Goal: Answer question/provide support: Share knowledge or assist other users

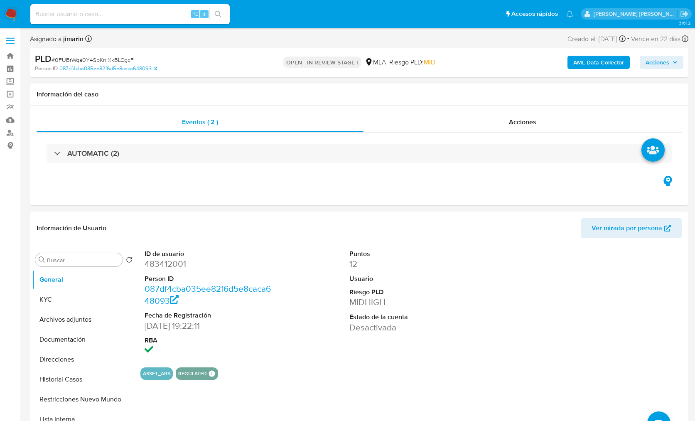
select select "10"
click at [339, 202] on div "Eventos ( 2 ) Acciones AUTOMATIC (2)" at bounding box center [359, 156] width 659 height 100
click at [200, 195] on div "Eventos ( 2 ) Acciones AUTOMATIC (2)" at bounding box center [359, 156] width 659 height 100
drag, startPoint x: 54, startPoint y: 278, endPoint x: 71, endPoint y: 259, distance: 25.9
click at [54, 278] on button "General" at bounding box center [84, 280] width 104 height 20
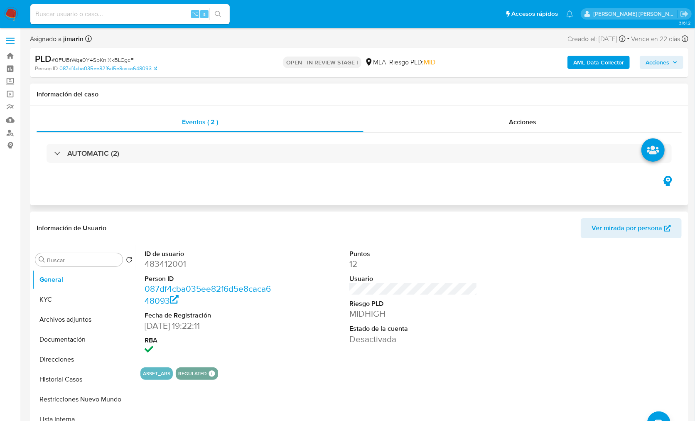
click at [121, 191] on div "Eventos ( 2 ) Acciones AUTOMATIC (2)" at bounding box center [359, 156] width 659 height 100
click at [195, 194] on div "Eventos ( 2 ) Acciones AUTOMATIC (2)" at bounding box center [359, 156] width 659 height 100
click at [161, 202] on div "Eventos ( 2 ) Acciones AUTOMATIC (2)" at bounding box center [359, 156] width 659 height 100
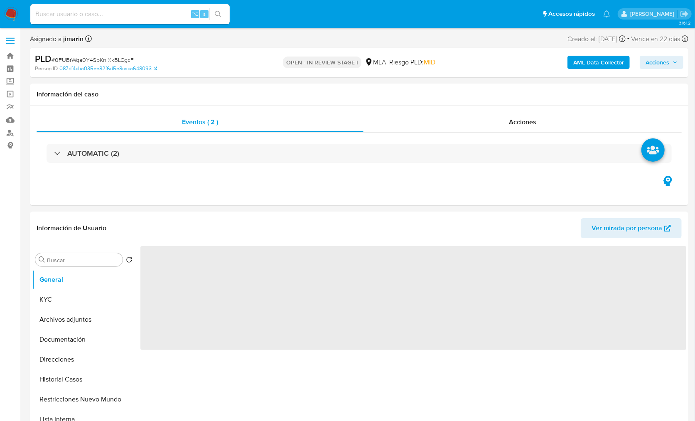
select select "10"
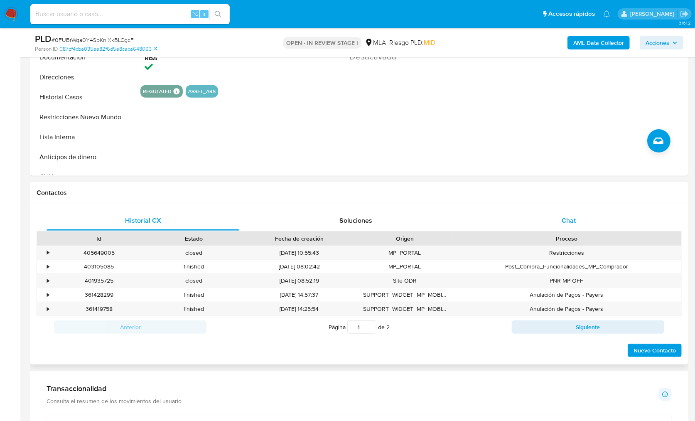
click at [584, 225] on div "Chat" at bounding box center [569, 221] width 193 height 20
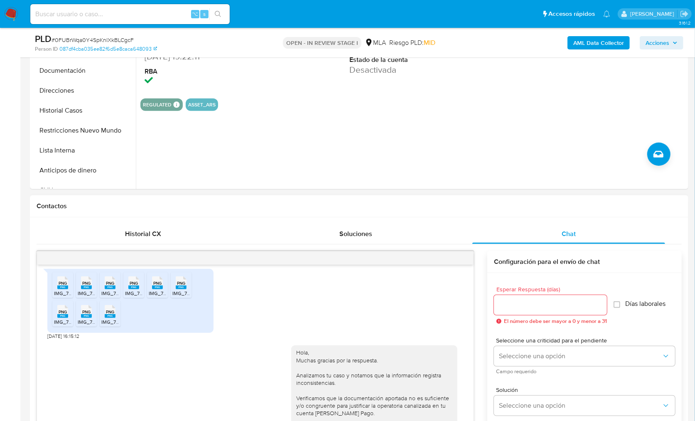
scroll to position [238, 0]
click at [91, 127] on button "Restricciones Nuevo Mundo" at bounding box center [80, 132] width 97 height 20
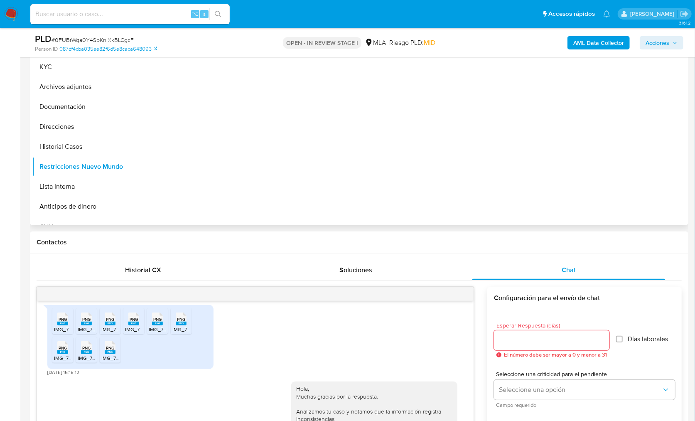
scroll to position [157, 0]
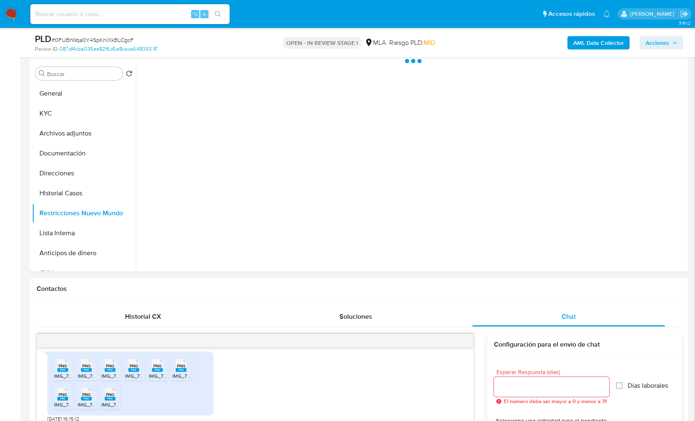
click at [585, 47] on b "AML Data Collector" at bounding box center [599, 42] width 51 height 13
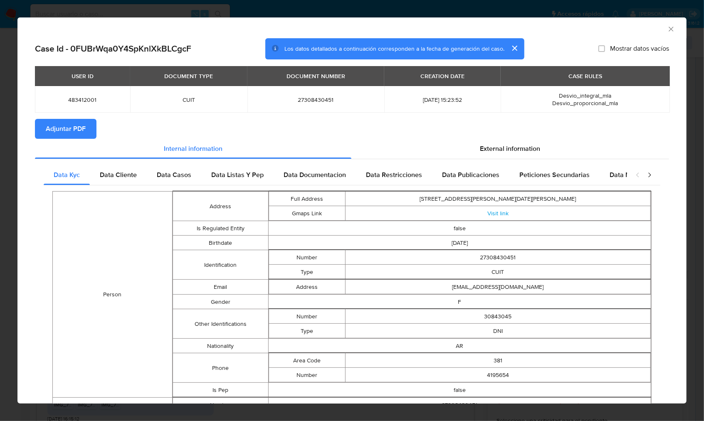
click at [78, 131] on span "Adjuntar PDF" at bounding box center [66, 129] width 40 height 18
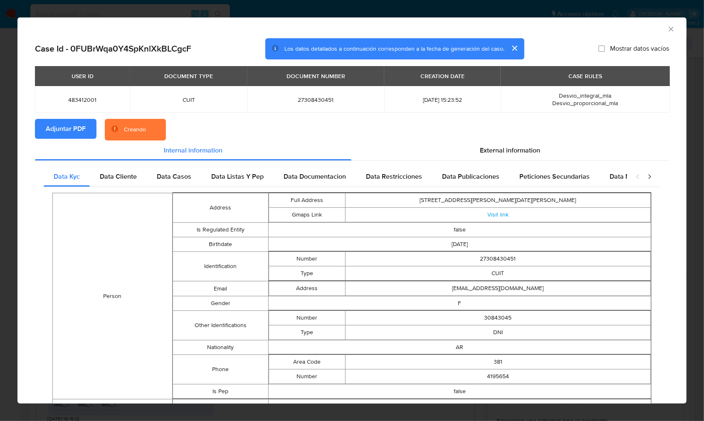
click at [312, 131] on section "Adjuntar PDF Creando" at bounding box center [352, 130] width 634 height 22
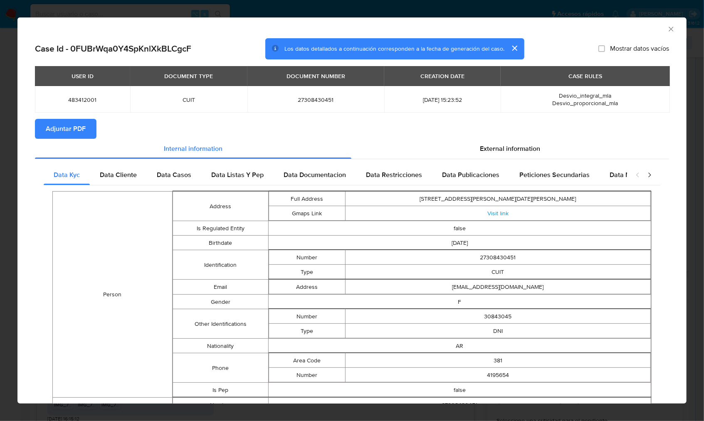
click at [312, 131] on section "Adjuntar PDF" at bounding box center [352, 129] width 634 height 20
click at [667, 31] on div "AML Data Collector" at bounding box center [351, 27] width 669 height 21
click at [667, 31] on icon "Cerrar ventana" at bounding box center [671, 29] width 8 height 8
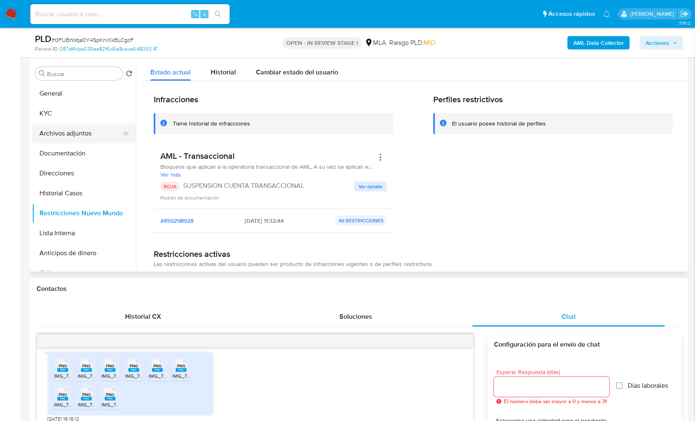
click at [60, 127] on button "Archivos adjuntos" at bounding box center [80, 133] width 97 height 20
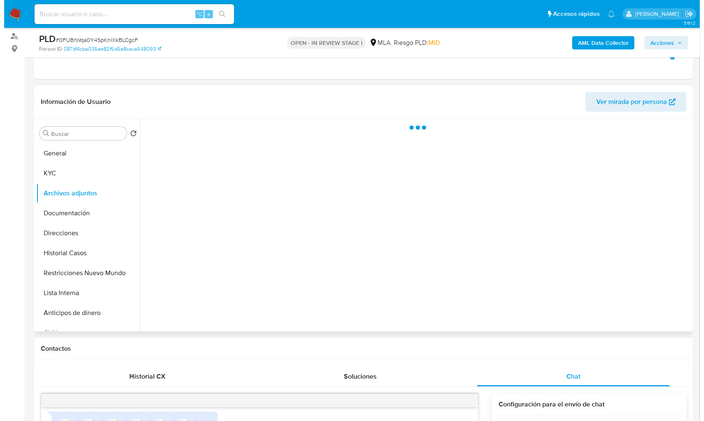
scroll to position [79, 0]
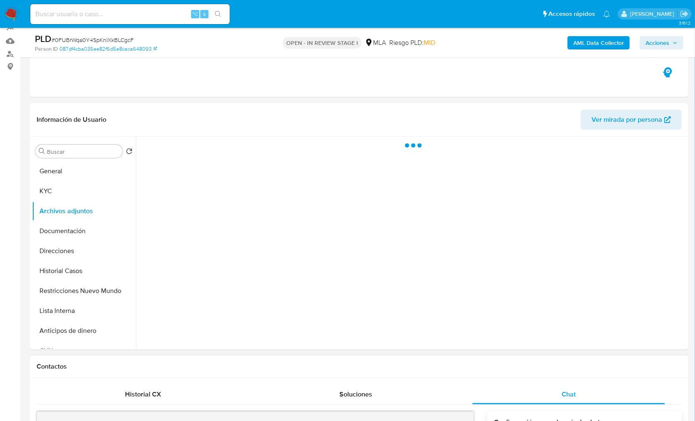
click at [586, 396] on div "Chat" at bounding box center [569, 394] width 193 height 20
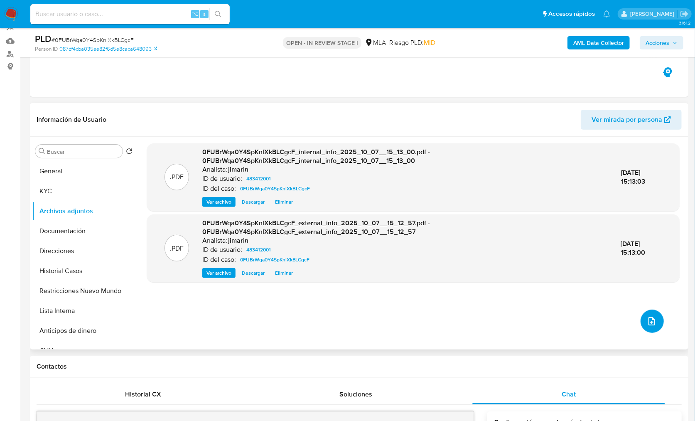
click at [647, 318] on icon "upload-file" at bounding box center [652, 321] width 10 height 10
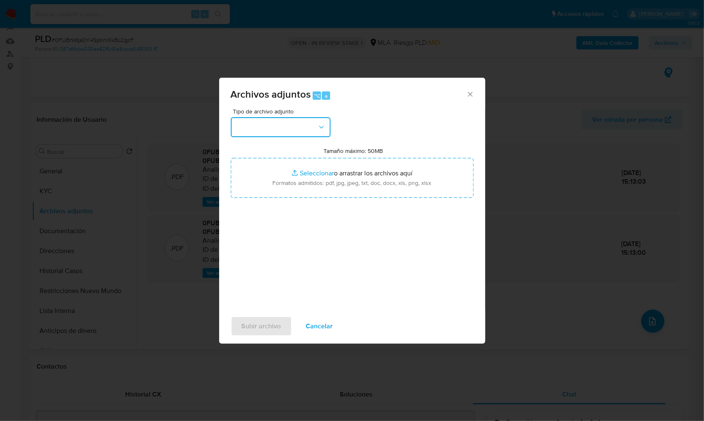
click at [266, 123] on button "button" at bounding box center [281, 127] width 100 height 20
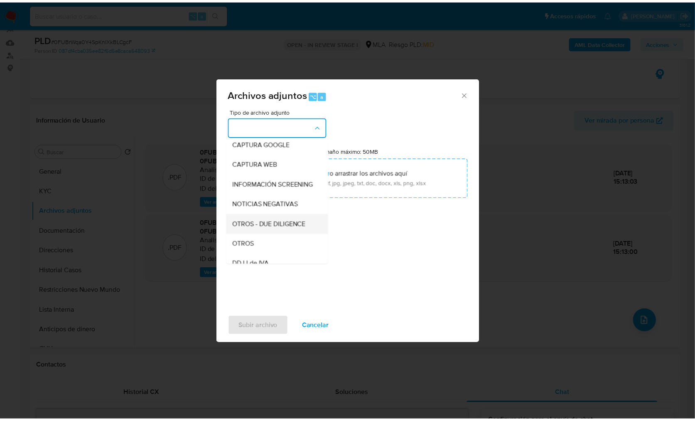
scroll to position [84, 0]
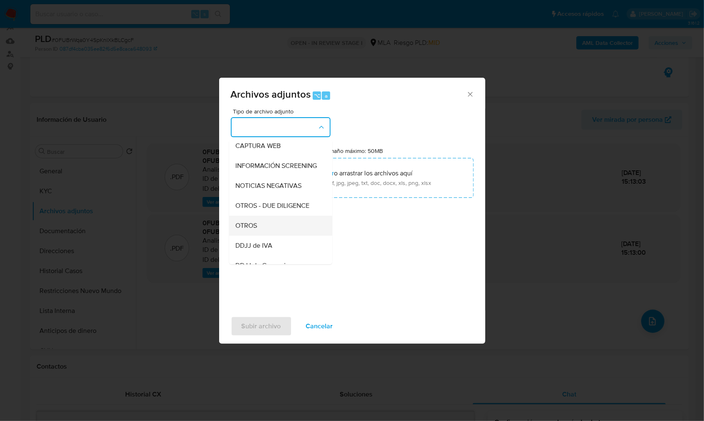
click at [261, 236] on div "OTROS" at bounding box center [278, 226] width 85 height 20
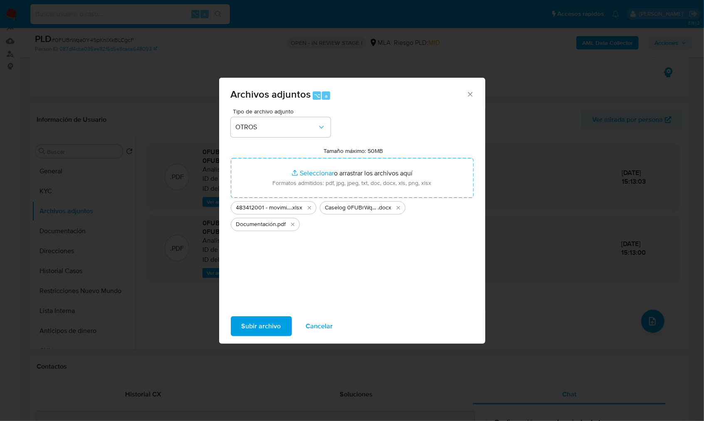
click at [263, 320] on span "Subir archivo" at bounding box center [260, 326] width 39 height 18
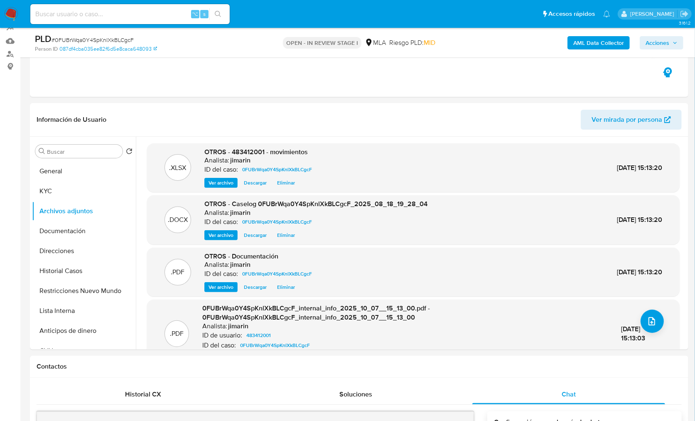
click at [666, 43] on span "Acciones" at bounding box center [658, 42] width 24 height 13
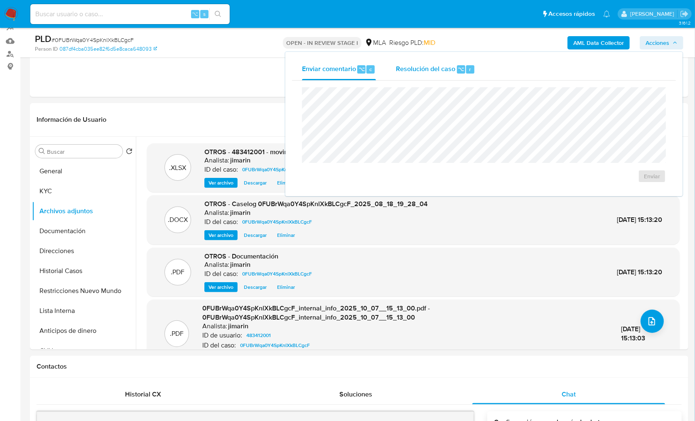
click at [438, 59] on div "Resolución del caso ⌥ r" at bounding box center [435, 70] width 79 height 22
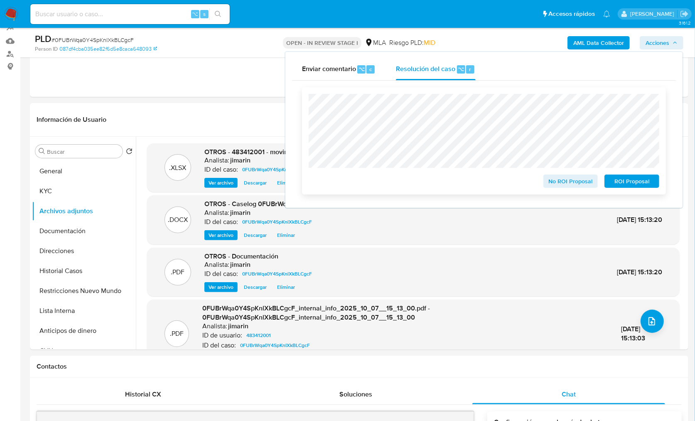
click at [631, 185] on span "ROI Proposal" at bounding box center [632, 181] width 43 height 12
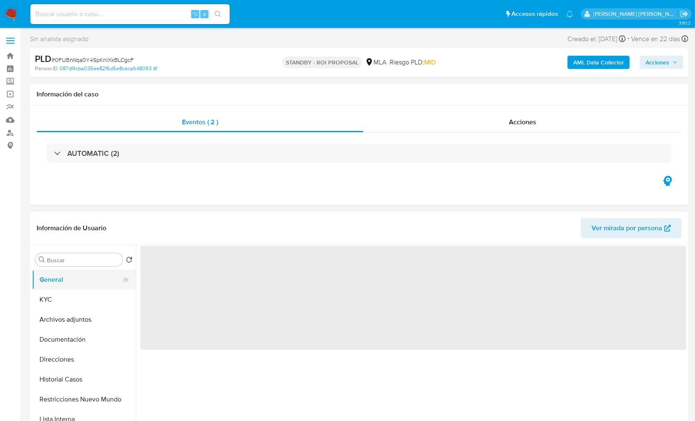
select select "10"
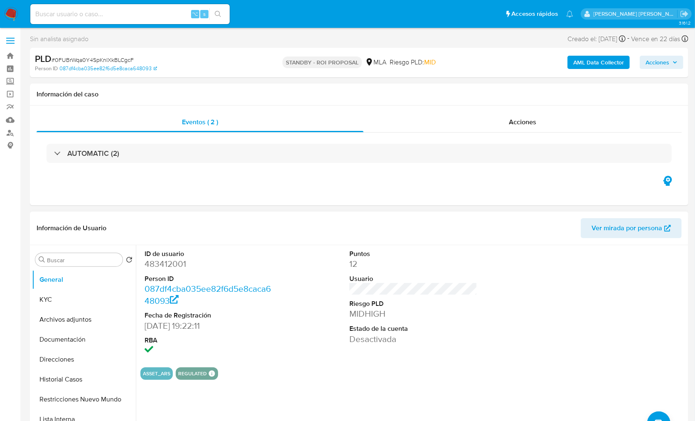
click at [328, 216] on div "Información de Usuario Ver mirada por persona" at bounding box center [359, 229] width 659 height 34
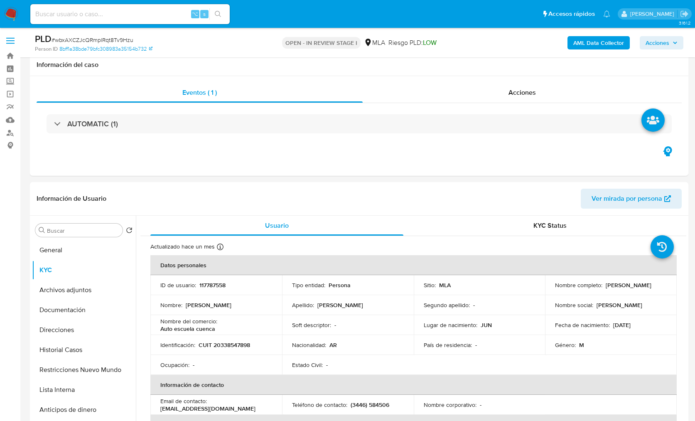
select select "10"
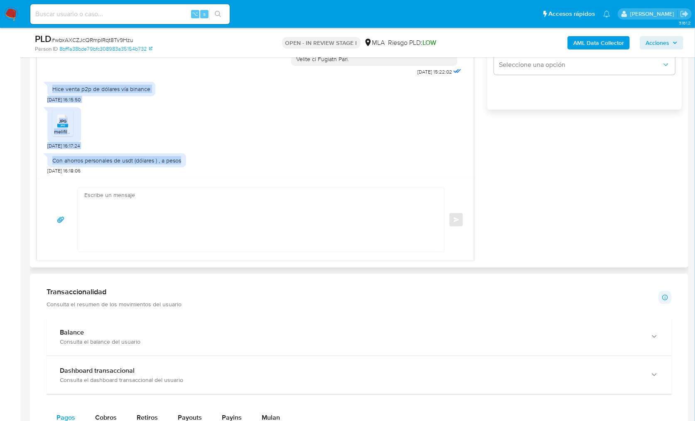
scroll to position [576, 0]
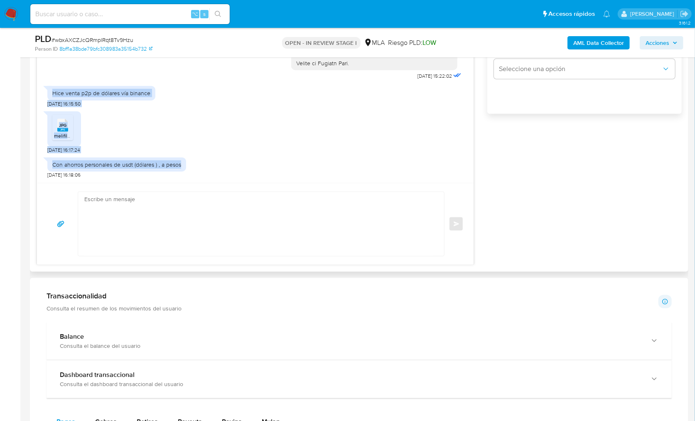
click at [569, 214] on div "17/09/2025 14:31:02 PDF PDF melifile5502942784157987411.pdf PDF PDF melifile573…" at bounding box center [359, 89] width 645 height 351
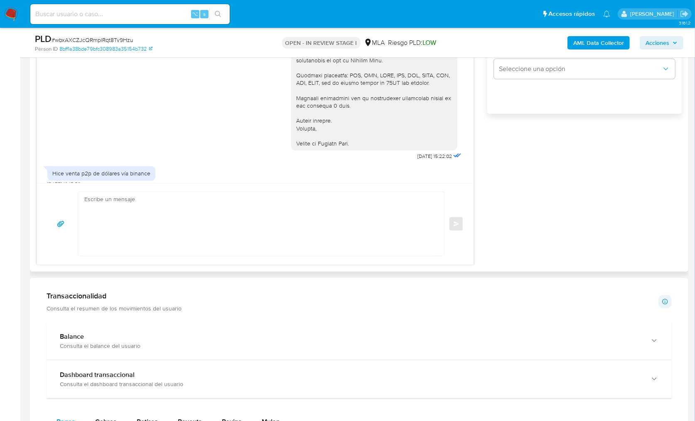
scroll to position [564, 0]
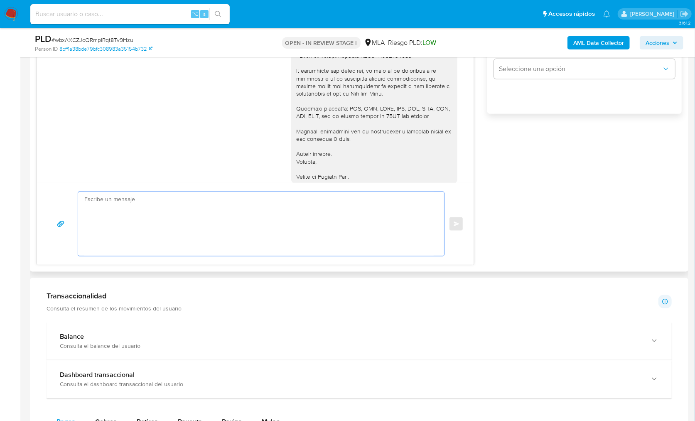
click at [203, 235] on textarea at bounding box center [259, 224] width 350 height 64
paste textarea "Hola! Queremos informarte que el uso de la cuenta es personal y no se deben can…"
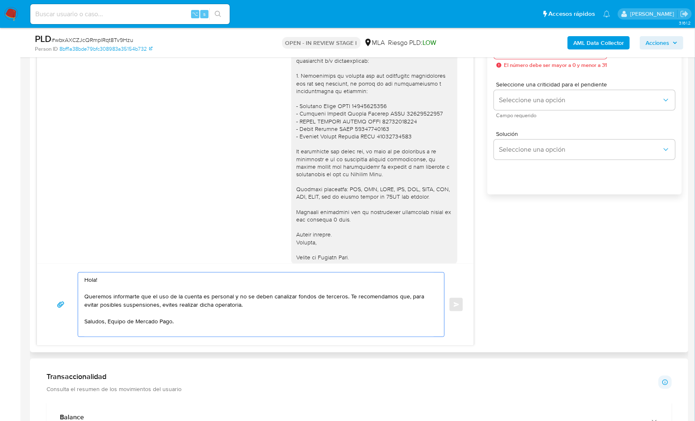
scroll to position [485, 0]
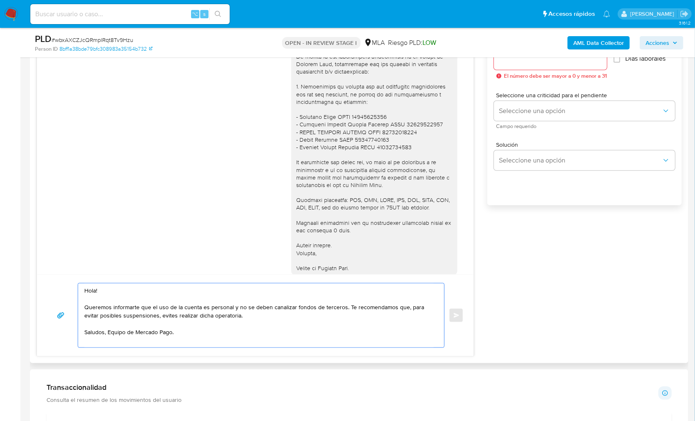
type textarea "Hola! Queremos informarte que el uso de la cuenta es personal y no se deben can…"
click at [518, 67] on div at bounding box center [550, 60] width 113 height 20
click at [517, 65] on div at bounding box center [550, 60] width 113 height 20
click at [517, 64] on div at bounding box center [550, 60] width 113 height 20
click at [520, 63] on input "Esperar Respuesta (días)" at bounding box center [550, 59] width 113 height 11
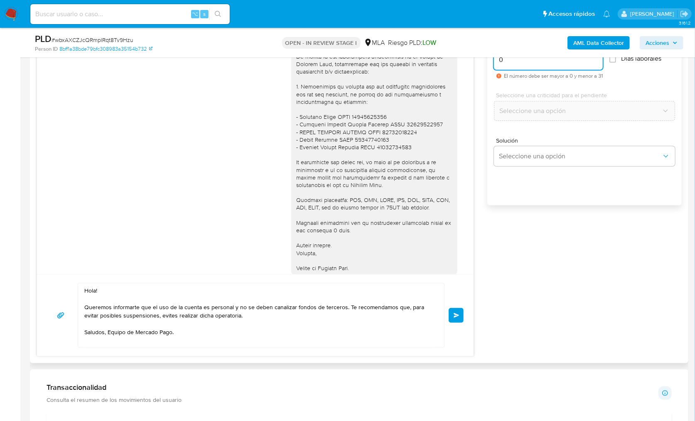
type input "0"
click at [342, 328] on textarea "Hola! Queremos informarte que el uso de la cuenta es personal y no se deben can…" at bounding box center [259, 315] width 350 height 64
click at [253, 313] on textarea "Hola! Queremos informarte que el uso de la cuenta es personal y no se deben can…" at bounding box center [259, 315] width 350 height 64
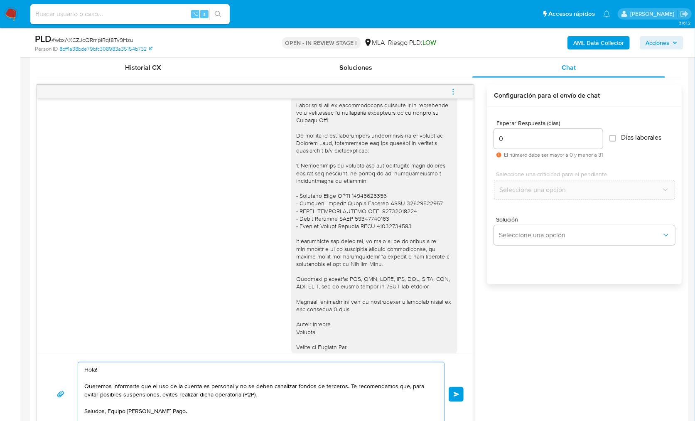
scroll to position [475, 0]
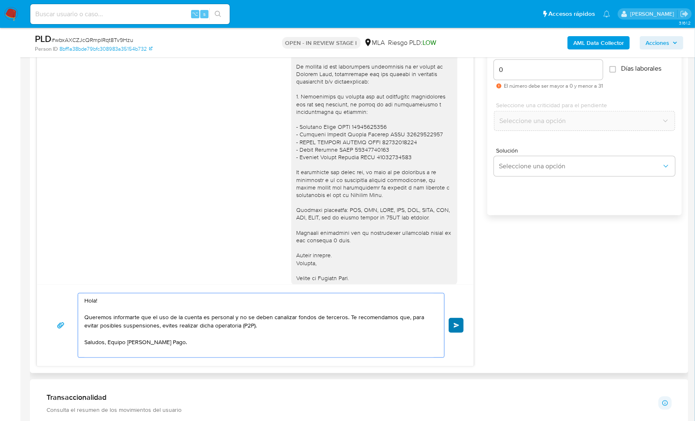
type textarea "Hola! Queremos informarte que el uso de la cuenta es personal y no se deben can…"
drag, startPoint x: 458, startPoint y: 321, endPoint x: 424, endPoint y: 263, distance: 67.3
click at [458, 321] on button "Enviar" at bounding box center [456, 325] width 15 height 15
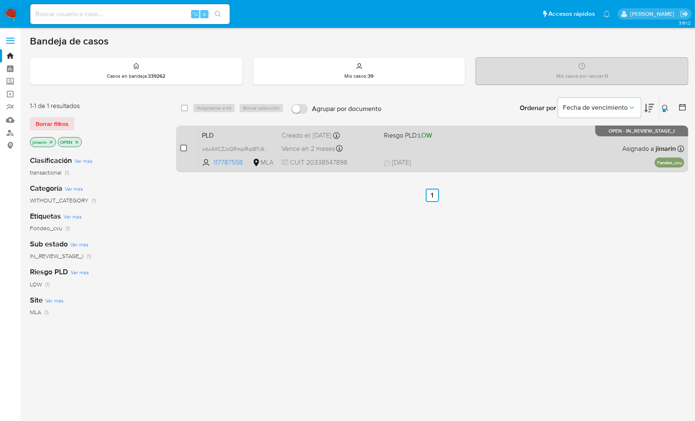
click at [184, 145] on input "checkbox" at bounding box center [183, 148] width 7 height 7
checkbox input "true"
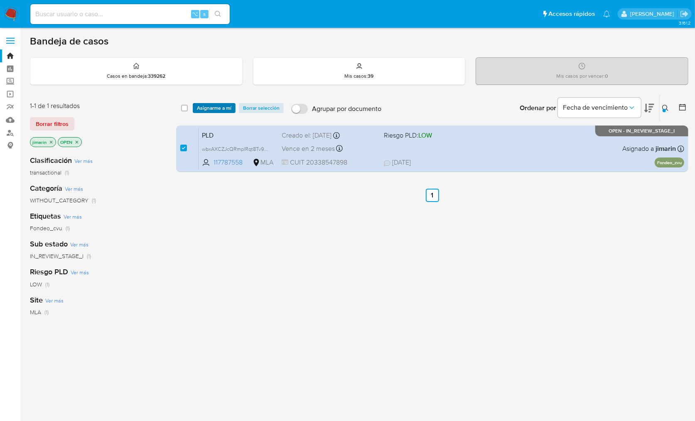
click at [211, 109] on span "Asignarme a mí" at bounding box center [214, 108] width 34 height 8
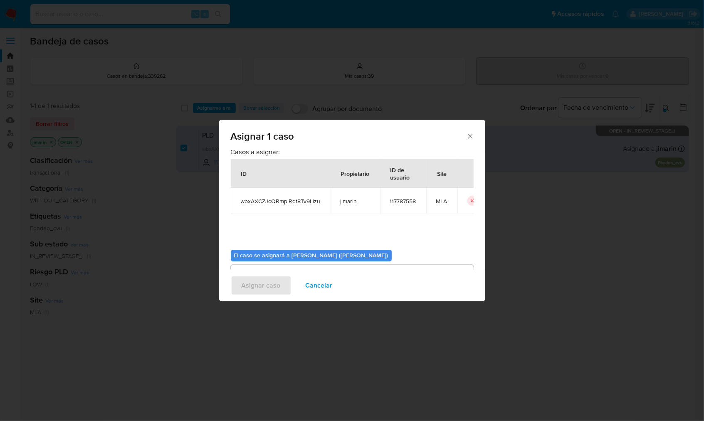
scroll to position [42, 0]
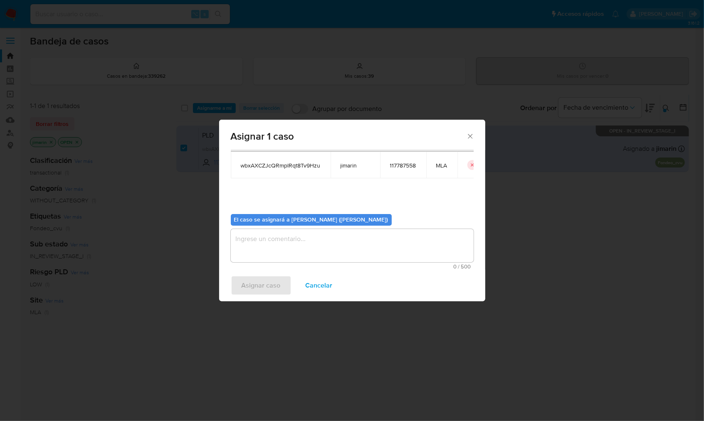
click at [283, 265] on span "0 / 500" at bounding box center [352, 266] width 238 height 5
click at [282, 262] on div "0 / 500 500 caracteres restantes" at bounding box center [352, 249] width 243 height 40
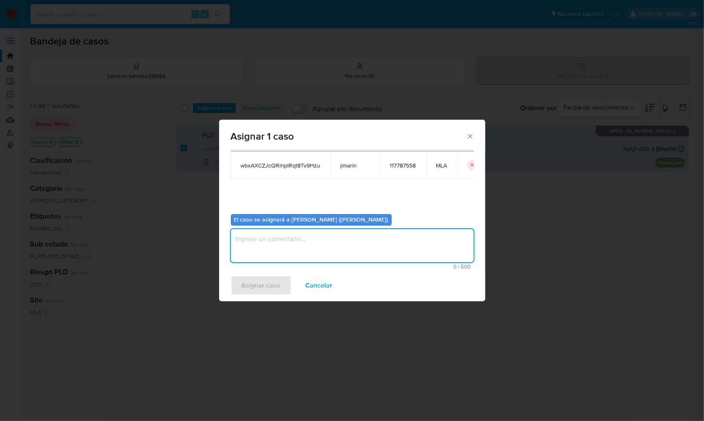
click at [283, 253] on textarea "assign-modal" at bounding box center [352, 245] width 243 height 33
click at [258, 278] on span "Asignar caso" at bounding box center [260, 285] width 39 height 18
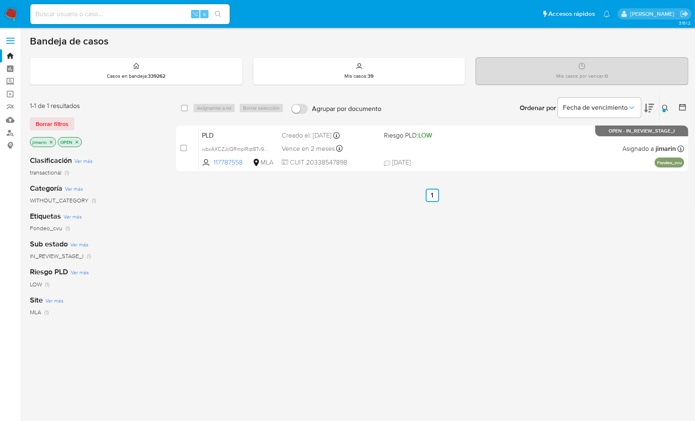
click at [665, 110] on div at bounding box center [664, 110] width 3 height 3
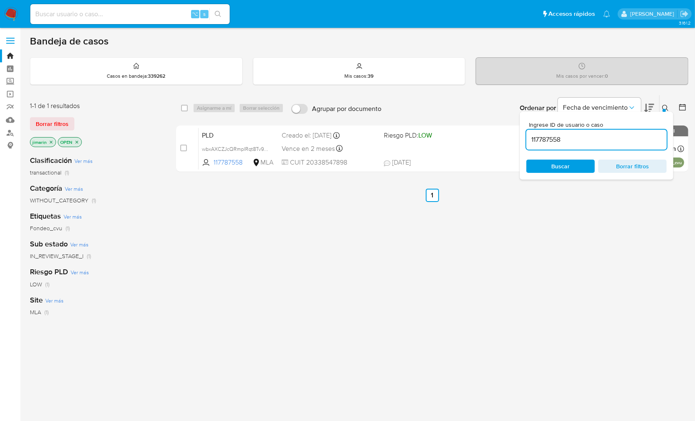
click at [612, 137] on input "117787558" at bounding box center [597, 139] width 140 height 11
click at [668, 112] on div "Ingrese ID de usuario o caso 215040853 Buscar Borrar filtros" at bounding box center [597, 146] width 154 height 68
click at [667, 110] on icon at bounding box center [665, 108] width 7 height 7
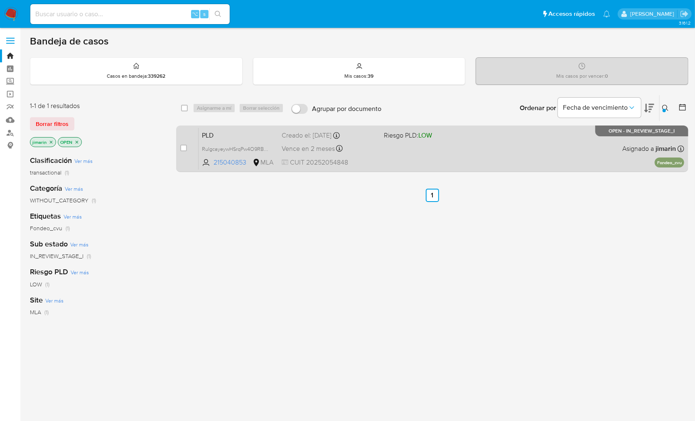
click at [550, 160] on div "PLD RuIgcayeywHSrqPw4O9RBIsF 215040853 MLA Riesgo PLD: LOW Creado el: 12/09/202…" at bounding box center [442, 149] width 486 height 42
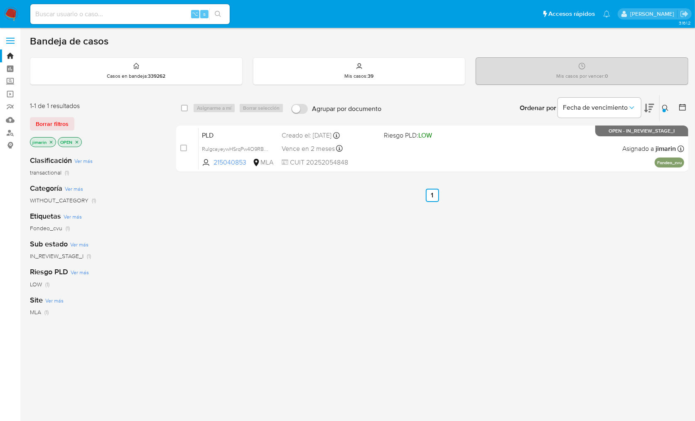
click at [664, 107] on icon at bounding box center [665, 108] width 7 height 7
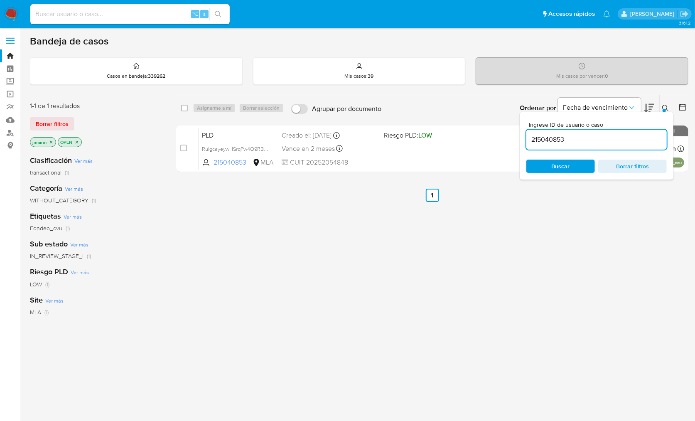
click at [598, 140] on input "215040853" at bounding box center [597, 139] width 140 height 11
click at [601, 140] on input "215040853" at bounding box center [597, 139] width 140 height 11
type input "586213371"
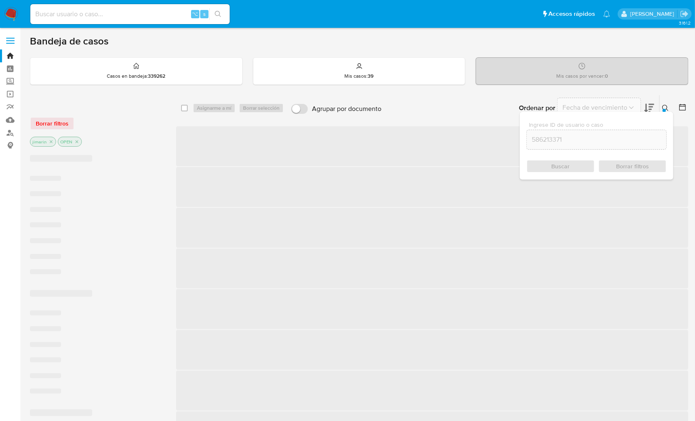
click at [666, 103] on button at bounding box center [667, 108] width 14 height 10
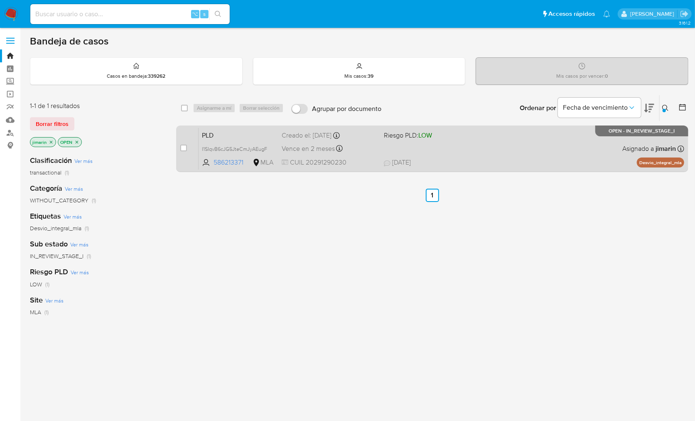
click at [548, 159] on span "30/09/2025 30/09/2025 21:18" at bounding box center [483, 162] width 198 height 9
click at [180, 150] on div "case-item-checkbox No es posible asignar el caso PLD I1SIqvB6cJG5JteCmJyAEugF 5…" at bounding box center [432, 149] width 512 height 47
click at [187, 144] on div "case-item-checkbox" at bounding box center [183, 148] width 7 height 8
click at [189, 142] on div "case-item-checkbox No es posible asignar el caso" at bounding box center [189, 149] width 18 height 42
click at [186, 145] on input "checkbox" at bounding box center [183, 148] width 7 height 7
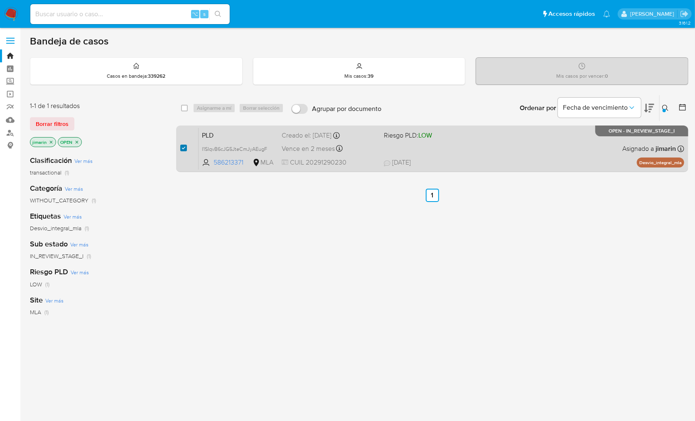
checkbox input "true"
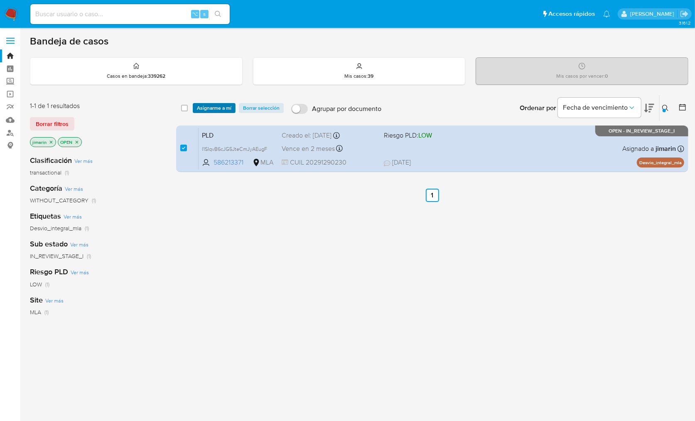
click at [208, 108] on span "Asignarme a mí" at bounding box center [214, 108] width 34 height 8
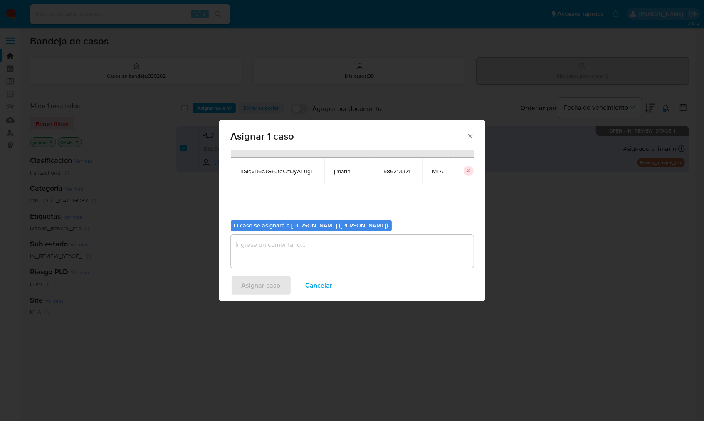
scroll to position [42, 0]
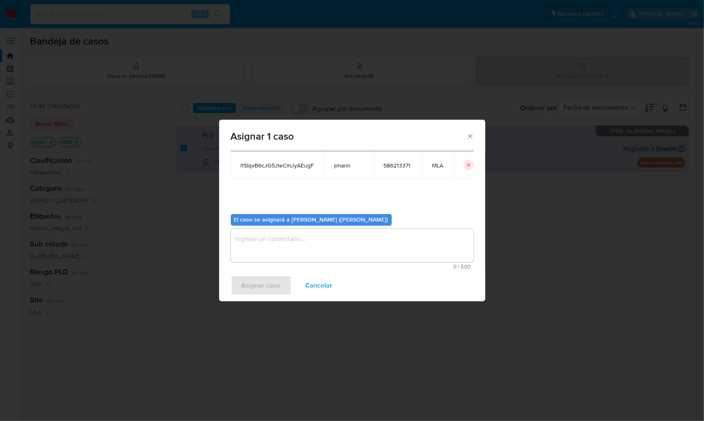
click at [284, 249] on textarea "assign-modal" at bounding box center [352, 245] width 243 height 33
click at [261, 285] on span "Asignar caso" at bounding box center [260, 285] width 39 height 18
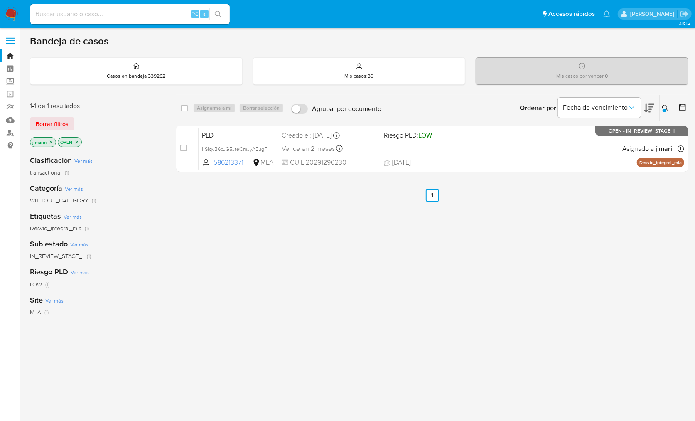
click at [666, 111] on button at bounding box center [667, 108] width 14 height 10
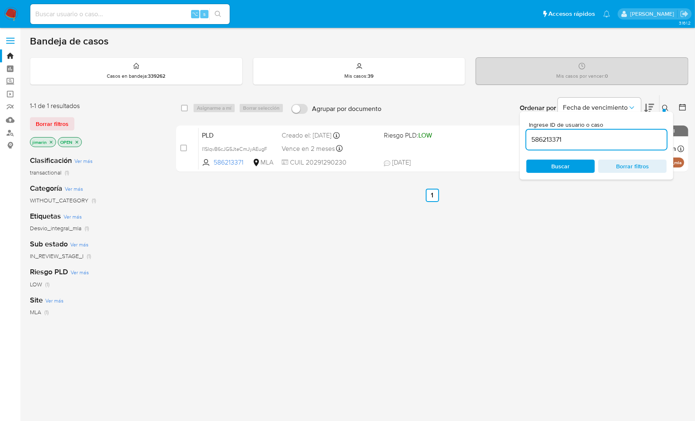
click at [595, 144] on div "586213371" at bounding box center [597, 140] width 140 height 20
click at [596, 141] on input "586213371" at bounding box center [597, 139] width 140 height 11
paste input "1204272434"
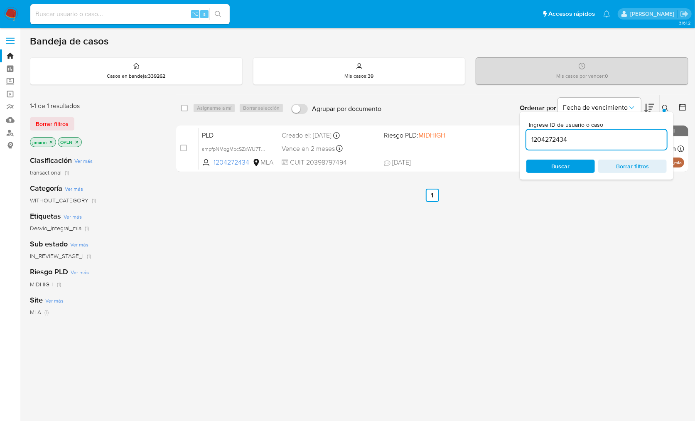
click at [664, 106] on icon at bounding box center [665, 108] width 7 height 7
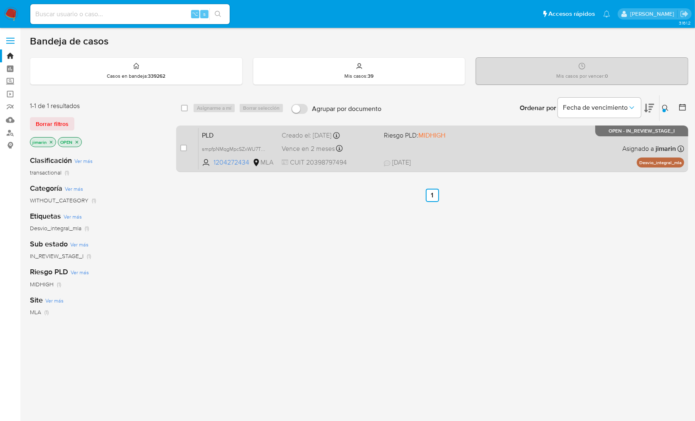
click at [555, 145] on div "PLD smpfpNMqgMpcSZxWU7TQ3tWM 1204272434 MLA Riesgo PLD: MIDHIGH Creado el: 12/0…" at bounding box center [442, 149] width 486 height 42
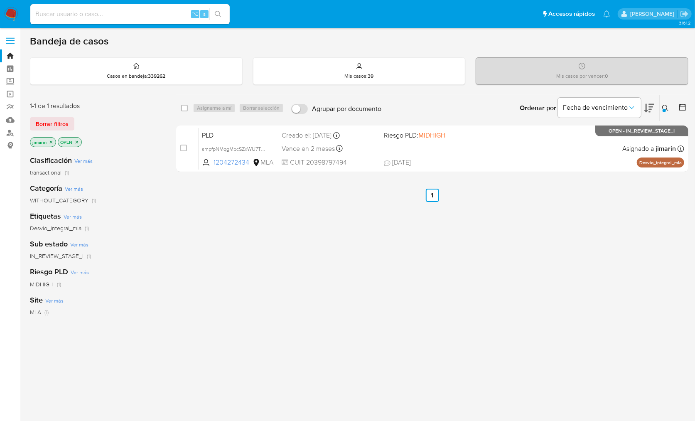
click at [663, 106] on icon at bounding box center [665, 108] width 6 height 6
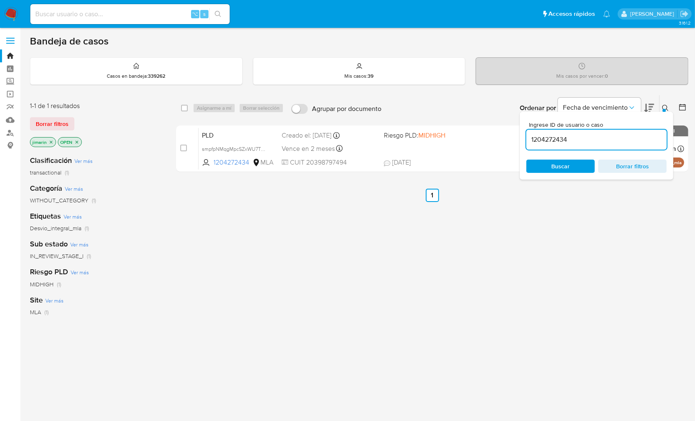
click at [627, 140] on input "1204272434" at bounding box center [597, 139] width 140 height 11
type input "1318483302"
click at [667, 107] on icon at bounding box center [665, 108] width 7 height 7
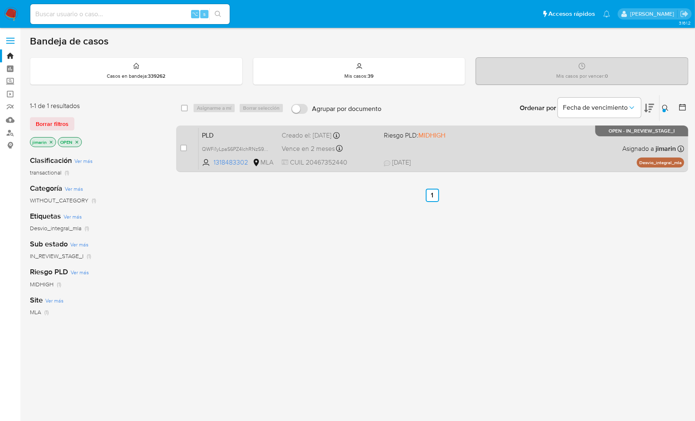
click at [600, 155] on div "PLD QWFi1yLpaS6PZ4lchRNzS9Pv 1318483302 MLA Riesgo PLD: MIDHIGH Creado el: 12/0…" at bounding box center [442, 149] width 486 height 42
click at [185, 150] on input "checkbox" at bounding box center [183, 148] width 7 height 7
checkbox input "true"
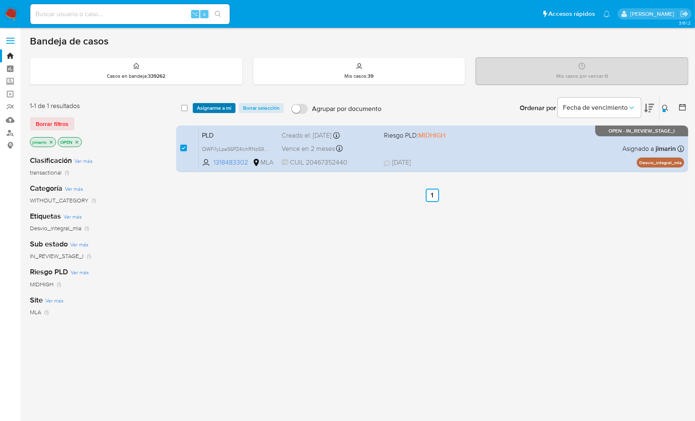
click at [217, 111] on span "Asignarme a mí" at bounding box center [214, 108] width 34 height 8
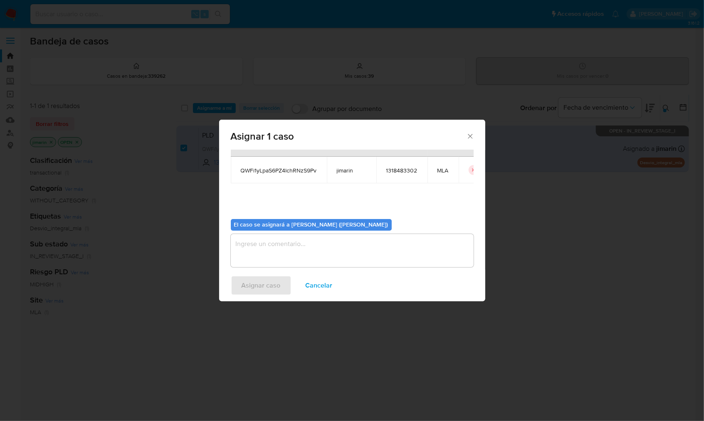
scroll to position [42, 0]
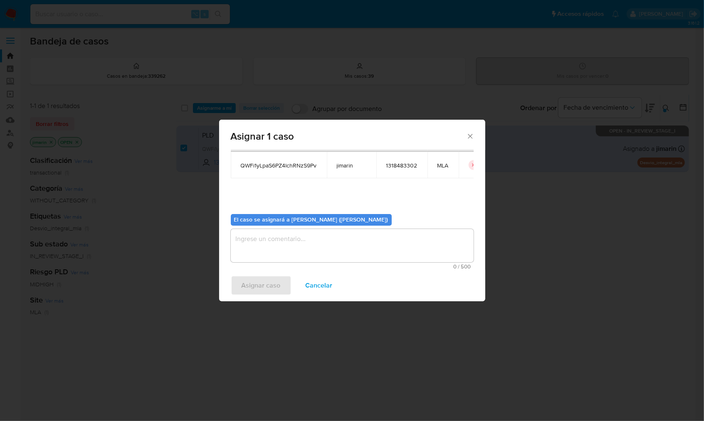
click at [275, 245] on textarea "assign-modal" at bounding box center [352, 245] width 243 height 33
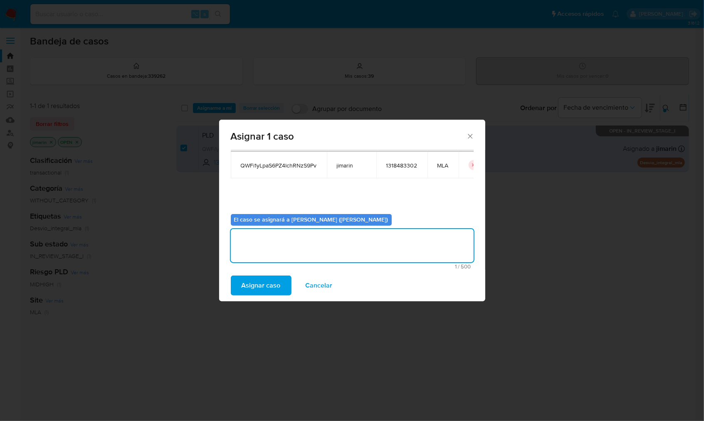
click at [271, 284] on span "Asignar caso" at bounding box center [260, 285] width 39 height 18
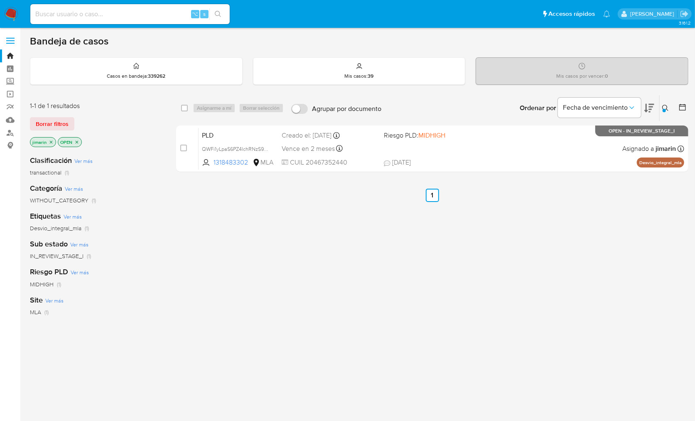
click at [667, 106] on icon at bounding box center [665, 108] width 6 height 6
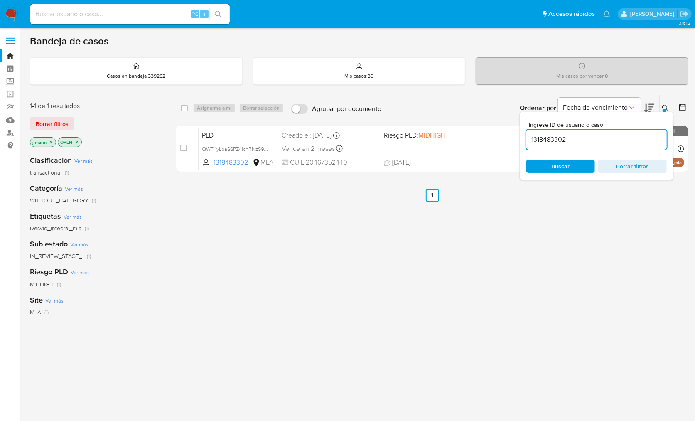
click at [606, 143] on input "1318483302" at bounding box center [597, 139] width 140 height 11
click at [667, 108] on icon at bounding box center [665, 108] width 7 height 7
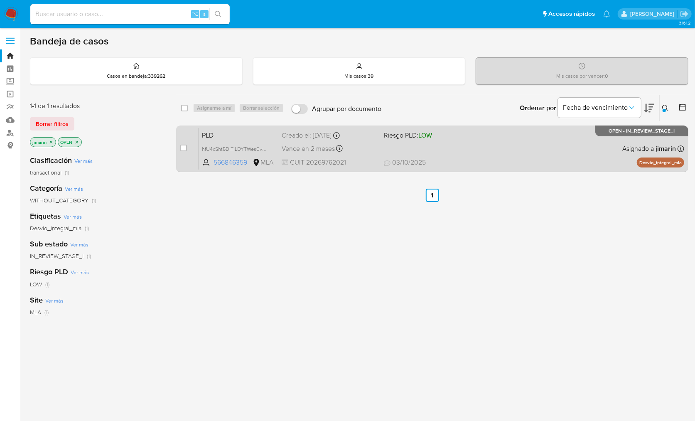
click at [602, 151] on div "PLD hfU4cSht5DlTiLDYTWes0vWp 566846359 MLA Riesgo PLD: LOW Creado el: 12/09/202…" at bounding box center [442, 149] width 486 height 42
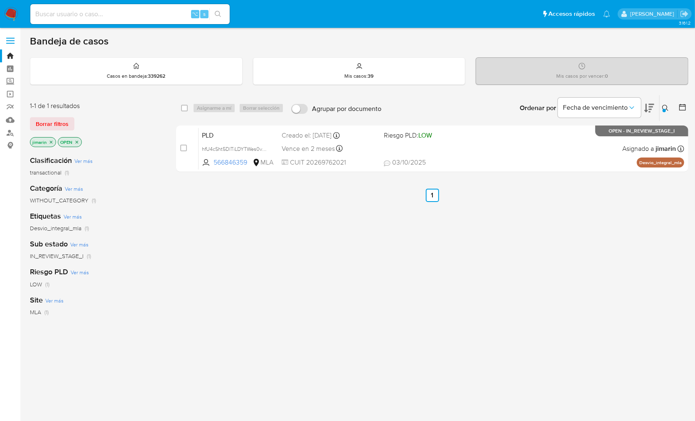
click at [664, 106] on icon at bounding box center [665, 108] width 7 height 7
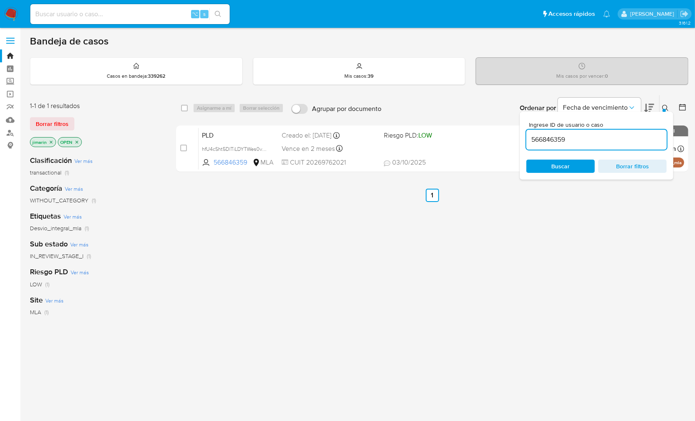
click at [611, 142] on input "566846359" at bounding box center [597, 139] width 140 height 11
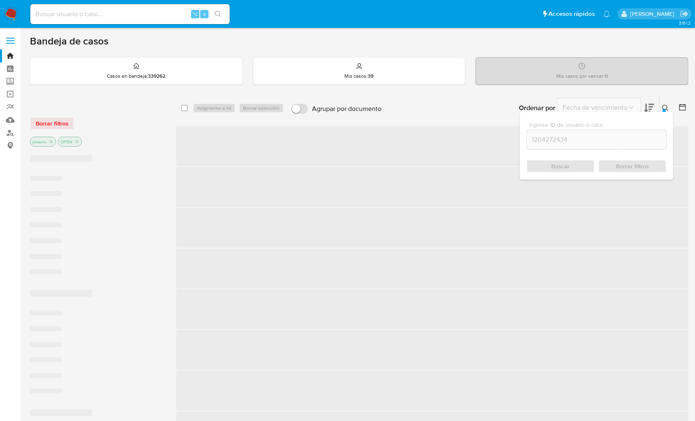
click at [665, 105] on icon at bounding box center [665, 108] width 6 height 6
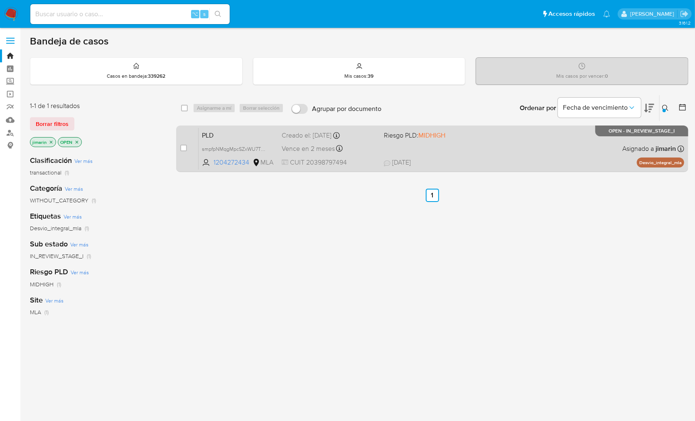
click at [612, 139] on div "PLD smpfpNMqgMpcSZxWU7TQ3tWM 1204272434 MLA Riesgo PLD: MIDHIGH Creado el: 12/0…" at bounding box center [442, 149] width 486 height 42
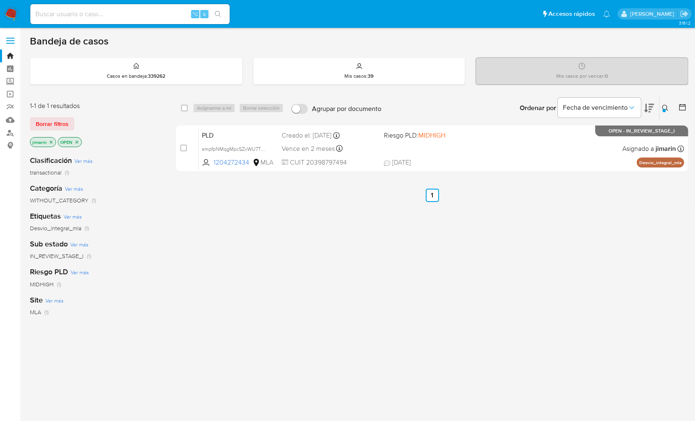
click at [668, 106] on icon at bounding box center [665, 108] width 7 height 7
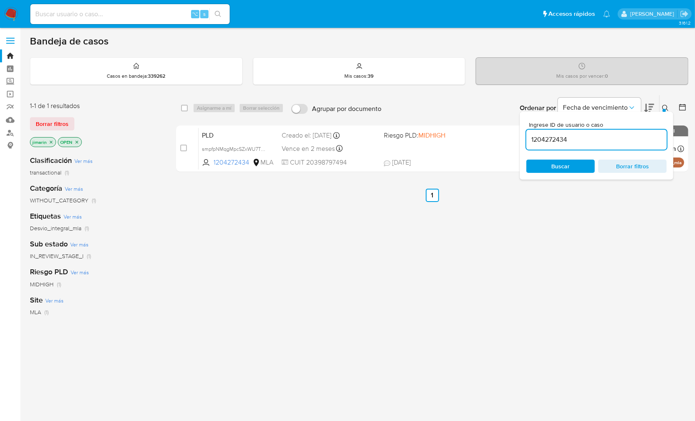
click at [625, 140] on input "1204272434" at bounding box center [597, 139] width 140 height 11
click at [668, 108] on icon at bounding box center [665, 108] width 7 height 7
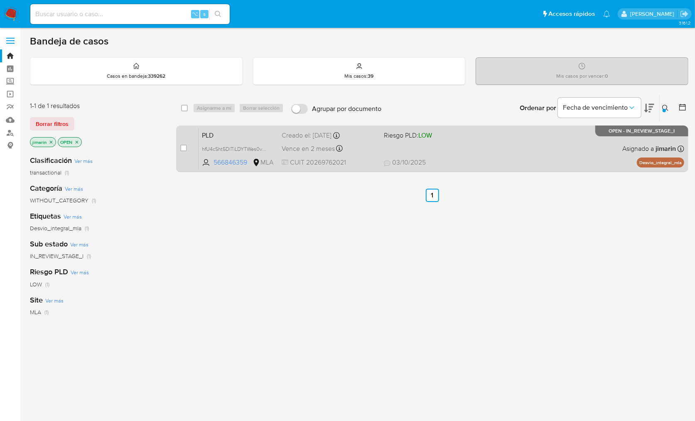
click at [553, 152] on div "PLD hfU4cSht5DlTiLDYTWes0vWp 566846359 MLA Riesgo PLD: LOW Creado el: 12/09/202…" at bounding box center [442, 149] width 486 height 42
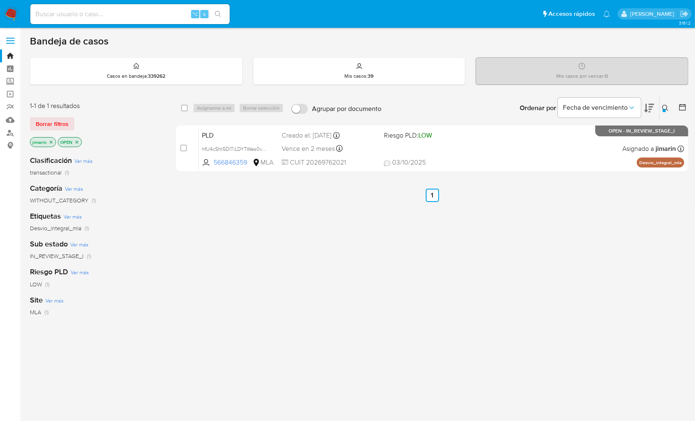
click at [671, 109] on button at bounding box center [667, 108] width 14 height 10
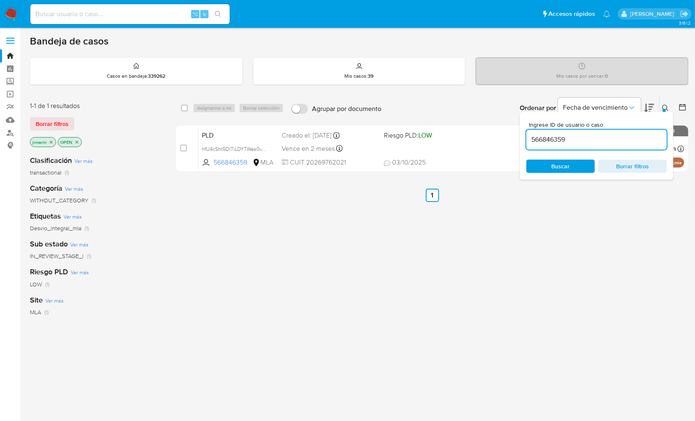
click at [641, 139] on input "566846359" at bounding box center [597, 139] width 140 height 11
type input "151189680"
click at [660, 106] on button at bounding box center [667, 108] width 14 height 10
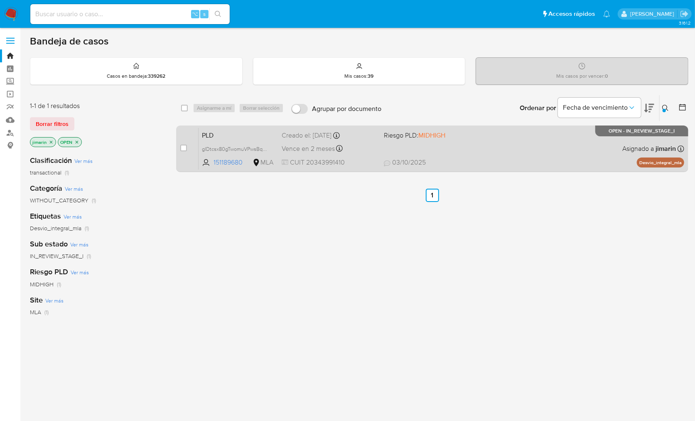
click at [598, 153] on div "PLD gIDtcsx80gTwomuVPwsBqRZH 151189680 MLA Riesgo PLD: MIDHIGH Creado el: 12/09…" at bounding box center [442, 149] width 486 height 42
click at [185, 148] on input "checkbox" at bounding box center [183, 148] width 7 height 7
checkbox input "true"
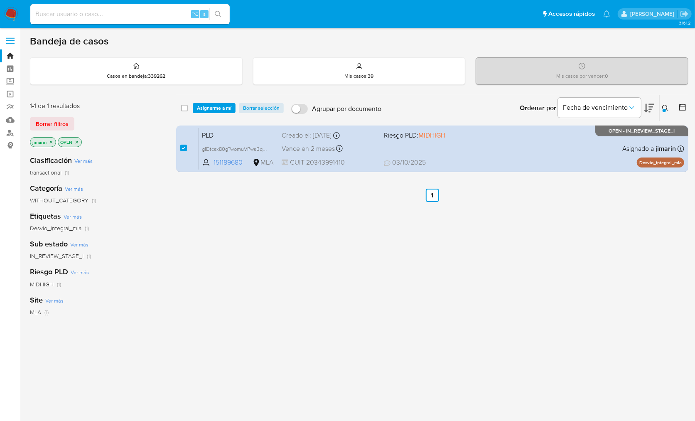
click at [208, 101] on div "select-all-cases-checkbox Asignarme a mí Borrar selección Agrupar por documento…" at bounding box center [432, 108] width 512 height 26
click at [206, 104] on span "Asignarme a mí" at bounding box center [214, 108] width 34 height 8
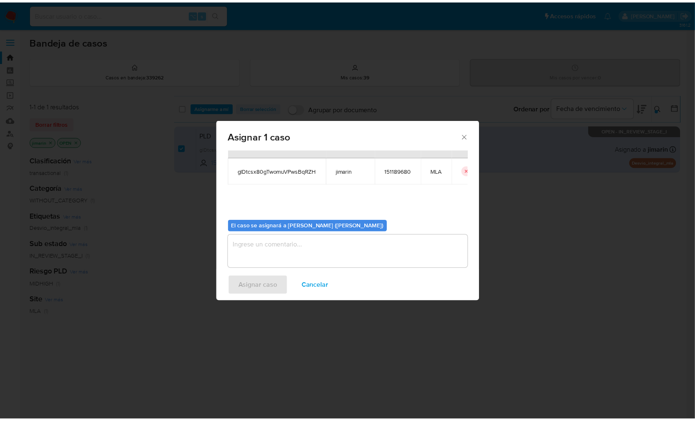
scroll to position [42, 0]
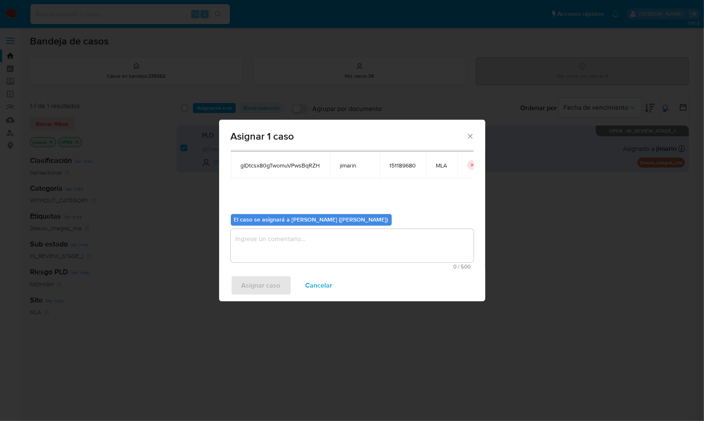
click at [271, 248] on textarea "assign-modal" at bounding box center [352, 245] width 243 height 33
click at [262, 298] on div "Asignar caso Cancelar" at bounding box center [352, 286] width 266 height 32
click at [260, 282] on span "Asignar caso" at bounding box center [260, 285] width 39 height 18
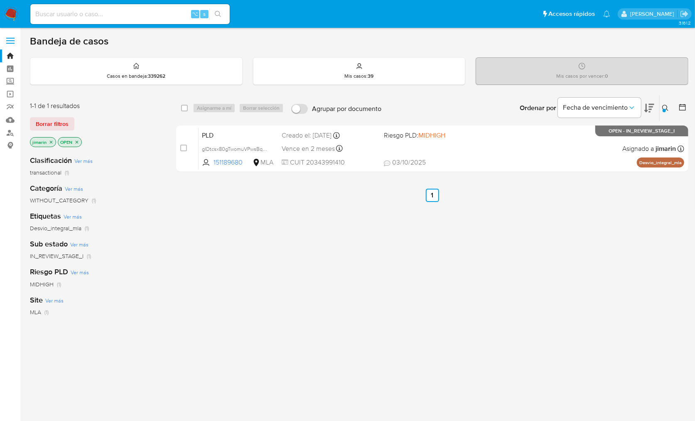
click at [665, 106] on icon at bounding box center [665, 108] width 7 height 7
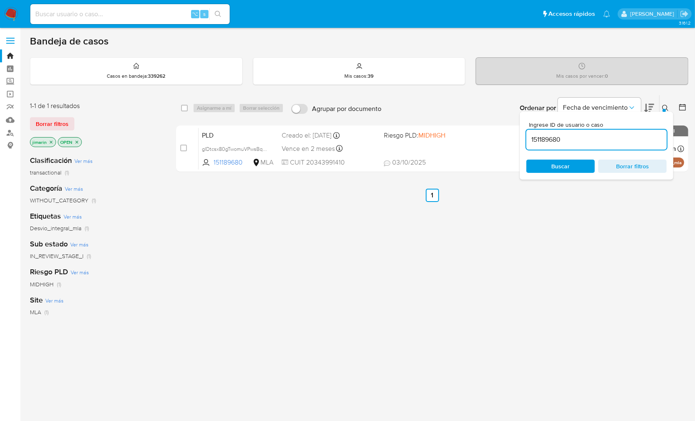
click at [611, 134] on input "151189680" at bounding box center [597, 139] width 140 height 11
type input "1806903944"
click at [667, 107] on icon at bounding box center [665, 108] width 7 height 7
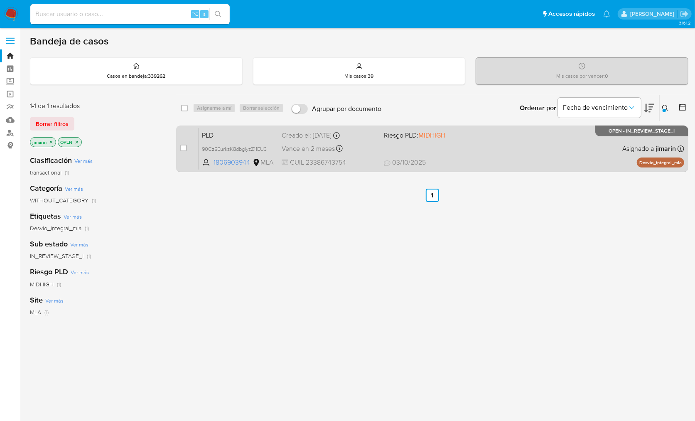
click at [589, 145] on div "PLD 90Cz5EurkzK8dbglyzZ11EU3 1806903944 MLA Riesgo PLD: MIDHIGH Creado el: 12/0…" at bounding box center [442, 149] width 486 height 42
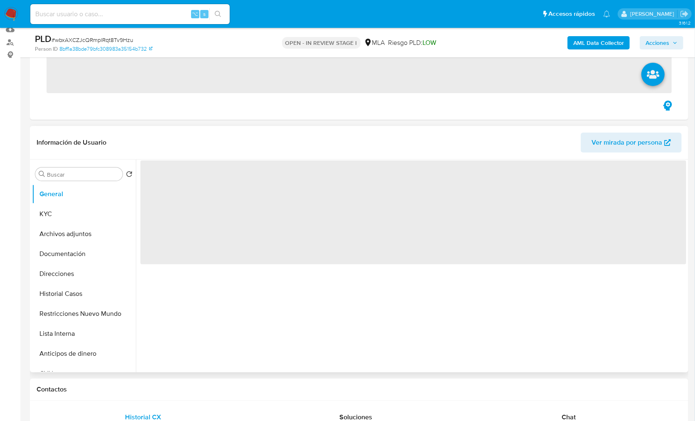
scroll to position [181, 0]
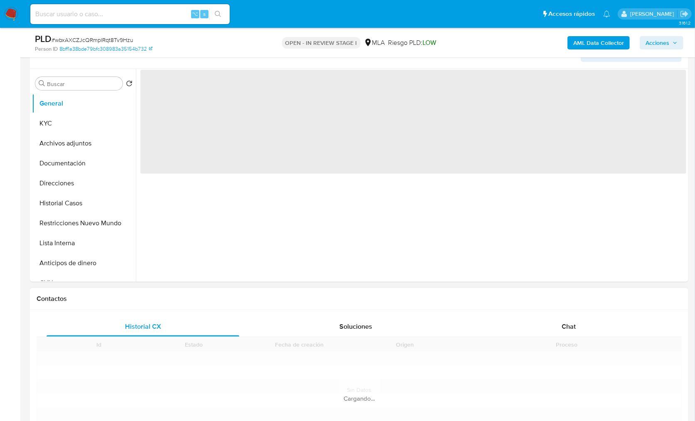
click at [556, 337] on div "Proceso" at bounding box center [567, 344] width 229 height 14
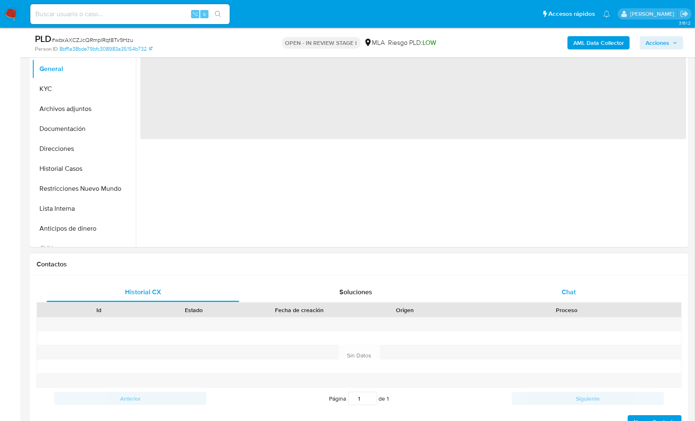
click at [577, 290] on div "Chat" at bounding box center [569, 292] width 193 height 20
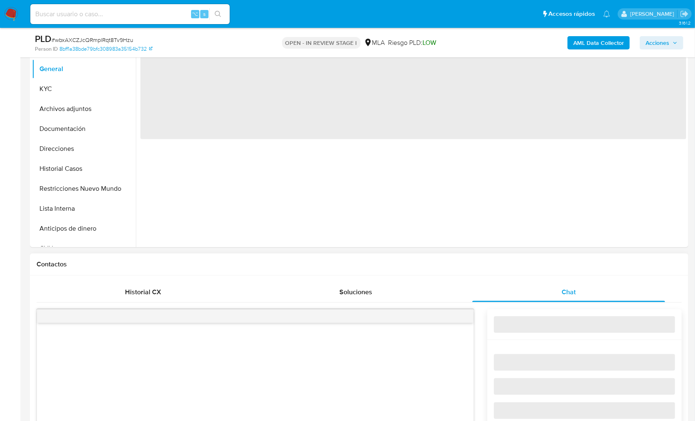
select select "10"
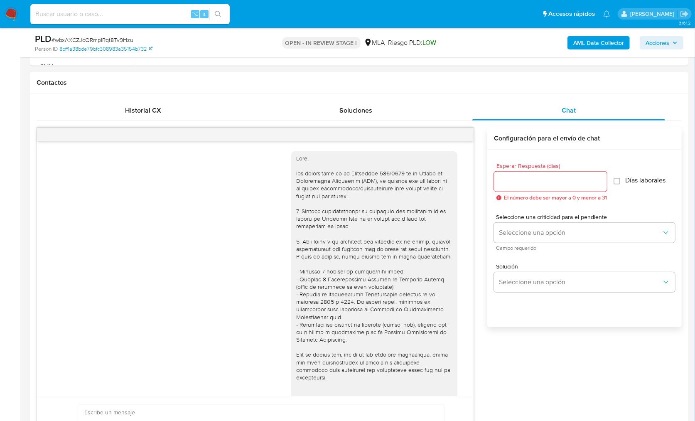
scroll to position [778, 0]
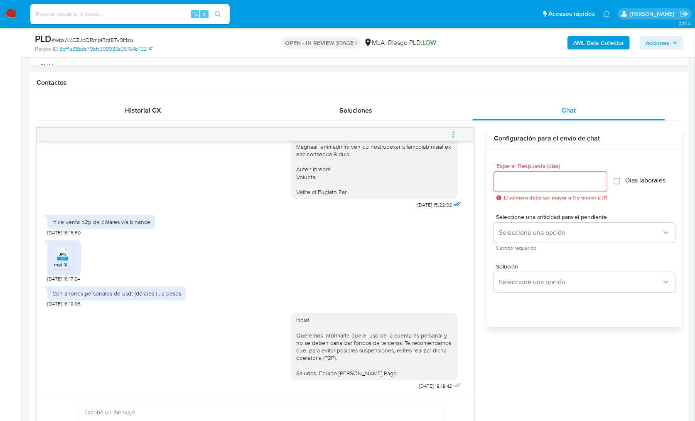
click at [462, 132] on button "menu-action" at bounding box center [453, 135] width 27 height 20
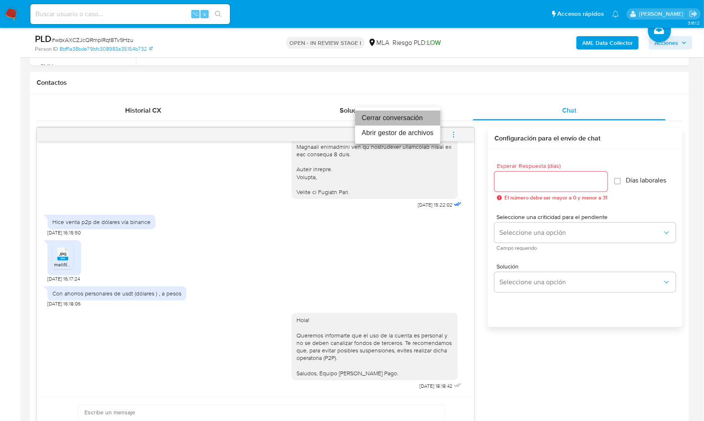
click at [395, 119] on li "Cerrar conversación" at bounding box center [397, 118] width 85 height 15
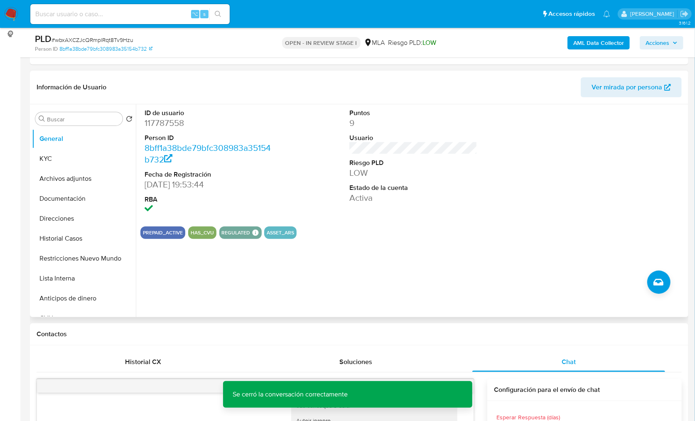
scroll to position [101, 0]
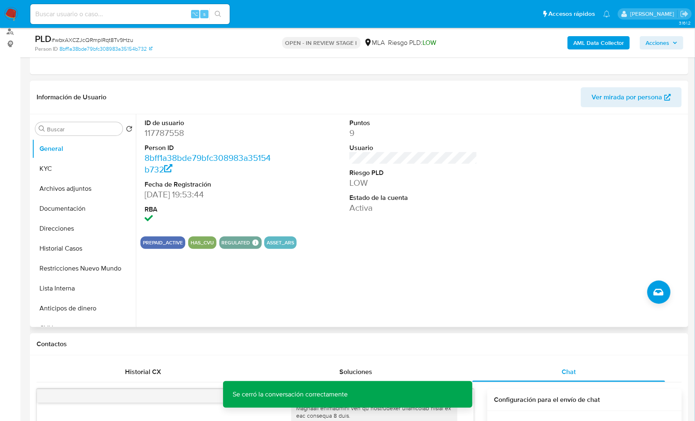
click at [169, 129] on dd "117787558" at bounding box center [209, 133] width 128 height 12
copy dd "117787558"
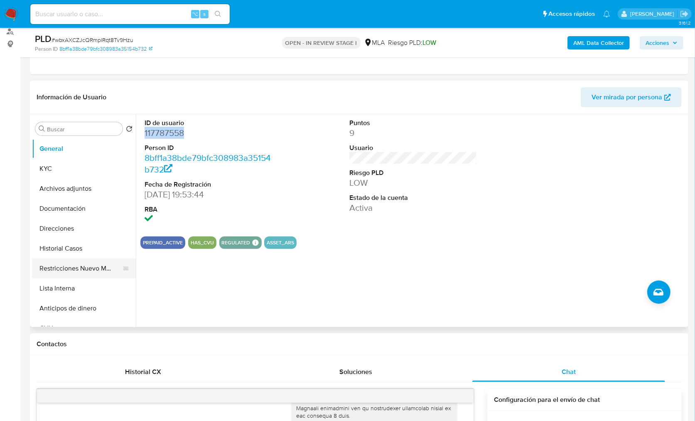
click at [73, 272] on button "Restricciones Nuevo Mundo" at bounding box center [80, 269] width 97 height 20
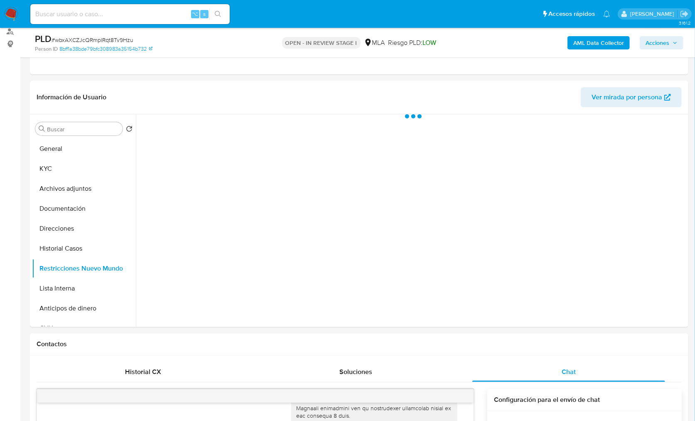
click at [578, 45] on b "AML Data Collector" at bounding box center [599, 42] width 51 height 13
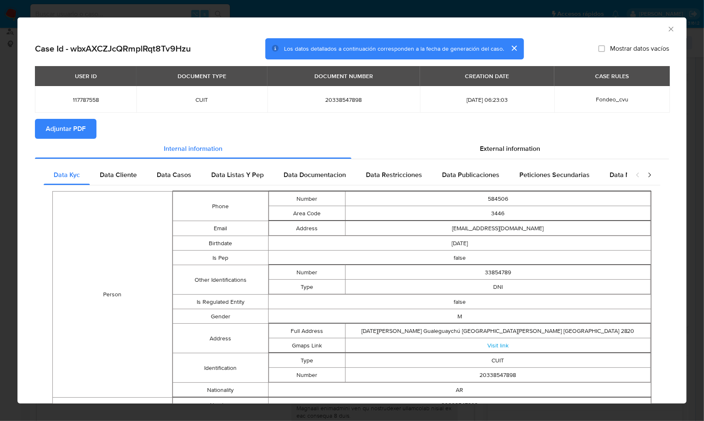
click at [98, 122] on section "Adjuntar PDF" at bounding box center [352, 129] width 634 height 20
click at [93, 123] on button "Adjuntar PDF" at bounding box center [66, 129] width 62 height 20
click at [667, 29] on icon "Cerrar ventana" at bounding box center [671, 29] width 8 height 8
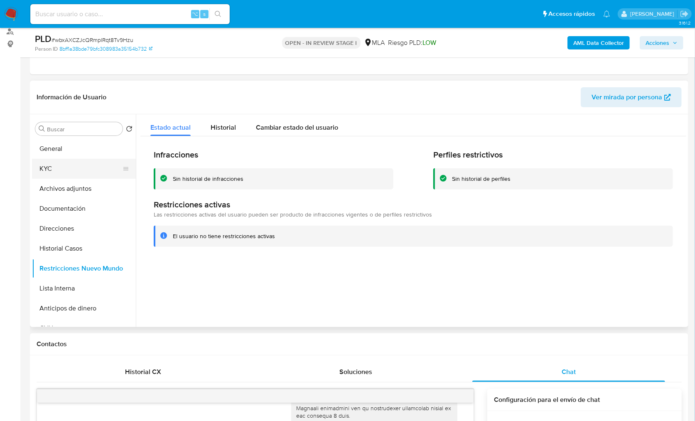
click at [59, 169] on button "KYC" at bounding box center [80, 169] width 97 height 20
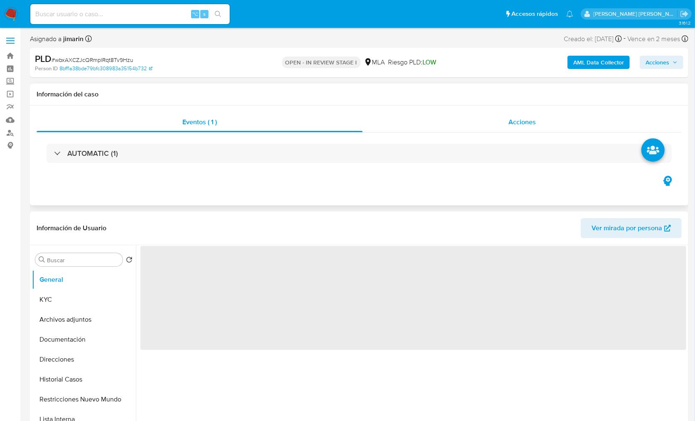
select select "10"
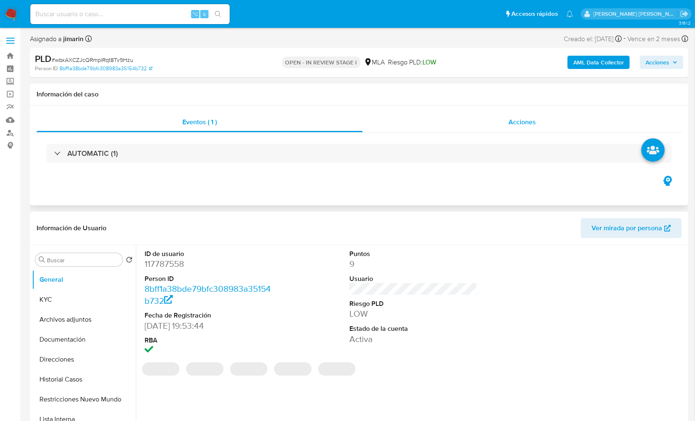
click at [532, 126] on span "Acciones" at bounding box center [522, 122] width 27 height 10
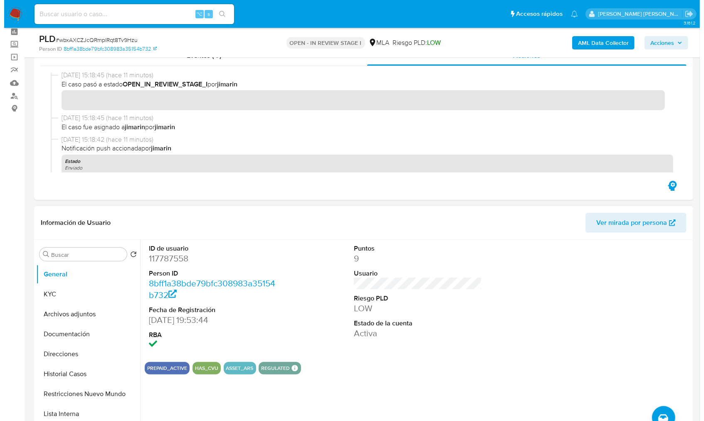
scroll to position [166, 0]
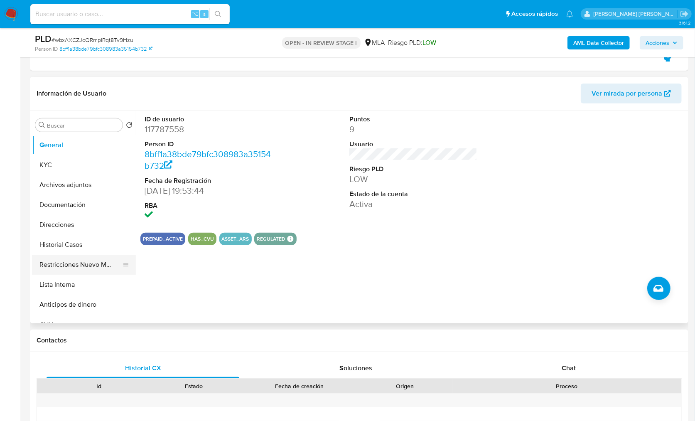
click at [77, 269] on button "Restricciones Nuevo Mundo" at bounding box center [80, 265] width 97 height 20
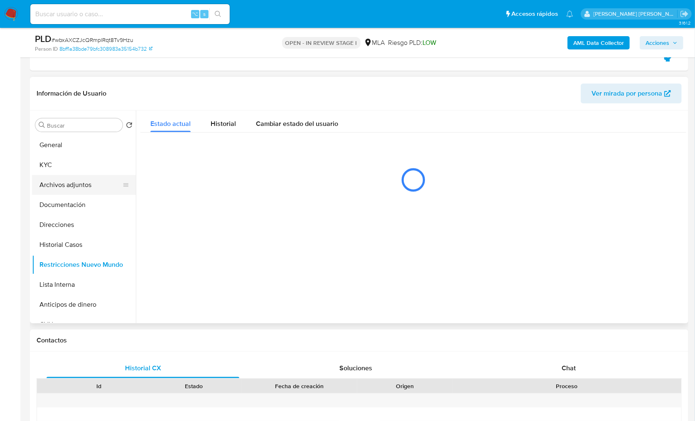
click at [57, 190] on button "Archivos adjuntos" at bounding box center [80, 185] width 97 height 20
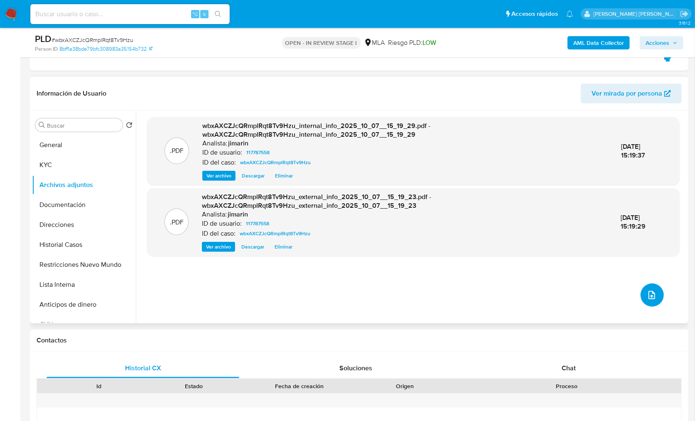
click at [644, 289] on button "upload-file" at bounding box center [652, 294] width 23 height 23
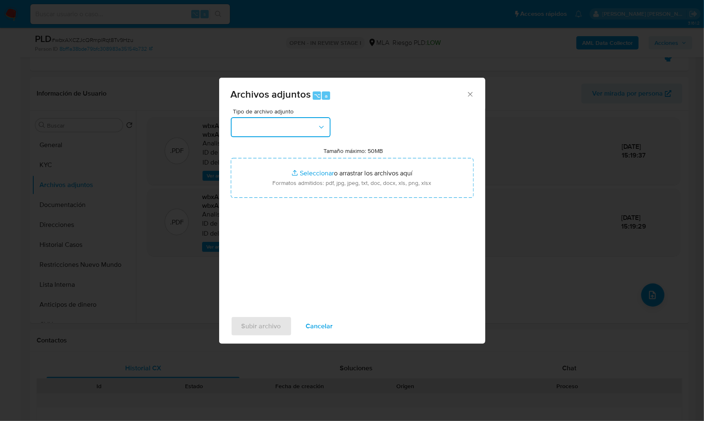
click at [284, 129] on button "button" at bounding box center [281, 127] width 100 height 20
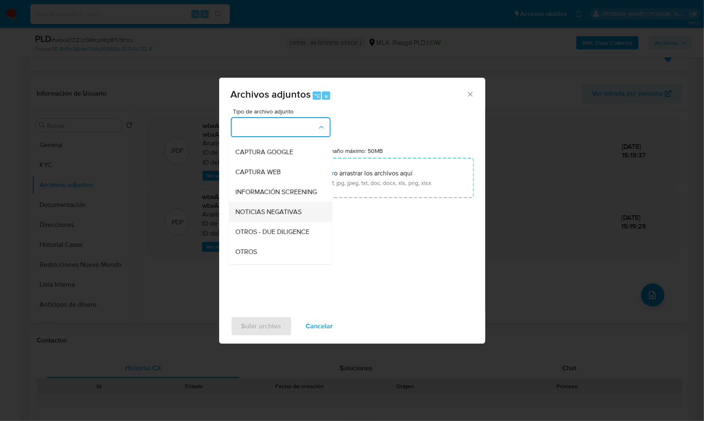
scroll to position [68, 0]
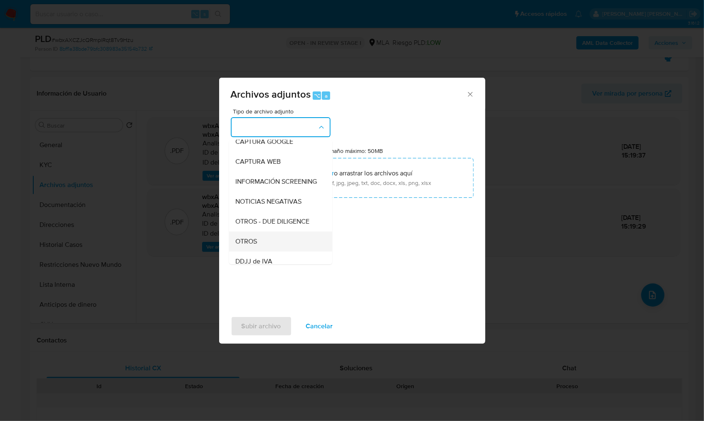
click at [259, 244] on div "OTROS" at bounding box center [278, 242] width 85 height 20
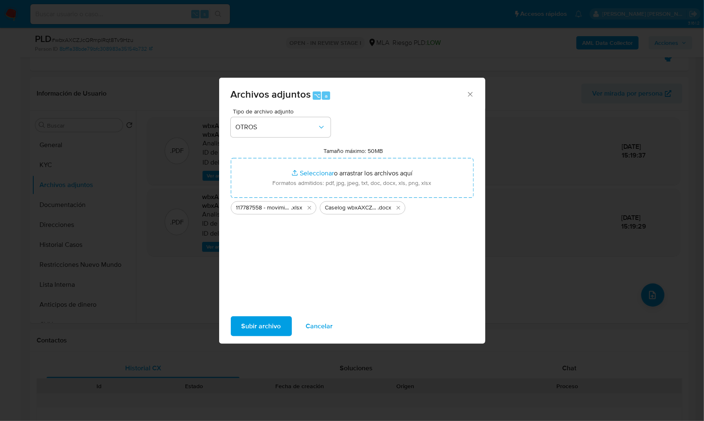
click at [249, 329] on span "Subir archivo" at bounding box center [260, 326] width 39 height 18
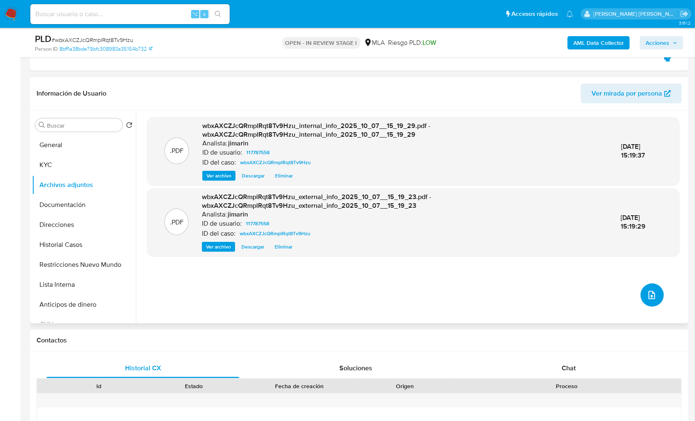
click at [653, 300] on button "upload-file" at bounding box center [652, 294] width 23 height 23
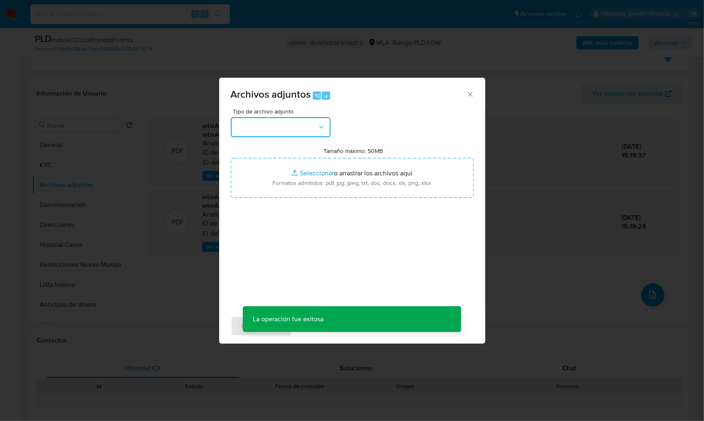
click at [262, 135] on button "button" at bounding box center [281, 127] width 100 height 20
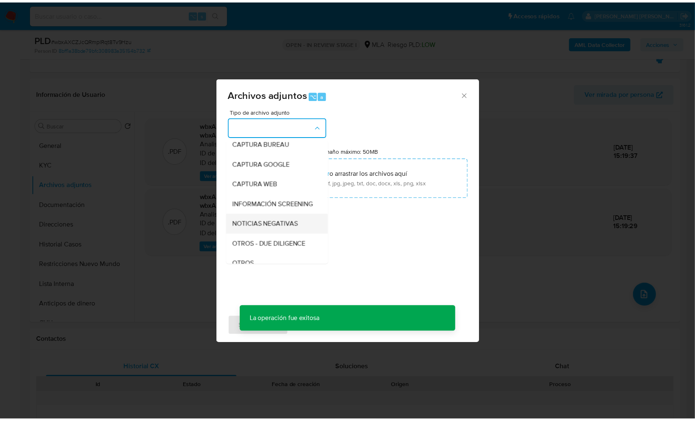
scroll to position [62, 0]
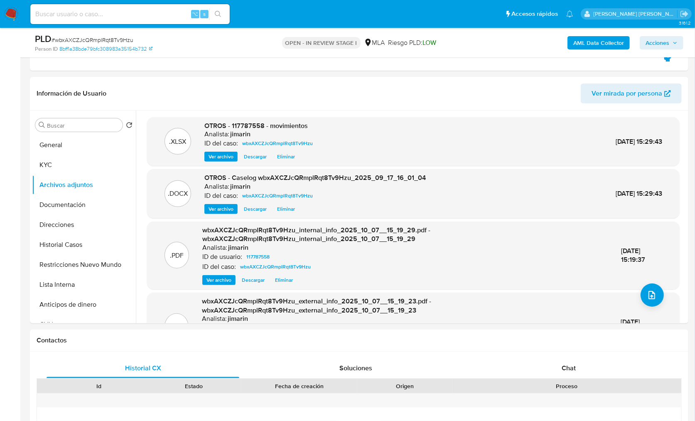
click at [668, 36] on span "Acciones" at bounding box center [658, 42] width 24 height 13
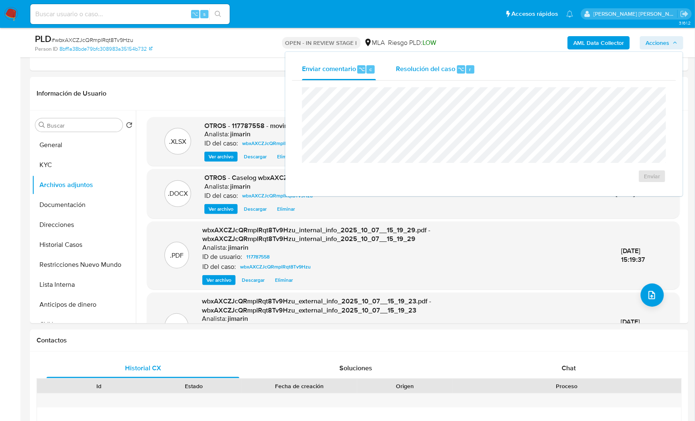
click at [421, 62] on div "Resolución del caso ⌥ r" at bounding box center [435, 70] width 79 height 22
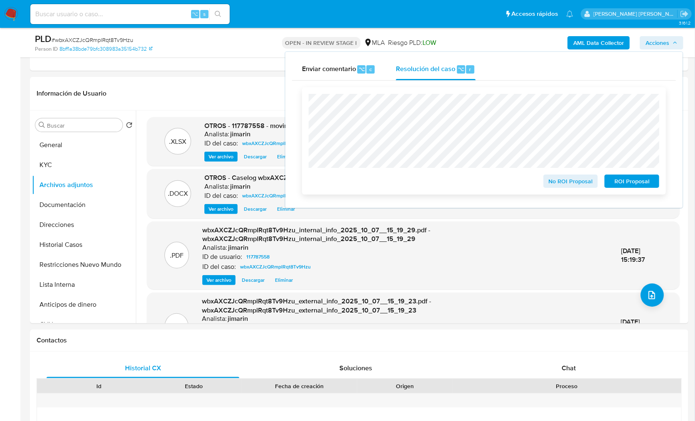
click at [559, 182] on span "No ROI Proposal" at bounding box center [570, 181] width 43 height 12
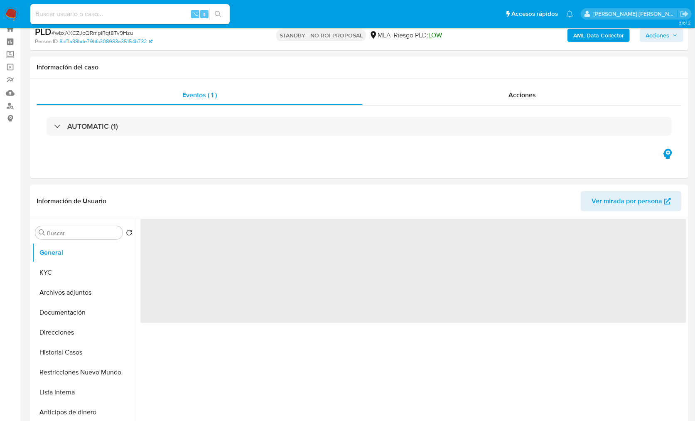
scroll to position [54, 0]
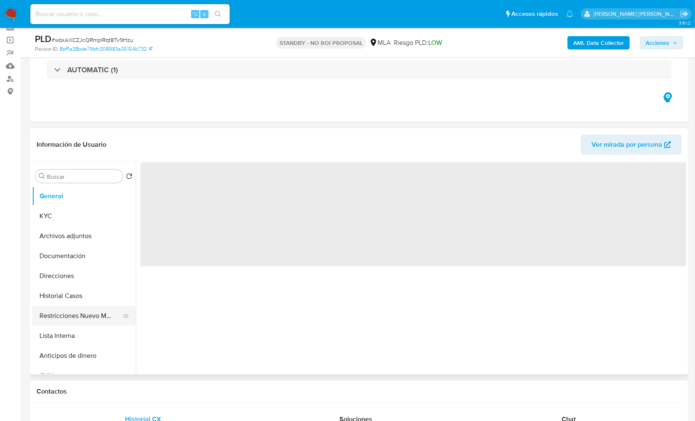
select select "10"
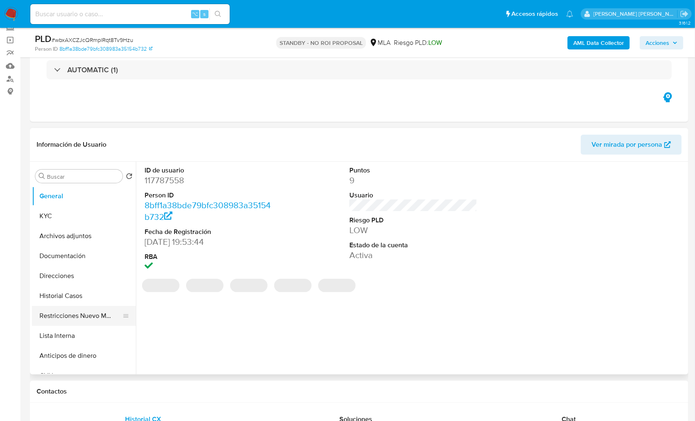
click at [86, 317] on button "Restricciones Nuevo Mundo" at bounding box center [80, 316] width 97 height 20
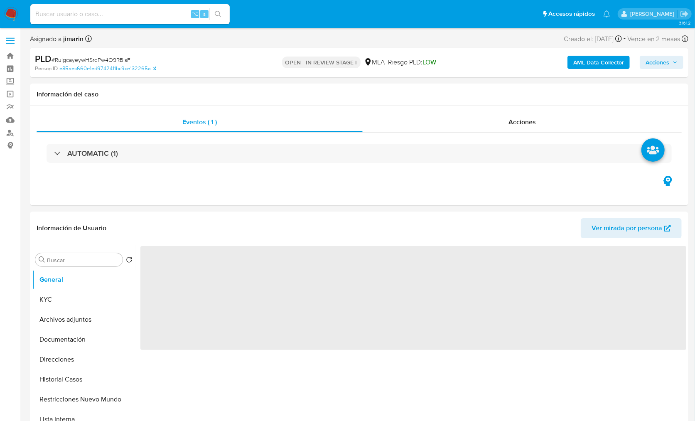
select select "10"
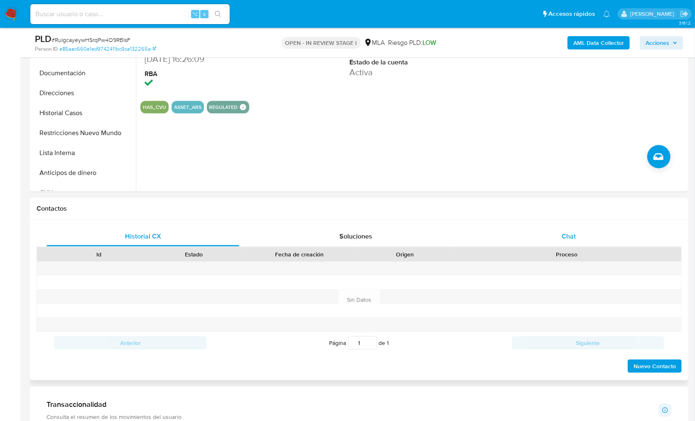
click at [556, 235] on div "Chat" at bounding box center [569, 237] width 193 height 20
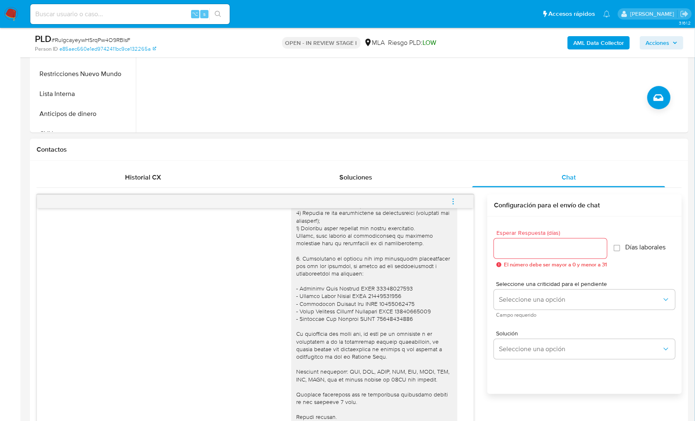
scroll to position [153, 0]
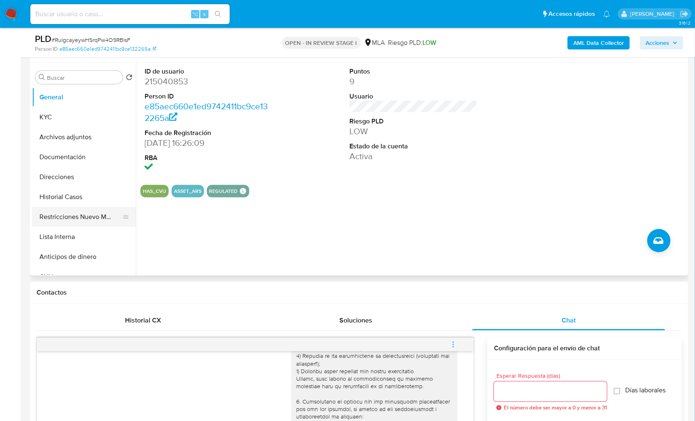
click at [93, 213] on button "Restricciones Nuevo Mundo" at bounding box center [80, 217] width 97 height 20
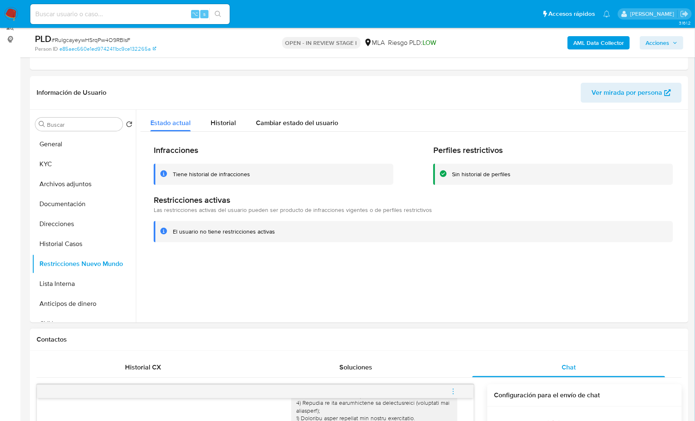
scroll to position [78, 0]
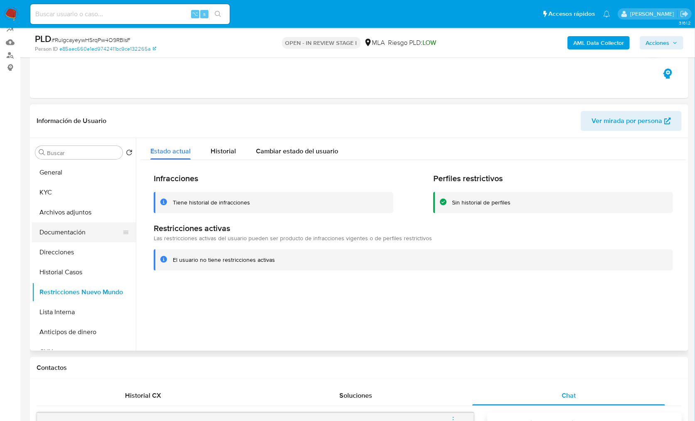
click at [71, 227] on button "Documentación" at bounding box center [80, 232] width 97 height 20
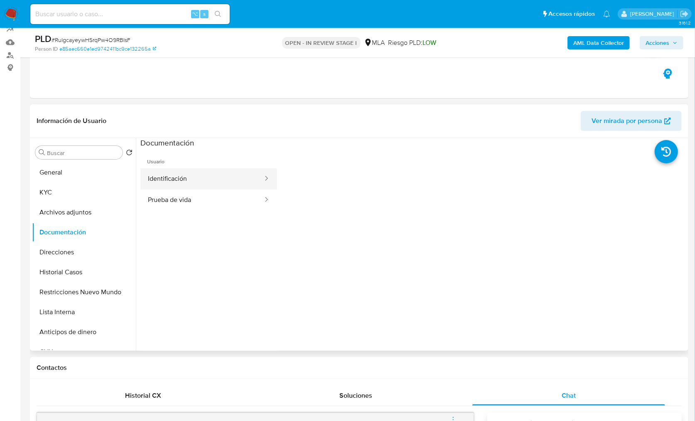
click at [219, 186] on button "Identificación" at bounding box center [201, 178] width 123 height 21
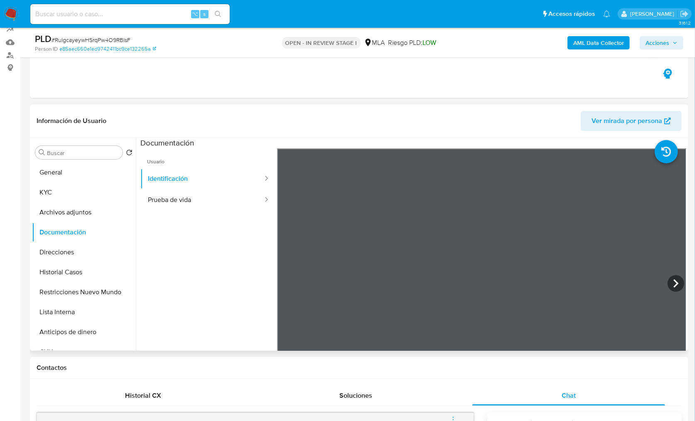
scroll to position [0, 0]
click at [675, 284] on icon at bounding box center [676, 283] width 17 height 17
click at [177, 203] on button "Prueba de vida" at bounding box center [201, 200] width 123 height 21
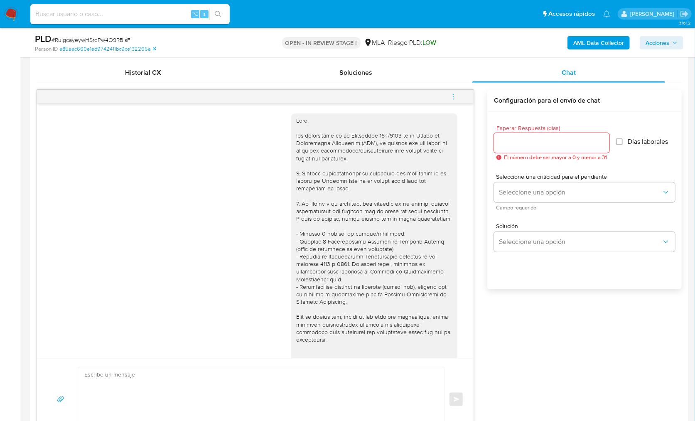
click at [453, 104] on span "menu-action" at bounding box center [453, 97] width 7 height 20
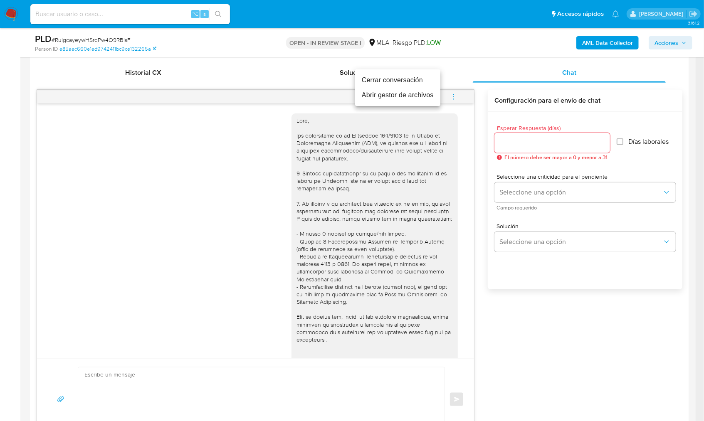
click at [372, 81] on li "Cerrar conversación" at bounding box center [397, 80] width 85 height 15
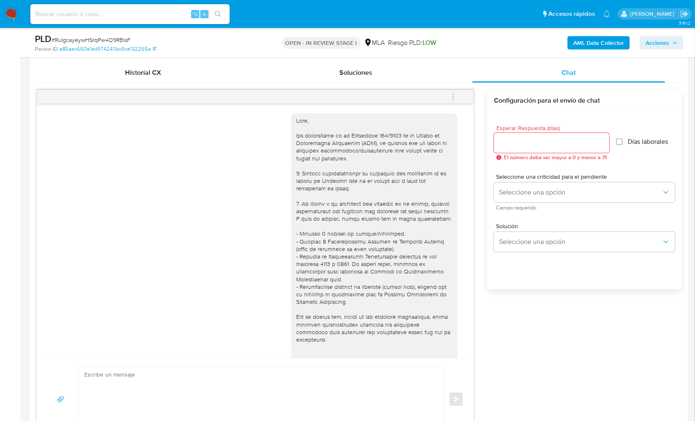
click at [162, 58] on div "Historial CX Soluciones Chat Id Estado Fecha de creación Origen Proceso Anterio…" at bounding box center [359, 251] width 659 height 391
click at [160, 63] on div "Historial CX" at bounding box center [143, 73] width 193 height 20
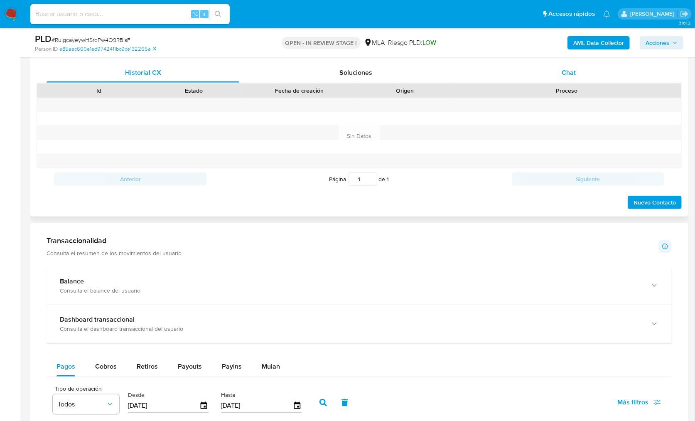
click at [566, 79] on div "Chat" at bounding box center [569, 73] width 193 height 20
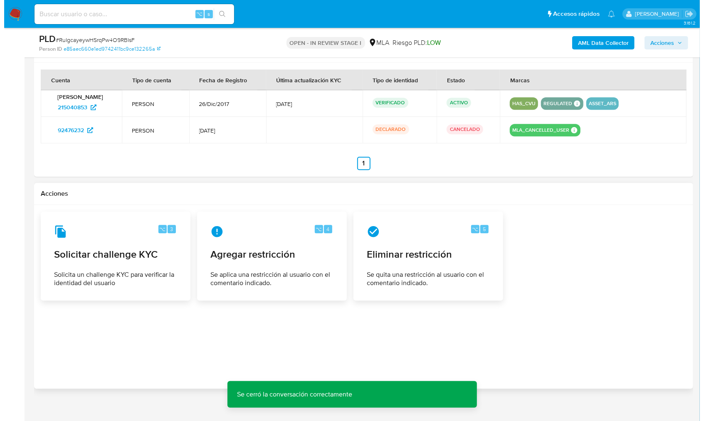
scroll to position [1294, 0]
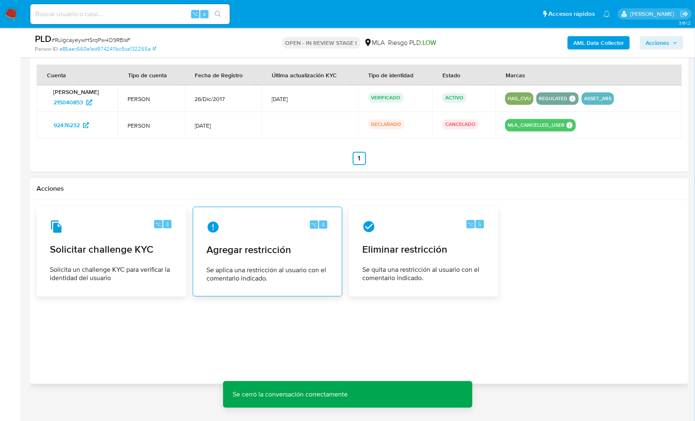
click at [277, 266] on span "Se aplica una restricción al usuario con el comentario indicado." at bounding box center [268, 274] width 122 height 17
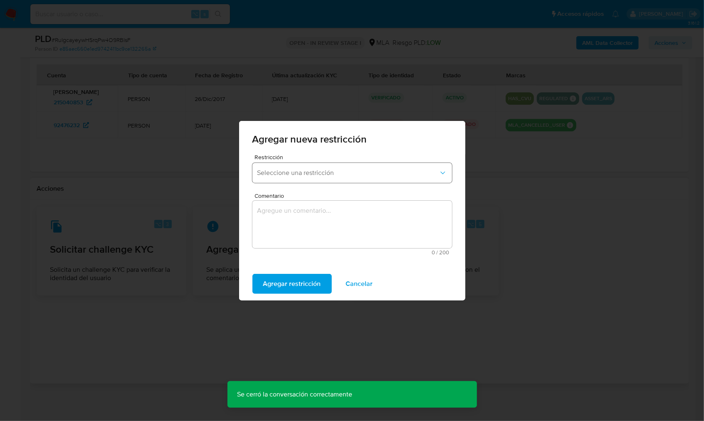
click at [295, 163] on button "Seleccione una restricción" at bounding box center [351, 173] width 199 height 20
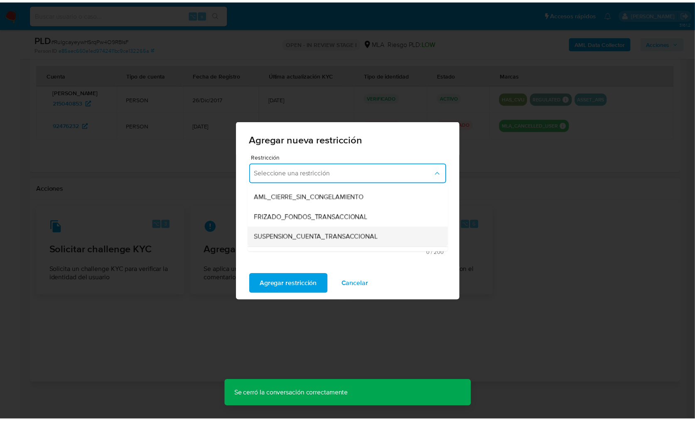
scroll to position [80, 0]
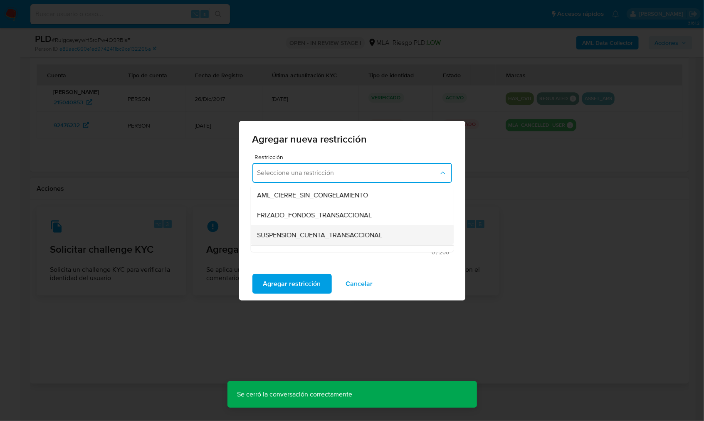
click at [326, 238] on span "SUSPENSION_CUENTA_TRANSACCIONAL" at bounding box center [319, 235] width 125 height 8
click at [315, 237] on textarea "Comentario" at bounding box center [351, 224] width 199 height 47
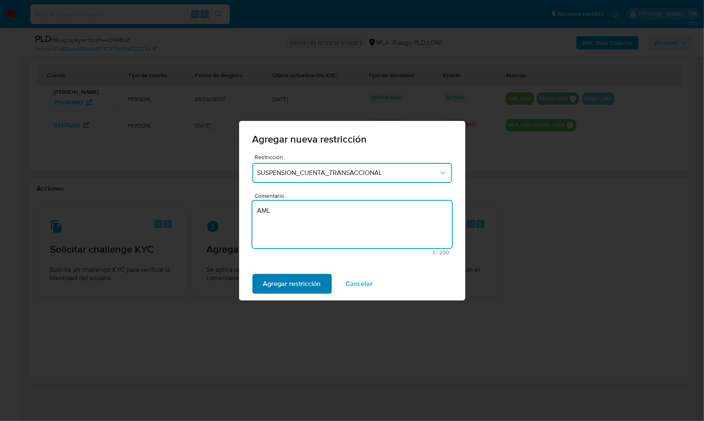
type textarea "AML"
click at [295, 276] on span "Agregar restricción" at bounding box center [292, 284] width 58 height 18
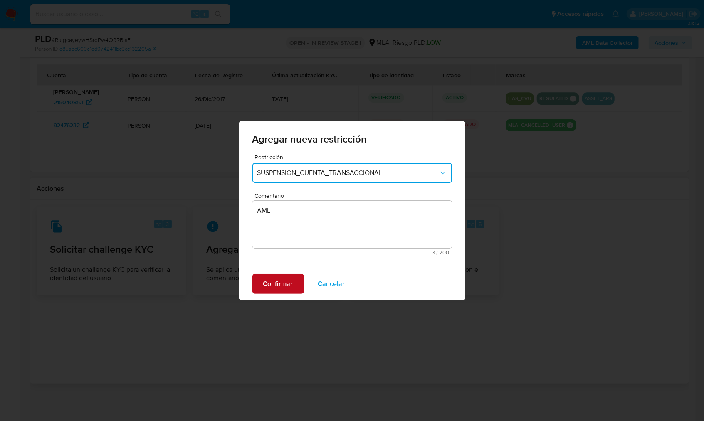
click at [292, 282] on button "Confirmar" at bounding box center [278, 284] width 52 height 20
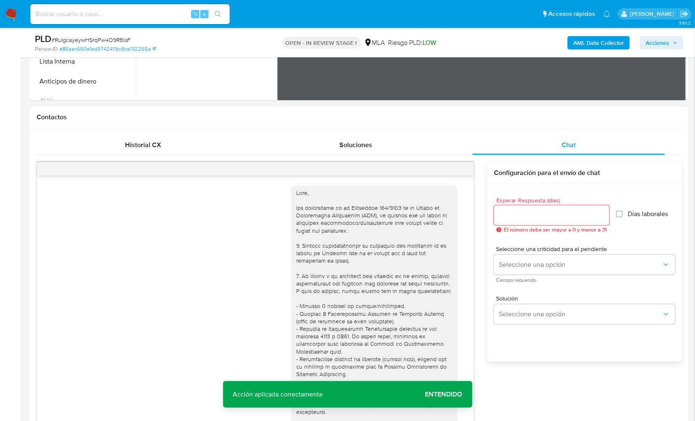
scroll to position [136, 0]
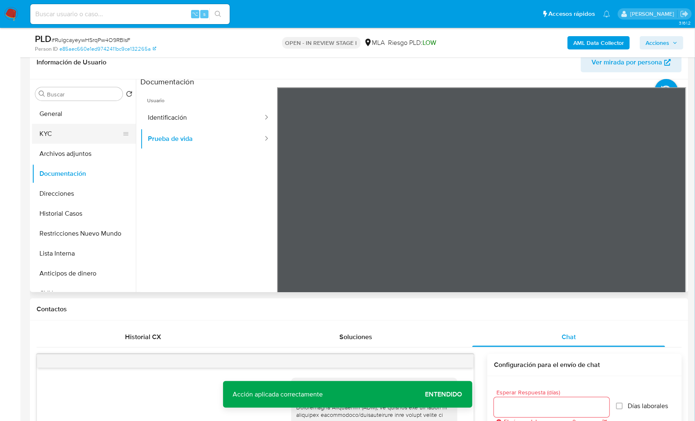
click at [83, 134] on button "KYC" at bounding box center [80, 134] width 97 height 20
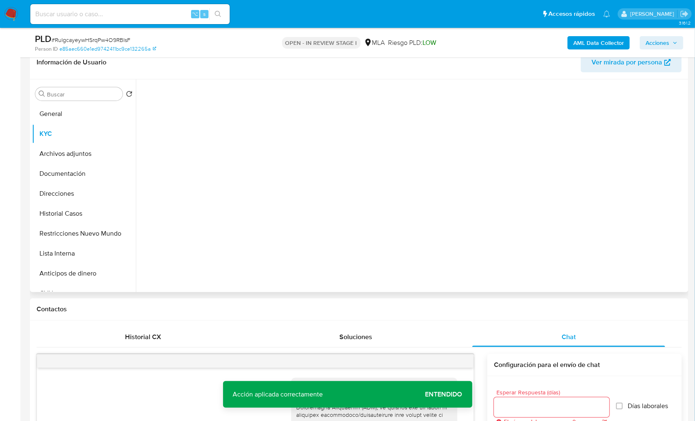
scroll to position [0, 0]
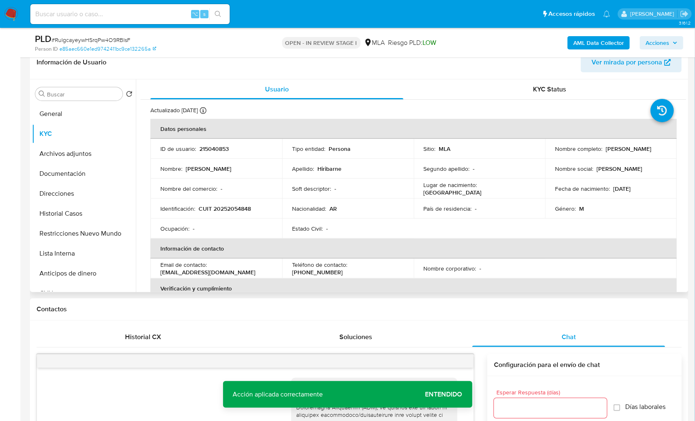
drag, startPoint x: 552, startPoint y: 154, endPoint x: 627, endPoint y: 154, distance: 74.8
click at [627, 154] on td "Nombre completo : Fabian Javier Hiribarne" at bounding box center [611, 149] width 132 height 20
copy p "Fabian Javier Hiribarne"
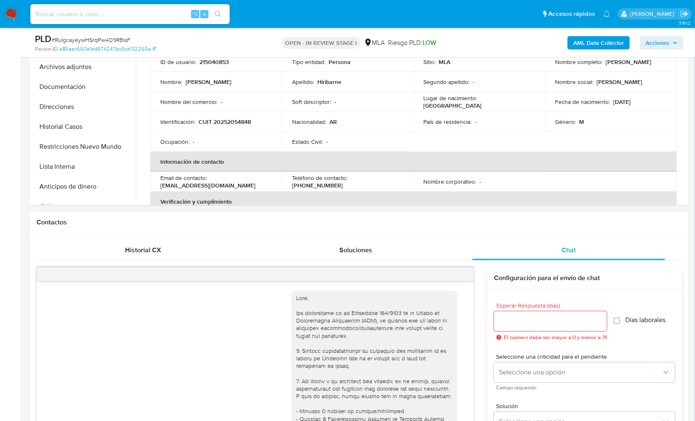
scroll to position [220, 0]
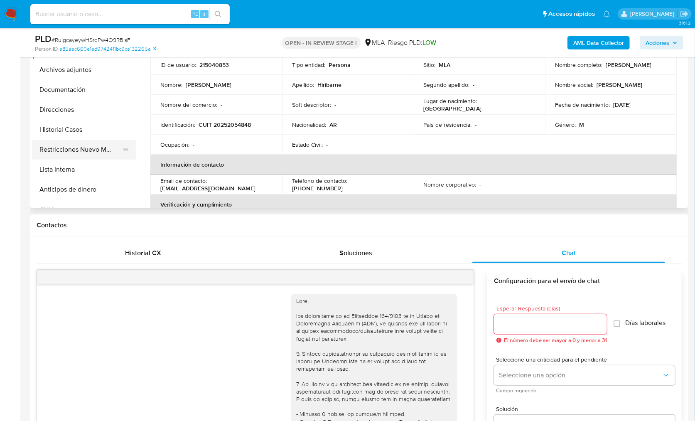
click at [57, 148] on button "Restricciones Nuevo Mundo" at bounding box center [80, 150] width 97 height 20
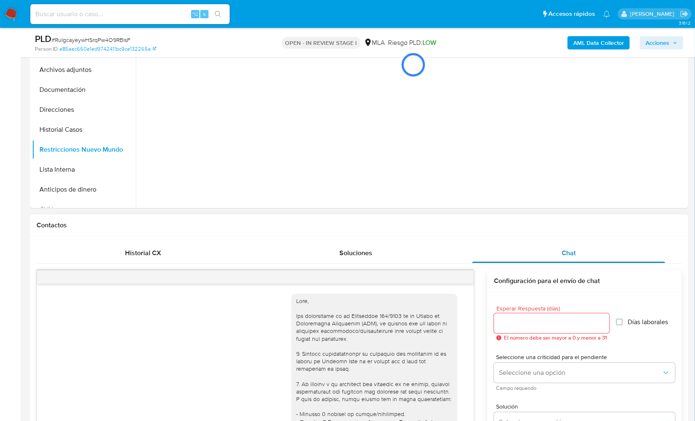
click at [619, 259] on div "Chat" at bounding box center [569, 253] width 193 height 20
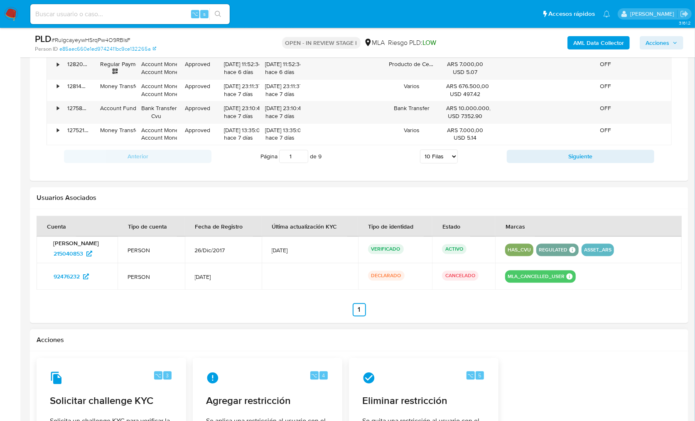
scroll to position [1225, 0]
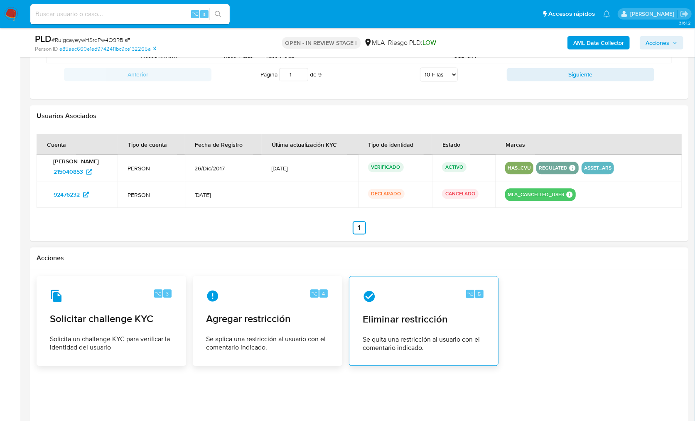
click at [427, 313] on span "Eliminar restricción" at bounding box center [424, 319] width 122 height 12
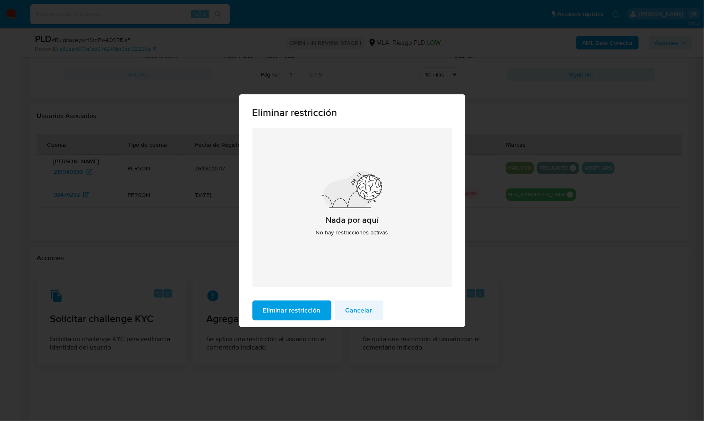
click at [360, 313] on span "Cancelar" at bounding box center [358, 310] width 27 height 18
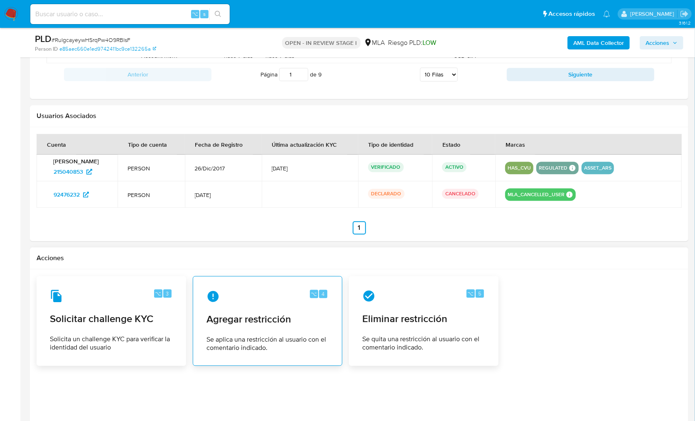
click at [270, 329] on div "⌥ 4 Agregar restricción Se aplica una restricción al usuario con el comentario …" at bounding box center [267, 321] width 135 height 76
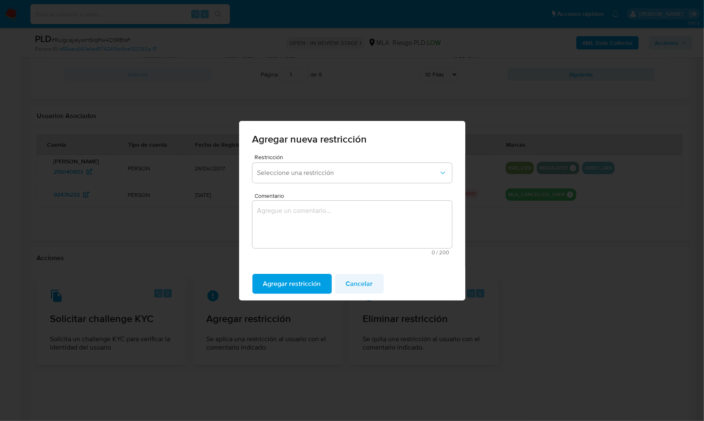
click at [368, 291] on span "Cancelar" at bounding box center [359, 284] width 27 height 18
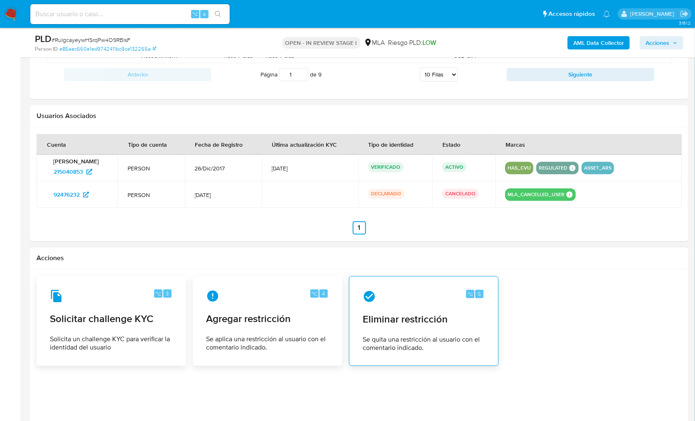
click at [393, 325] on div "⌥ 5 Eliminar restricción Se quita una restricción al usuario con el comentario …" at bounding box center [423, 321] width 135 height 76
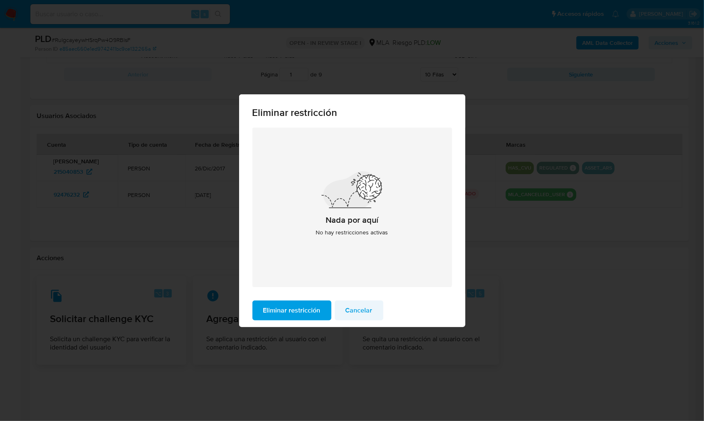
click at [351, 310] on span "Cancelar" at bounding box center [358, 310] width 27 height 18
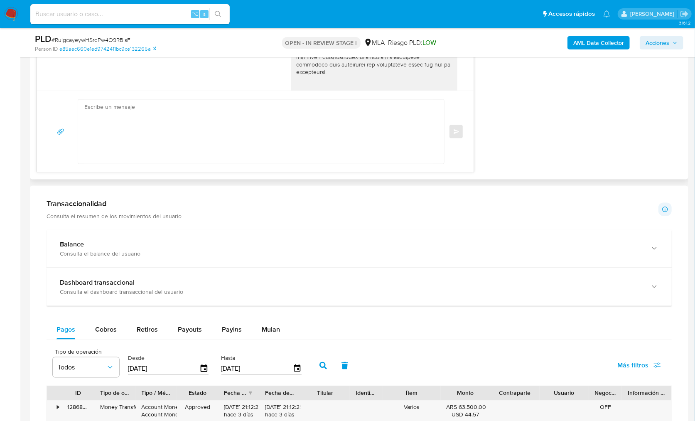
scroll to position [542, 0]
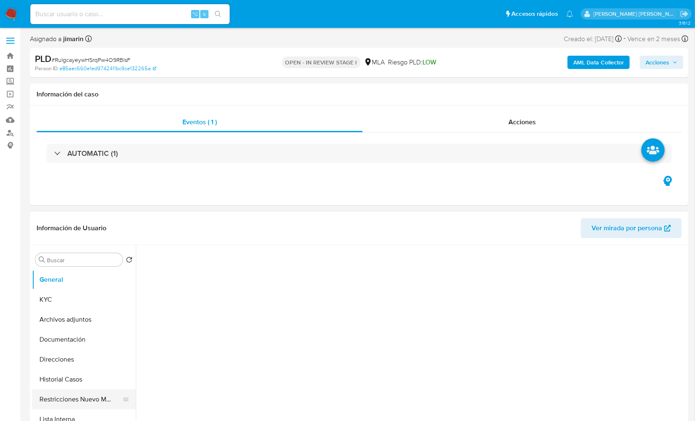
click at [82, 392] on button "Restricciones Nuevo Mundo" at bounding box center [80, 399] width 97 height 20
select select "10"
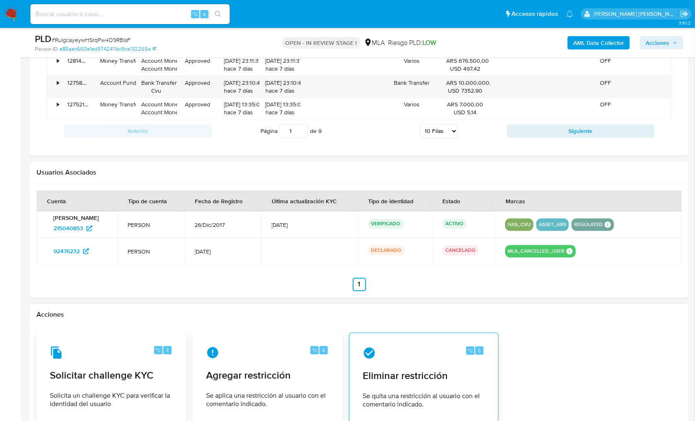
scroll to position [938, 0]
click at [459, 362] on div "⌥ 5 Eliminar restricción Se quita una restricción al usuario con el comentario …" at bounding box center [423, 377] width 135 height 76
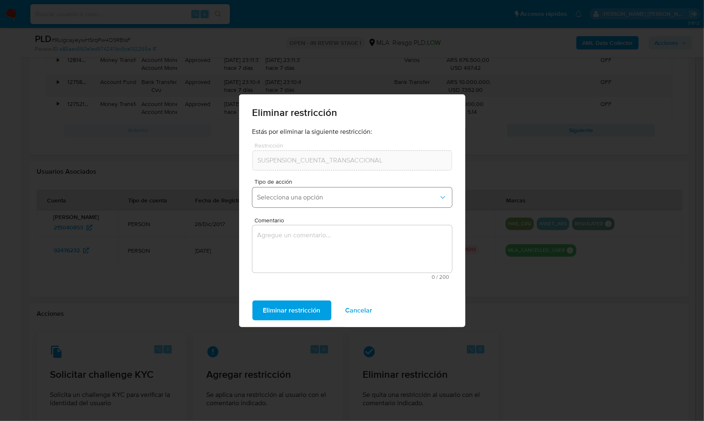
click at [336, 192] on button "Selecciona una opción" at bounding box center [351, 197] width 199 height 20
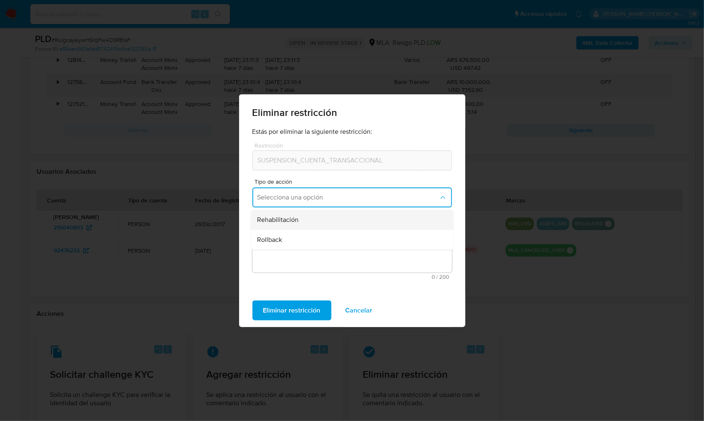
click at [289, 221] on span "Rehabilitación" at bounding box center [278, 220] width 42 height 8
click at [290, 261] on textarea "Comentario" at bounding box center [351, 248] width 199 height 47
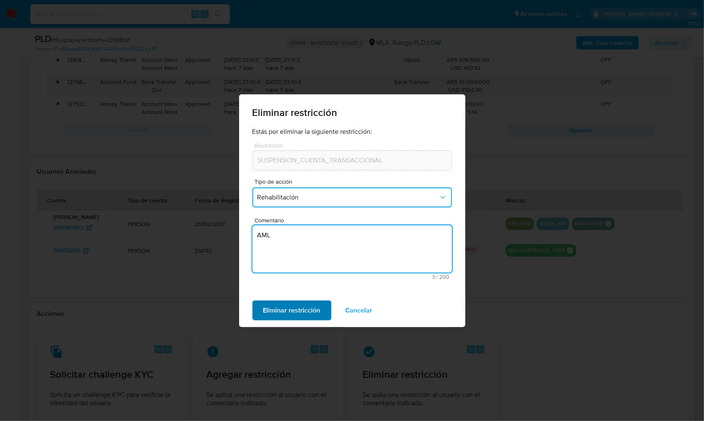
type textarea "AML"
click at [283, 311] on span "Eliminar restricción" at bounding box center [291, 310] width 57 height 18
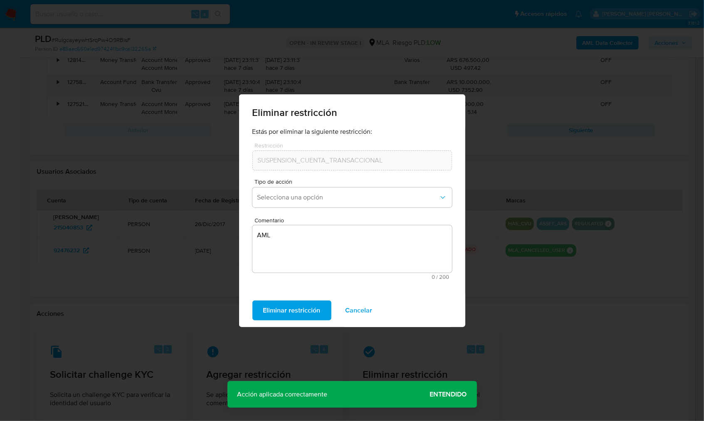
click at [366, 305] on span "Cancelar" at bounding box center [358, 310] width 27 height 18
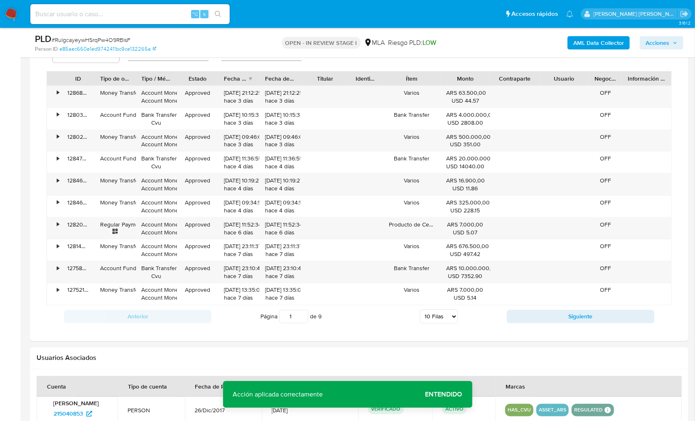
click at [441, 394] on span "Entendido" at bounding box center [444, 394] width 37 height 0
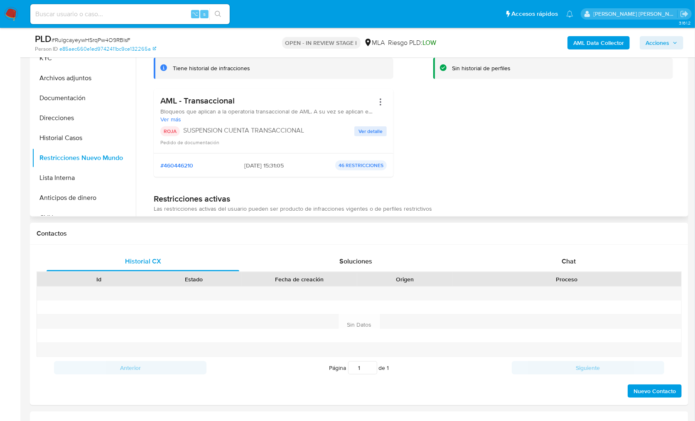
scroll to position [0, 0]
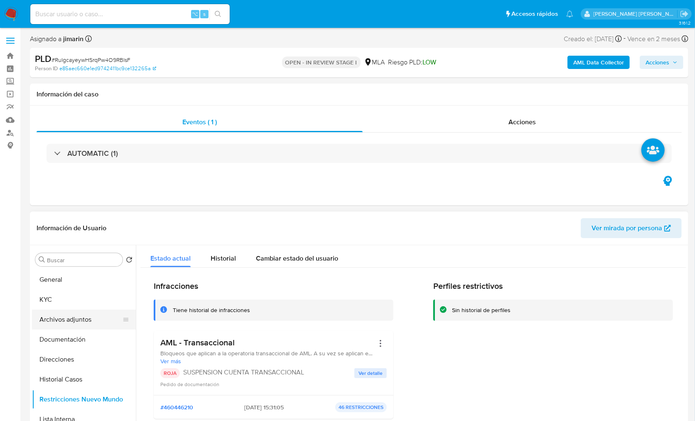
click at [81, 316] on button "Archivos adjuntos" at bounding box center [80, 320] width 97 height 20
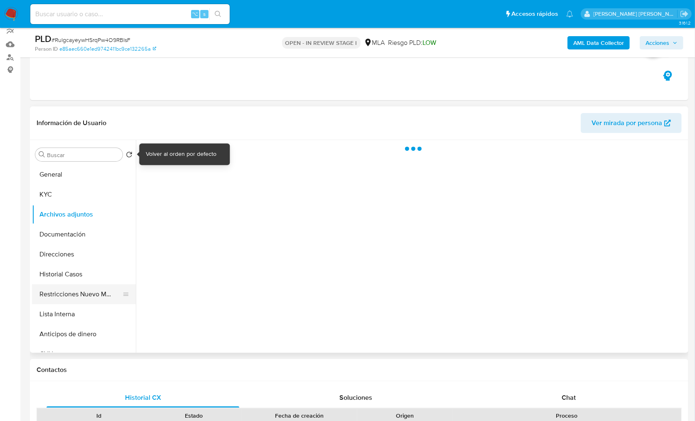
scroll to position [79, 0]
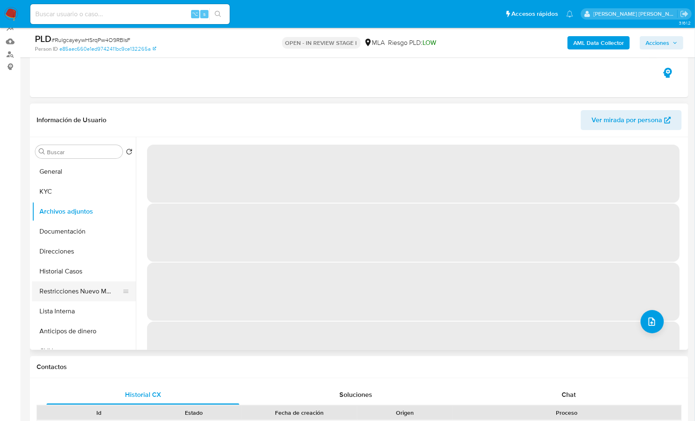
click at [89, 290] on button "Restricciones Nuevo Mundo" at bounding box center [80, 291] width 97 height 20
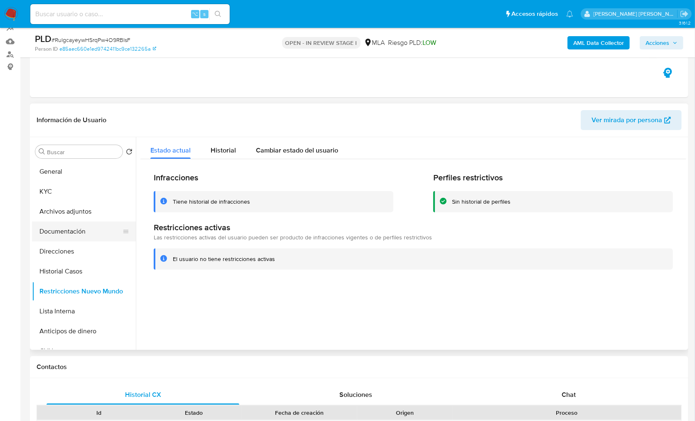
click at [76, 234] on button "Documentación" at bounding box center [80, 232] width 97 height 20
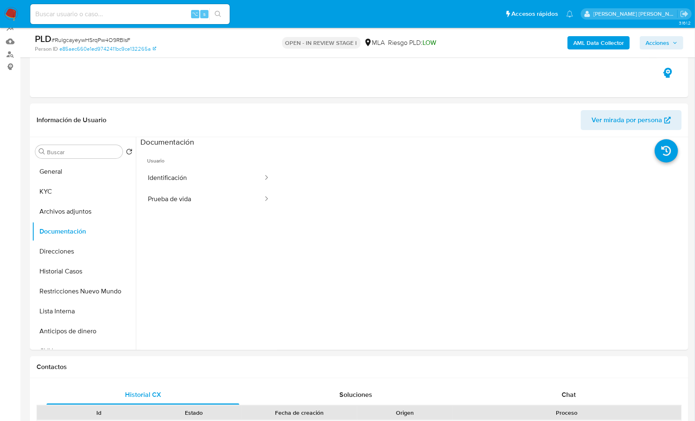
click at [189, 170] on button "Identificación" at bounding box center [201, 177] width 123 height 21
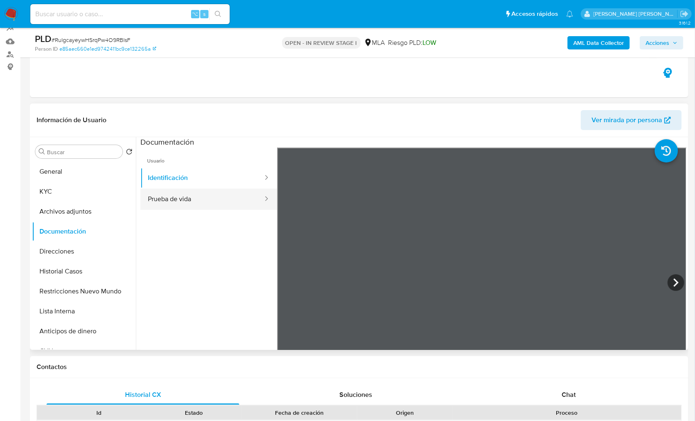
click at [190, 205] on button "Prueba de vida" at bounding box center [201, 199] width 123 height 21
click at [582, 401] on div "Chat" at bounding box center [569, 395] width 193 height 20
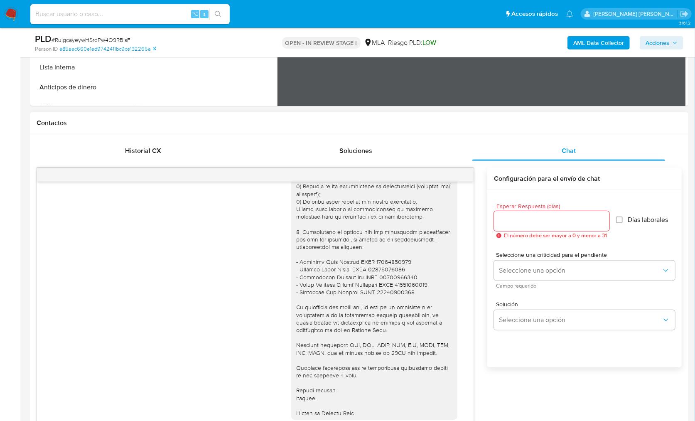
scroll to position [255, 0]
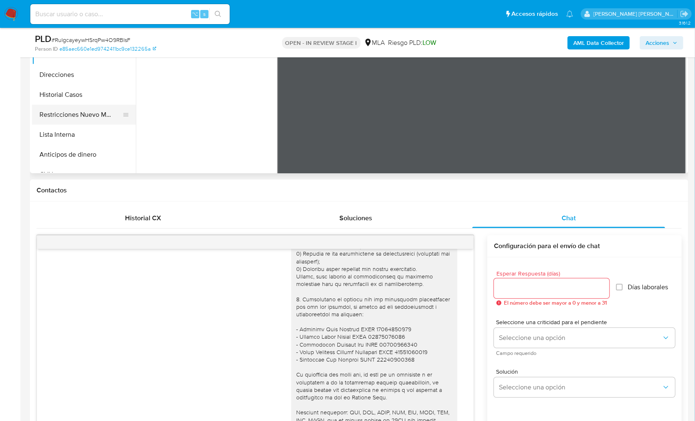
click at [85, 105] on button "Restricciones Nuevo Mundo" at bounding box center [80, 115] width 97 height 20
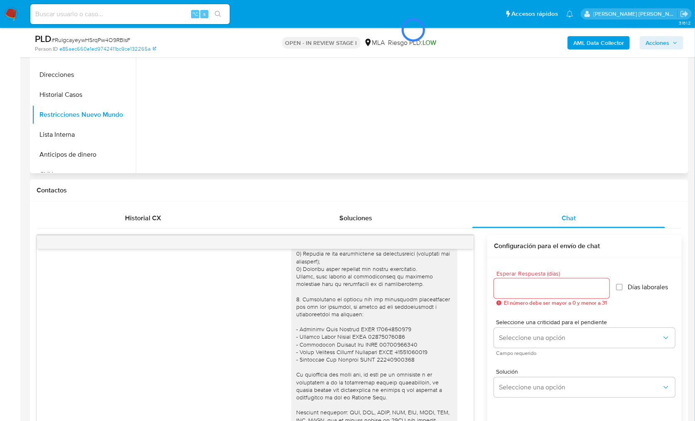
click at [582, 47] on div at bounding box center [413, 30] width 546 height 42
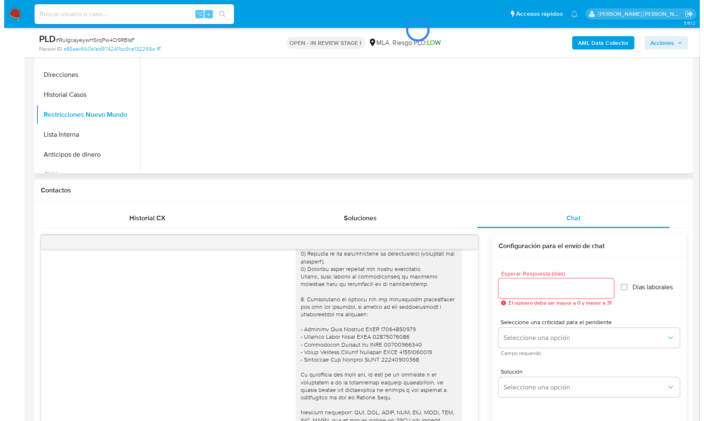
scroll to position [78, 0]
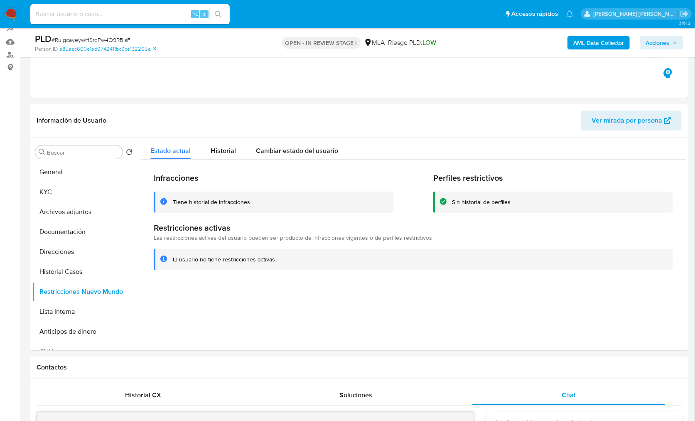
click at [608, 43] on b "AML Data Collector" at bounding box center [599, 42] width 51 height 13
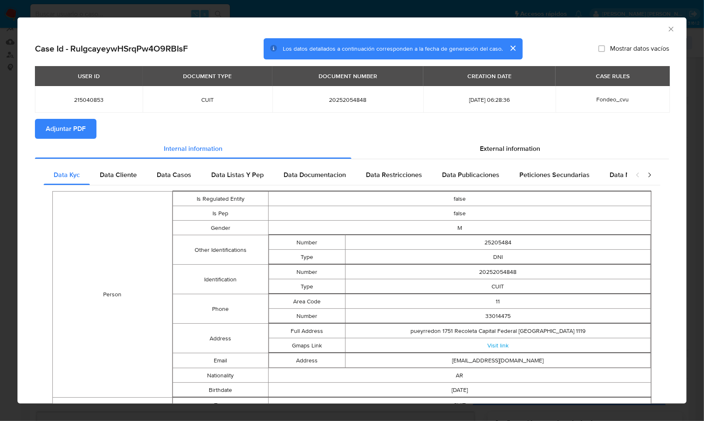
click at [59, 126] on span "Adjuntar PDF" at bounding box center [66, 129] width 40 height 18
click at [667, 28] on icon "Cerrar ventana" at bounding box center [671, 29] width 8 height 8
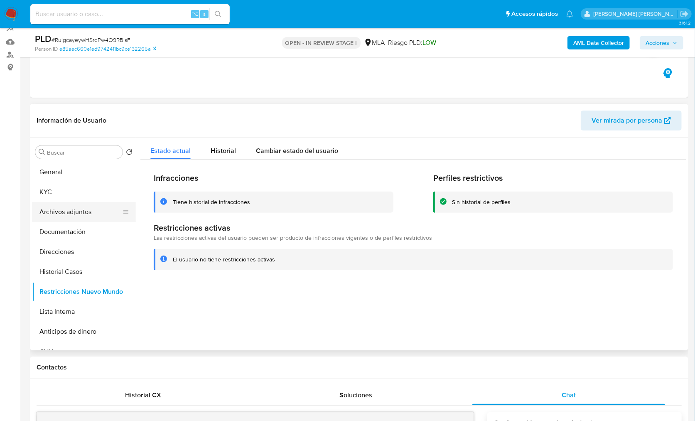
click at [71, 221] on button "Archivos adjuntos" at bounding box center [80, 212] width 97 height 20
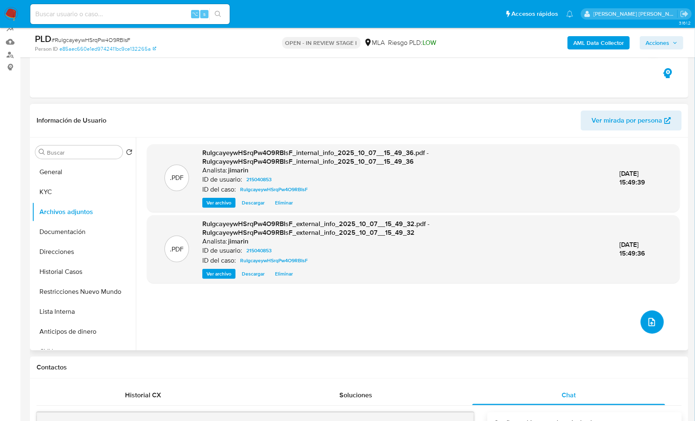
click at [653, 320] on icon "upload-file" at bounding box center [652, 322] width 10 height 10
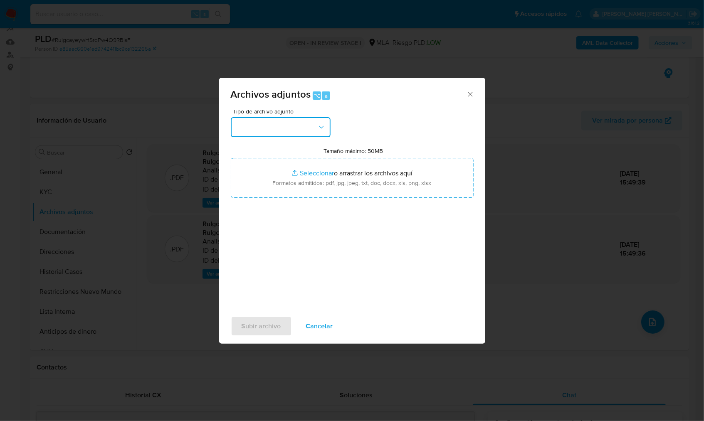
click at [287, 117] on button "button" at bounding box center [281, 127] width 100 height 20
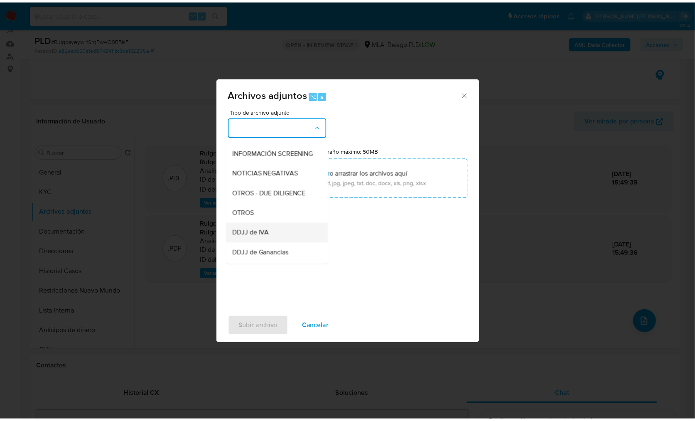
scroll to position [109, 0]
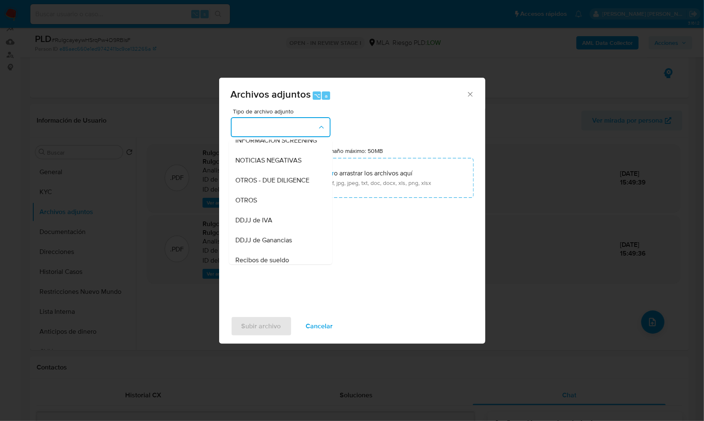
click at [267, 210] on div "OTROS" at bounding box center [278, 200] width 85 height 20
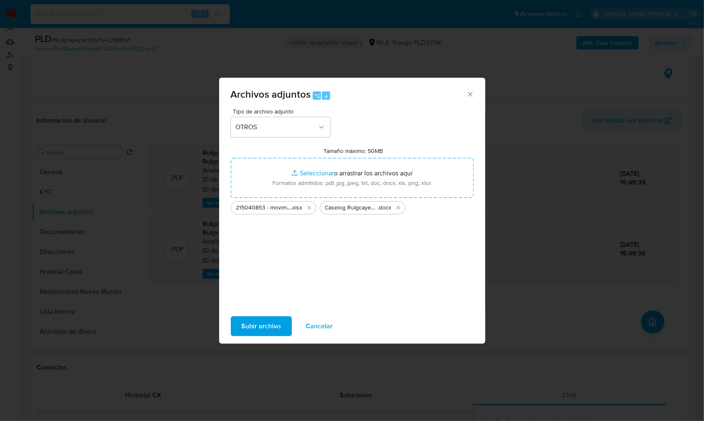
click at [259, 327] on span "Subir archivo" at bounding box center [260, 326] width 39 height 18
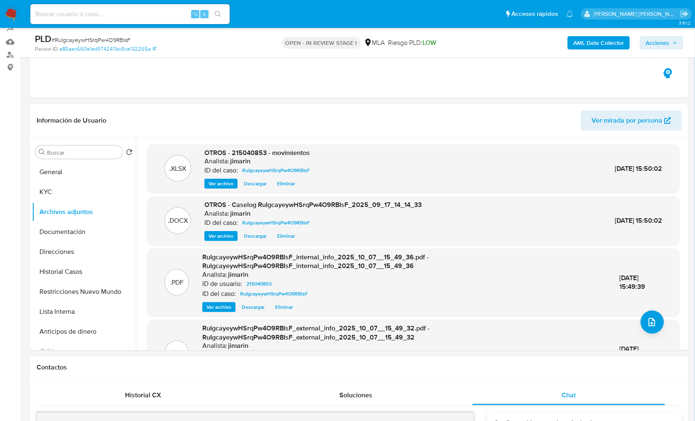
click at [655, 41] on span "Acciones" at bounding box center [658, 42] width 24 height 13
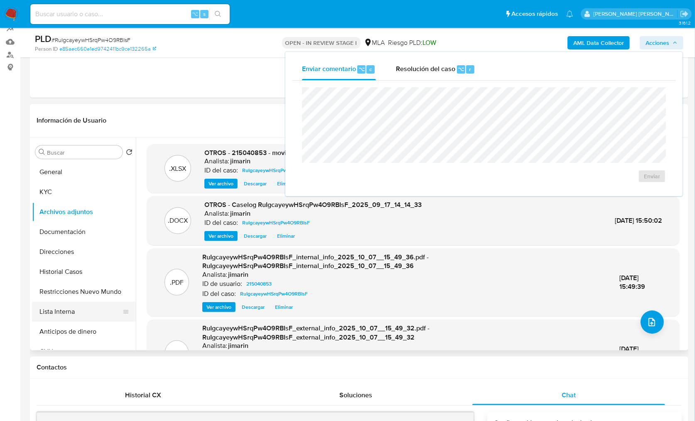
click at [69, 302] on button "Lista Interna" at bounding box center [80, 312] width 97 height 20
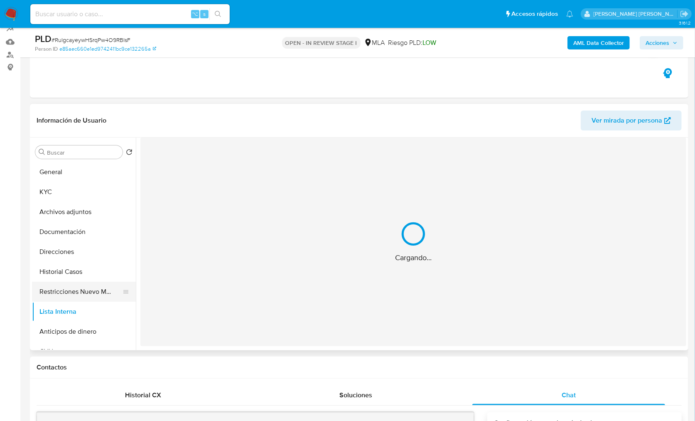
click at [71, 293] on button "Restricciones Nuevo Mundo" at bounding box center [80, 292] width 97 height 20
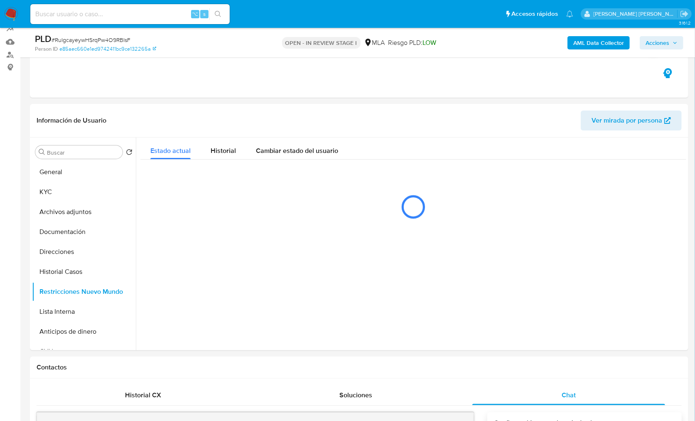
click at [653, 46] on span "Acciones" at bounding box center [658, 42] width 24 height 13
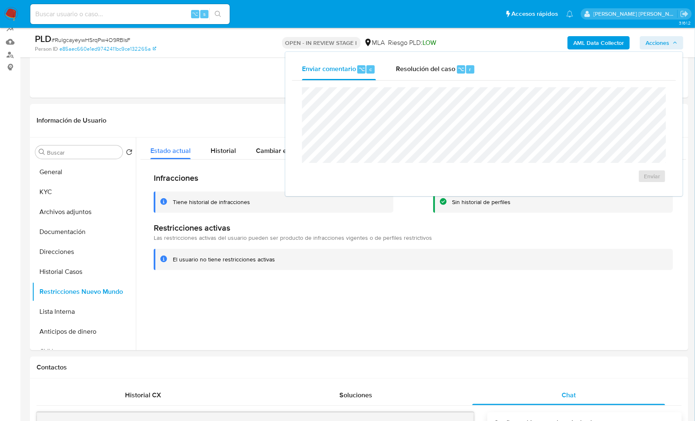
click at [430, 81] on div "Enviar" at bounding box center [484, 135] width 384 height 109
click at [426, 71] on span "Resolución del caso" at bounding box center [425, 69] width 59 height 10
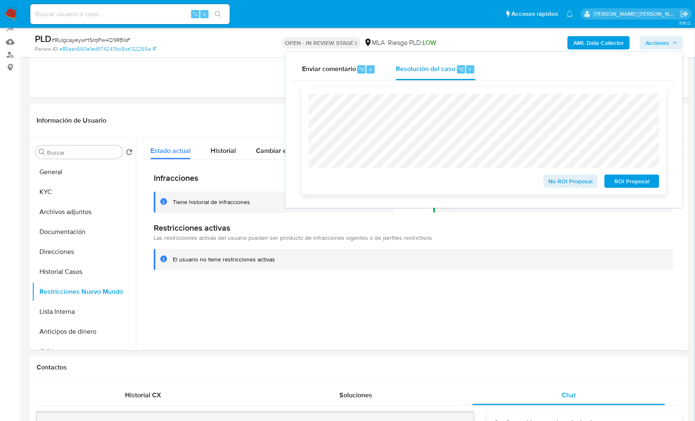
click at [561, 184] on span "No ROI Proposal" at bounding box center [570, 181] width 43 height 12
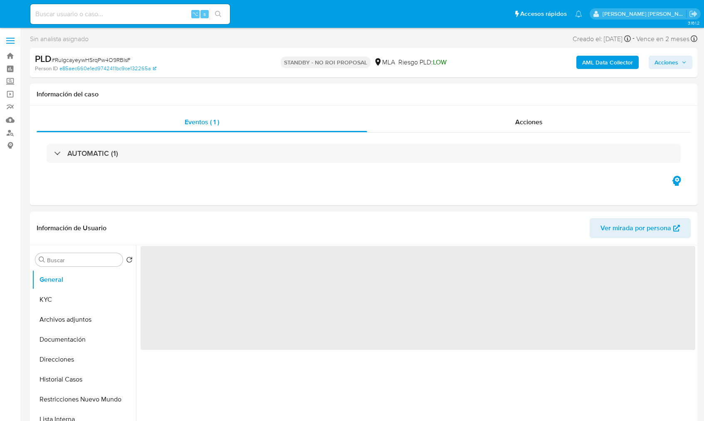
select select "10"
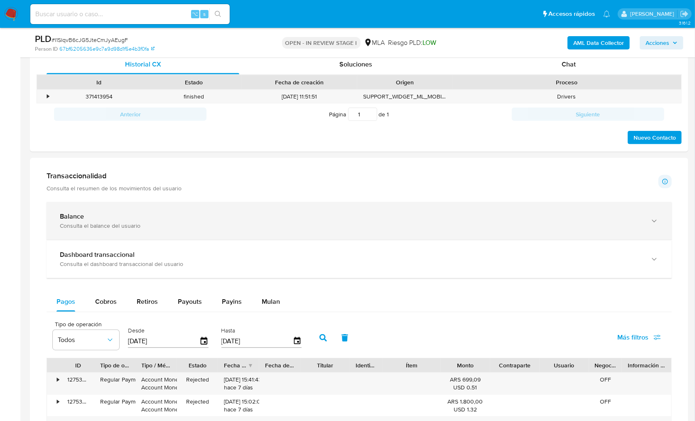
scroll to position [239, 0]
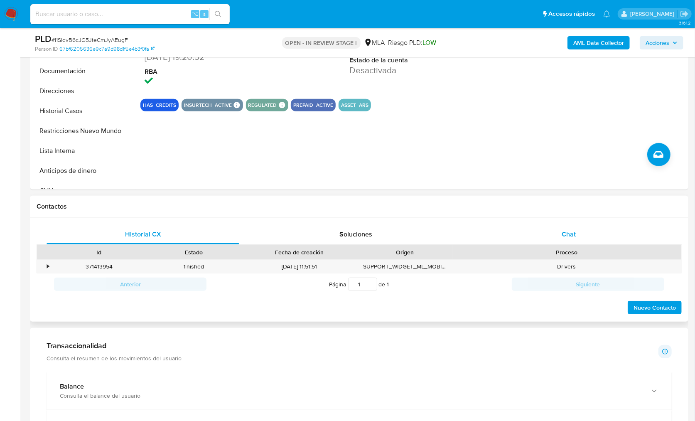
click at [589, 229] on div "Chat" at bounding box center [569, 234] width 193 height 20
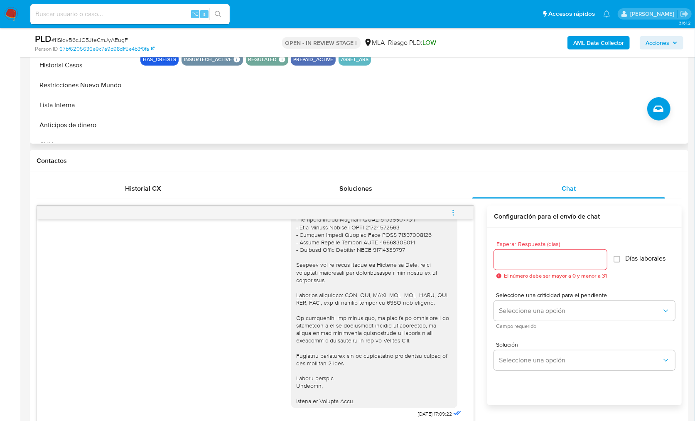
scroll to position [109, 0]
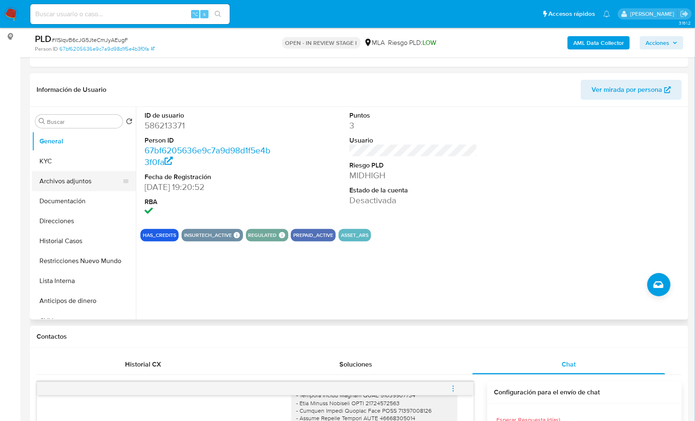
click at [80, 180] on button "Archivos adjuntos" at bounding box center [80, 181] width 97 height 20
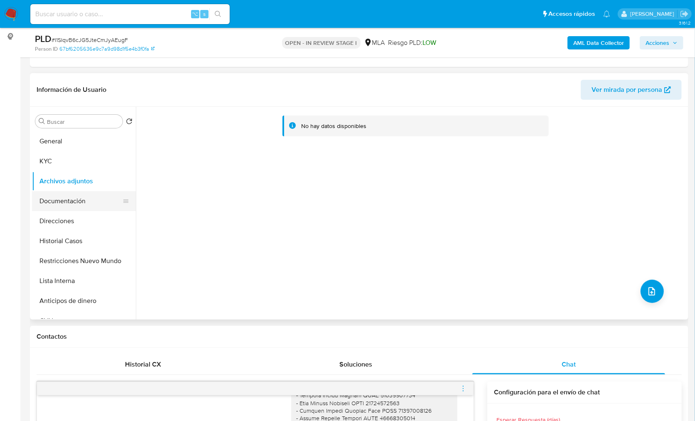
click at [74, 205] on button "Documentación" at bounding box center [80, 201] width 97 height 20
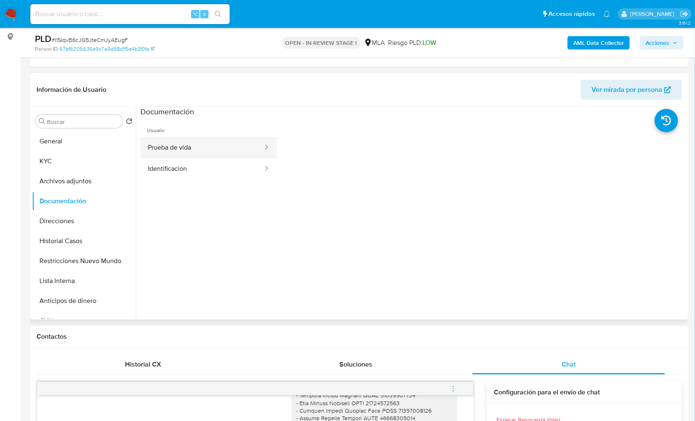
click at [203, 149] on button "Prueba de vida" at bounding box center [201, 147] width 123 height 21
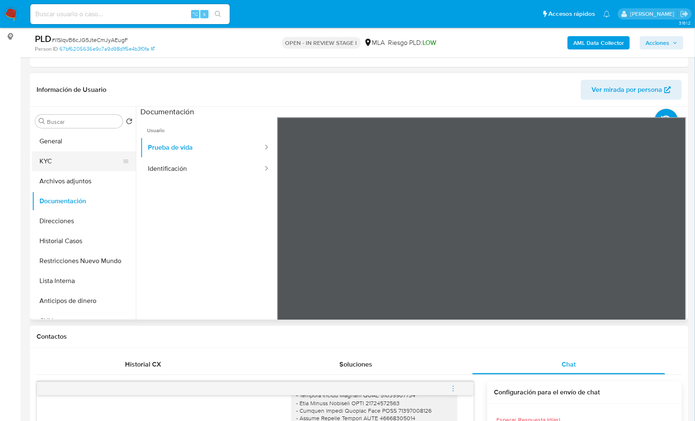
click at [69, 163] on button "KYC" at bounding box center [80, 161] width 97 height 20
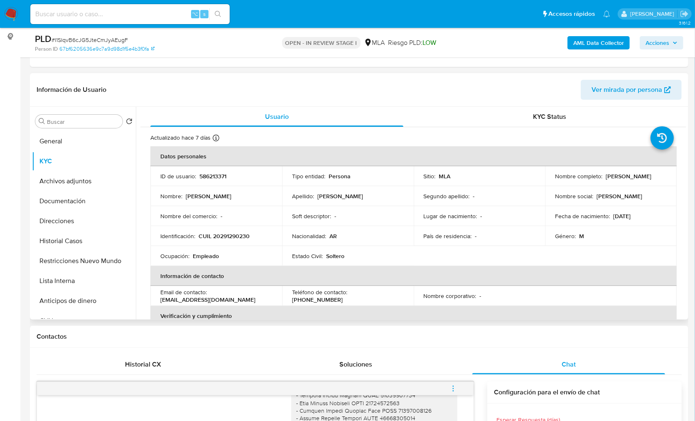
click at [232, 234] on p "CUIL 20291290230" at bounding box center [224, 235] width 51 height 7
copy p "20291290230"
click at [153, 366] on span "Historial CX" at bounding box center [143, 365] width 36 height 10
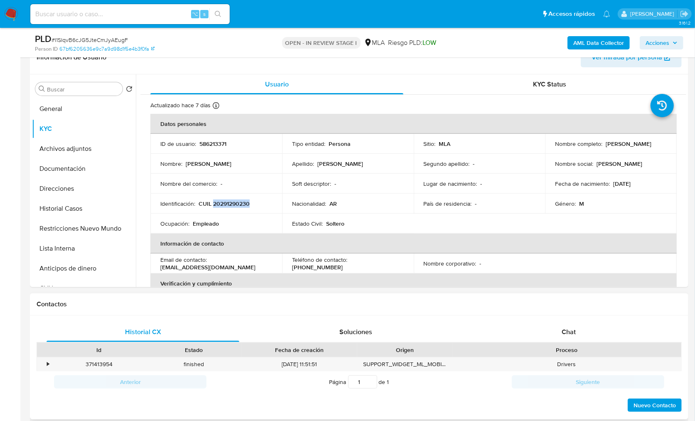
scroll to position [43, 0]
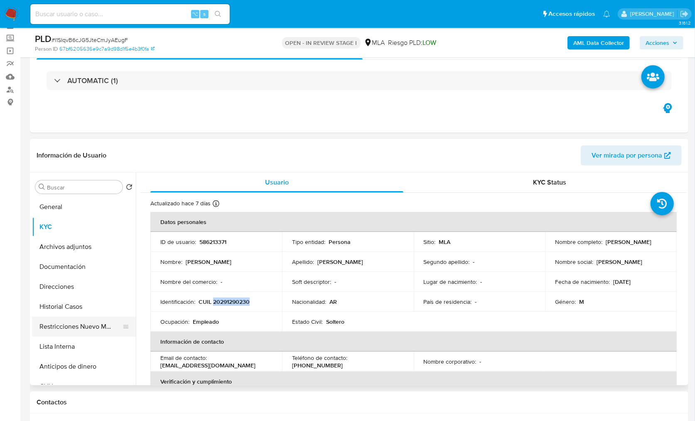
drag, startPoint x: 78, startPoint y: 323, endPoint x: 97, endPoint y: 317, distance: 19.7
click at [78, 323] on button "Restricciones Nuevo Mundo" at bounding box center [80, 327] width 97 height 20
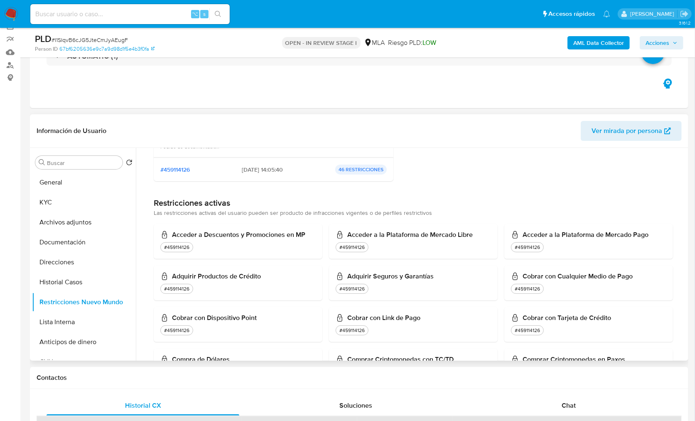
scroll to position [177, 0]
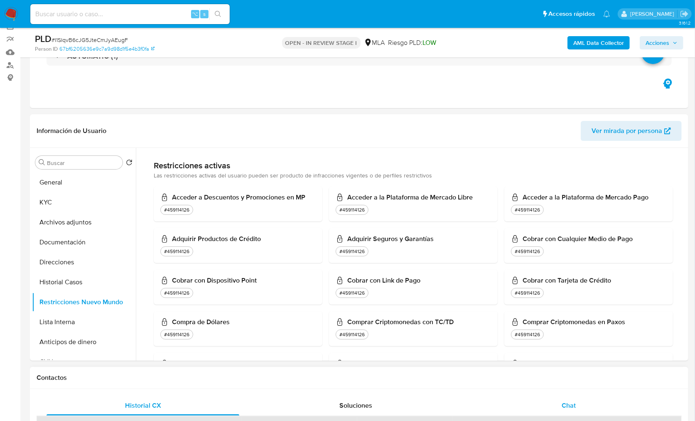
click at [580, 411] on div "Chat" at bounding box center [569, 406] width 193 height 20
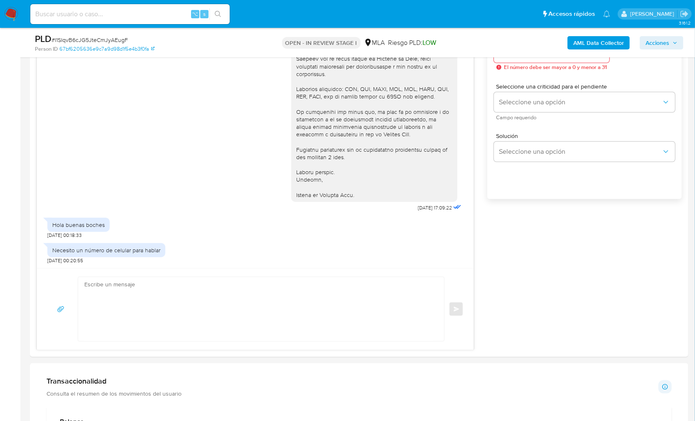
scroll to position [502, 0]
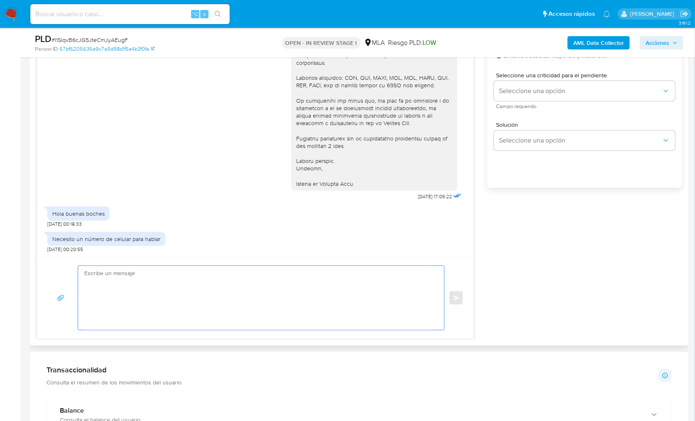
click at [207, 296] on textarea at bounding box center [259, 298] width 350 height 64
click at [297, 296] on textarea at bounding box center [259, 298] width 350 height 64
paste textarea "Hola, Muchas gracias por la respuesta. Analizamos tu caso y notamos que la info…"
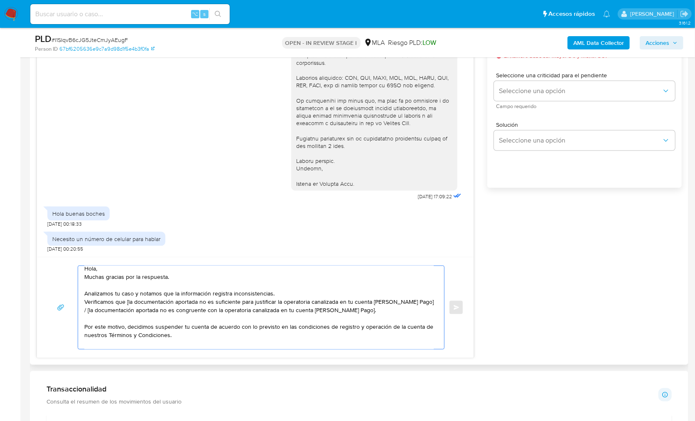
scroll to position [0, 0]
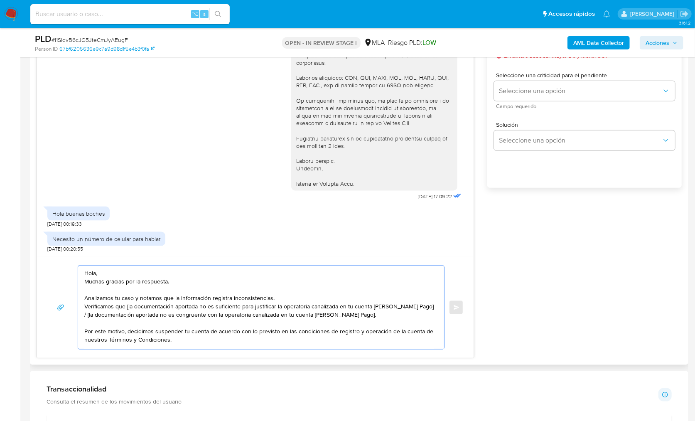
click at [125, 275] on textarea "Hola, Muchas gracias por la respuesta. Analizamos tu caso y notamos que la info…" at bounding box center [259, 307] width 350 height 83
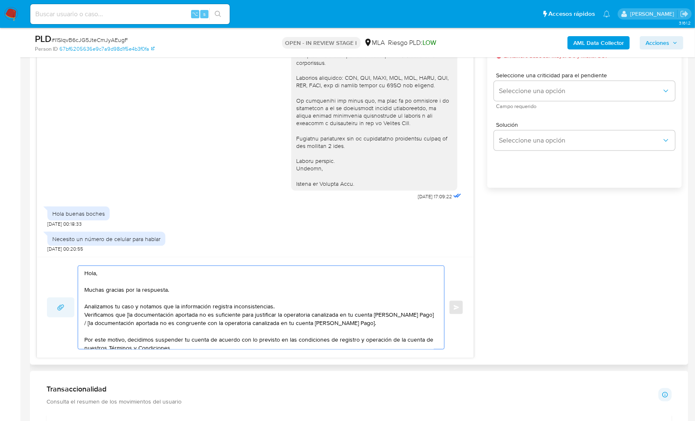
drag, startPoint x: 284, startPoint y: 305, endPoint x: 68, endPoint y: 306, distance: 216.1
click at [68, 306] on div "Hola, Muchas gracias por la respuesta. Analizamos tu caso y notamos que la info…" at bounding box center [255, 308] width 417 height 84
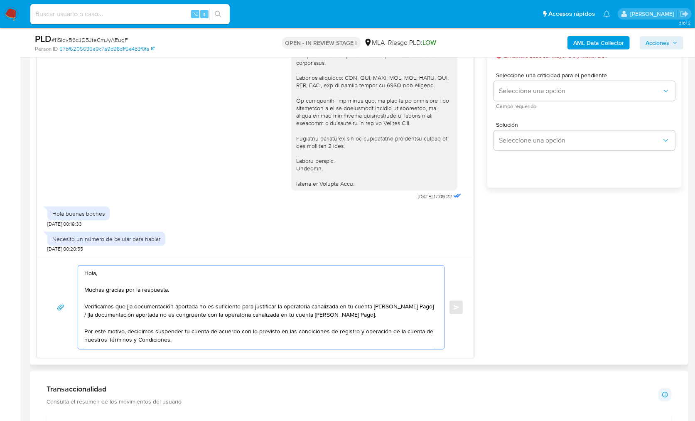
click at [84, 304] on textarea "Hola, Muchas gracias por la respuesta. Verificamos que [la documentación aporta…" at bounding box center [259, 307] width 350 height 83
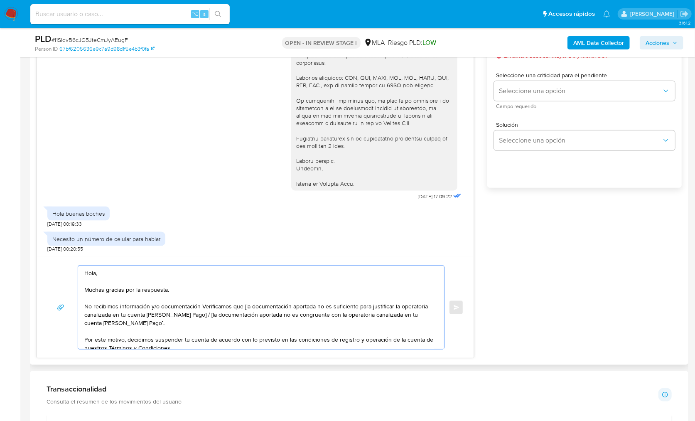
drag, startPoint x: 369, startPoint y: 307, endPoint x: 202, endPoint y: 308, distance: 167.1
click at [202, 308] on textarea "Hola, Muchas gracias por la respuesta. No recibimos información y/o documentaci…" at bounding box center [259, 307] width 350 height 83
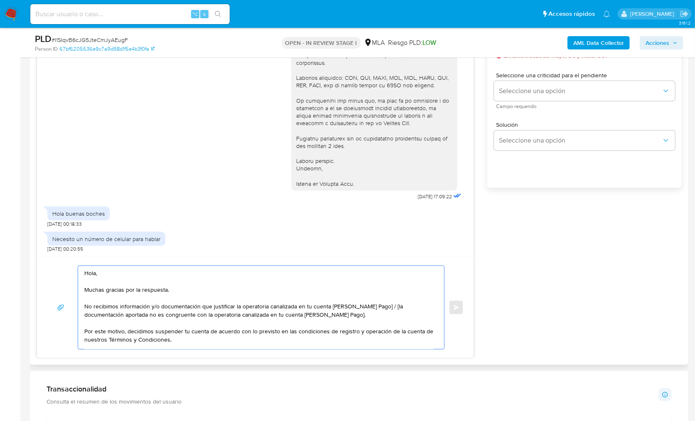
click at [233, 306] on textarea "Hola, Muchas gracias por la respuesta. No recibimos información y/o documentaci…" at bounding box center [259, 307] width 350 height 83
drag, startPoint x: 367, startPoint y: 316, endPoint x: 377, endPoint y: 307, distance: 13.8
click at [377, 307] on textarea "Hola, Muchas gracias por la respuesta. No recibimos información y/o documentaci…" at bounding box center [259, 307] width 350 height 83
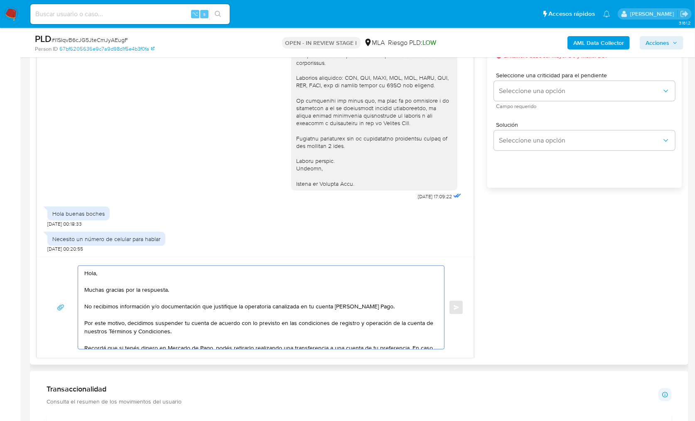
click at [154, 323] on textarea "Hola, Muchas gracias por la respuesta. No recibimos información y/o documentaci…" at bounding box center [259, 307] width 350 height 83
click at [208, 323] on textarea "Hola, Muchas gracias por la respuesta. No recibimos información y/o documentaci…" at bounding box center [259, 307] width 350 height 83
click at [219, 325] on textarea "Hola, Muchas gracias por la respuesta. No recibimos información y/o documentaci…" at bounding box center [259, 307] width 350 height 83
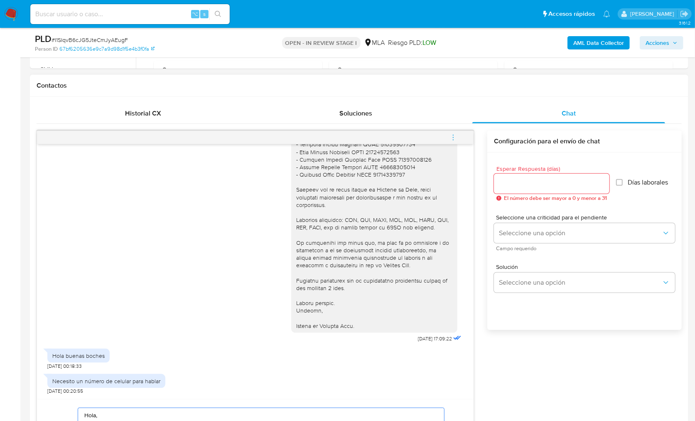
scroll to position [357, 0]
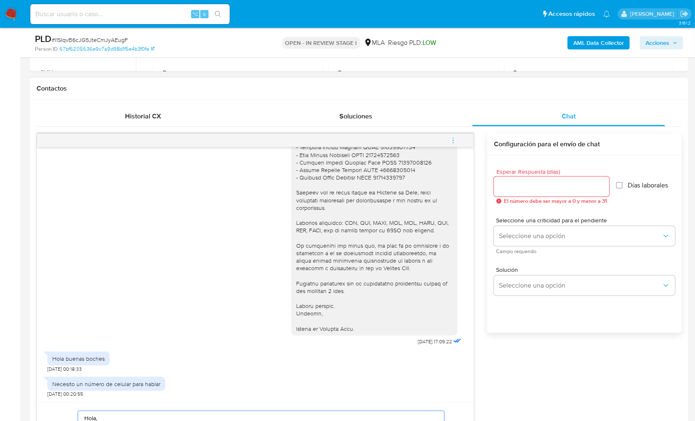
type textarea "Hola, Muchas gracias por la respuesta. No recibimos información y/o documentaci…"
click at [521, 186] on input "Esperar Respuesta (días)" at bounding box center [552, 186] width 116 height 11
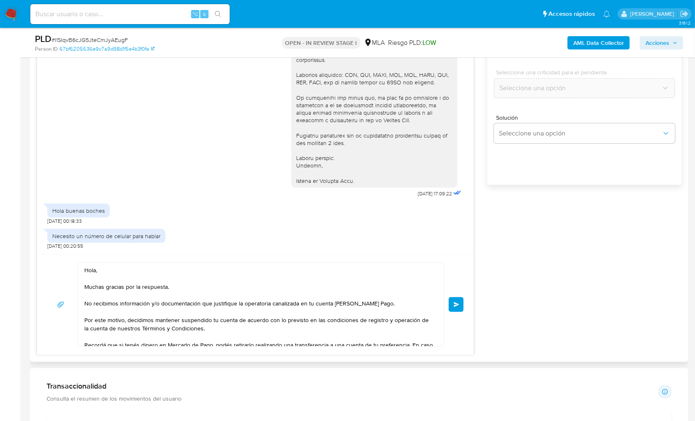
scroll to position [534, 0]
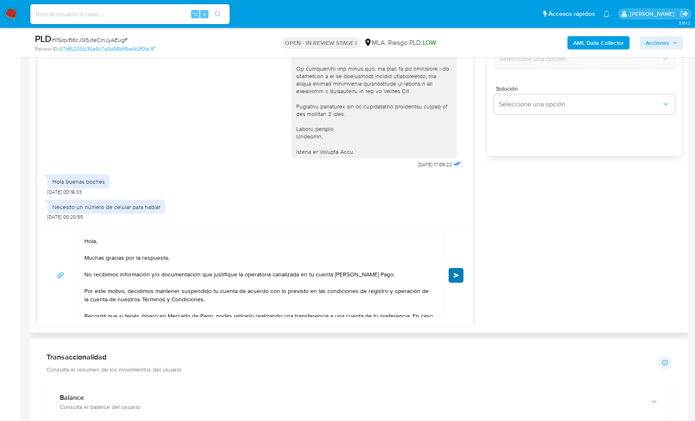
type input "0"
click at [460, 268] on button "Enviar" at bounding box center [456, 275] width 15 height 15
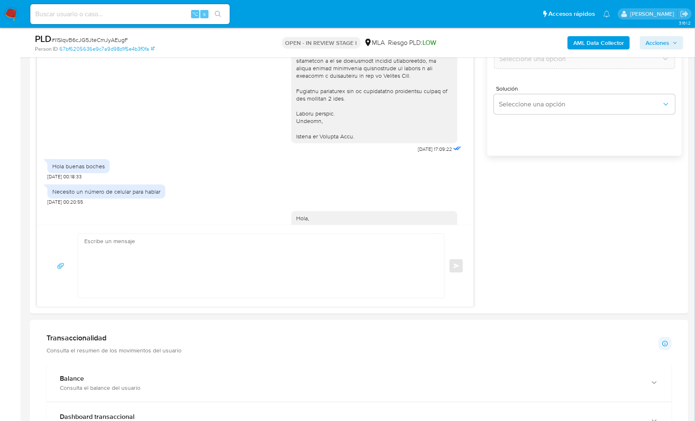
scroll to position [968, 0]
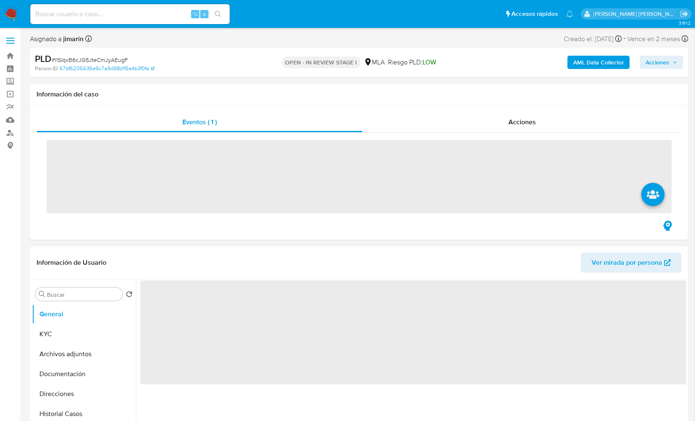
scroll to position [160, 0]
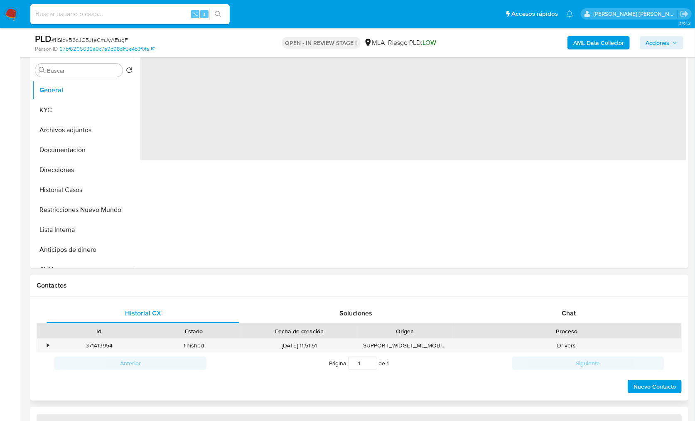
click at [567, 295] on div "Contactos" at bounding box center [359, 286] width 659 height 22
click at [574, 309] on span "Chat" at bounding box center [569, 313] width 14 height 10
select select "10"
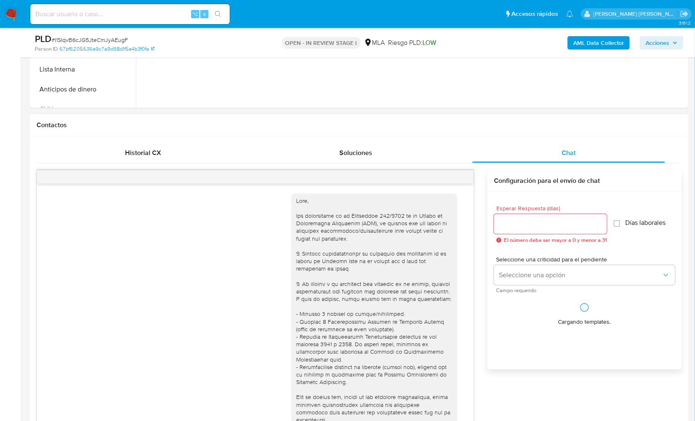
scroll to position [968, 0]
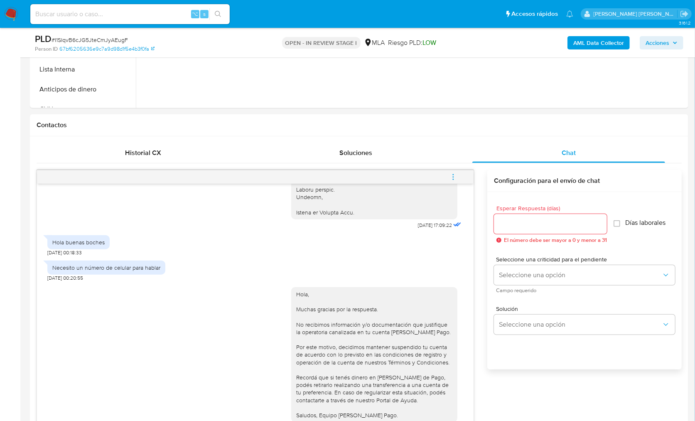
click at [454, 170] on span "menu-action" at bounding box center [453, 177] width 7 height 20
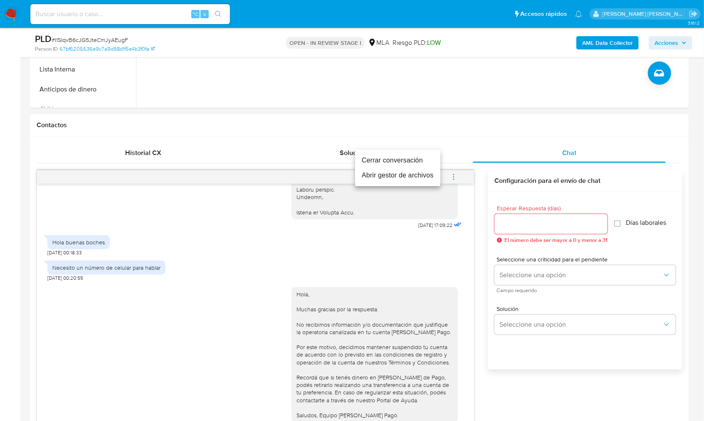
click at [394, 166] on li "Cerrar conversación" at bounding box center [397, 160] width 85 height 15
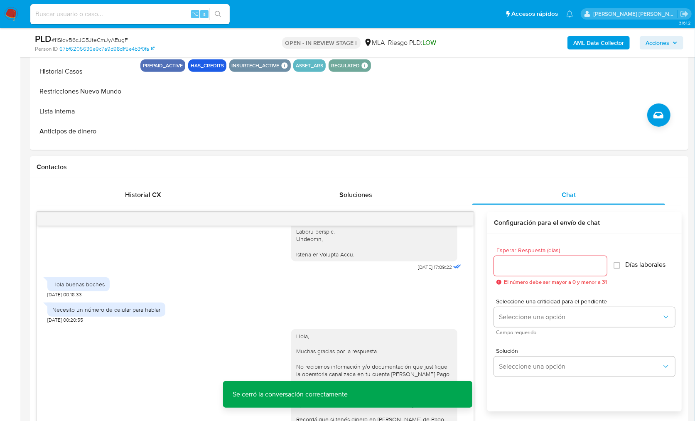
scroll to position [285, 0]
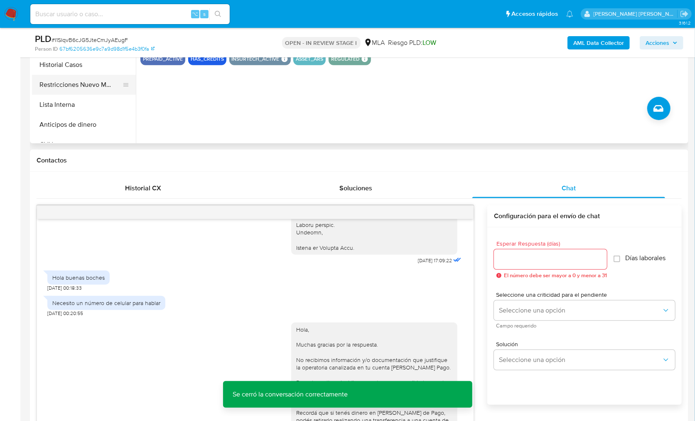
click at [86, 83] on button "Restricciones Nuevo Mundo" at bounding box center [80, 85] width 97 height 20
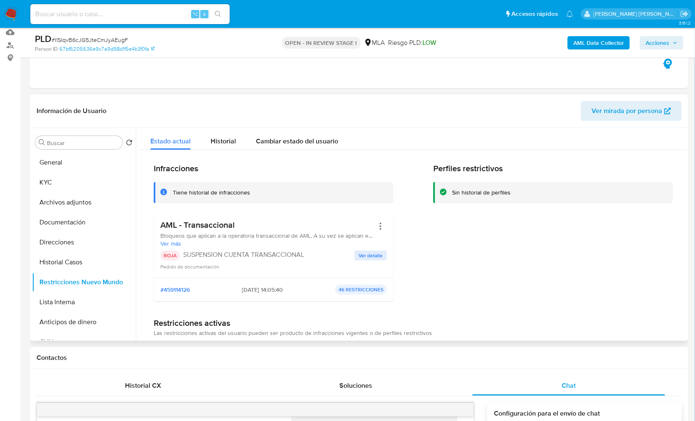
scroll to position [87, 0]
click at [588, 43] on b "AML Data Collector" at bounding box center [599, 42] width 51 height 13
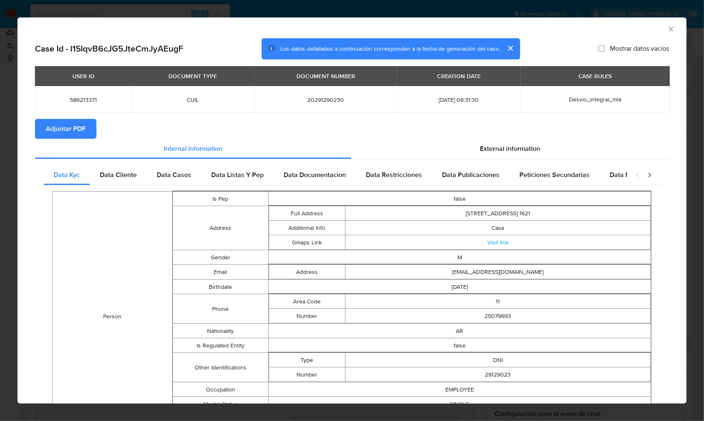
click at [59, 121] on span "Adjuntar PDF" at bounding box center [66, 129] width 40 height 18
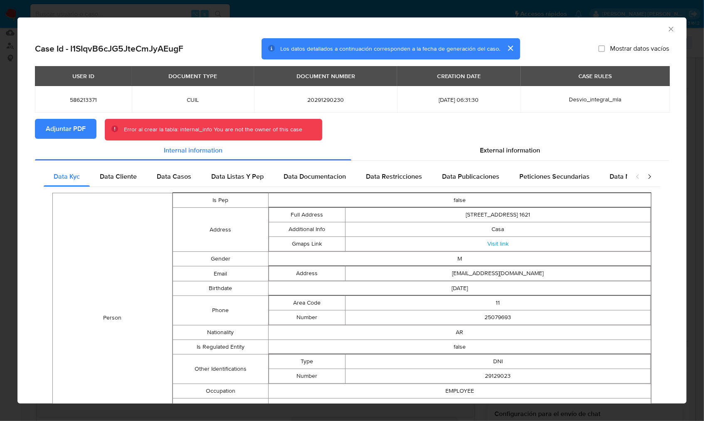
click at [402, 122] on section "Adjuntar PDF Error al crear la tabla: internal_info You are not the owner of th…" at bounding box center [352, 130] width 634 height 22
click at [667, 32] on icon "Cerrar ventana" at bounding box center [671, 29] width 8 height 8
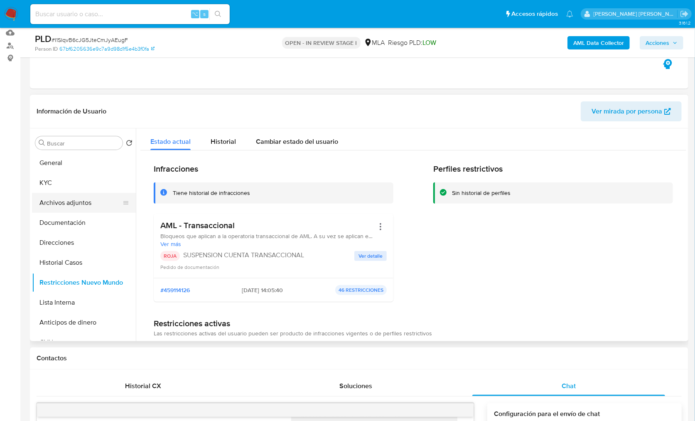
click at [80, 210] on button "Archivos adjuntos" at bounding box center [80, 203] width 97 height 20
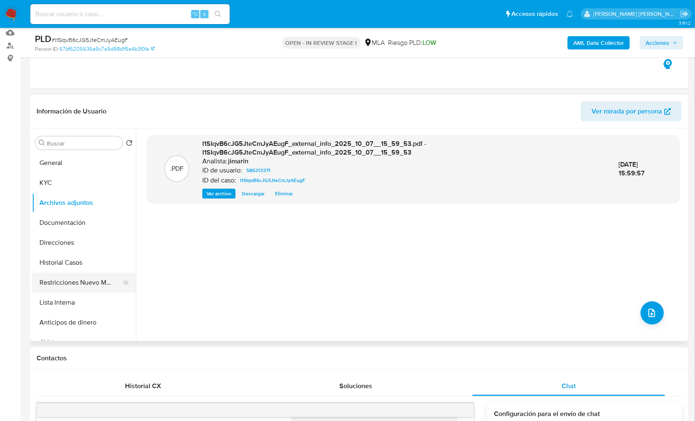
click at [82, 286] on button "Restricciones Nuevo Mundo" at bounding box center [80, 283] width 97 height 20
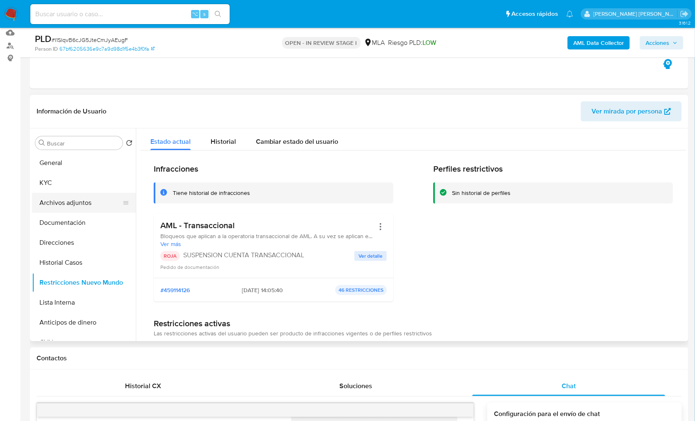
click at [67, 206] on button "Archivos adjuntos" at bounding box center [80, 203] width 97 height 20
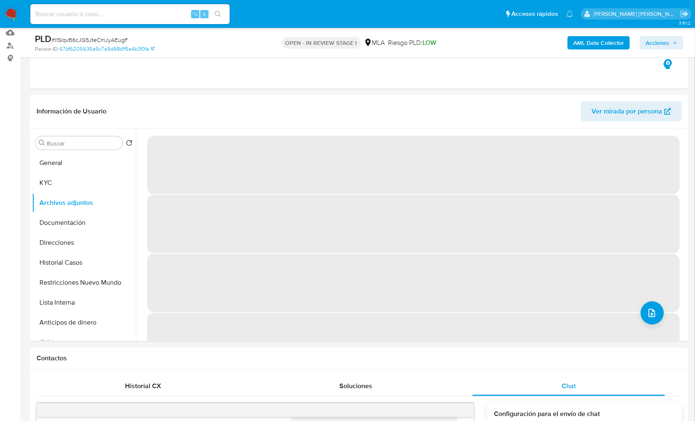
click at [570, 46] on button "AML Data Collector" at bounding box center [599, 42] width 62 height 13
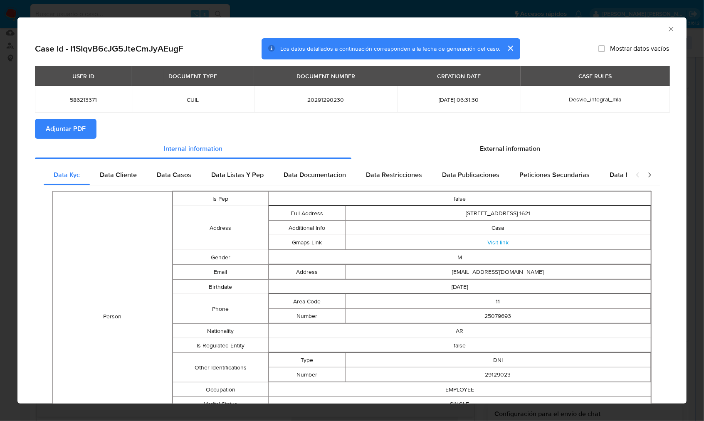
click at [667, 30] on icon "Cerrar ventana" at bounding box center [671, 29] width 8 height 8
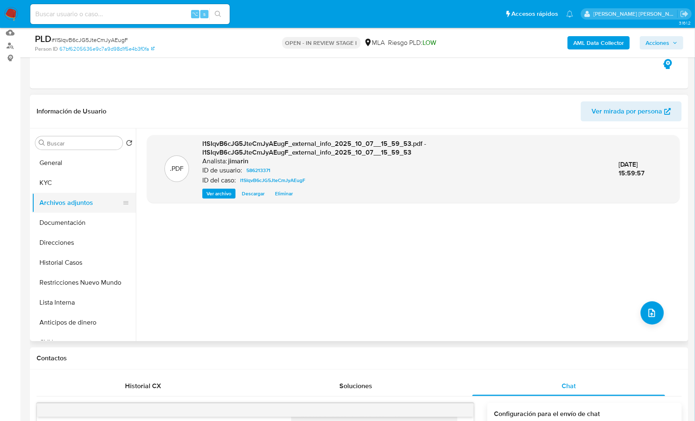
click at [93, 202] on button "Archivos adjuntos" at bounding box center [80, 203] width 97 height 20
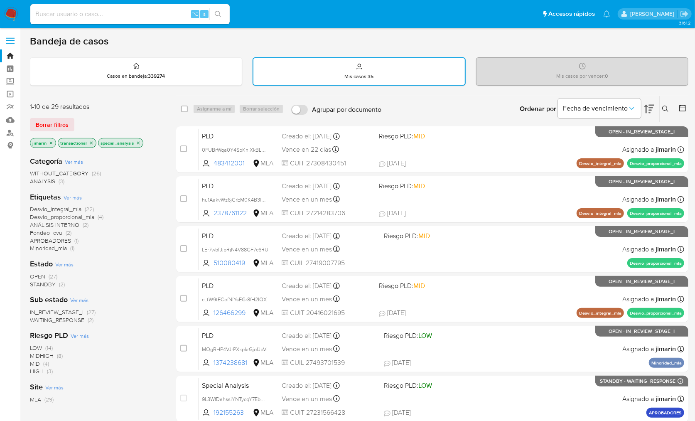
click at [9, 18] on img at bounding box center [11, 14] width 14 height 14
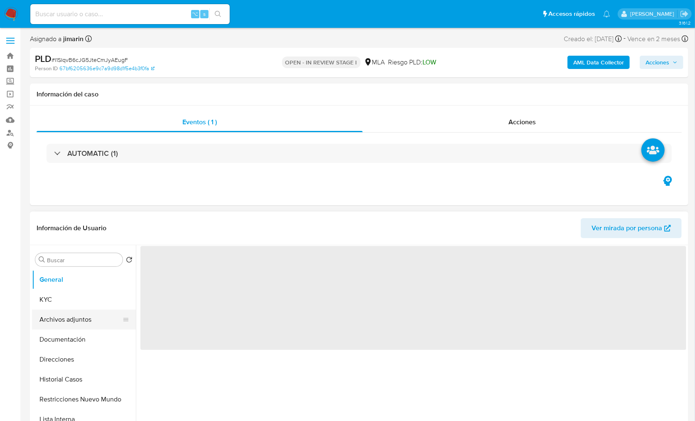
click at [80, 316] on button "Archivos adjuntos" at bounding box center [80, 320] width 97 height 20
select select "10"
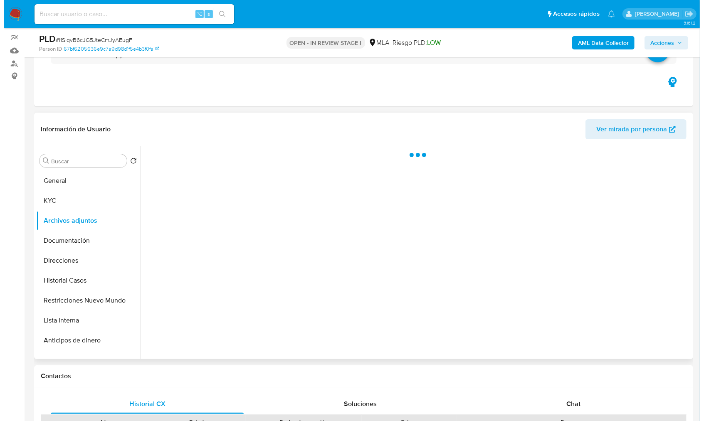
scroll to position [73, 0]
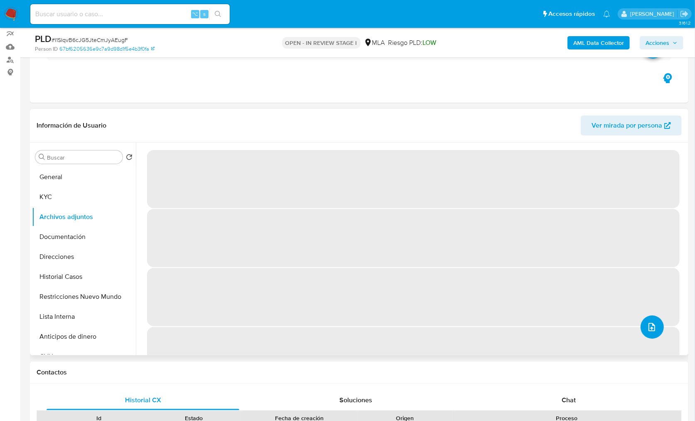
click at [649, 325] on icon "upload-file" at bounding box center [652, 327] width 7 height 8
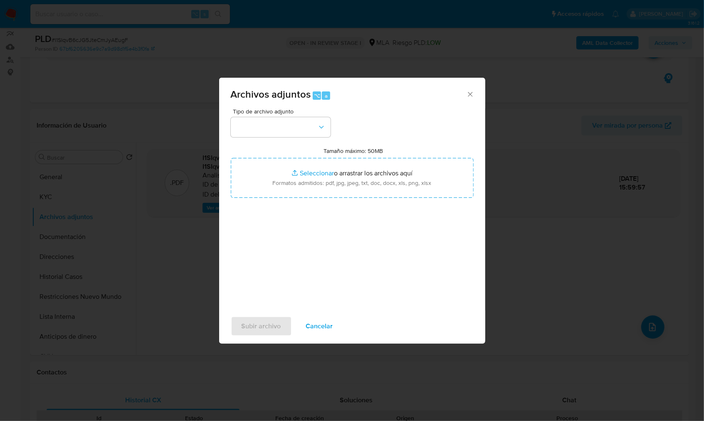
click at [300, 138] on div "Tipo de archivo adjunto Tamaño máximo: 50MB Seleccionar archivos Seleccionar o …" at bounding box center [352, 206] width 243 height 196
click at [299, 136] on button "button" at bounding box center [281, 127] width 100 height 20
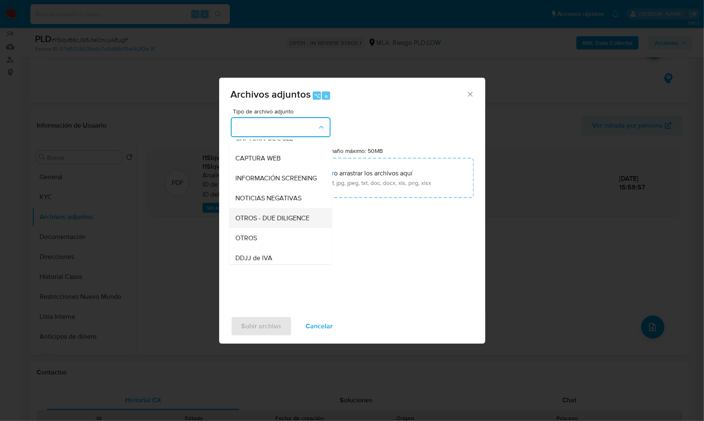
scroll to position [72, 0]
click at [268, 227] on div "OTROS - DUE DILIGENCE" at bounding box center [278, 217] width 85 height 20
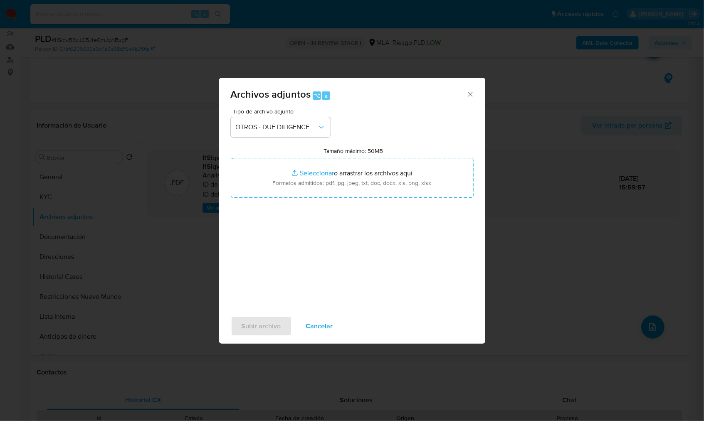
click at [251, 113] on span "Tipo de archivo adjunto" at bounding box center [283, 111] width 100 height 6
click at [258, 145] on div "Tipo de archivo adjunto OTROS - DUE DILIGENCE Tamaño máximo: 50MB Seleccionar a…" at bounding box center [352, 206] width 243 height 196
click at [261, 132] on button "OTROS - DUE DILIGENCE" at bounding box center [281, 127] width 100 height 20
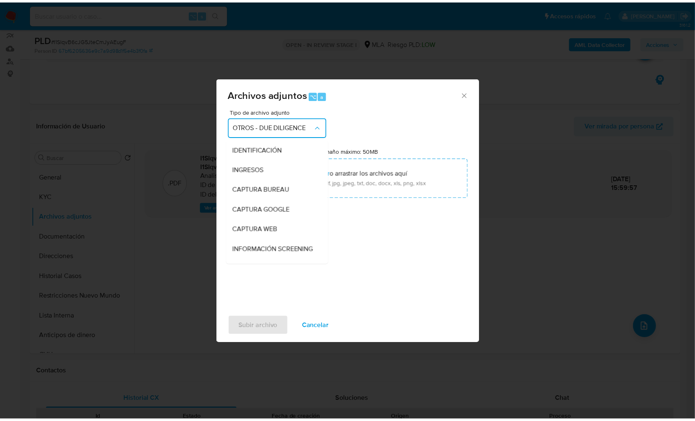
scroll to position [96, 0]
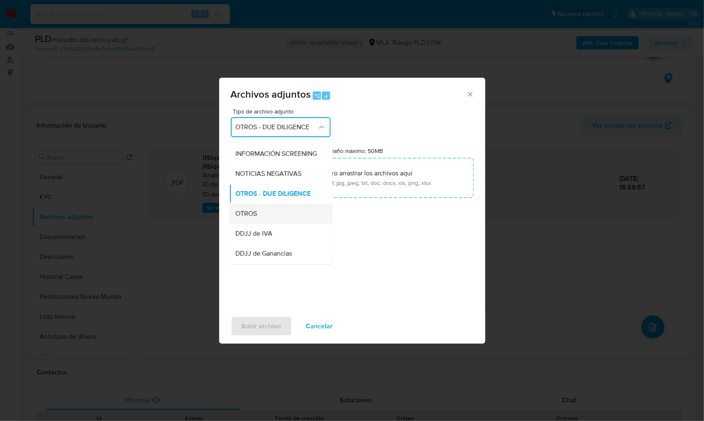
click at [265, 224] on div "OTROS" at bounding box center [278, 214] width 85 height 20
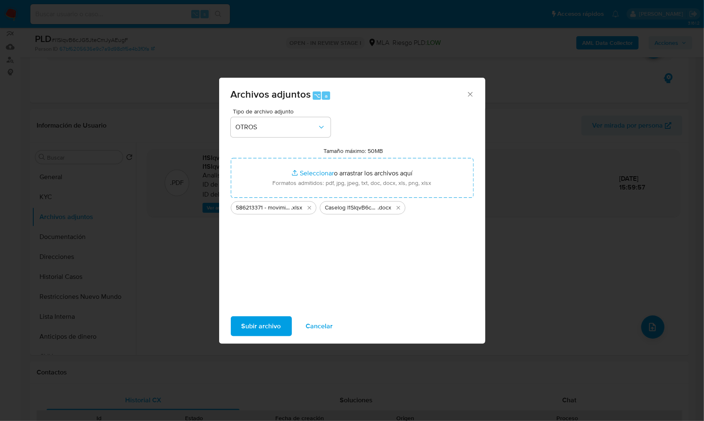
click at [268, 317] on span "Subir archivo" at bounding box center [260, 326] width 39 height 18
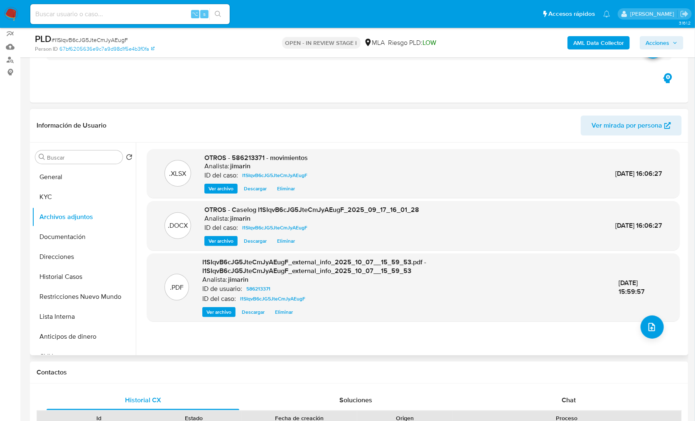
click at [428, 133] on header "Información de Usuario Ver mirada por persona" at bounding box center [359, 126] width 645 height 20
click at [91, 290] on button "Restricciones Nuevo Mundo" at bounding box center [80, 297] width 97 height 20
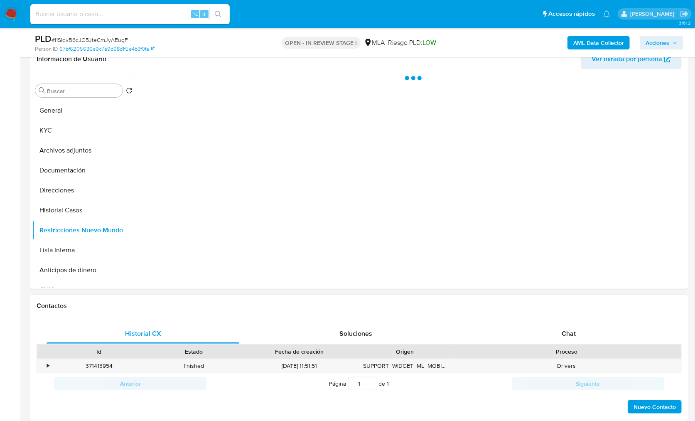
click at [570, 310] on div "Contactos" at bounding box center [359, 306] width 659 height 22
click at [570, 336] on span "Chat" at bounding box center [569, 334] width 14 height 10
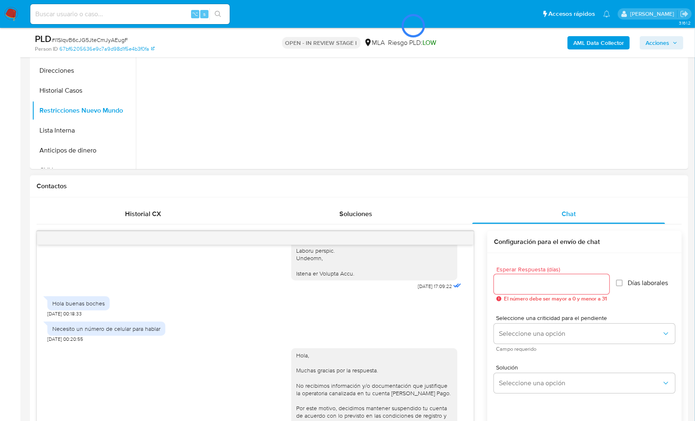
scroll to position [86, 0]
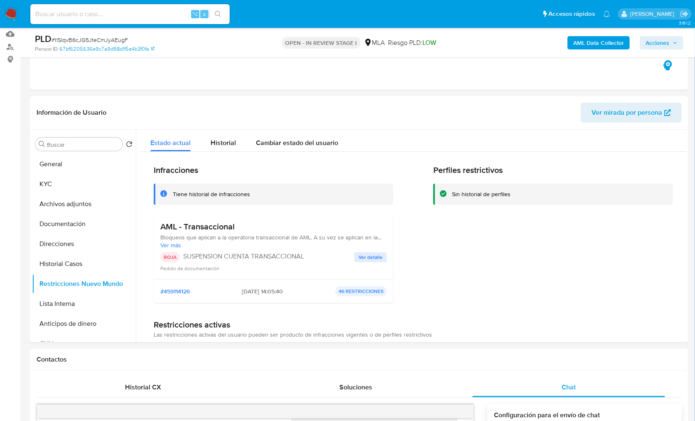
click at [657, 41] on span "Acciones" at bounding box center [658, 42] width 24 height 13
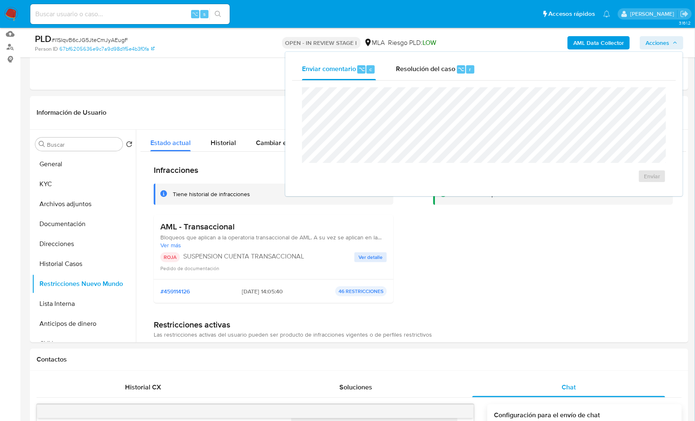
click at [438, 80] on div "Enviar comentario ⌥ c Resolución del caso ⌥ r Enviar" at bounding box center [484, 124] width 384 height 131
click at [438, 65] on span "Resolución del caso" at bounding box center [425, 69] width 59 height 10
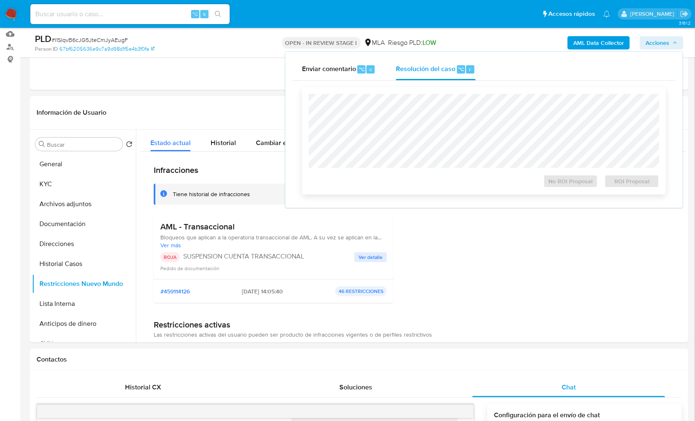
click at [442, 92] on div "No ROI Proposal ROI Proposal" at bounding box center [484, 140] width 364 height 107
click at [635, 181] on span "ROI Proposal" at bounding box center [632, 181] width 43 height 12
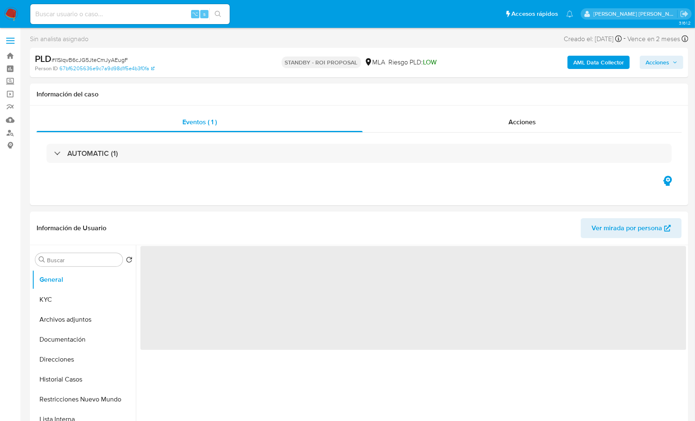
select select "10"
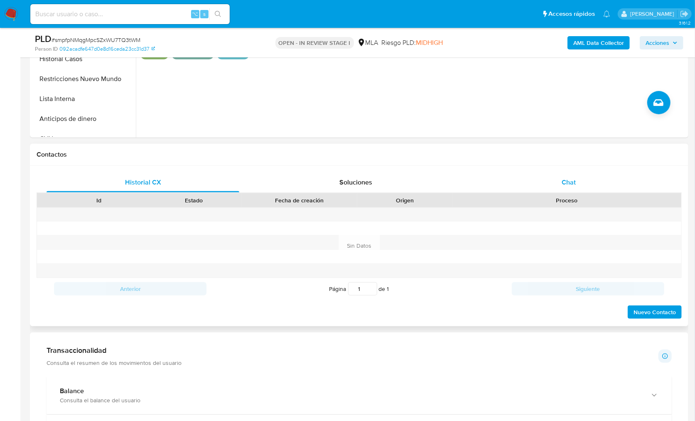
click at [555, 187] on div "Chat" at bounding box center [569, 182] width 193 height 20
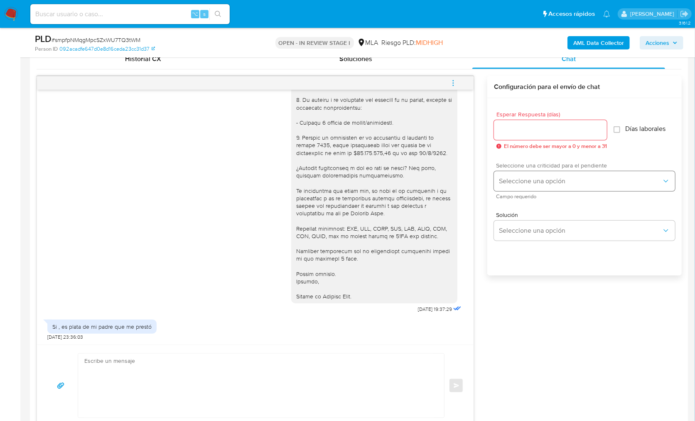
scroll to position [416, 0]
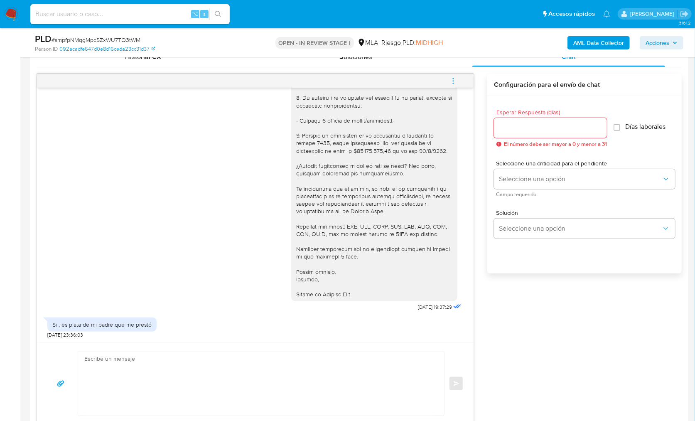
drag, startPoint x: 548, startPoint y: 343, endPoint x: 620, endPoint y: 342, distance: 71.9
click at [548, 343] on div "[DATE] 14:34:24 Hola, Esperamos que te encuentres muy bien. Te consultamos si t…" at bounding box center [359, 249] width 645 height 351
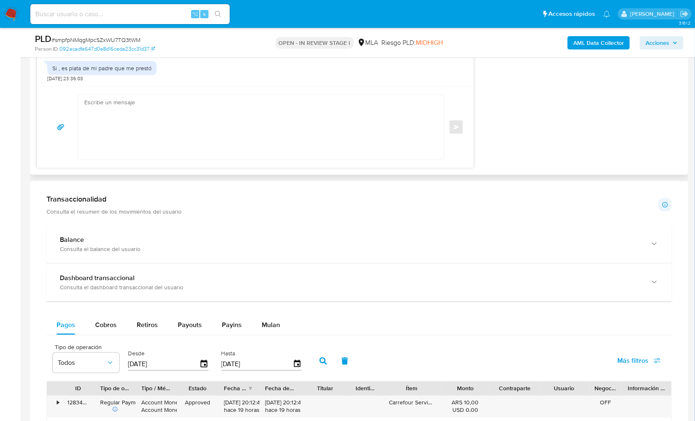
scroll to position [677, 0]
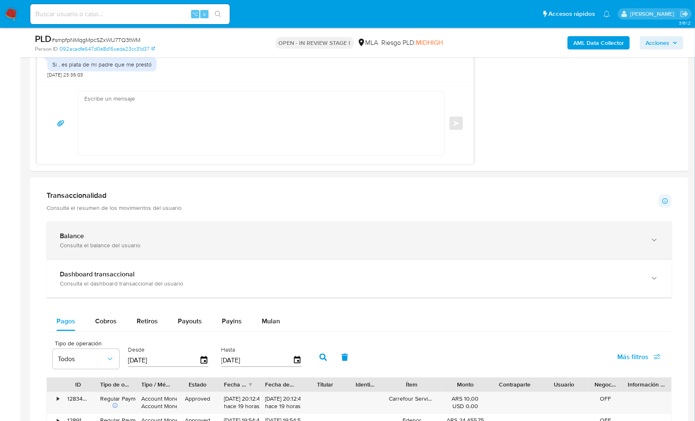
click at [177, 244] on div "Consulta el balance del usuario" at bounding box center [351, 244] width 582 height 7
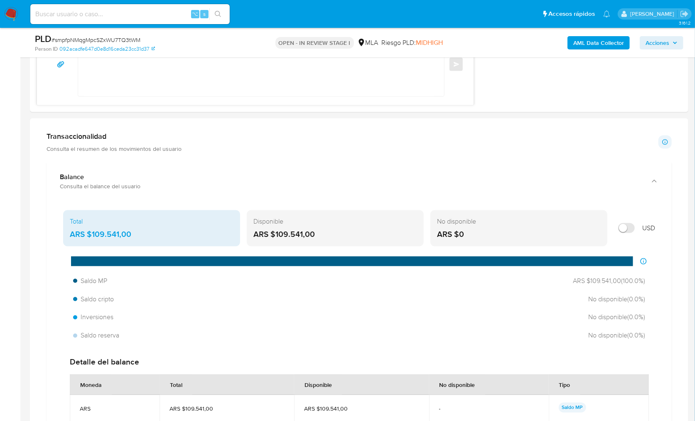
scroll to position [746, 0]
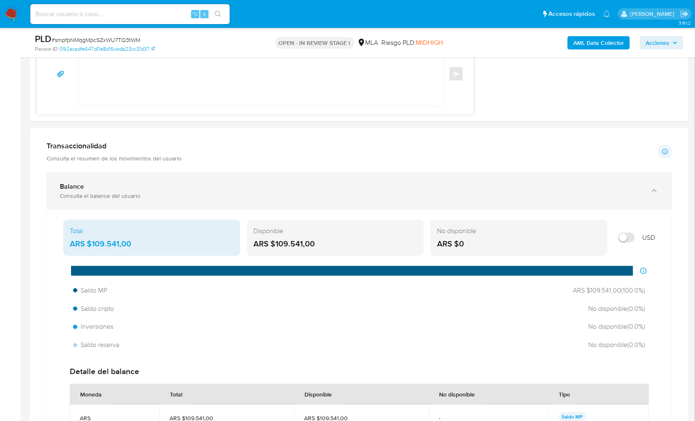
click at [127, 195] on div "Consulta el balance del usuario" at bounding box center [351, 195] width 582 height 7
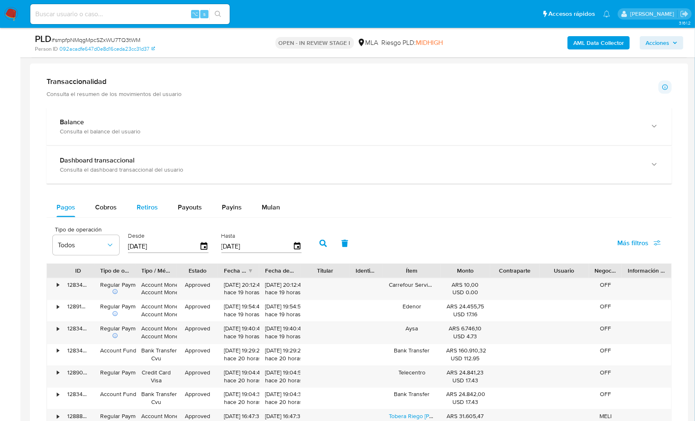
scroll to position [800, 0]
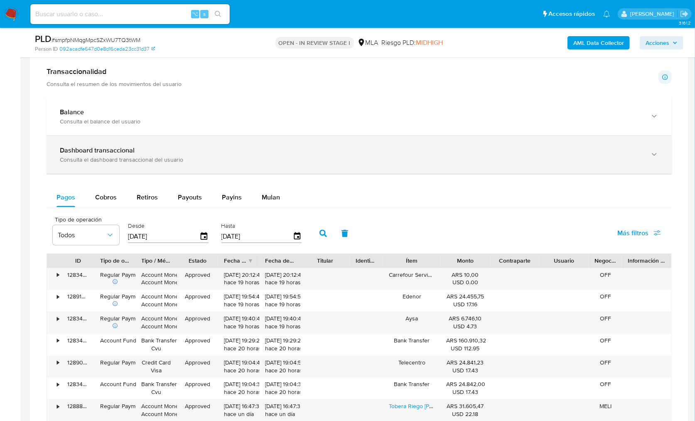
click at [131, 167] on div "Dashboard transaccional Consulta el dashboard transaccional del usuario" at bounding box center [360, 155] width 626 height 38
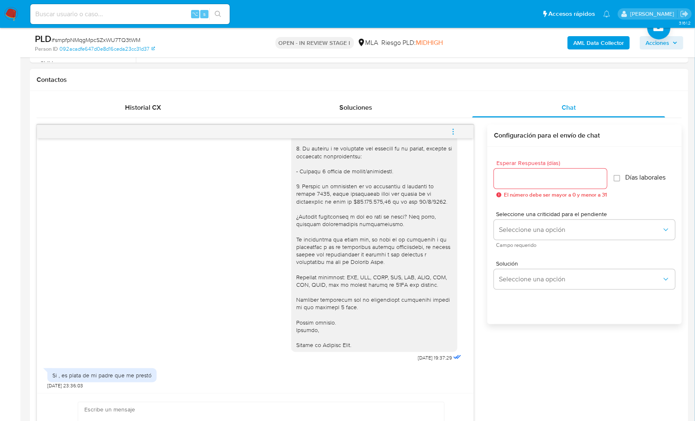
scroll to position [147, 0]
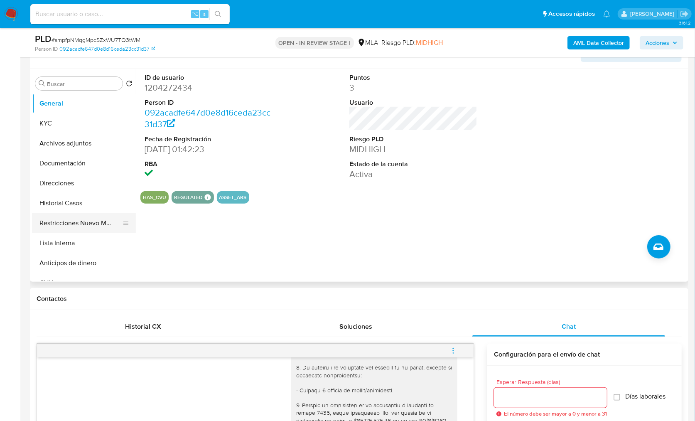
click at [93, 219] on button "Restricciones Nuevo Mundo" at bounding box center [80, 223] width 97 height 20
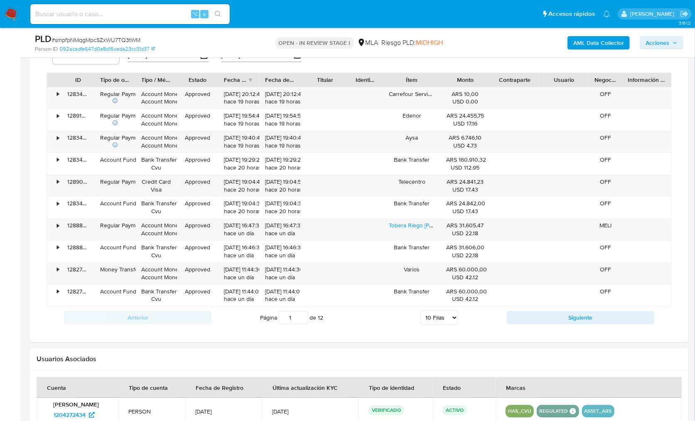
scroll to position [1198, 0]
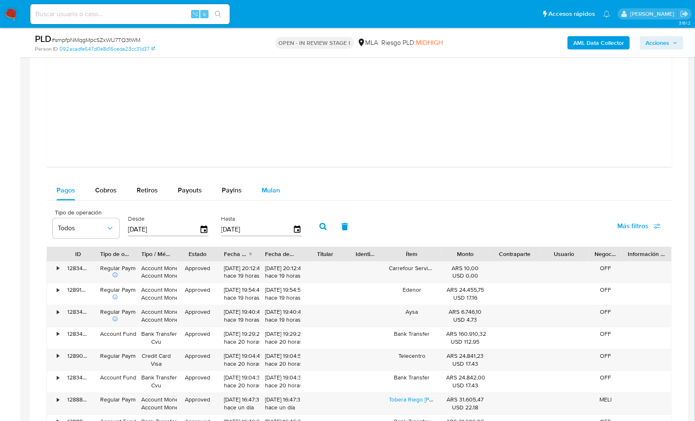
click at [269, 185] on span "Mulan" at bounding box center [271, 190] width 18 height 10
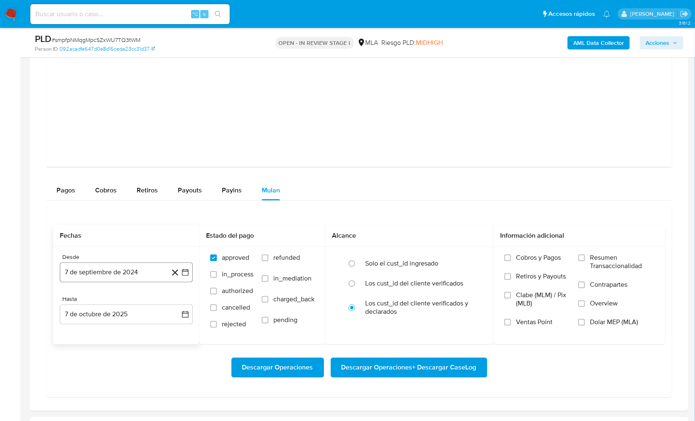
click at [114, 274] on button "7 de septiembre de 2024" at bounding box center [126, 272] width 133 height 20
click at [141, 130] on span "septiembre 2024" at bounding box center [122, 129] width 51 height 8
click at [177, 131] on icon "Año siguiente" at bounding box center [176, 136] width 10 height 10
click at [159, 214] on span "sep" at bounding box center [161, 213] width 10 height 7
click at [77, 331] on button "1" at bounding box center [76, 332] width 13 height 13
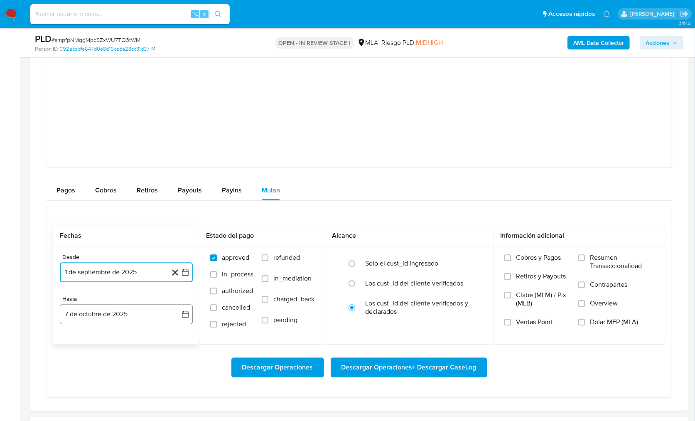
click at [135, 316] on button "7 de octubre de 2025" at bounding box center [126, 314] width 133 height 20
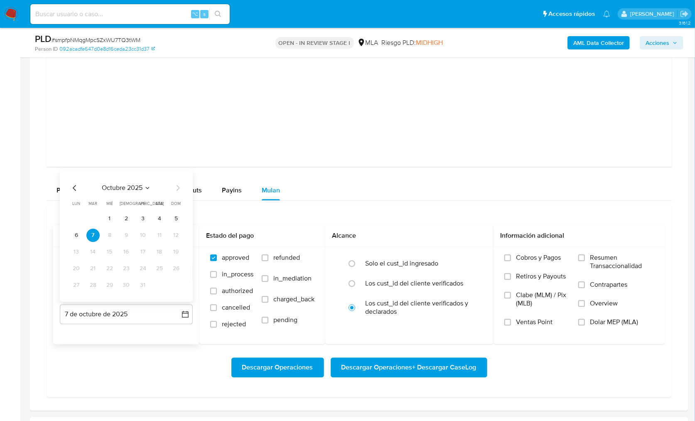
click at [76, 184] on icon "Mes anterior" at bounding box center [75, 188] width 10 height 10
click at [98, 283] on button "30" at bounding box center [92, 284] width 13 height 13
click at [268, 259] on label "refunded" at bounding box center [288, 264] width 53 height 21
click at [268, 259] on input "refunded" at bounding box center [265, 257] width 7 height 7
click at [273, 259] on label "refunded" at bounding box center [288, 264] width 53 height 21
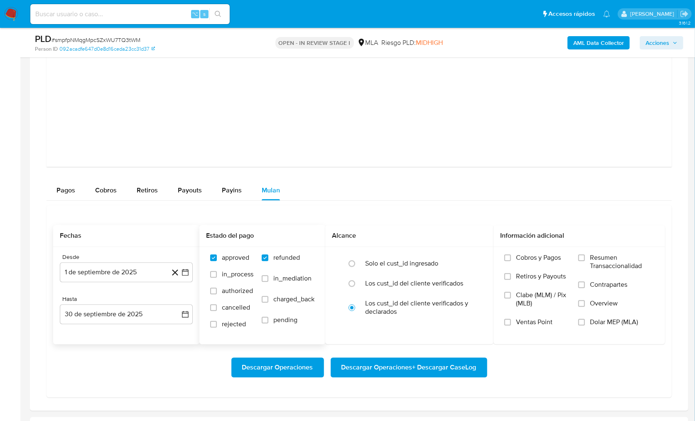
click at [268, 259] on input "refunded" at bounding box center [265, 257] width 7 height 7
checkbox input "false"
click at [602, 323] on span "Dolar MEP (MLA)" at bounding box center [614, 322] width 48 height 8
click at [585, 323] on input "Dolar MEP (MLA)" at bounding box center [582, 322] width 7 height 7
click at [456, 365] on span "Descargar Operaciones + Descargar CaseLog" at bounding box center [409, 367] width 135 height 18
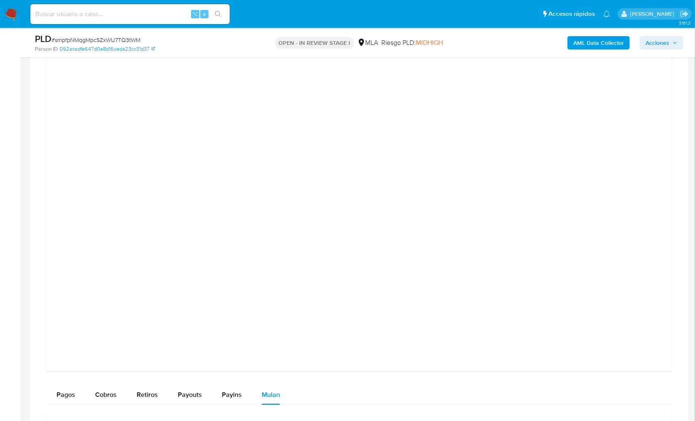
scroll to position [854, 0]
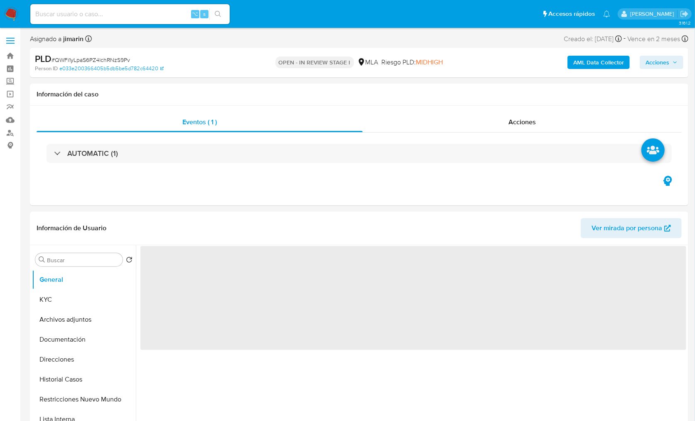
select select "10"
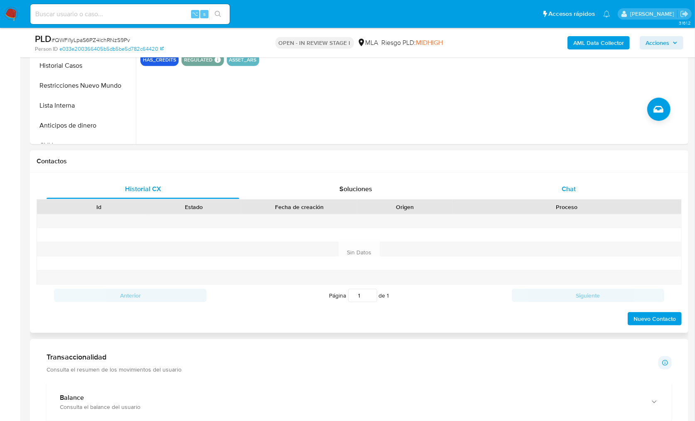
click at [578, 187] on div "Chat" at bounding box center [569, 189] width 193 height 20
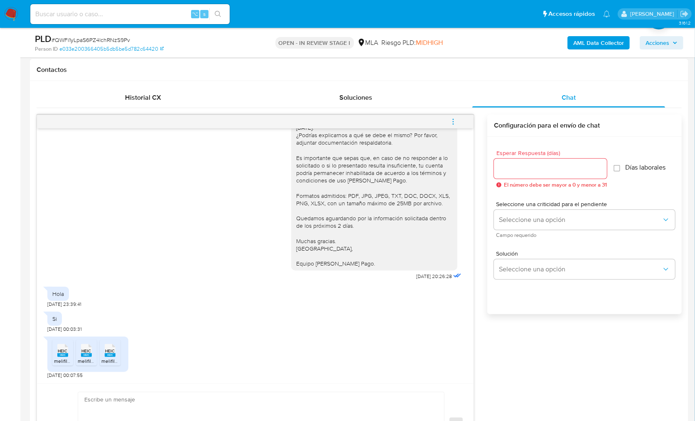
scroll to position [378, 0]
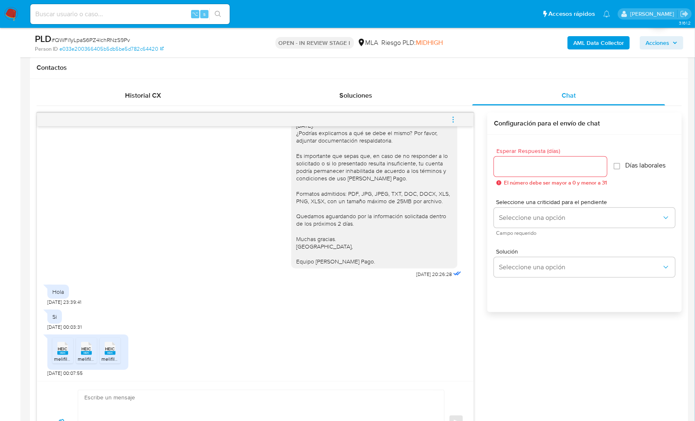
click at [62, 352] on rect at bounding box center [62, 353] width 11 height 4
click at [85, 349] on span "HEIC" at bounding box center [87, 348] width 10 height 5
click at [101, 348] on div "HEIC HEIC" at bounding box center [109, 348] width 17 height 16
click at [265, 397] on textarea at bounding box center [259, 422] width 350 height 64
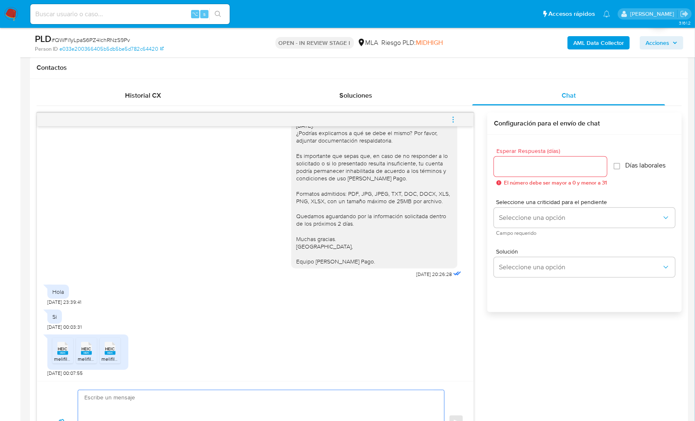
paste textarea "Hola, ¡Muchas gracias por tu respuesta! Confirmamos la recepción de la document…"
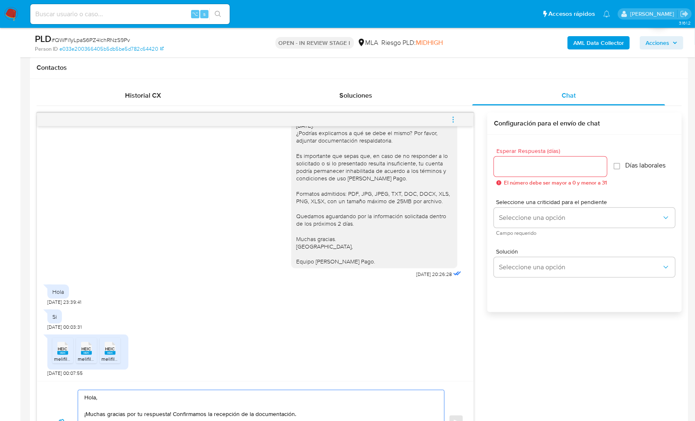
scroll to position [424, 0]
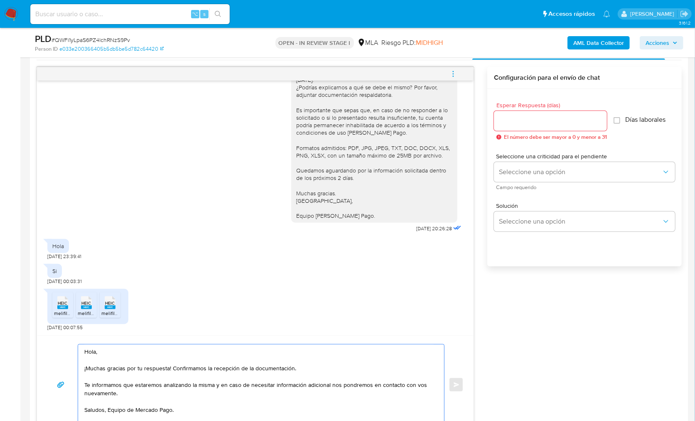
type textarea "Hola, ¡Muchas gracias por tu respuesta! Confirmamos la recepción de la document…"
click at [523, 123] on input "Esperar Respuesta (días)" at bounding box center [550, 121] width 113 height 11
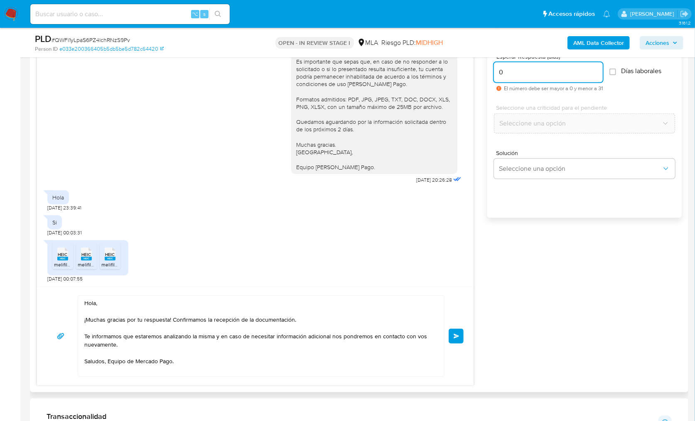
scroll to position [494, 0]
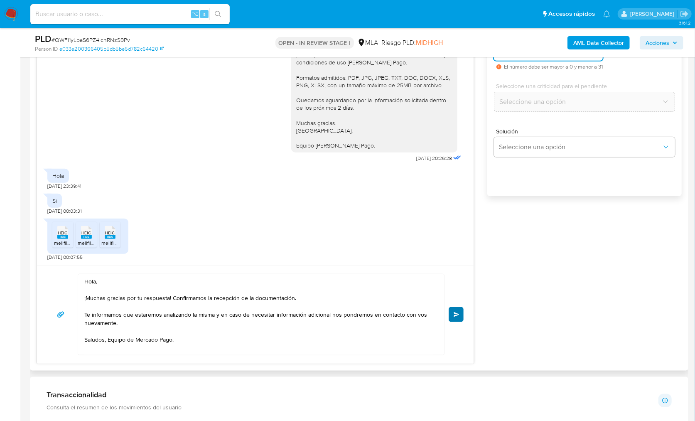
type input "0"
click at [462, 313] on button "Enviar" at bounding box center [456, 314] width 15 height 15
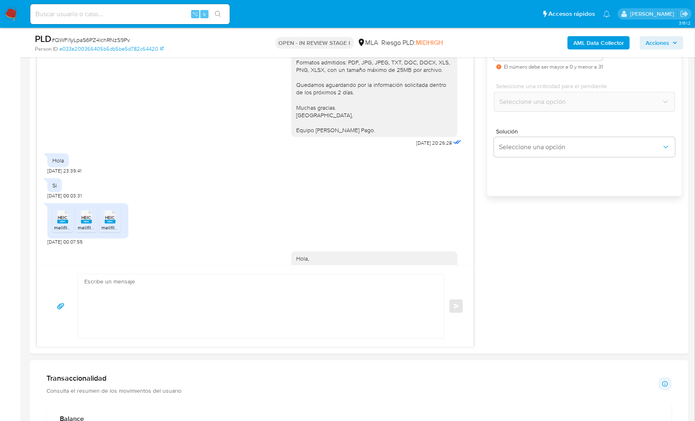
scroll to position [862, 0]
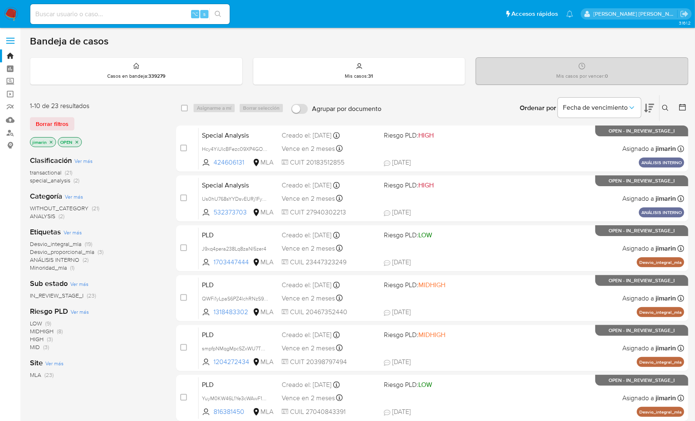
click at [50, 141] on icon "close-filter" at bounding box center [51, 141] width 3 height 3
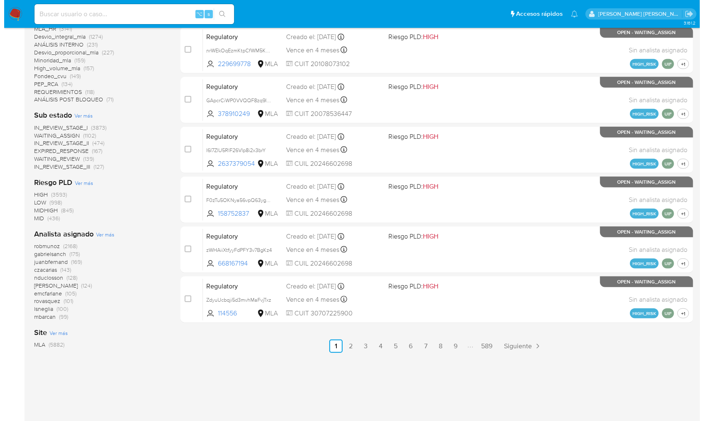
scroll to position [300, 0]
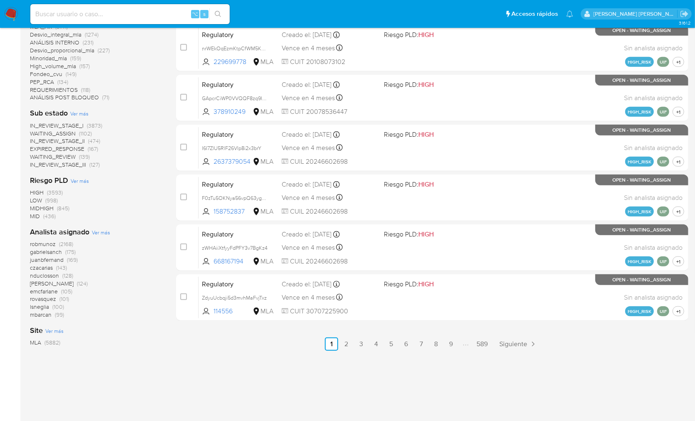
click at [102, 232] on span "Ver más" at bounding box center [101, 232] width 18 height 7
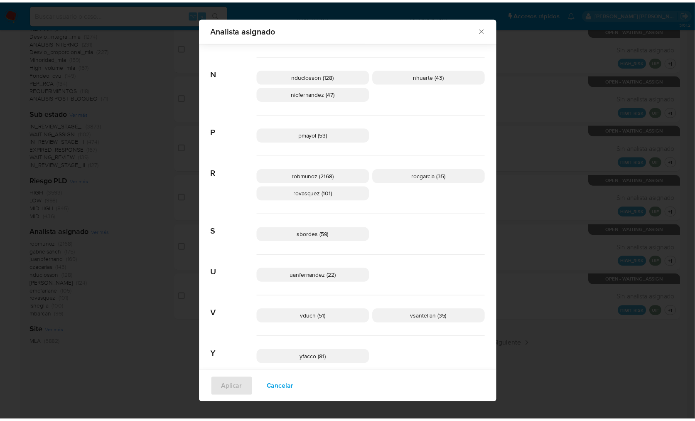
scroll to position [571, 0]
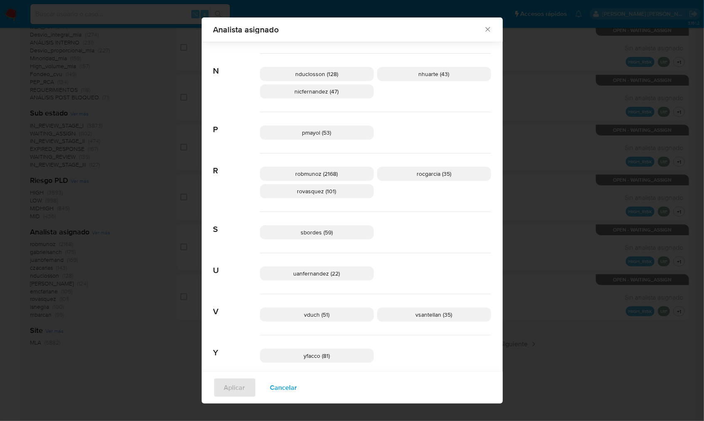
click at [484, 28] on icon "Cerrar" at bounding box center [487, 29] width 8 height 8
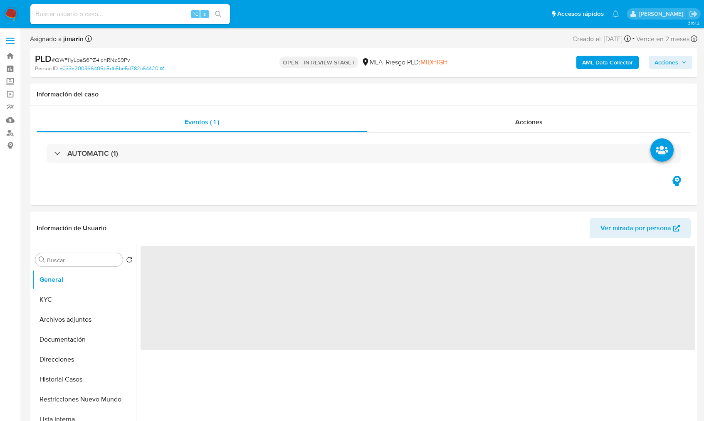
select select "10"
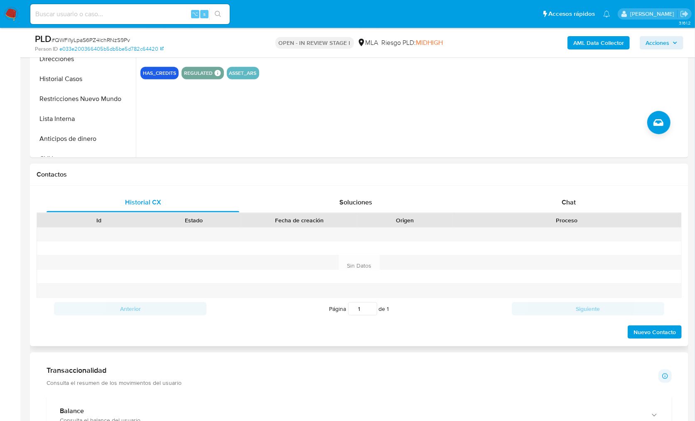
scroll to position [279, 0]
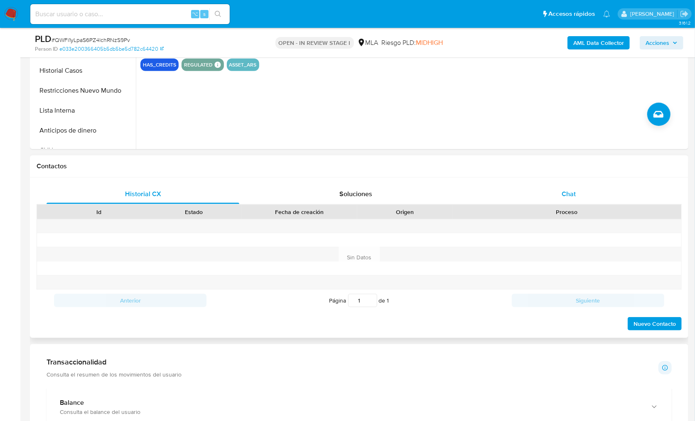
click at [580, 199] on div "Chat" at bounding box center [569, 194] width 193 height 20
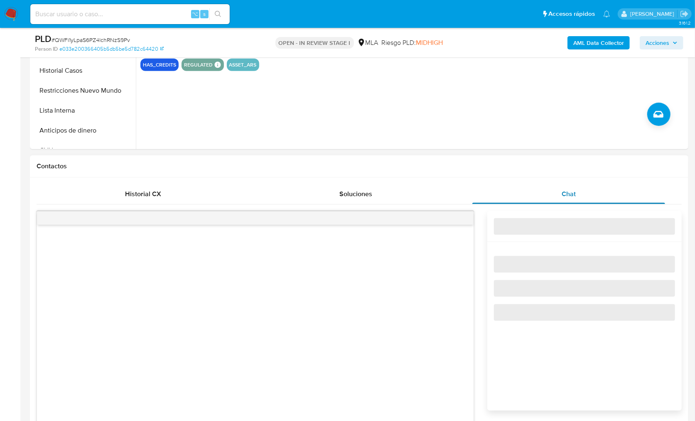
click at [579, 192] on div "Chat" at bounding box center [569, 194] width 193 height 20
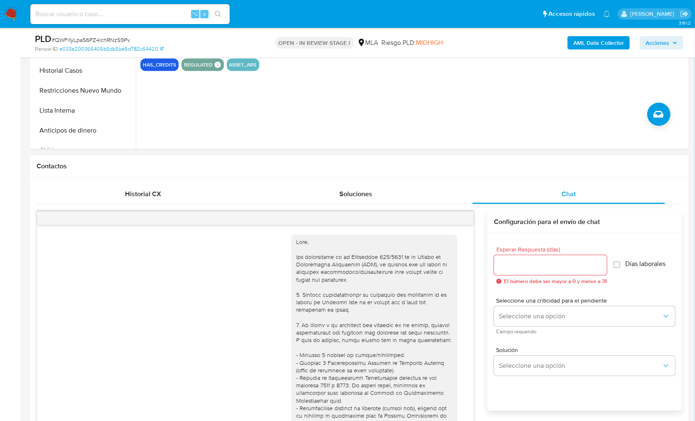
scroll to position [862, 0]
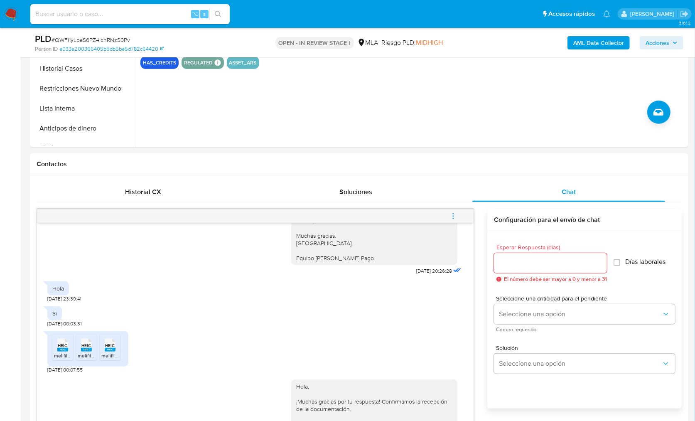
click at [462, 219] on button "menu-action" at bounding box center [453, 216] width 27 height 20
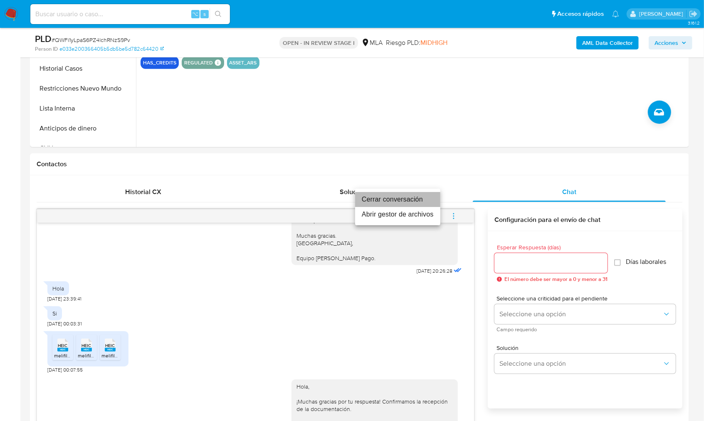
click at [409, 196] on li "Cerrar conversación" at bounding box center [397, 199] width 85 height 15
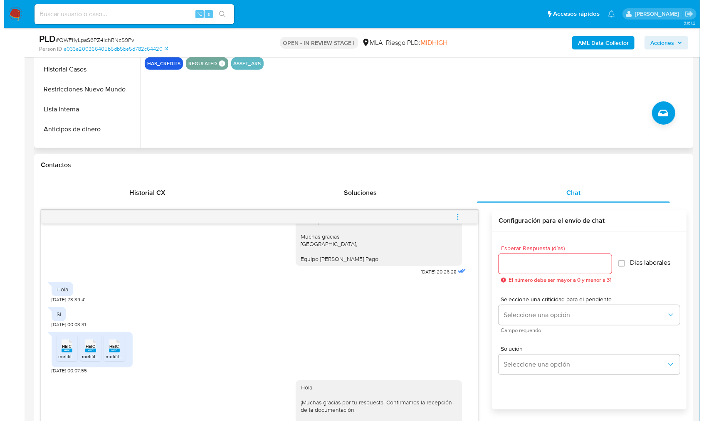
scroll to position [108, 0]
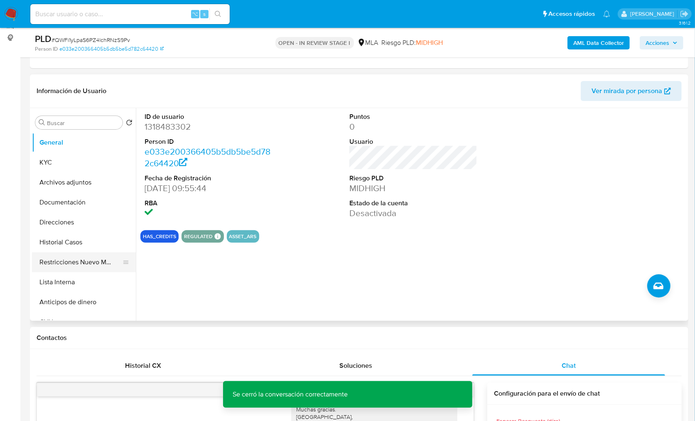
click at [92, 268] on button "Restricciones Nuevo Mundo" at bounding box center [80, 262] width 97 height 20
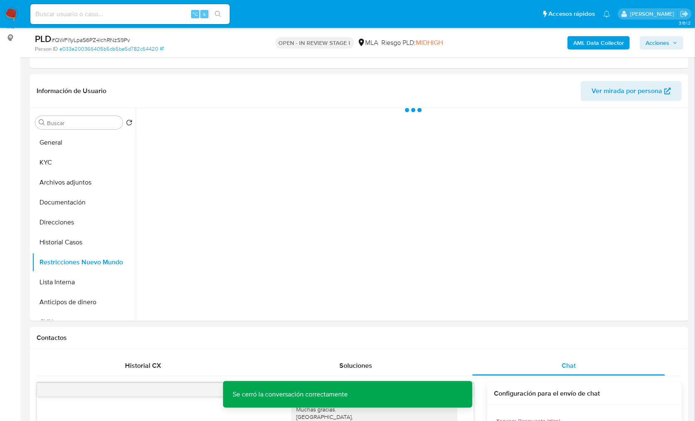
click at [580, 48] on b "AML Data Collector" at bounding box center [599, 42] width 51 height 13
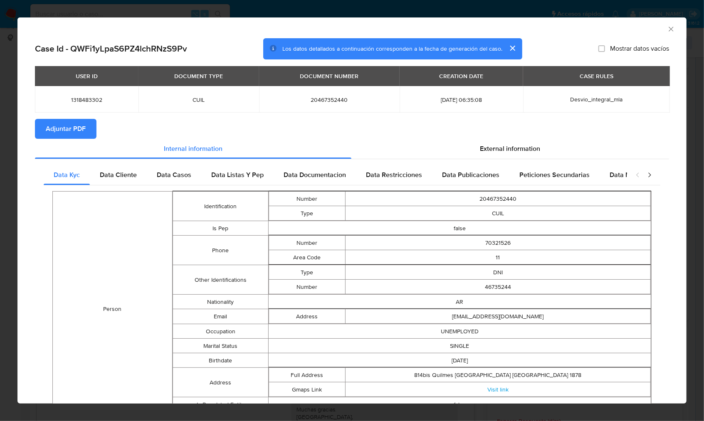
click at [72, 135] on span "Adjuntar PDF" at bounding box center [66, 129] width 40 height 18
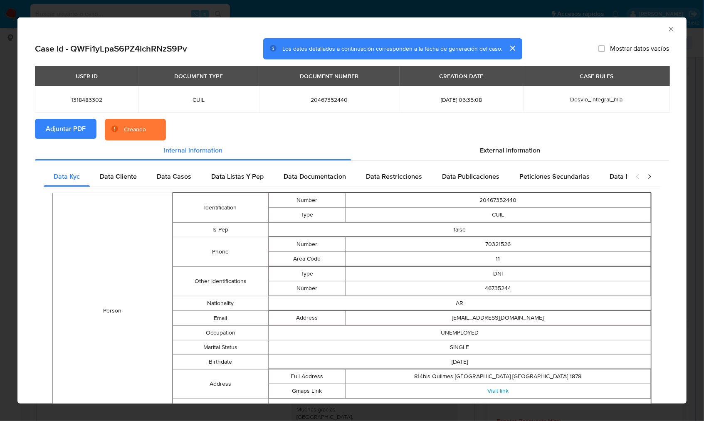
click at [211, 133] on section "Adjuntar PDF Creando" at bounding box center [352, 130] width 634 height 22
click at [668, 29] on icon "Cerrar ventana" at bounding box center [670, 29] width 5 height 5
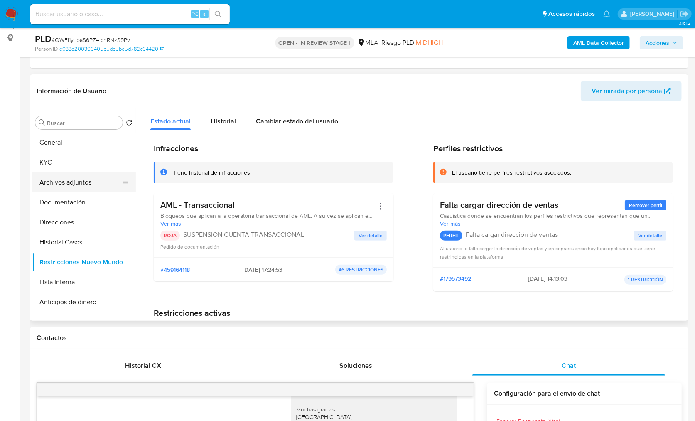
click at [90, 182] on button "Archivos adjuntos" at bounding box center [80, 182] width 97 height 20
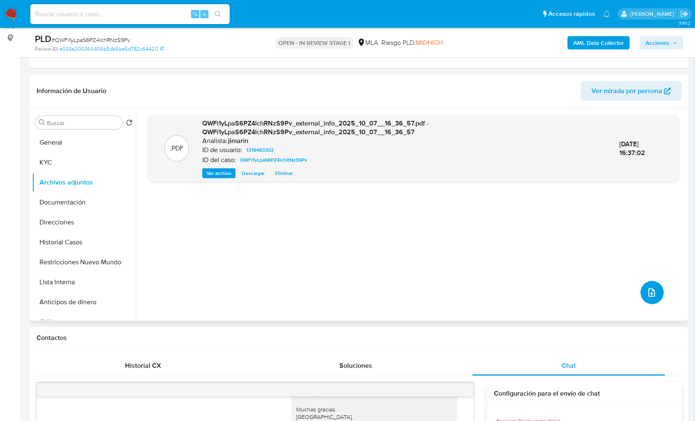
click at [642, 284] on button "upload-file" at bounding box center [652, 292] width 23 height 23
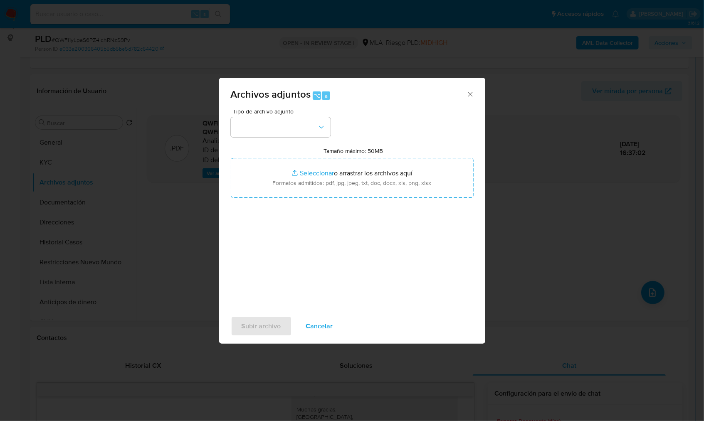
click at [307, 112] on span "Tipo de archivo adjunto" at bounding box center [283, 111] width 100 height 6
click at [300, 134] on button "button" at bounding box center [281, 127] width 100 height 20
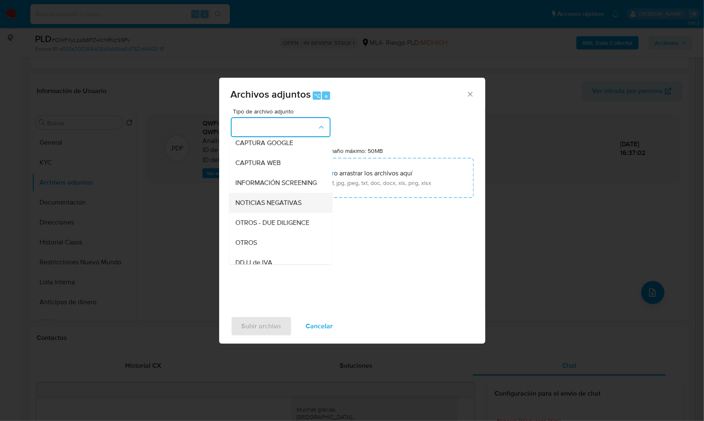
scroll to position [76, 0]
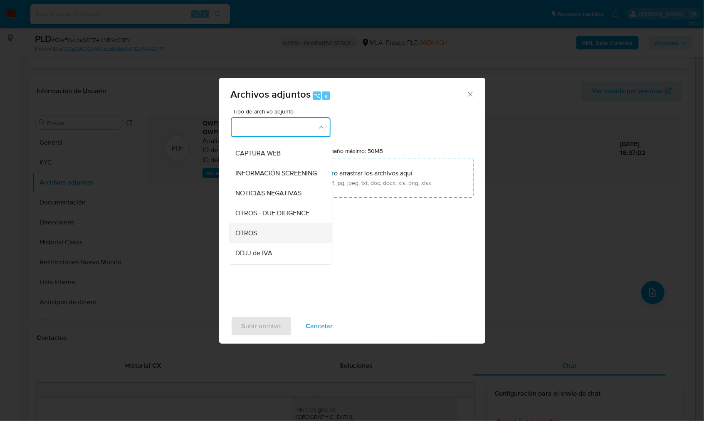
click at [264, 241] on div "OTROS" at bounding box center [278, 233] width 85 height 20
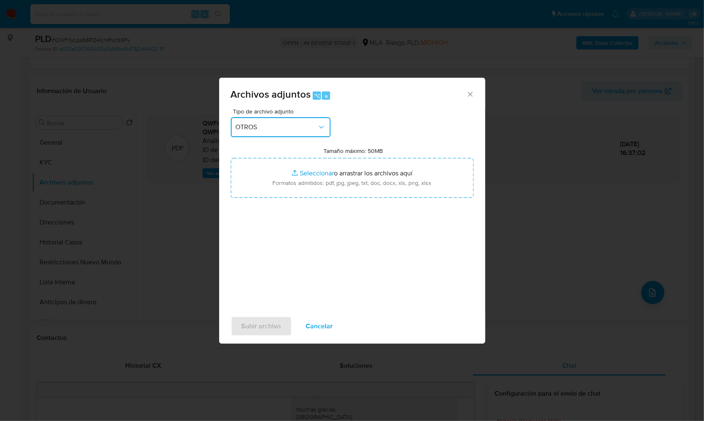
click at [285, 132] on button "OTROS" at bounding box center [281, 127] width 100 height 20
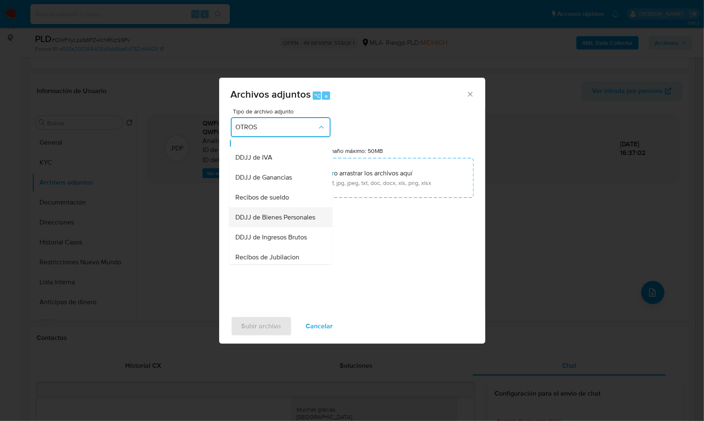
scroll to position [182, 0]
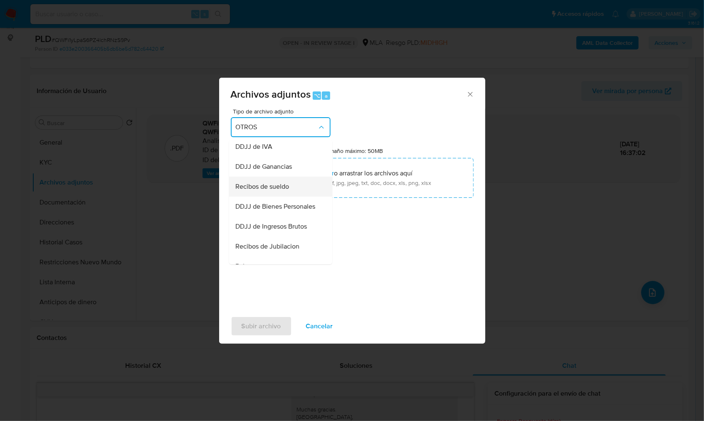
click at [280, 197] on div "Recibos de sueldo" at bounding box center [278, 187] width 85 height 20
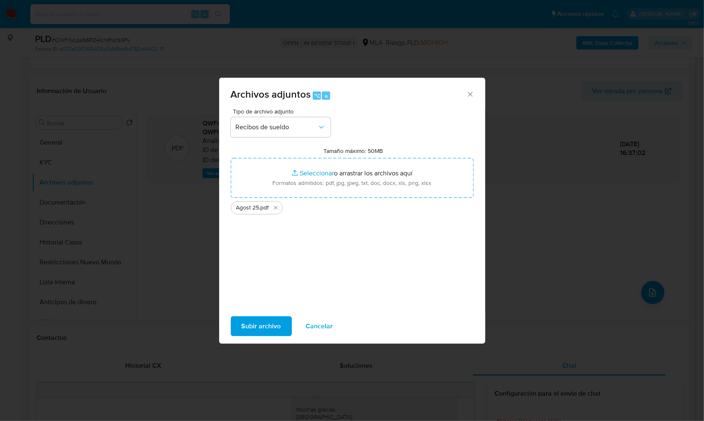
click at [261, 318] on span "Subir archivo" at bounding box center [260, 326] width 39 height 18
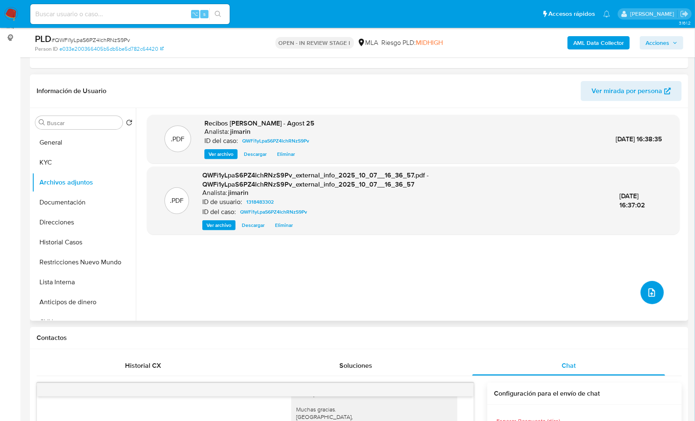
click at [647, 289] on icon "upload-file" at bounding box center [652, 293] width 10 height 10
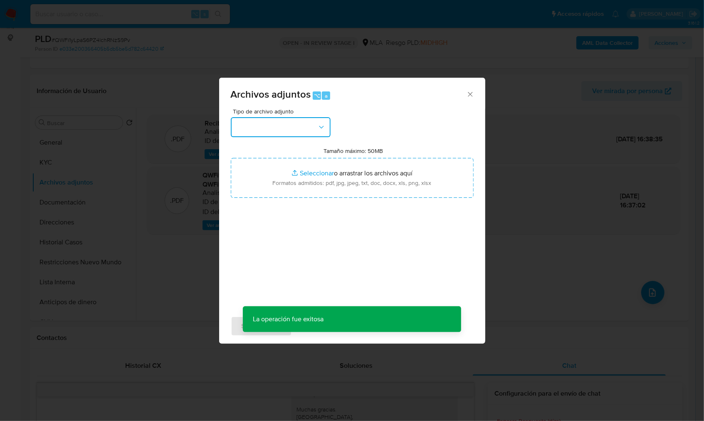
click at [271, 127] on button "button" at bounding box center [281, 127] width 100 height 20
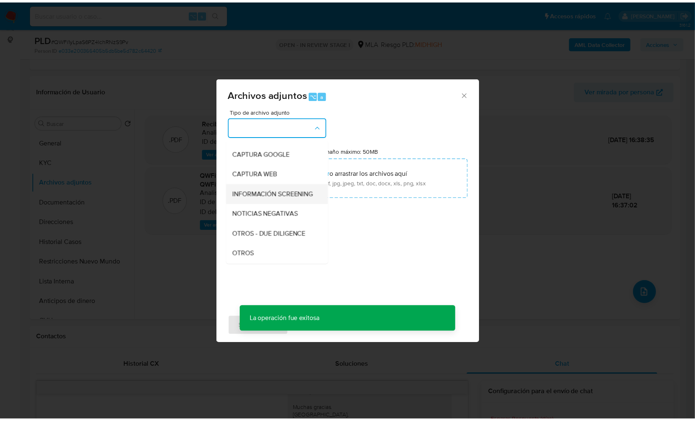
scroll to position [70, 0]
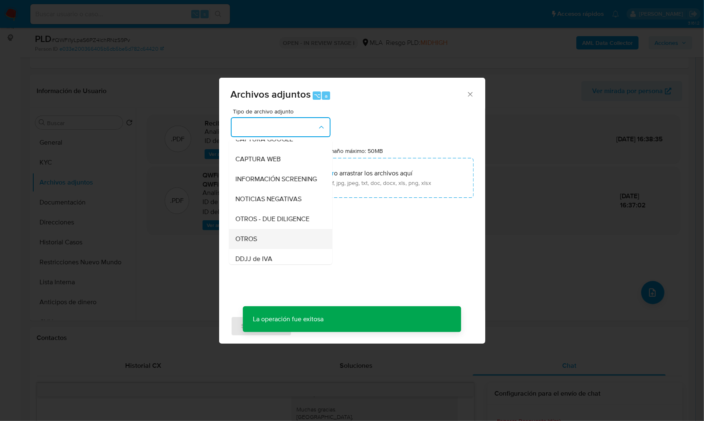
click at [256, 243] on span "OTROS" at bounding box center [247, 239] width 22 height 8
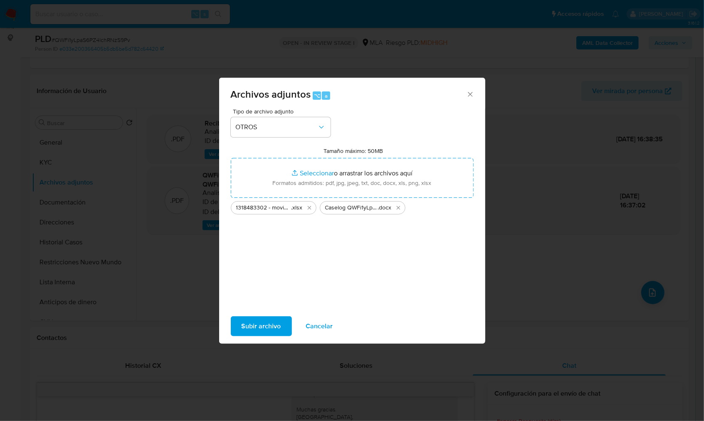
click at [267, 318] on span "Subir archivo" at bounding box center [260, 326] width 39 height 18
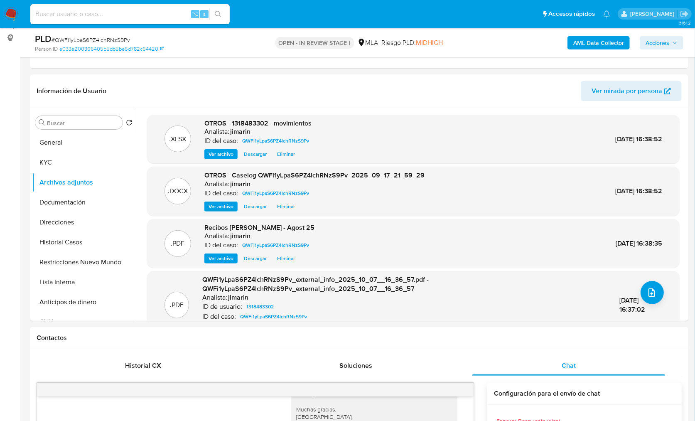
click at [669, 45] on span "Acciones" at bounding box center [658, 42] width 24 height 13
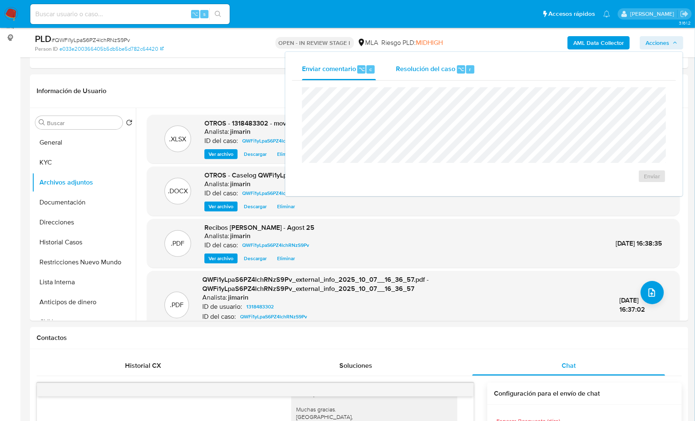
click at [447, 69] on span "Resolución del caso" at bounding box center [425, 69] width 59 height 10
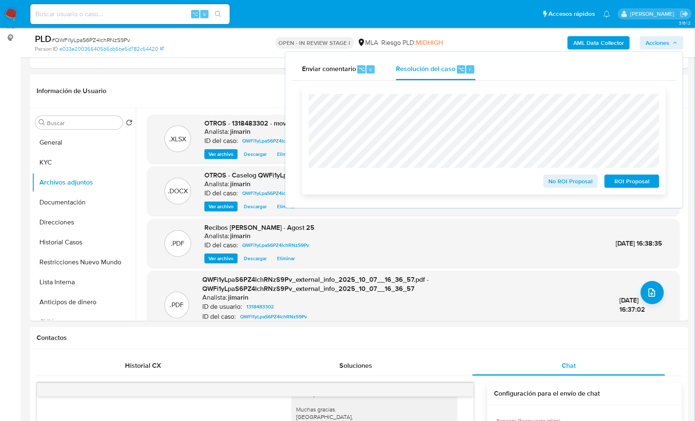
click at [562, 187] on span "No ROI Proposal" at bounding box center [570, 181] width 43 height 12
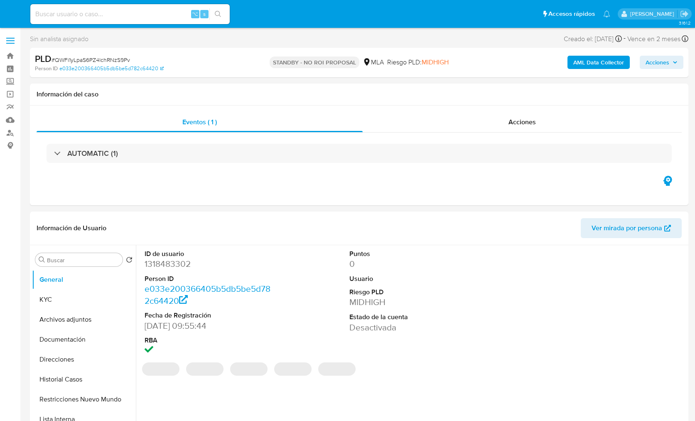
select select "10"
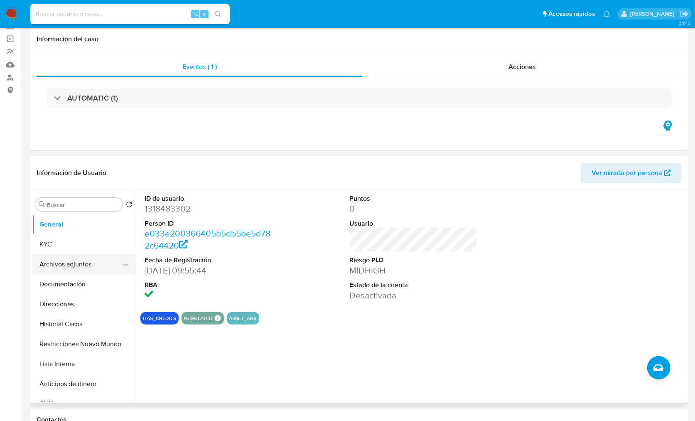
scroll to position [66, 0]
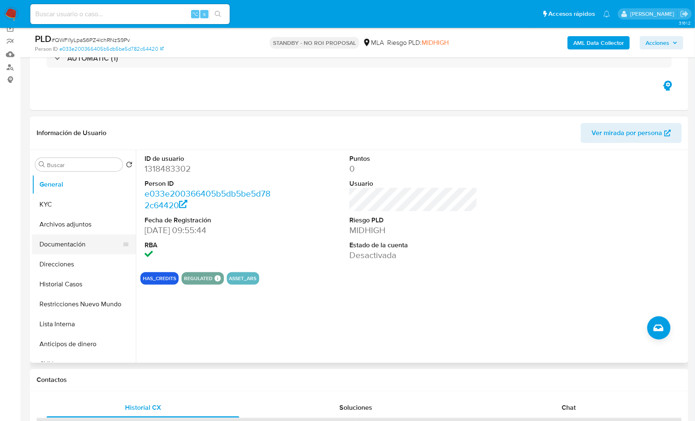
click at [73, 246] on button "Documentación" at bounding box center [80, 244] width 97 height 20
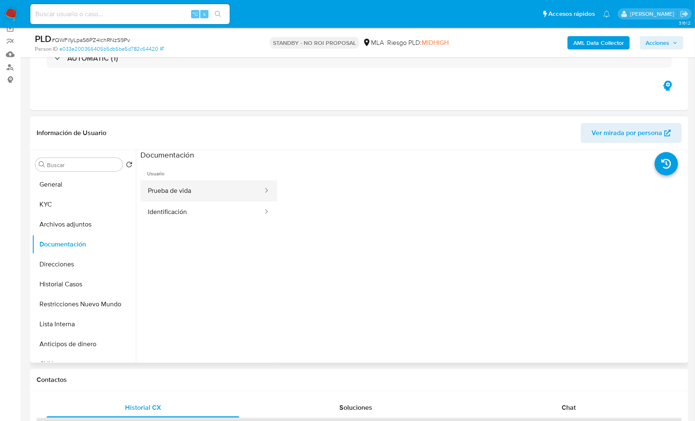
click at [207, 197] on button "Prueba de vida" at bounding box center [201, 190] width 123 height 21
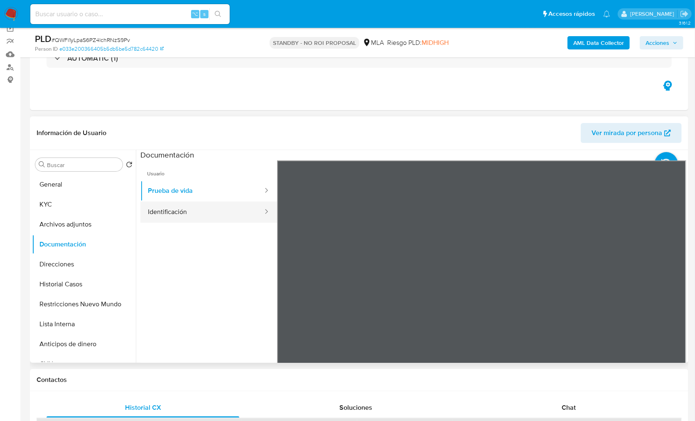
click at [207, 212] on button "Identificación" at bounding box center [201, 212] width 123 height 21
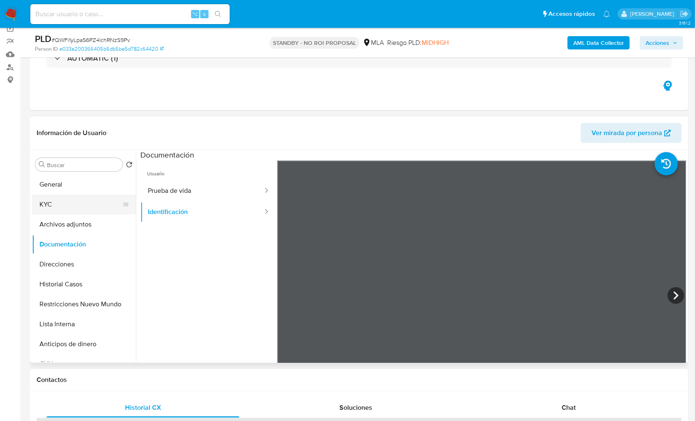
click at [67, 201] on button "KYC" at bounding box center [80, 205] width 97 height 20
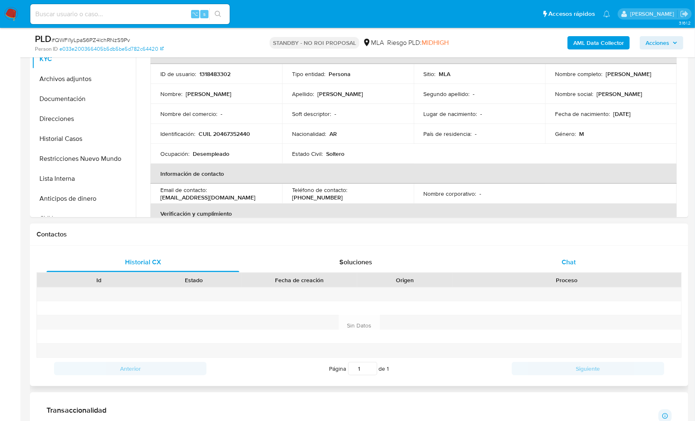
click at [547, 259] on div "Chat" at bounding box center [569, 262] width 193 height 20
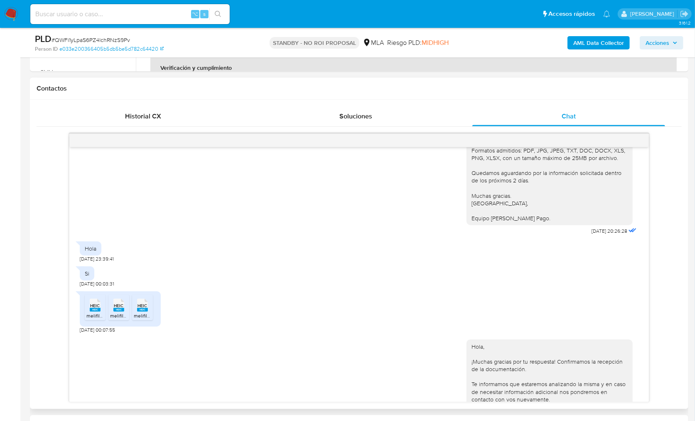
scroll to position [833, 0]
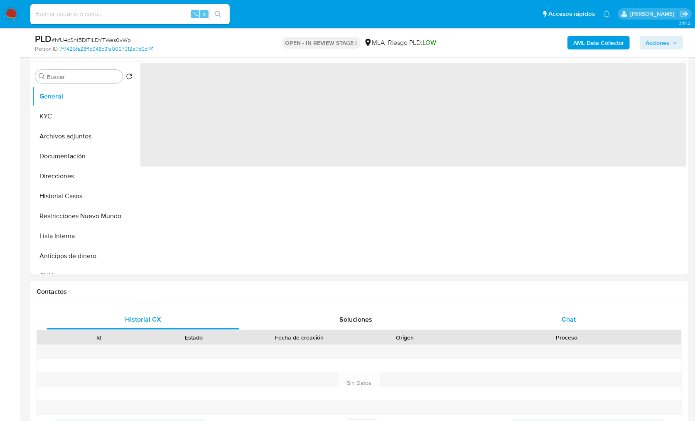
click at [579, 316] on div "Chat" at bounding box center [569, 320] width 193 height 20
select select "10"
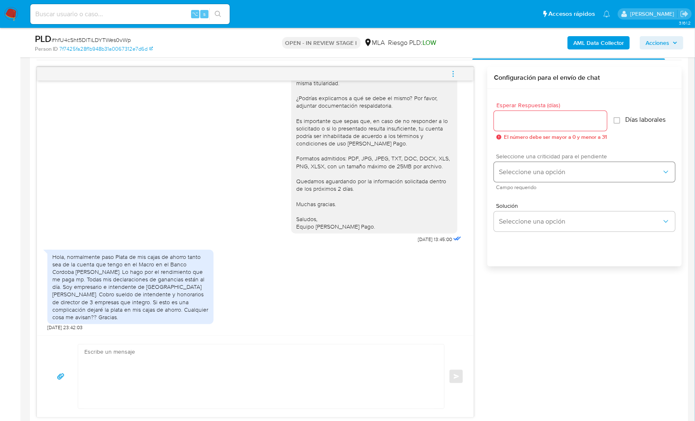
scroll to position [460, 0]
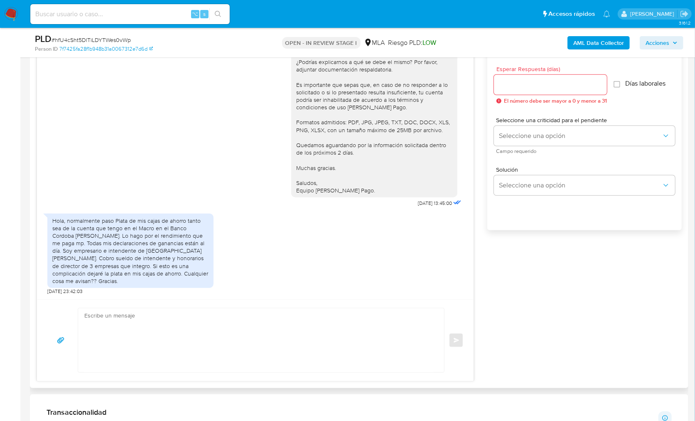
click at [162, 254] on div "Hola, normalmente paso Plata de mis cajas de ahorro tanto sea de la cuenta que …" at bounding box center [130, 251] width 156 height 68
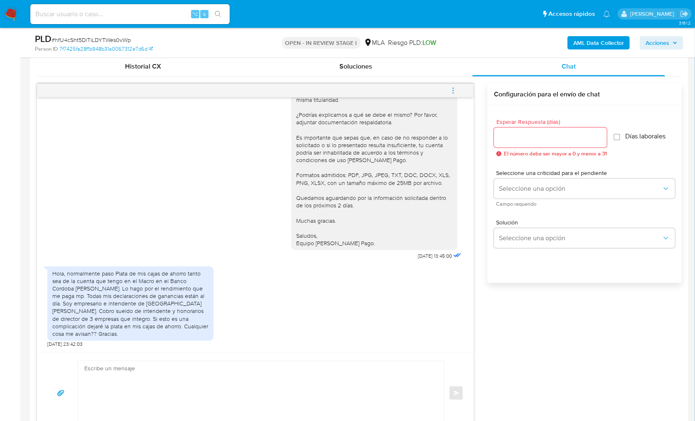
scroll to position [178, 0]
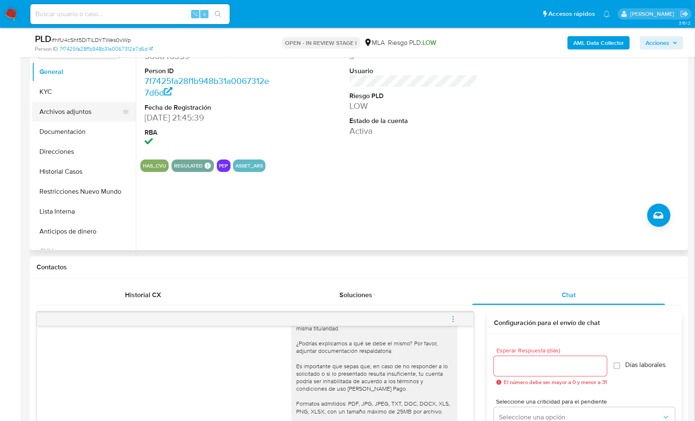
click at [60, 118] on button "Archivos adjuntos" at bounding box center [80, 112] width 97 height 20
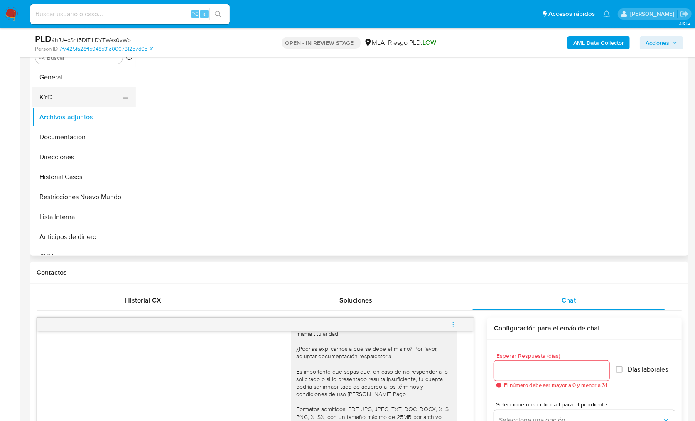
scroll to position [122, 0]
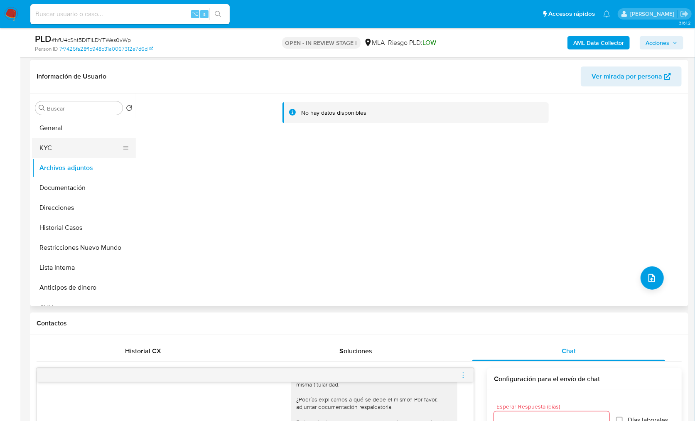
click at [70, 150] on button "KYC" at bounding box center [80, 148] width 97 height 20
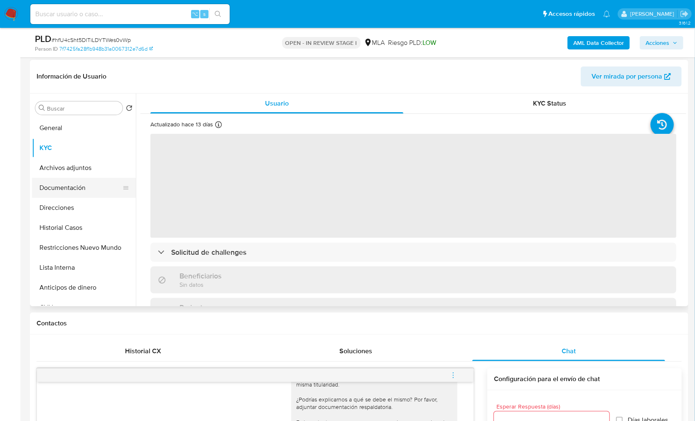
click at [71, 191] on button "Documentación" at bounding box center [80, 188] width 97 height 20
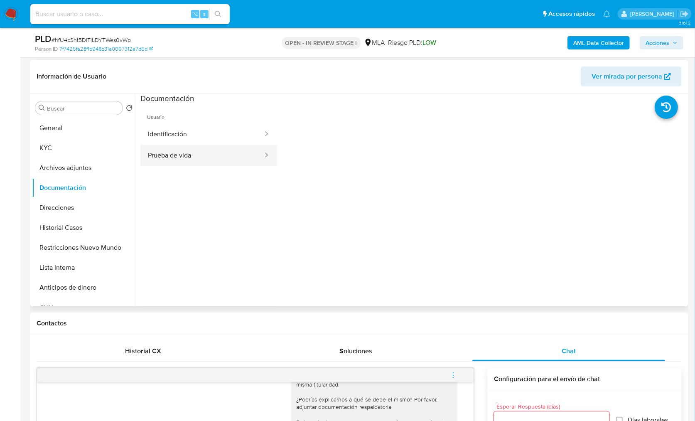
click at [180, 153] on button "Prueba de vida" at bounding box center [201, 155] width 123 height 21
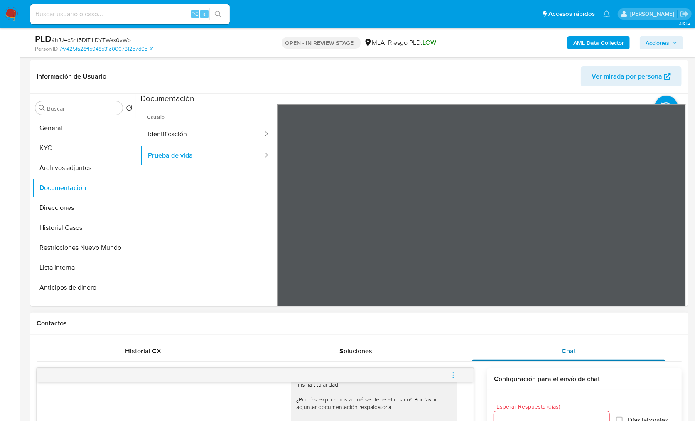
click at [561, 345] on div "Chat" at bounding box center [569, 351] width 193 height 20
click at [546, 344] on div "Chat" at bounding box center [569, 351] width 193 height 20
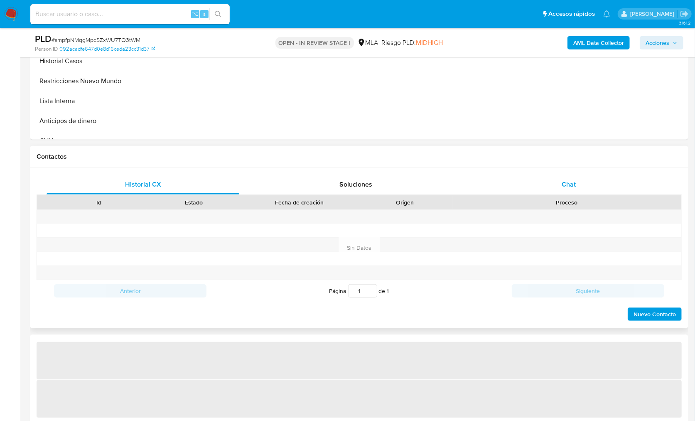
click at [571, 175] on div "Chat" at bounding box center [569, 185] width 193 height 20
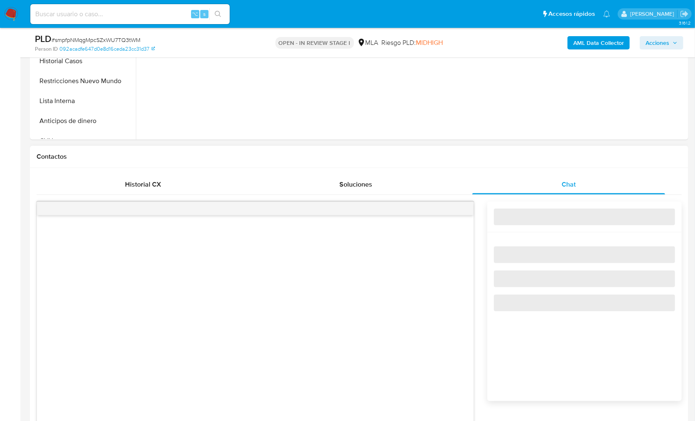
select select "10"
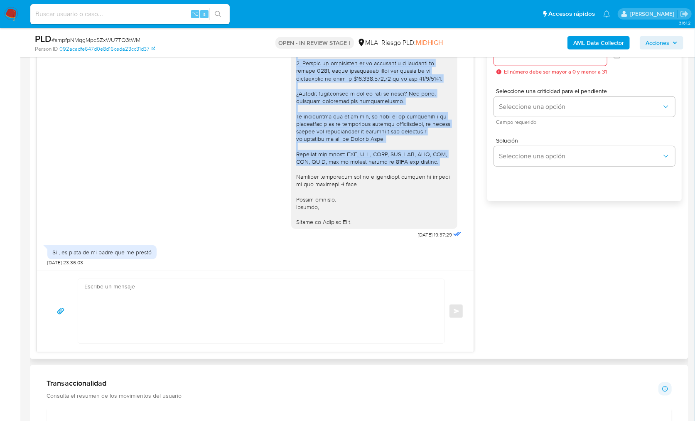
scroll to position [698, 0]
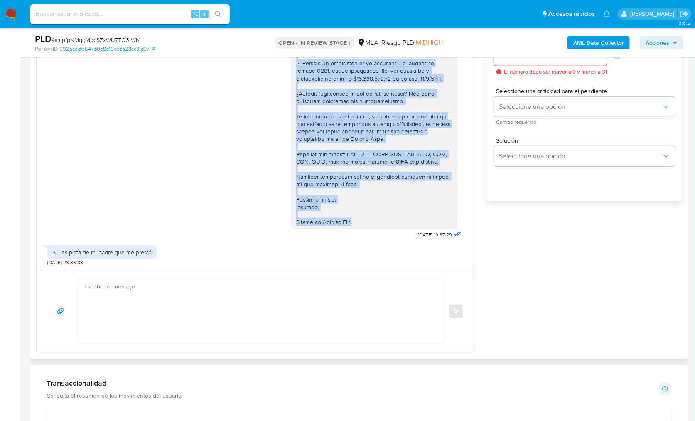
drag, startPoint x: 288, startPoint y: 119, endPoint x: 355, endPoint y: 221, distance: 121.5
click at [355, 221] on div at bounding box center [374, 100] width 156 height 249
copy div "Hola, En función de las operaciones registradas en tu cuenta [PERSON_NAME] Pago…"
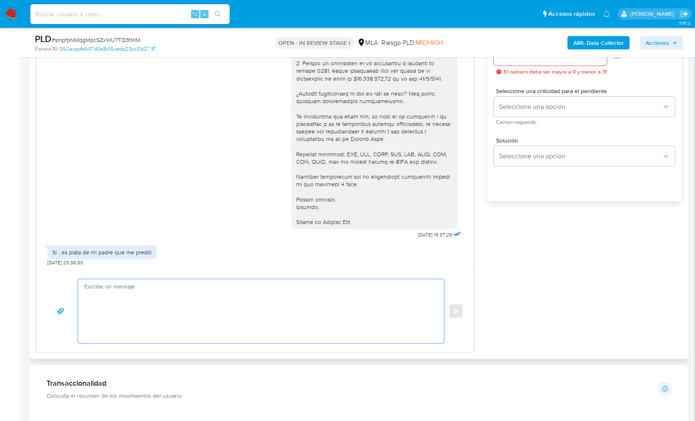
click at [292, 318] on textarea at bounding box center [259, 311] width 350 height 64
paste textarea "Hola, En función de las operaciones registradas en tu cuenta [PERSON_NAME] Pago…"
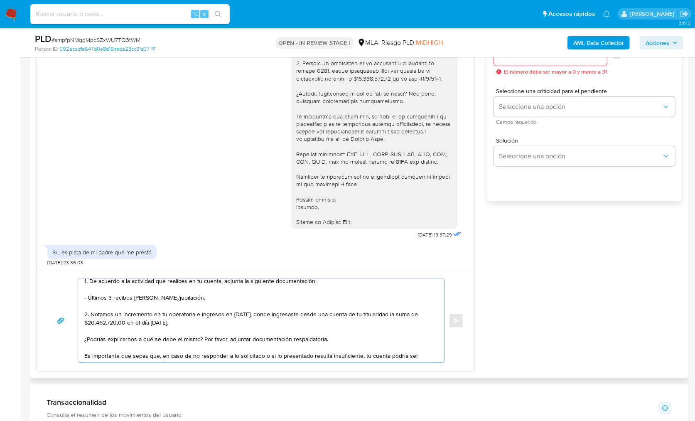
scroll to position [0, 0]
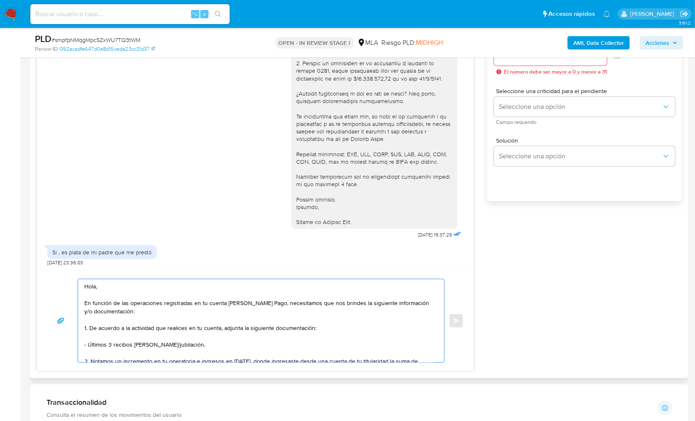
click at [118, 283] on textarea "Hola, En función de las operaciones registradas en tu cuenta [PERSON_NAME] Pago…" at bounding box center [259, 320] width 350 height 83
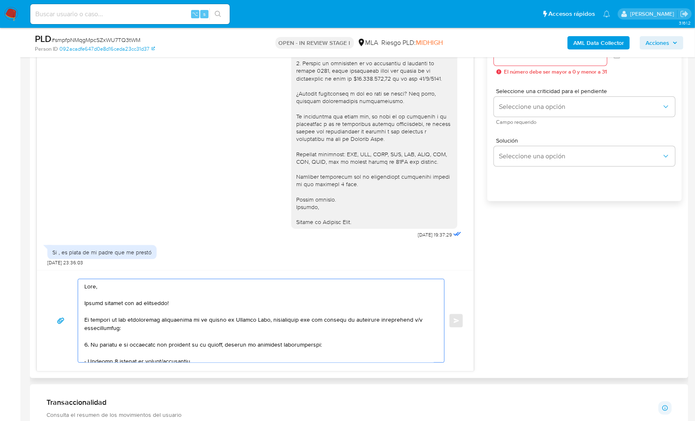
click at [112, 319] on textarea at bounding box center [259, 320] width 350 height 83
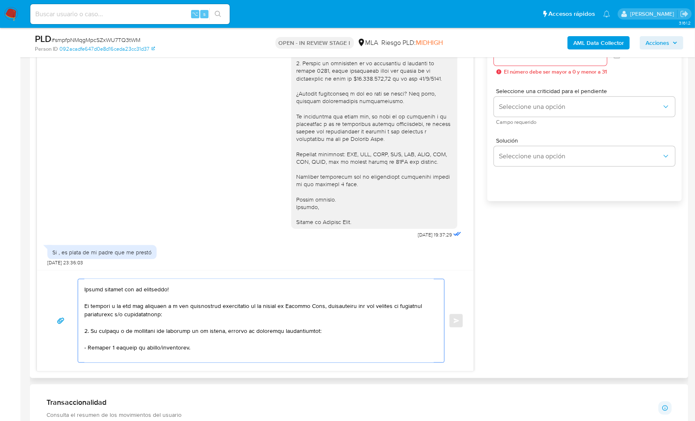
scroll to position [15, 0]
drag, startPoint x: 324, startPoint y: 328, endPoint x: 67, endPoint y: 328, distance: 257.3
click at [67, 328] on div "Enviar" at bounding box center [255, 321] width 417 height 84
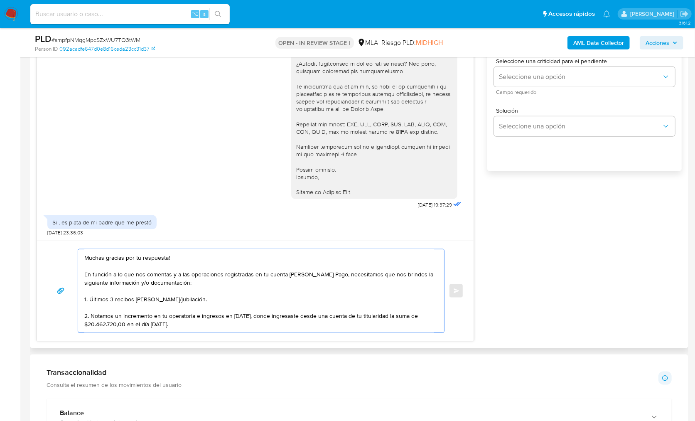
scroll to position [528, 0]
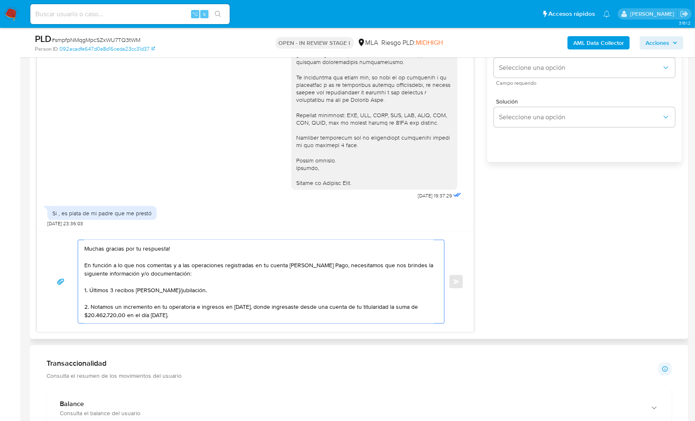
drag, startPoint x: 188, startPoint y: 315, endPoint x: 85, endPoint y: 306, distance: 103.9
click at [85, 306] on textarea "Hola, Muchas gracias por tu respuesta! En función a lo que nos comentas y a las…" at bounding box center [259, 281] width 350 height 83
click at [182, 312] on textarea "Hola, Muchas gracias por tu respuesta! En función a lo que nos comentas y a las…" at bounding box center [259, 281] width 350 height 83
drag, startPoint x: 207, startPoint y: 314, endPoint x: 91, endPoint y: 306, distance: 116.3
click at [91, 306] on textarea "Hola, Muchas gracias por tu respuesta! En función a lo que nos comentas y a las…" at bounding box center [259, 281] width 350 height 83
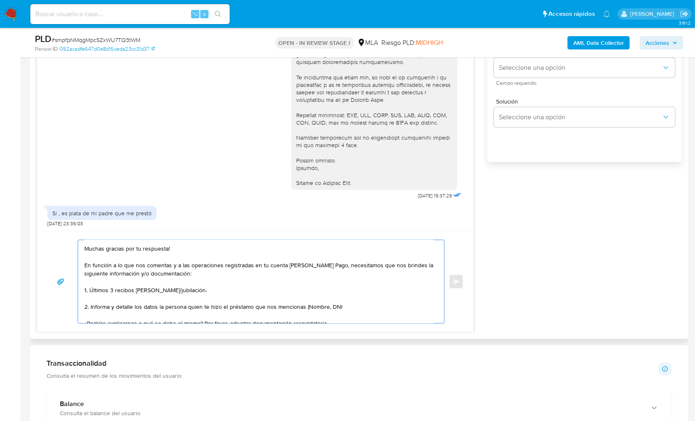
click at [326, 307] on textarea "Hola, Muchas gracias por tu respuesta! En función a lo que nos comentas y a las…" at bounding box center [259, 281] width 350 height 83
click at [399, 304] on textarea "Hola, Muchas gracias por tu respuesta! En función a lo que nos comentas y a las…" at bounding box center [259, 281] width 350 height 83
click at [416, 303] on textarea "Hola, Muchas gracias por tu respuesta! En función a lo que nos comentas y a las…" at bounding box center [259, 281] width 350 height 83
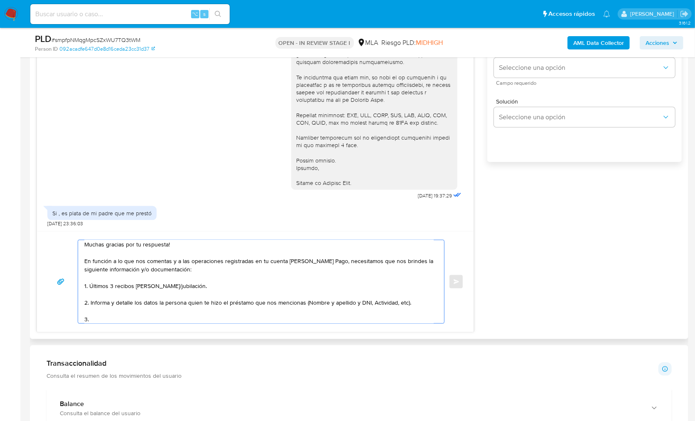
paste textarea "documentacion que respalde el prestamo indicado"
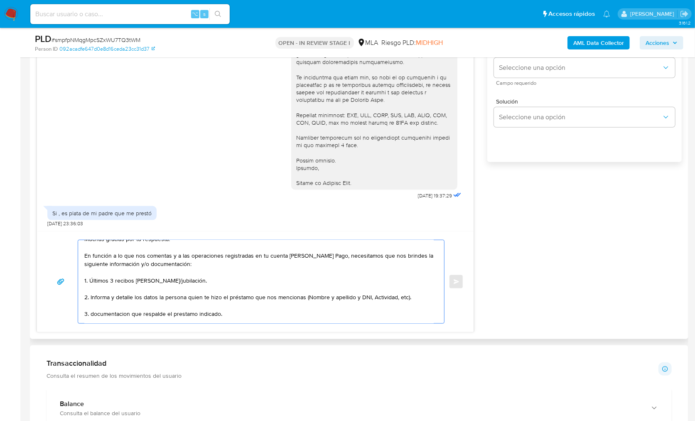
scroll to position [25, 0]
click at [94, 316] on textarea "Hola, Muchas gracias por tu respuesta! En función a lo que nos comentas y a las…" at bounding box center [259, 281] width 350 height 83
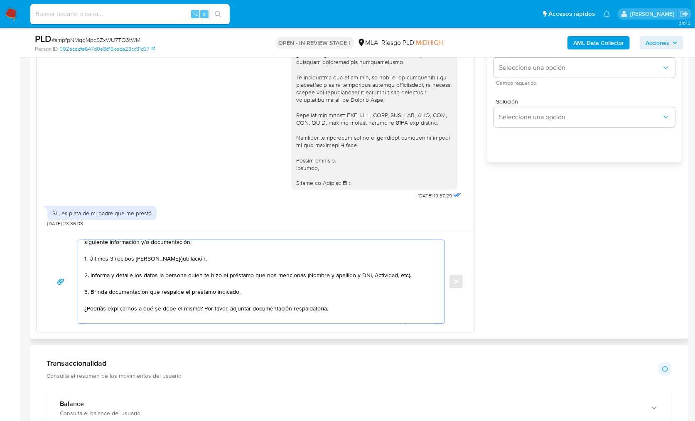
scroll to position [50, 0]
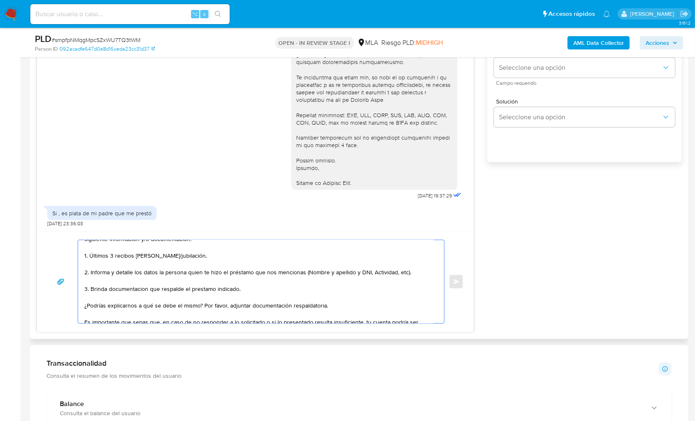
drag, startPoint x: 255, startPoint y: 309, endPoint x: 81, endPoint y: 304, distance: 174.2
click at [81, 304] on div "Hola, Muchas gracias por tu respuesta! En función a lo que nos comentas y a las…" at bounding box center [259, 281] width 362 height 83
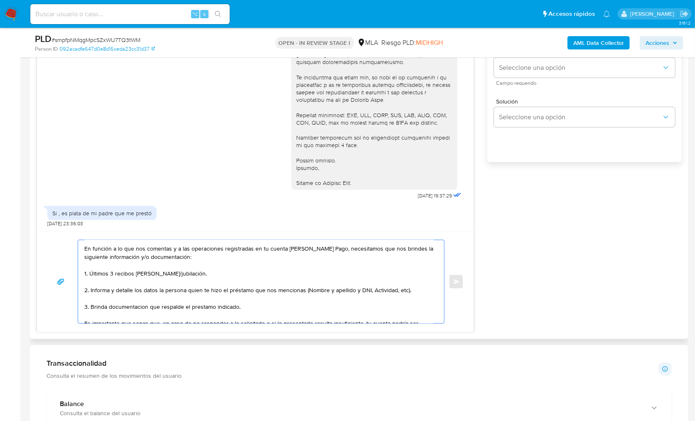
scroll to position [43, 0]
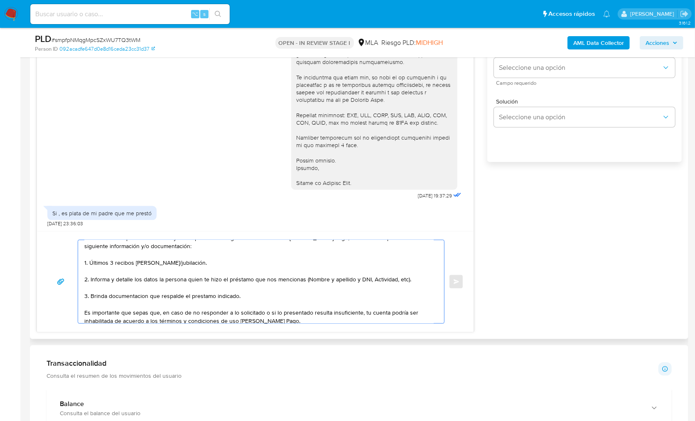
drag, startPoint x: 198, startPoint y: 259, endPoint x: 159, endPoint y: 261, distance: 39.1
click at [159, 261] on textarea "Hola, Muchas gracias por tu respuesta! En función a lo que nos comentas y a las…" at bounding box center [259, 281] width 350 height 83
click at [159, 279] on textarea "Hola, Muchas gracias por tu respuesta! En función a lo que nos comentas y a las…" at bounding box center [259, 281] width 350 height 83
click at [263, 278] on textarea "Hola, Muchas gracias por tu respuesta! En función a lo que nos comentas y a las…" at bounding box center [259, 281] width 350 height 83
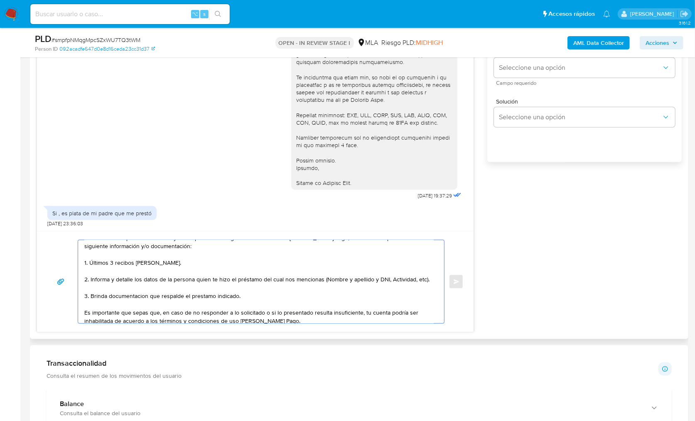
click at [322, 278] on textarea "Hola, Muchas gracias por tu respuesta! En función a lo que nos comentas y a las…" at bounding box center [259, 281] width 350 height 83
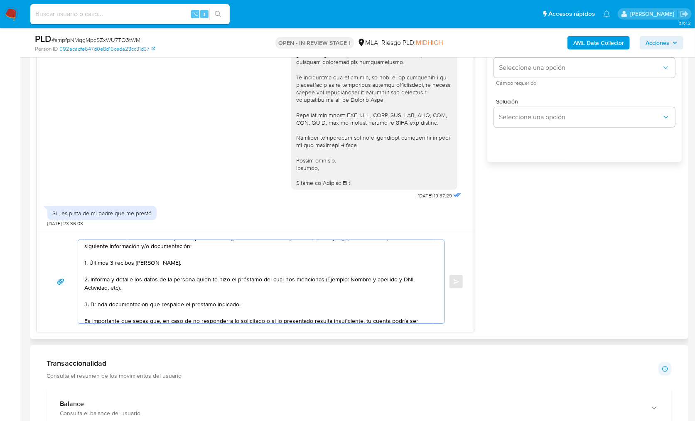
click at [398, 279] on textarea "Hola, Muchas gracias por tu respuesta! En función a lo que nos comentas y a las…" at bounding box center [259, 281] width 350 height 83
click at [127, 288] on textarea "Hola, Muchas gracias por tu respuesta! En función a lo que nos comentas y a las…" at bounding box center [259, 281] width 350 height 83
click at [101, 295] on textarea "Hola, Muchas gracias por tu respuesta! En función a lo que nos comentas y a las…" at bounding box center [259, 281] width 350 height 83
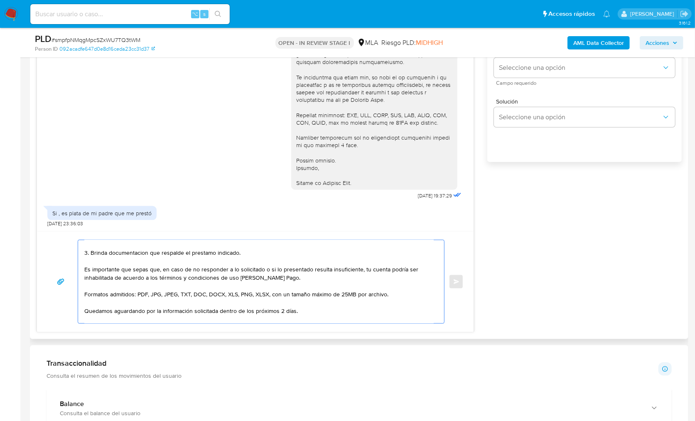
scroll to position [91, 0]
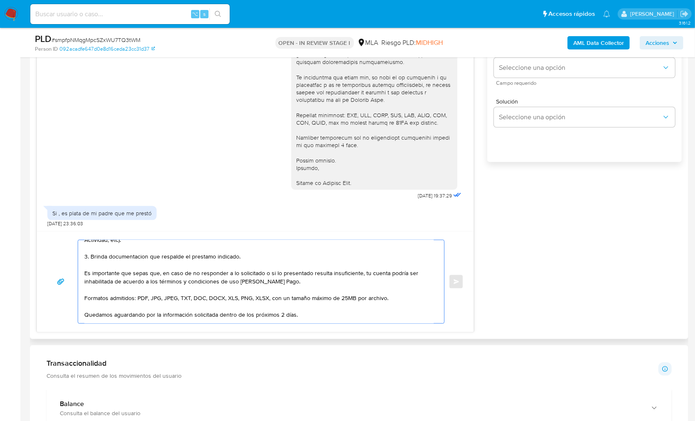
click at [134, 257] on textarea "Hola, Muchas gracias por tu respuesta! En función a lo que nos comentas y a las…" at bounding box center [259, 281] width 350 height 83
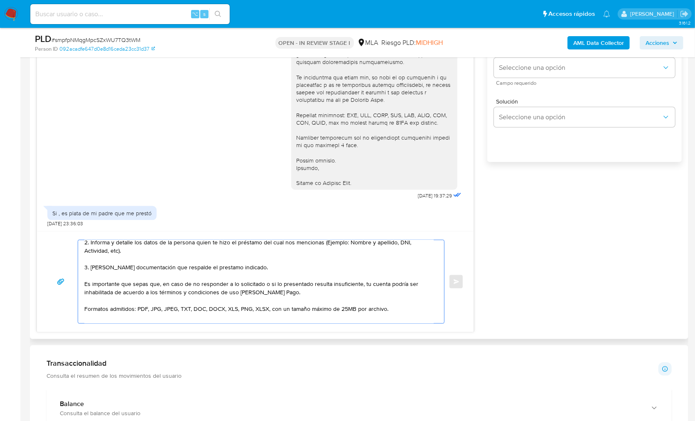
scroll to position [77, 0]
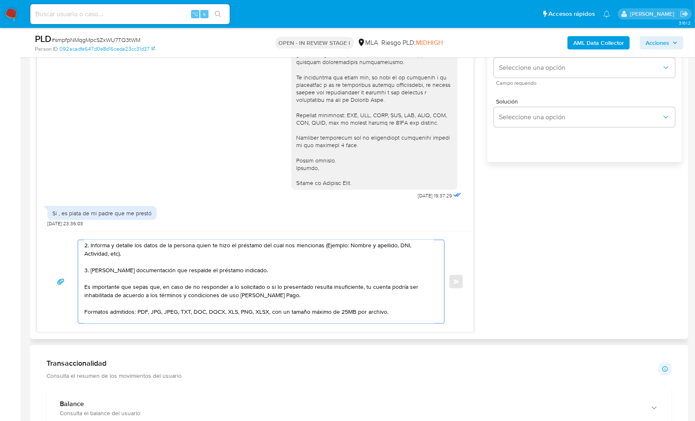
click at [244, 271] on textarea "Hola, Muchas gracias por tu respuesta! En función a lo que nos comentas y a las…" at bounding box center [259, 281] width 350 height 83
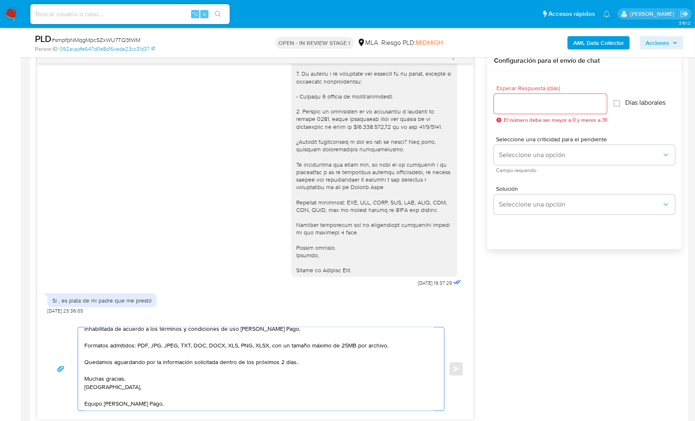
scroll to position [440, 0]
type textarea "Hola, Muchas gracias por tu respuesta! En función a lo que nos comentas y a las…"
click at [506, 105] on input "Esperar Respuesta (días)" at bounding box center [550, 104] width 113 height 11
type input "2"
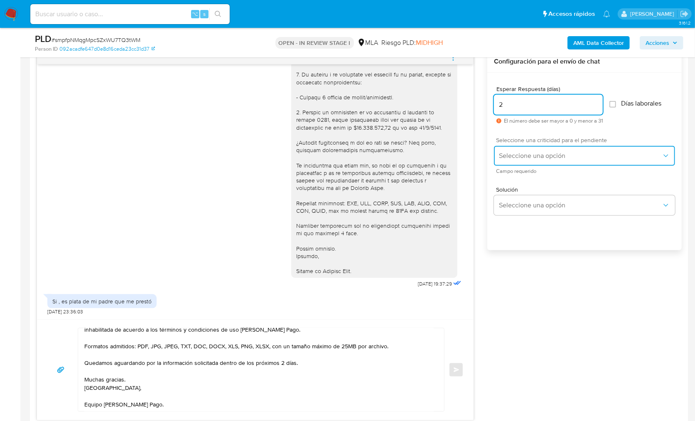
click at [516, 154] on span "Seleccione una opción" at bounding box center [580, 156] width 163 height 8
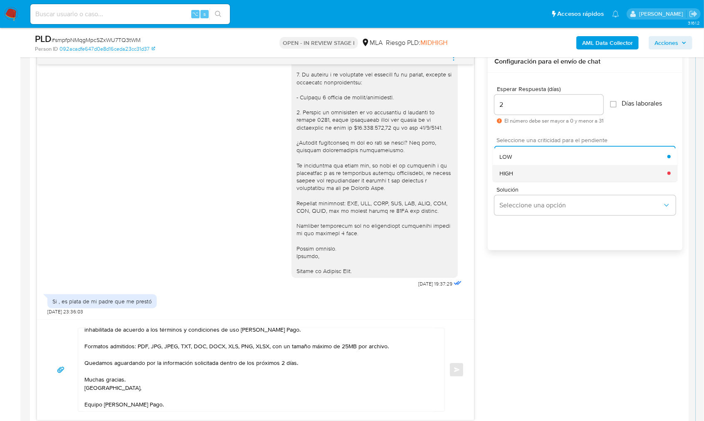
click at [519, 169] on div "HIGH" at bounding box center [583, 173] width 168 height 17
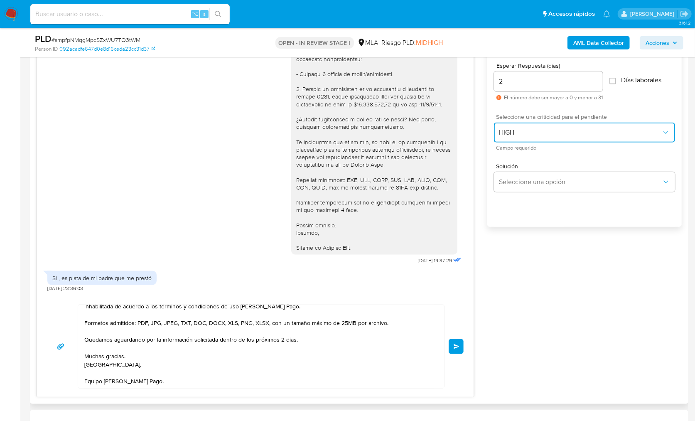
scroll to position [468, 0]
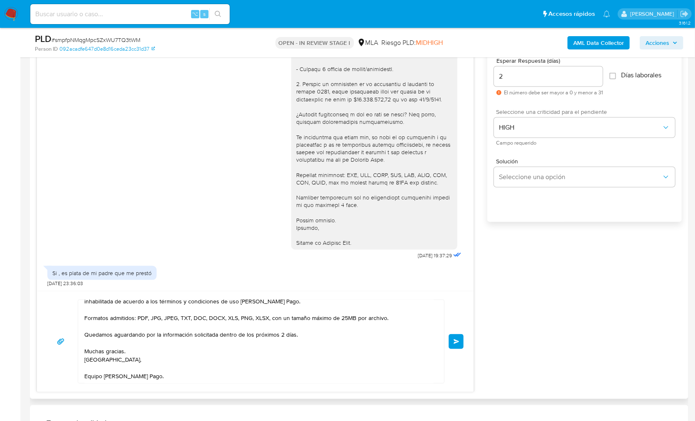
click at [452, 336] on button "Enviar" at bounding box center [456, 341] width 15 height 15
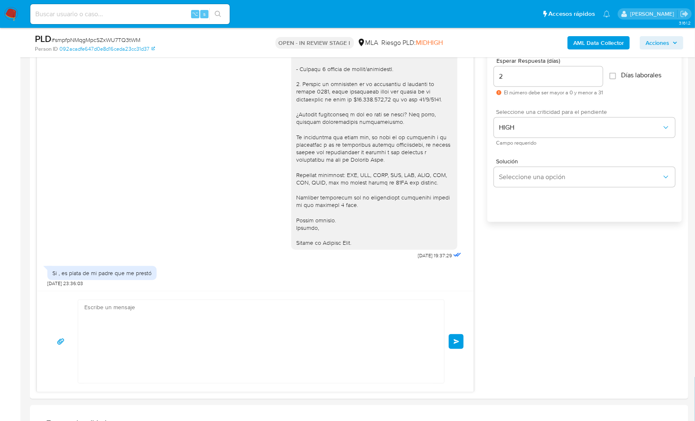
scroll to position [957, 0]
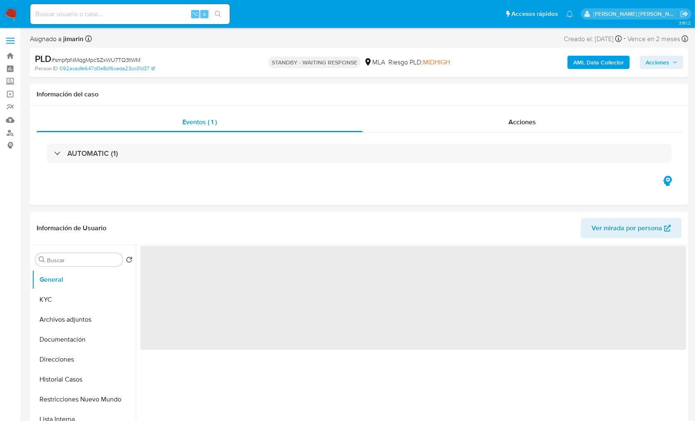
select select "10"
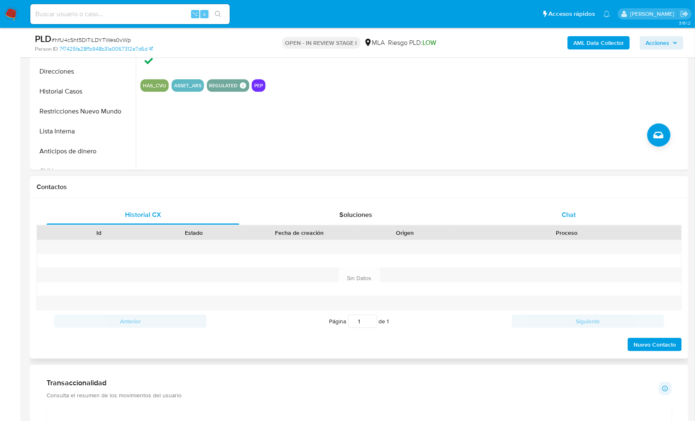
click at [581, 222] on div "Chat" at bounding box center [569, 215] width 193 height 20
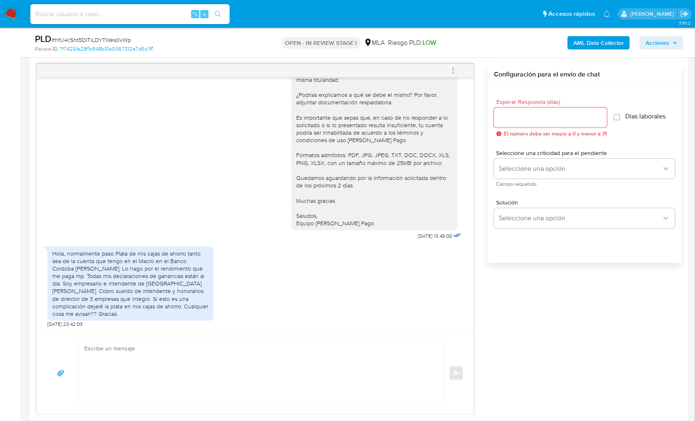
scroll to position [804, 0]
click at [490, 287] on div "[DATE] 14:27:21 Hola, Esperamos que te encuentres muy bien. Te consultamos si t…" at bounding box center [359, 239] width 645 height 351
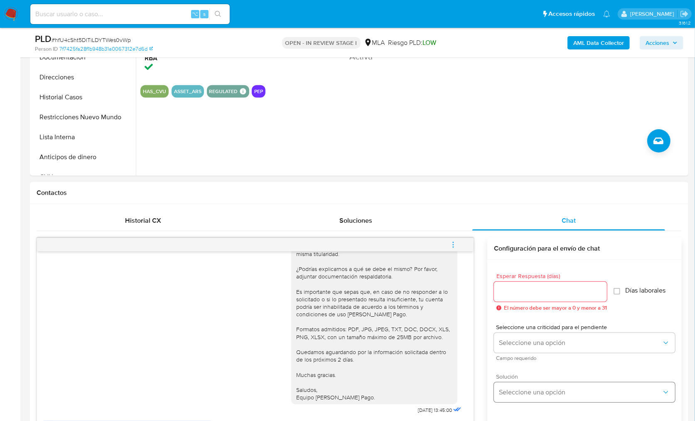
scroll to position [64, 0]
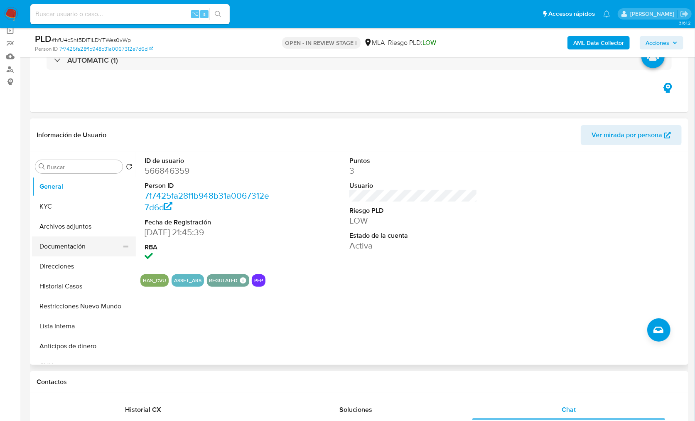
click at [76, 254] on button "Documentación" at bounding box center [80, 246] width 97 height 20
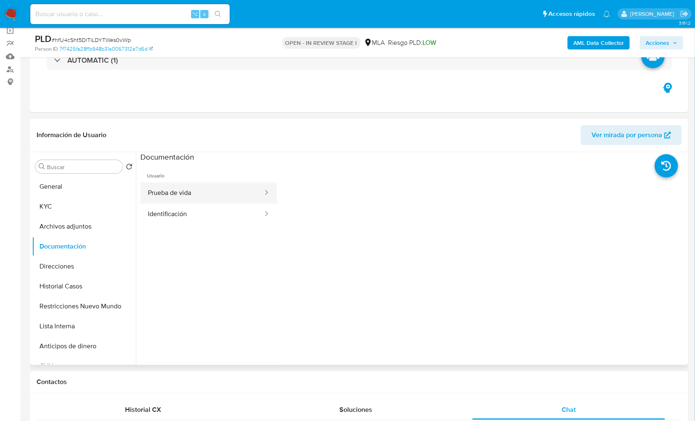
drag, startPoint x: 180, startPoint y: 189, endPoint x: 200, endPoint y: 191, distance: 20.8
click at [180, 189] on button "Prueba de vida" at bounding box center [201, 192] width 123 height 21
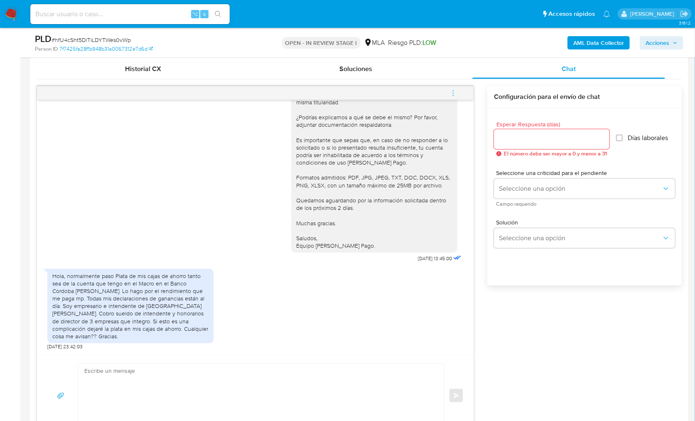
click at [293, 377] on textarea at bounding box center [259, 396] width 350 height 64
paste textarea "Hola, ¡Muchas gracias por tu respuesta! Confirmamos la recepción de la document…"
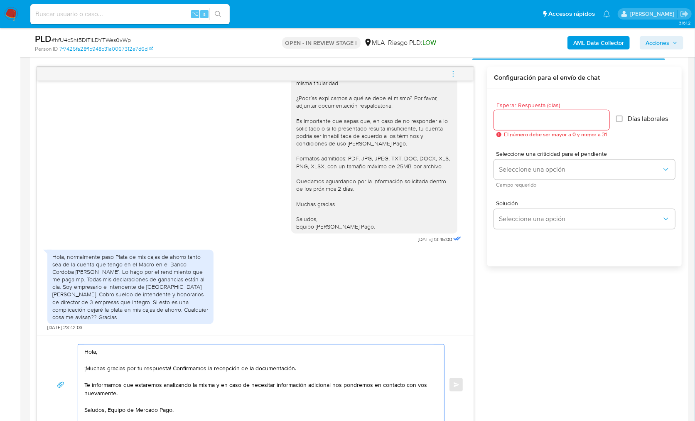
scroll to position [506, 0]
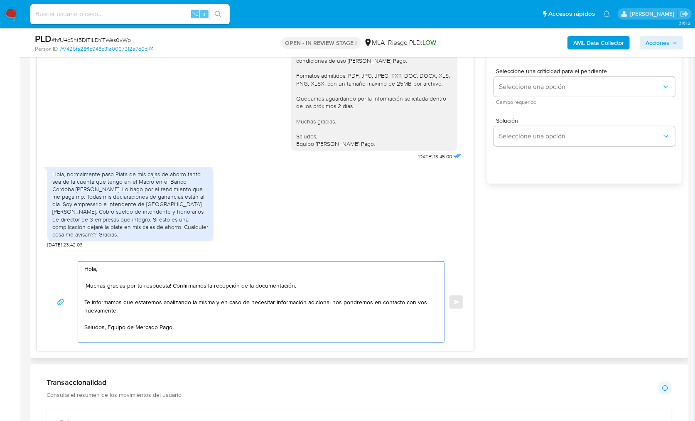
drag, startPoint x: 315, startPoint y: 283, endPoint x: 172, endPoint y: 284, distance: 143.0
click at [172, 284] on textarea "Hola, ¡Muchas gracias por tu respuesta! Confirmamos la recepción de la document…" at bounding box center [259, 302] width 350 height 81
drag, startPoint x: 85, startPoint y: 302, endPoint x: 121, endPoint y: 310, distance: 37.0
click at [121, 310] on textarea "Hola, ¡Muchas gracias por tu respuesta! Te informamos que estaremos analizando …" at bounding box center [259, 302] width 350 height 81
click at [202, 307] on textarea "Hola, ¡Muchas gracias por tu respuesta! Te informamos que estaremos analizando …" at bounding box center [259, 302] width 350 height 81
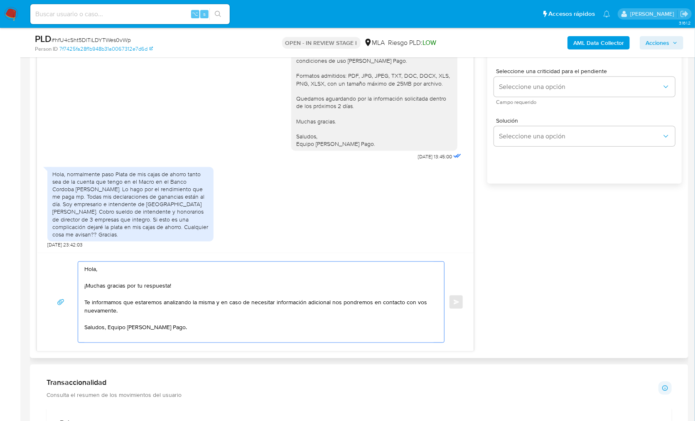
click at [85, 298] on textarea "Hola, ¡Muchas gracias por tu respuesta! Te informamos que estaremos analizando …" at bounding box center [259, 302] width 350 height 81
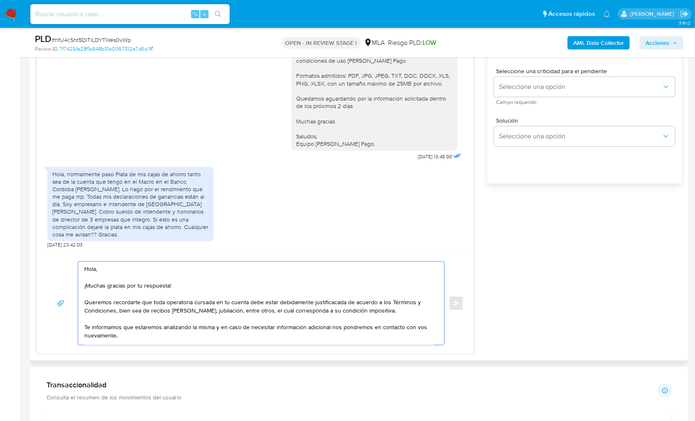
click at [288, 301] on textarea "Hola, ¡Muchas gracias por tu respuesta! Queremos recordarte que toda operatoria…" at bounding box center [259, 303] width 350 height 83
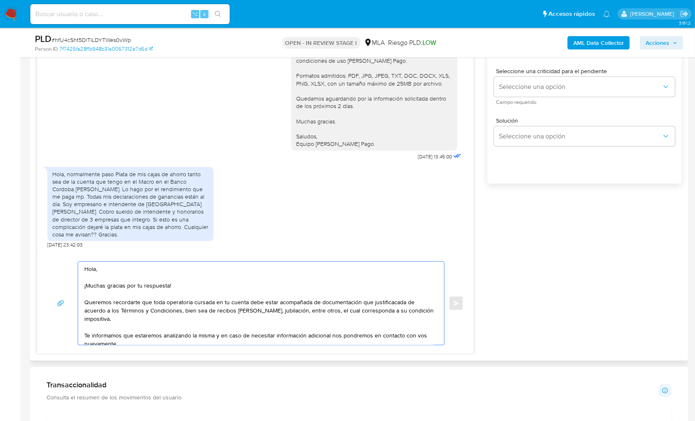
click at [388, 303] on textarea "Hola, ¡Muchas gracias por tu respuesta! Queremos recordarte que toda operatoria…" at bounding box center [259, 303] width 350 height 83
click at [389, 307] on textarea "Hola, ¡Muchas gracias por tu respuesta! Queremos recordarte que toda operatoria…" at bounding box center [259, 303] width 350 height 83
click at [120, 315] on textarea "Hola, ¡Muchas gracias por tu respuesta! Queremos recordarte que toda operatoria…" at bounding box center [259, 303] width 350 height 83
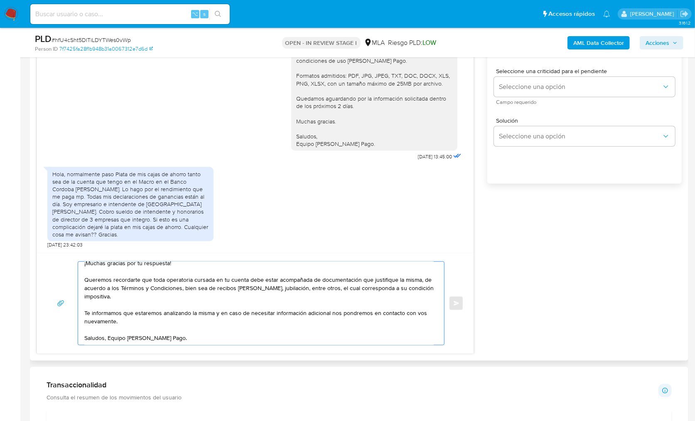
scroll to position [31, 0]
click at [143, 314] on textarea "Hola, ¡Muchas gracias por tu respuesta! Queremos recordarte que toda operatoria…" at bounding box center [259, 303] width 350 height 83
drag, startPoint x: 162, startPoint y: 313, endPoint x: 68, endPoint y: 296, distance: 96.0
click at [70, 303] on div "Hola, ¡Muchas gracias por tu respuesta! Queremos recordarte que toda operatoria…" at bounding box center [255, 303] width 417 height 84
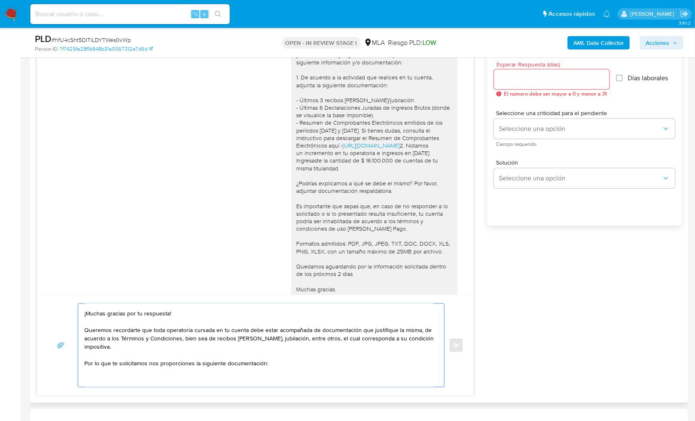
scroll to position [636, 0]
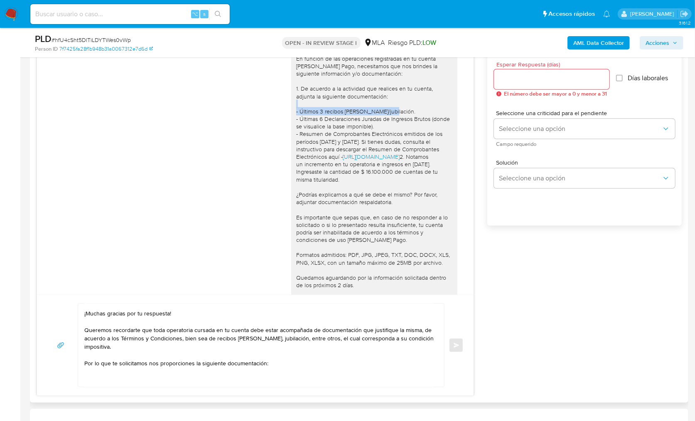
drag, startPoint x: 292, startPoint y: 133, endPoint x: 394, endPoint y: 132, distance: 102.7
click at [394, 132] on div "Hola, En función de las operaciones registradas en tu cuenta de Mercado Pago, n…" at bounding box center [374, 182] width 156 height 287
copy div "Últimos 3 recibos de sueldo/jubilación."
click at [228, 382] on textarea "Hola, ¡Muchas gracias por tu respuesta! Queremos recordarte que toda operatoria…" at bounding box center [259, 345] width 350 height 83
paste textarea "Últimos 3 recibos de sueldo/jubilación."
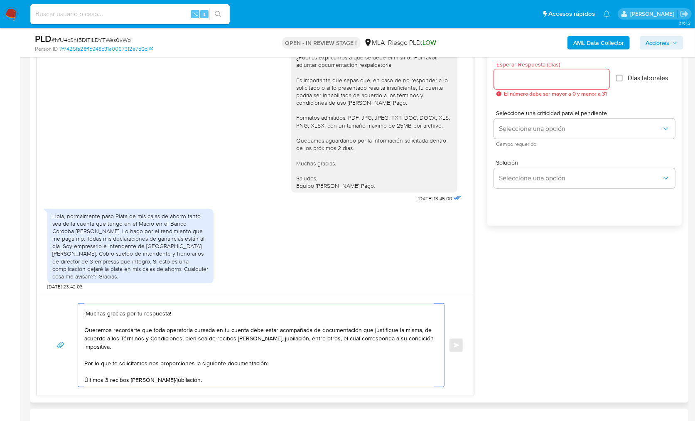
scroll to position [804, 0]
click at [85, 380] on textarea "Hola, ¡Muchas gracias por tu respuesta! Queremos recordarte que toda operatoria…" at bounding box center [259, 345] width 350 height 83
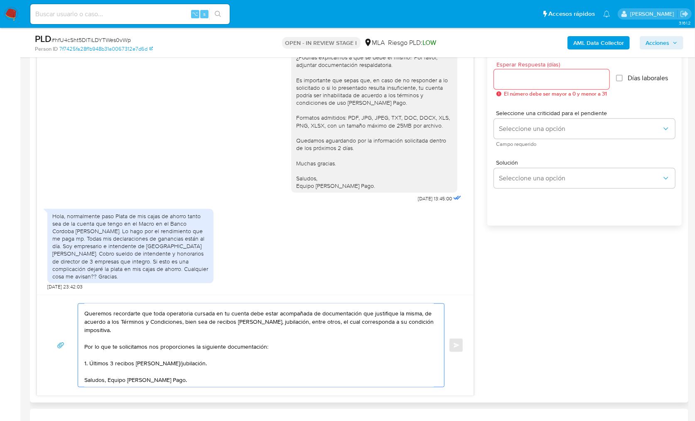
scroll to position [39, 0]
drag, startPoint x: 290, startPoint y: 149, endPoint x: 362, endPoint y: 153, distance: 71.6
click at [362, 153] on div "Hola, En función de las operaciones registradas en tu cuenta de Mercado Pago, n…" at bounding box center [374, 45] width 156 height 287
copy div "Quedamos aguardando por la información solicitada dentro de los próximos 2 días."
click at [192, 374] on textarea "Hola, ¡Muchas gracias por tu respuesta! Queremos recordarte que toda operatoria…" at bounding box center [259, 345] width 350 height 83
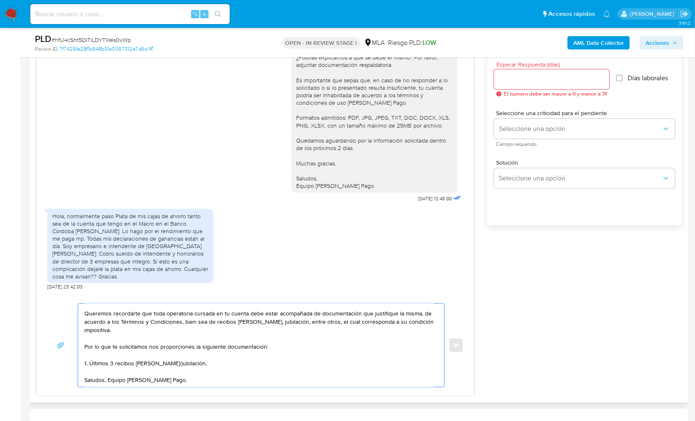
click at [197, 357] on textarea "Hola, ¡Muchas gracias por tu respuesta! Queremos recordarte que toda operatoria…" at bounding box center [259, 345] width 350 height 83
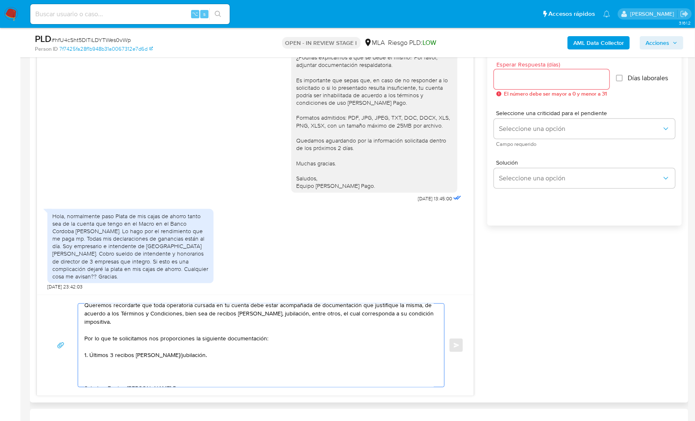
paste textarea "Quedamos aguardando por la información solicitada dentro de los próximos 2 días."
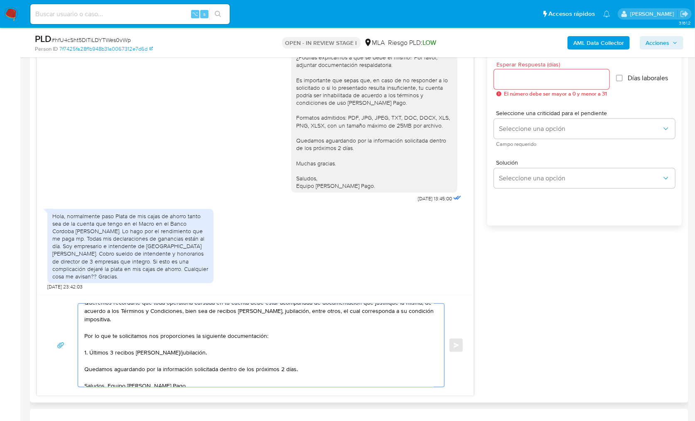
scroll to position [43, 0]
drag, startPoint x: 303, startPoint y: 367, endPoint x: 219, endPoint y: 367, distance: 84.4
click at [219, 367] on textarea "Hola, ¡Muchas gracias por tu respuesta! Queremos recordarte que toda operatoria…" at bounding box center [259, 345] width 350 height 83
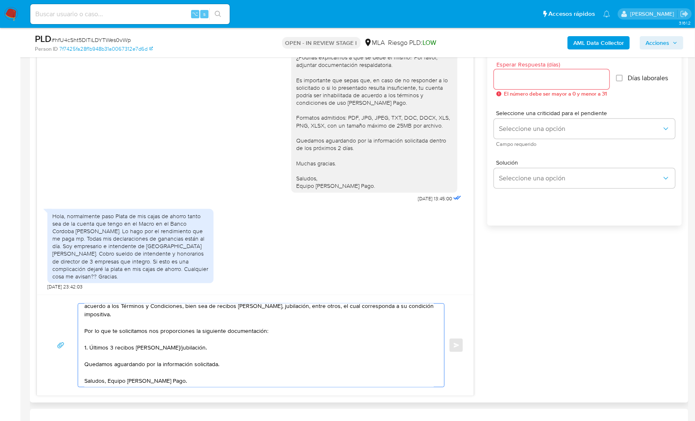
scroll to position [56, 0]
click at [101, 380] on textarea "Hola, ¡Muchas gracias por tu respuesta! Queremos recordarte que toda operatoria…" at bounding box center [259, 345] width 350 height 83
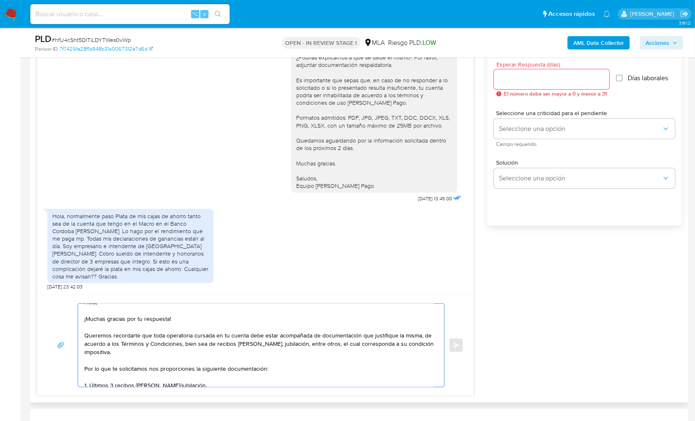
scroll to position [0, 0]
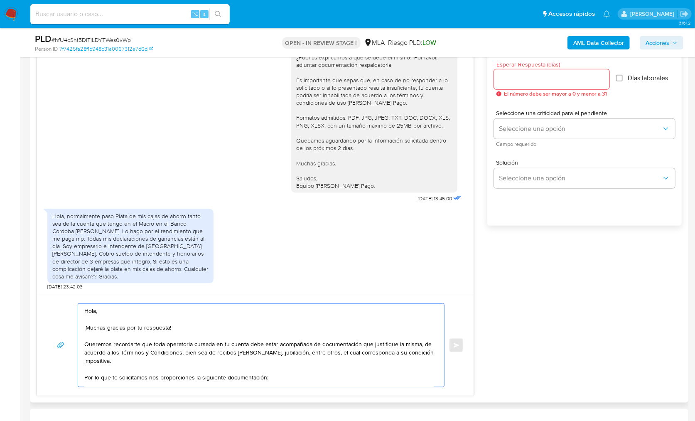
click at [153, 363] on textarea "Hola, ¡Muchas gracias por tu respuesta! Queremos recordarte que toda operatoria…" at bounding box center [259, 345] width 350 height 83
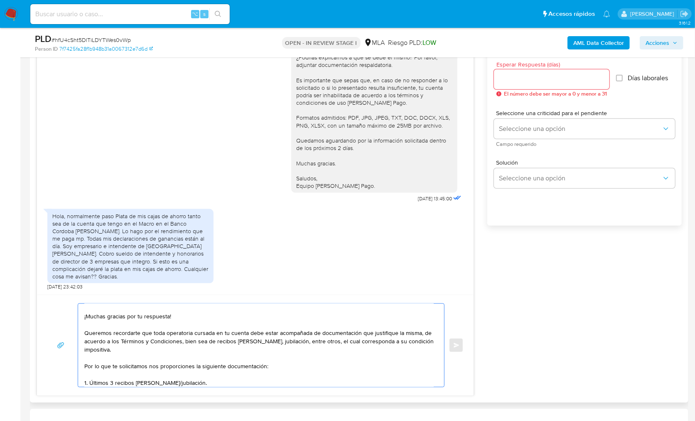
scroll to position [37, 0]
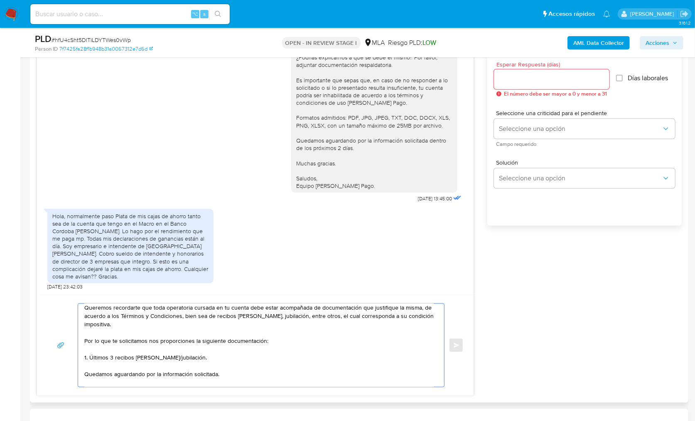
click at [85, 342] on textarea "Hola, ¡Muchas gracias por tu respuesta! Queremos recordarte que toda operatoria…" at bounding box center [259, 345] width 350 height 83
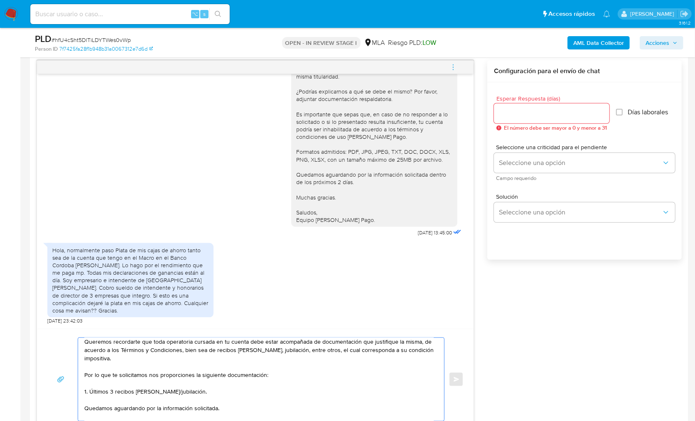
scroll to position [430, 0]
type textarea "Hola, ¡Muchas gracias por tu respuesta! Queremos recordarte que toda operatoria…"
click at [508, 108] on input "Esperar Respuesta (días)" at bounding box center [552, 113] width 116 height 11
type input "2"
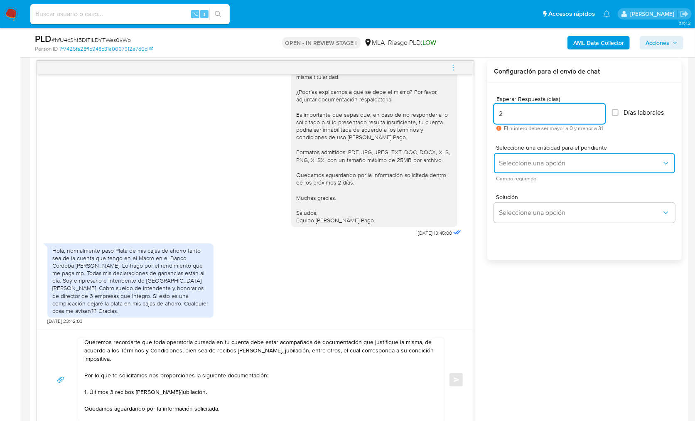
click at [515, 165] on span "Seleccione una opción" at bounding box center [580, 163] width 163 height 8
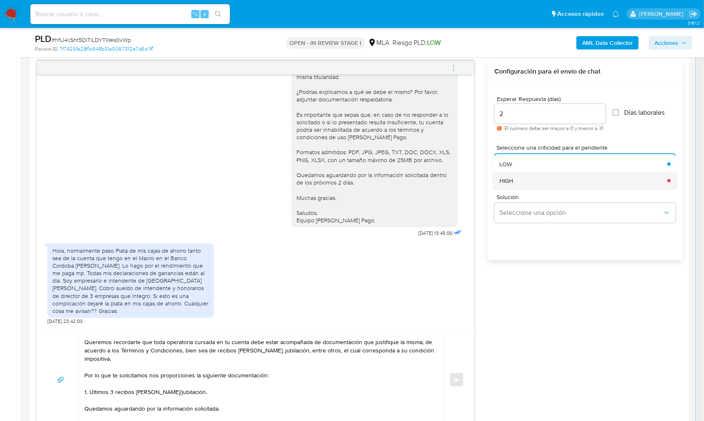
click at [542, 172] on div "HIGH" at bounding box center [580, 180] width 163 height 17
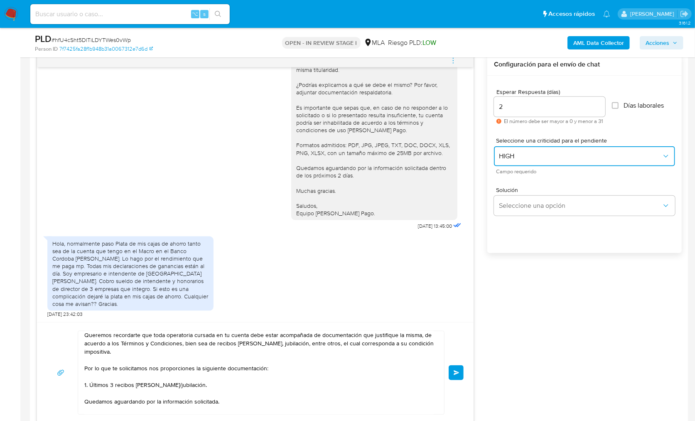
scroll to position [500, 0]
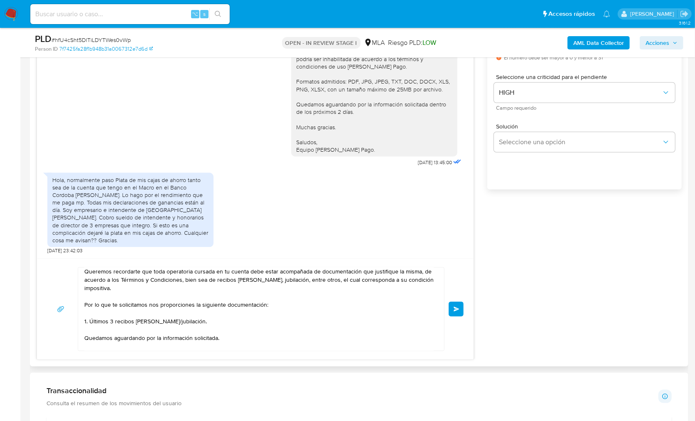
click at [457, 312] on button "Enviar" at bounding box center [456, 309] width 15 height 15
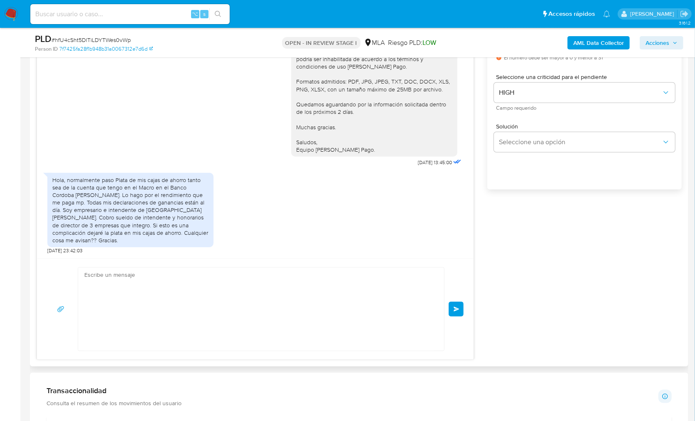
scroll to position [964, 0]
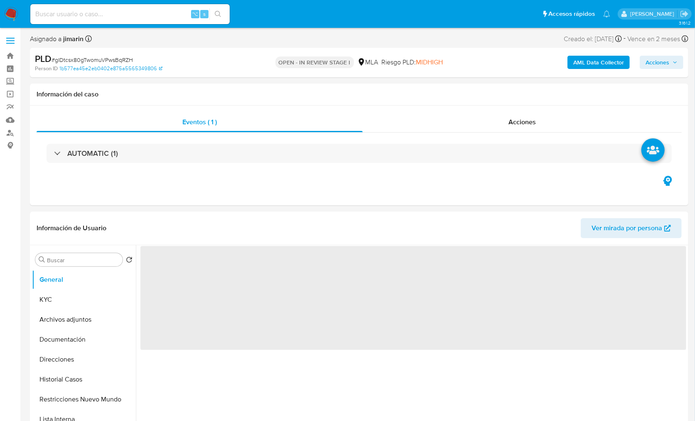
select select "10"
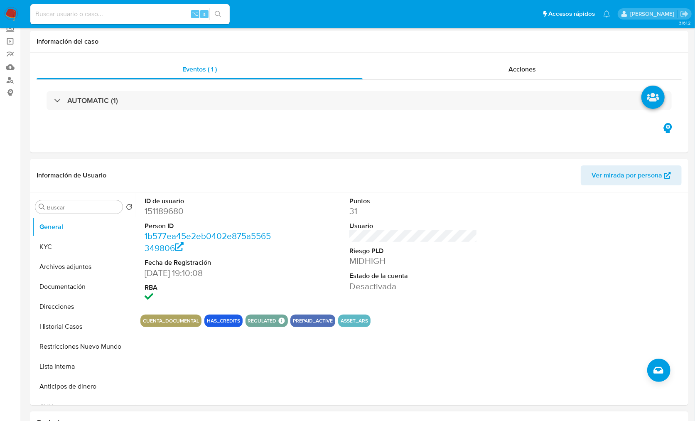
scroll to position [171, 0]
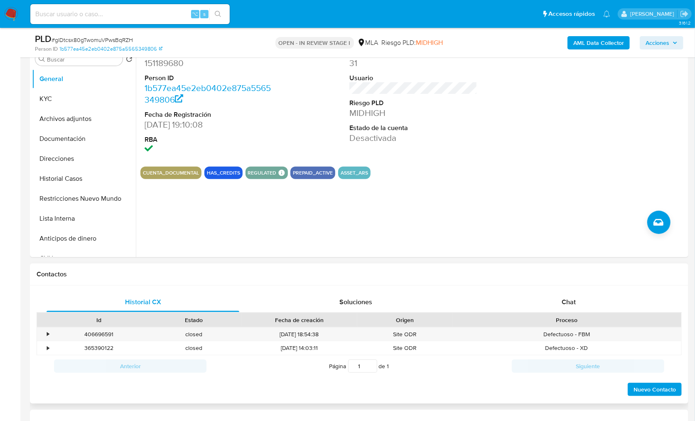
click at [587, 288] on div "Historial CX Soluciones Chat Id Estado Fecha de creación Origen Proceso • 40669…" at bounding box center [359, 345] width 659 height 118
click at [588, 294] on div "Chat" at bounding box center [569, 302] width 193 height 20
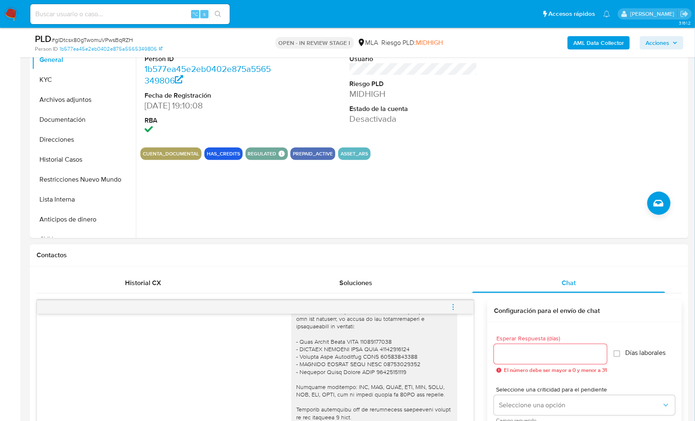
scroll to position [175, 0]
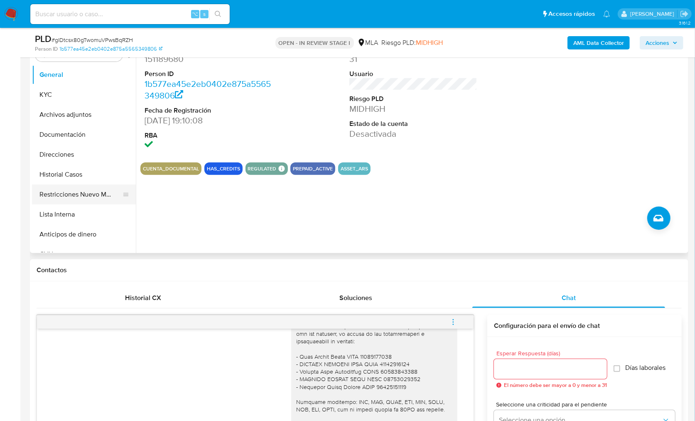
click at [67, 199] on button "Restricciones Nuevo Mundo" at bounding box center [80, 195] width 97 height 20
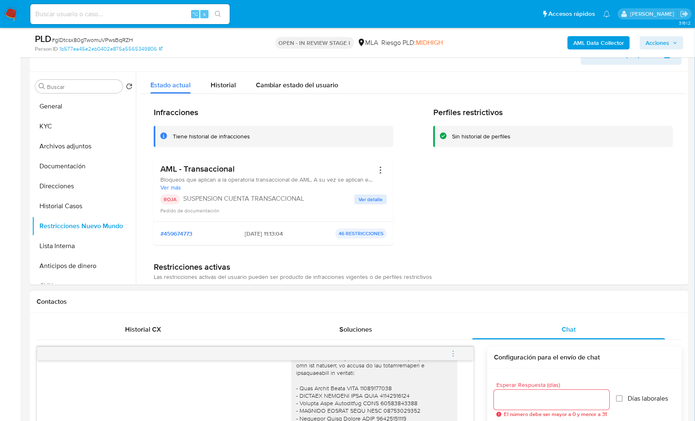
scroll to position [143, 0]
click at [45, 126] on button "KYC" at bounding box center [80, 127] width 97 height 20
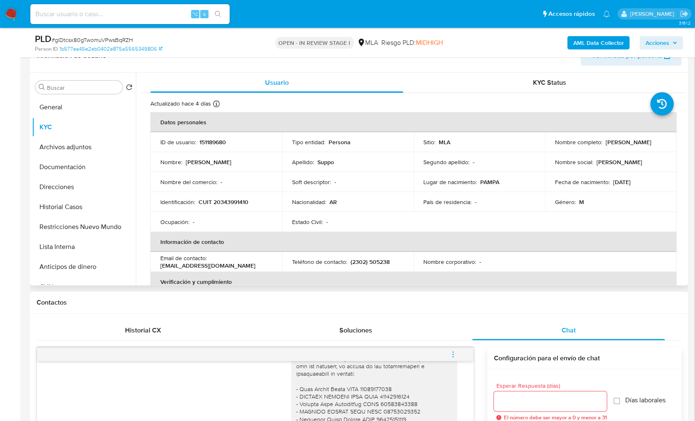
click at [230, 200] on p "CUIT 20343991410" at bounding box center [224, 201] width 50 height 7
copy p "20343991410"
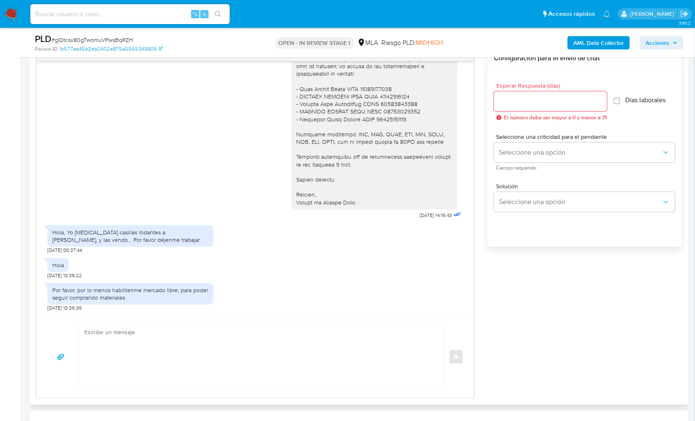
scroll to position [449, 0]
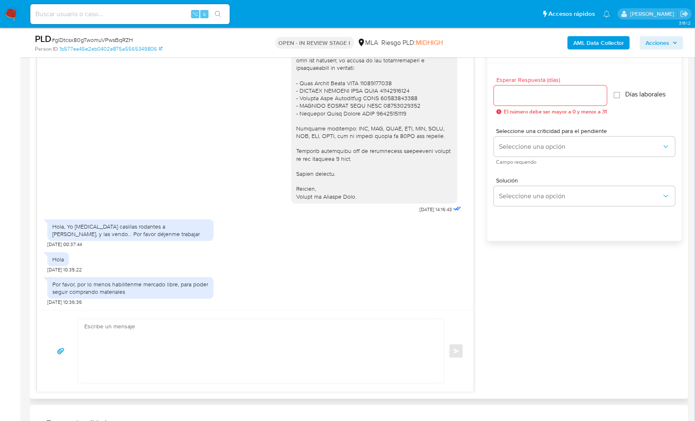
click at [216, 340] on textarea at bounding box center [259, 351] width 350 height 64
paste textarea "Hola XXX, Muchas gracias por tu respuesta. Analizamos tu caso y verificamos que…"
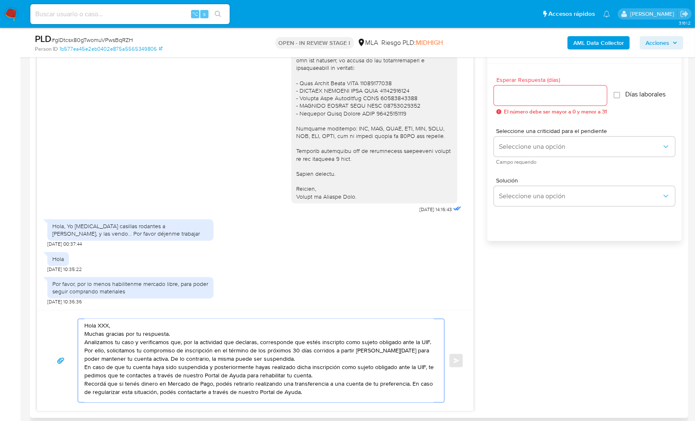
scroll to position [0, 0]
click at [104, 325] on textarea "Hola XXX, Muchas gracias por tu respuesta. Analizamos tu caso y verificamos que…" at bounding box center [259, 360] width 350 height 83
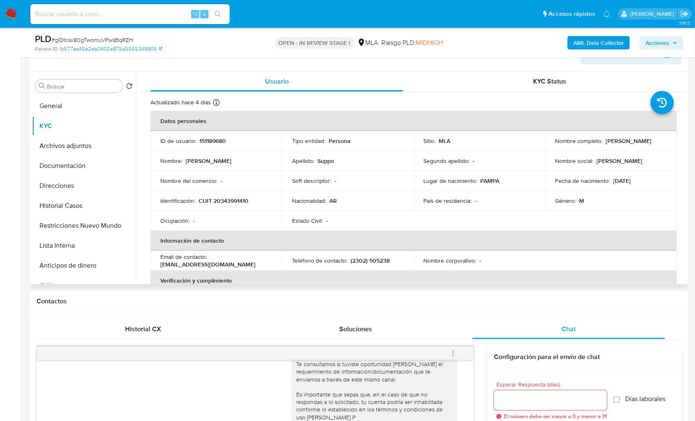
click at [607, 138] on p "Lino Alberto Suppo" at bounding box center [629, 140] width 46 height 7
copy p "Lino"
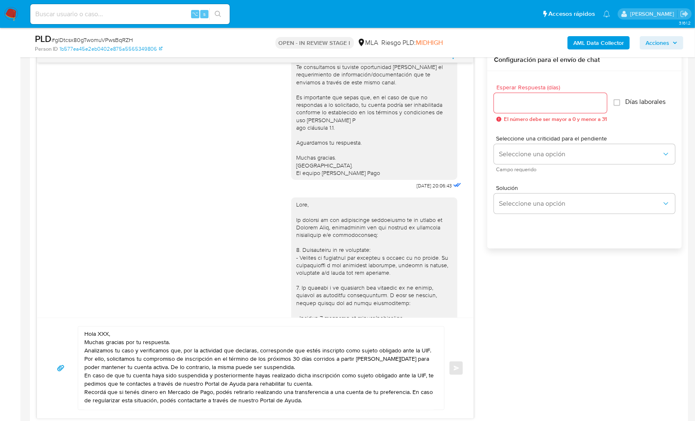
scroll to position [441, 0]
click at [102, 331] on textarea "Hola XXX, Muchas gracias por tu respuesta. Analizamos tu caso y verificamos que…" at bounding box center [259, 368] width 350 height 83
paste textarea "Lino"
click at [130, 336] on textarea "Hola Lino, Muchas gracias por tu respuesta. Analizamos tu caso y verificamos qu…" at bounding box center [259, 368] width 350 height 83
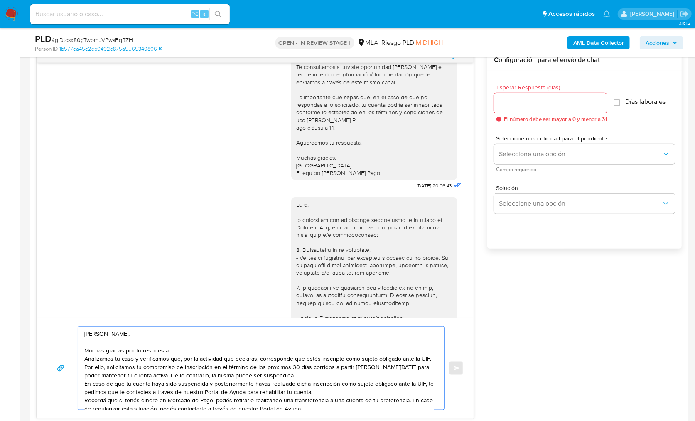
click at [170, 352] on textarea "Hola Lino, Muchas gracias por tu respuesta. Analizamos tu caso y verificamos qu…" at bounding box center [259, 368] width 350 height 83
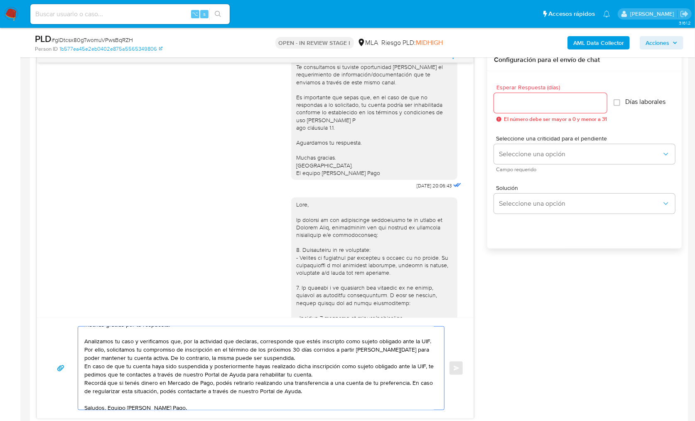
scroll to position [23, 0]
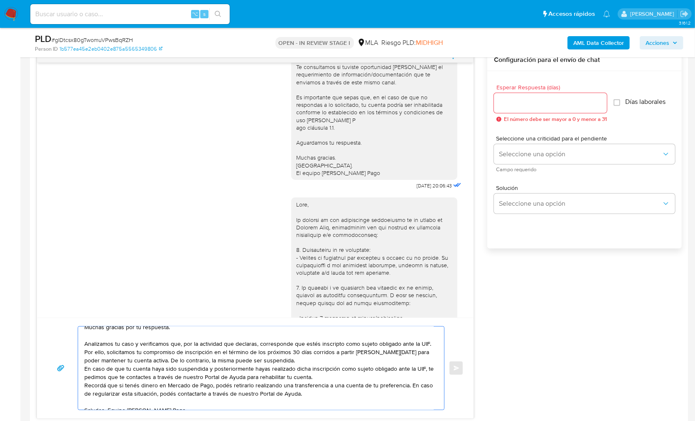
drag, startPoint x: 291, startPoint y: 360, endPoint x: 96, endPoint y: 352, distance: 194.7
click at [96, 352] on textarea "Hola Lino, Muchas gracias por tu respuesta. Analizamos tu caso y verificamos qu…" at bounding box center [259, 368] width 350 height 83
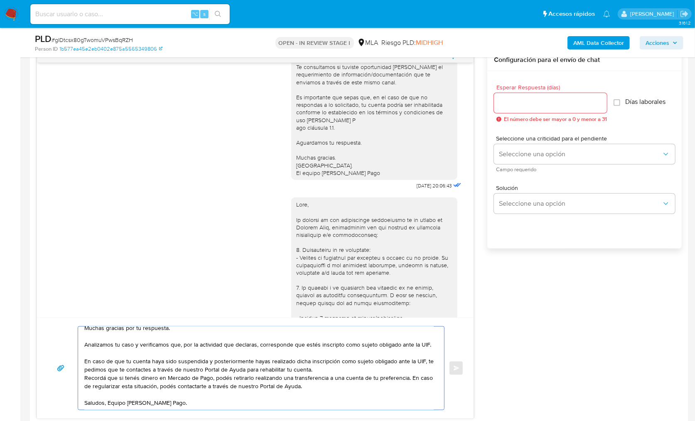
scroll to position [32, 0]
click at [325, 366] on textarea "Hola Lino, Muchas gracias por tu respuesta. Analizamos tu caso y verificamos qu…" at bounding box center [259, 368] width 350 height 83
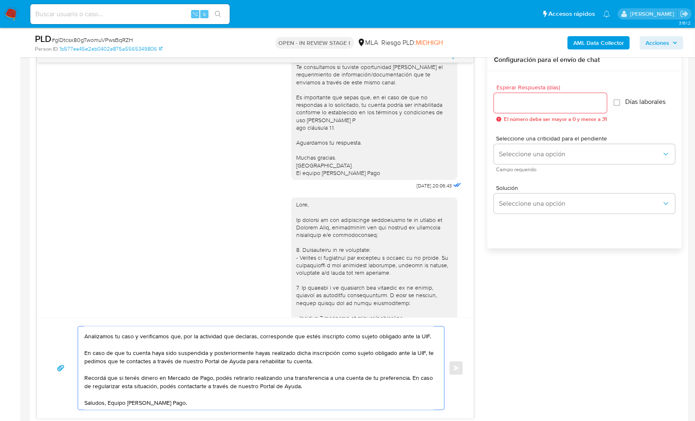
scroll to position [34, 0]
click at [329, 365] on textarea "Hola Lino, Muchas gracias por tu respuesta. Analizamos tu caso y verificamos qu…" at bounding box center [259, 368] width 350 height 83
click at [323, 366] on textarea "Hola Lino, Muchas gracias por tu respuesta. Analizamos tu caso y verificamos qu…" at bounding box center [259, 368] width 350 height 83
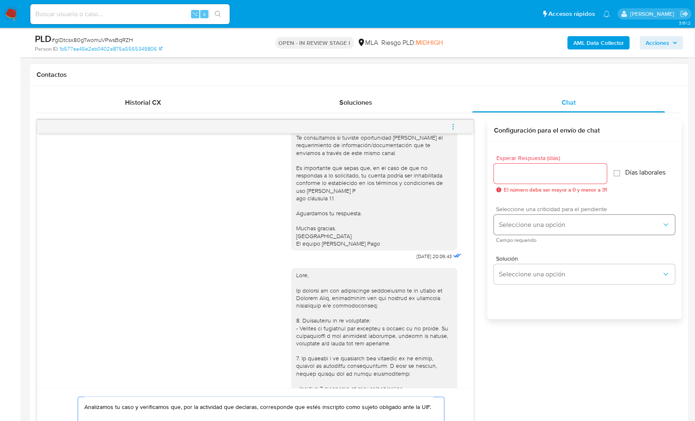
scroll to position [369, 0]
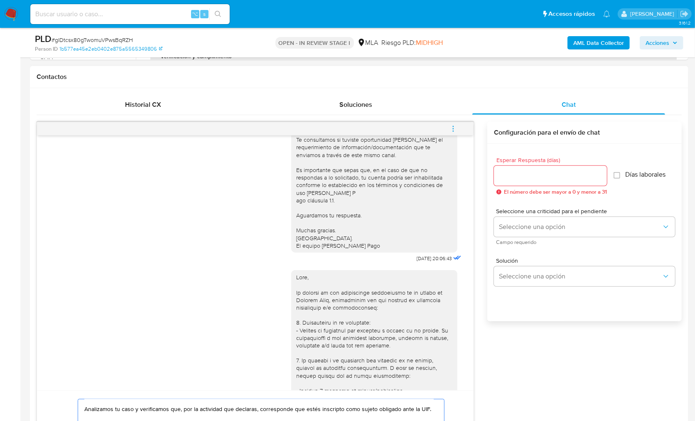
type textarea "Hola Lino, Muchas gracias por tu respuesta. Analizamos tu caso y verificamos qu…"
click at [531, 185] on div "Esperar Respuesta (días) El número debe ser mayor a 0 y menor a 31" at bounding box center [550, 176] width 113 height 38
click at [531, 182] on div at bounding box center [550, 176] width 113 height 20
click at [530, 180] on input "Esperar Respuesta (días)" at bounding box center [550, 175] width 113 height 11
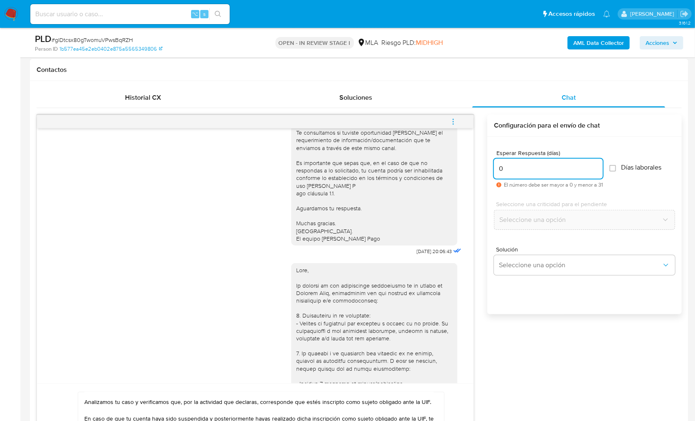
scroll to position [443, 0]
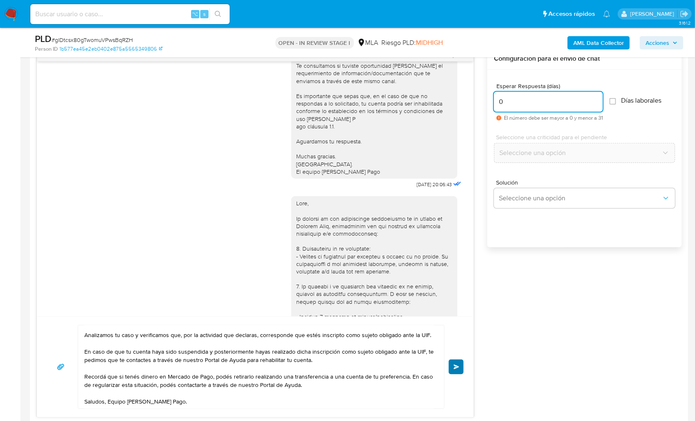
type input "0"
click at [457, 361] on button "Enviar" at bounding box center [456, 367] width 15 height 15
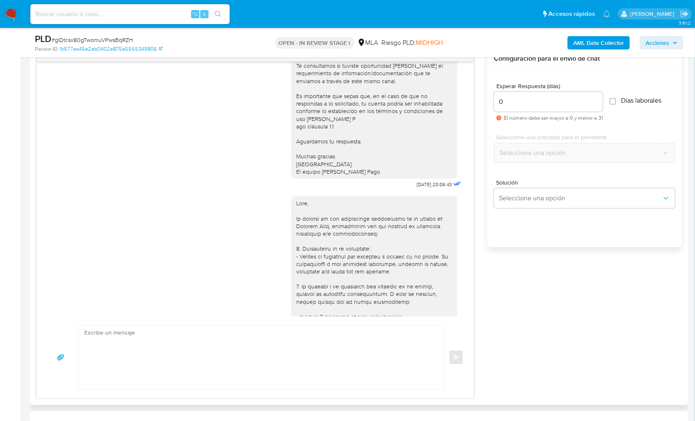
scroll to position [1067, 0]
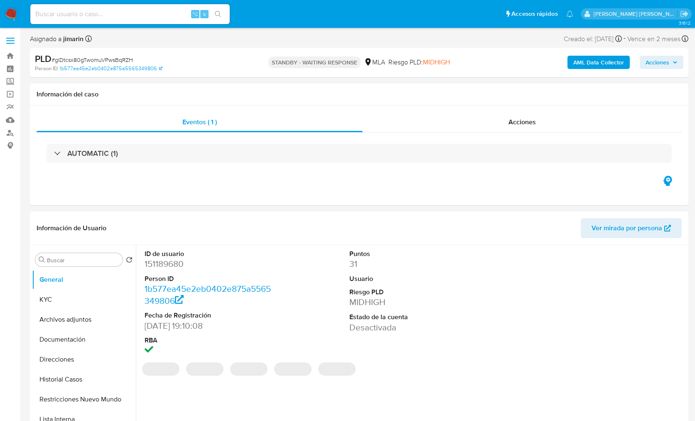
select select "10"
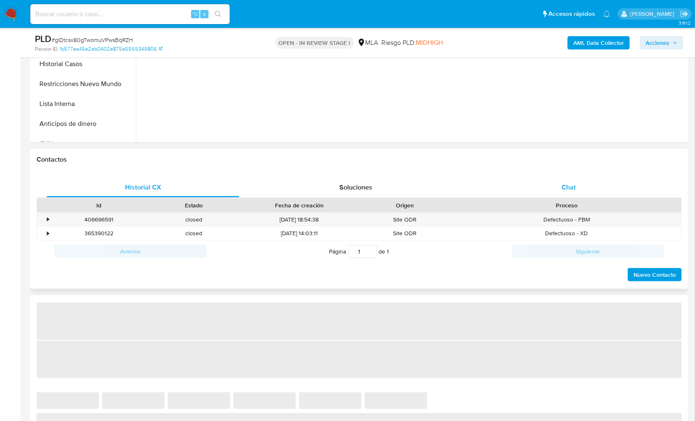
click at [573, 194] on div "Chat" at bounding box center [569, 187] width 193 height 20
select select "10"
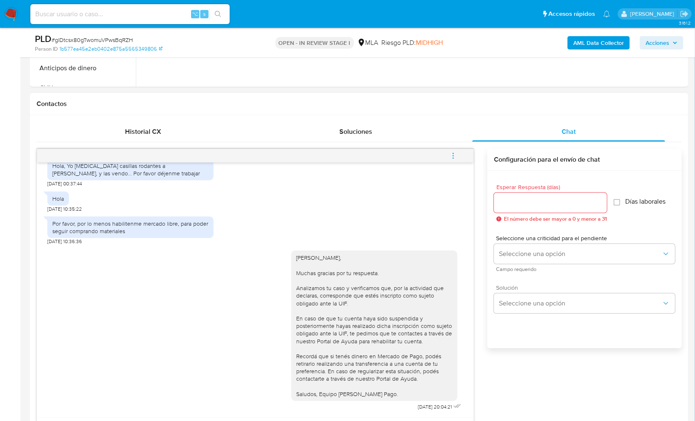
scroll to position [323, 0]
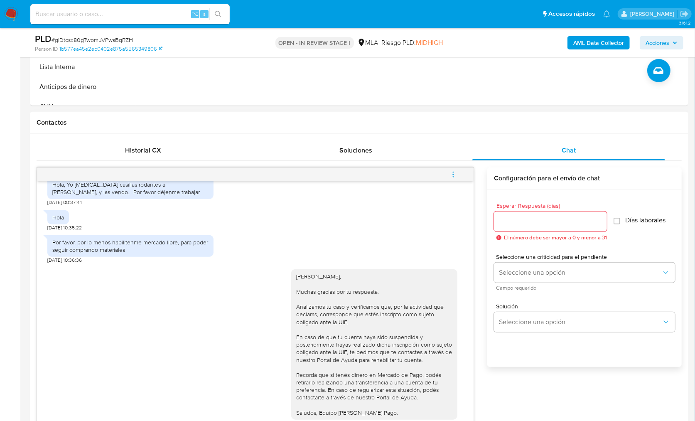
click at [451, 168] on span "menu-action" at bounding box center [453, 175] width 7 height 20
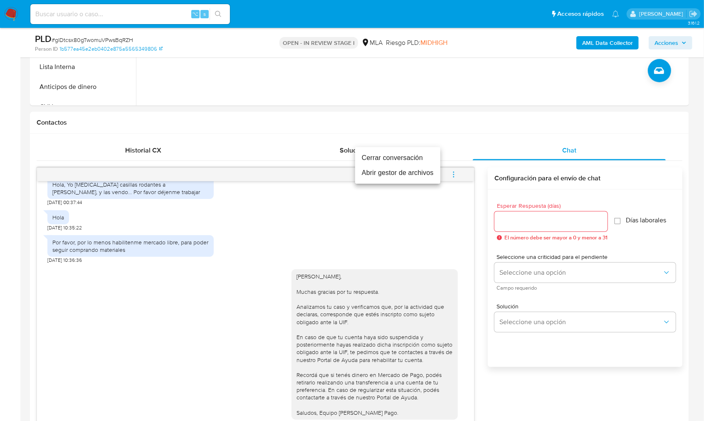
click at [389, 152] on li "Cerrar conversación" at bounding box center [397, 157] width 85 height 15
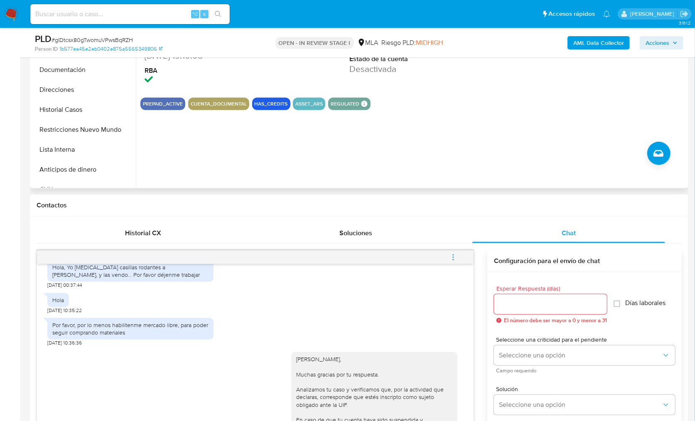
scroll to position [137, 0]
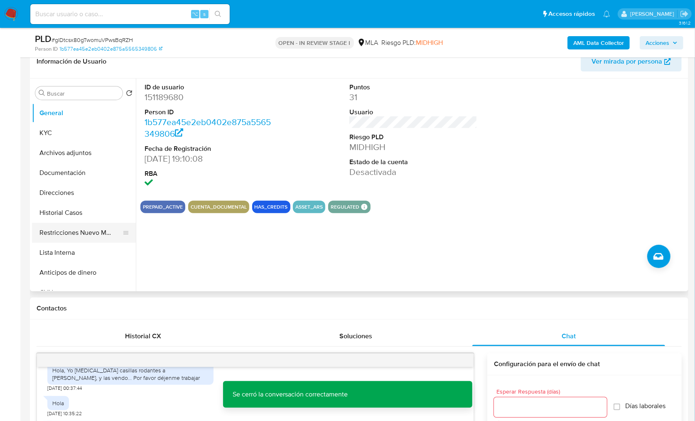
click at [68, 230] on button "Restricciones Nuevo Mundo" at bounding box center [80, 233] width 97 height 20
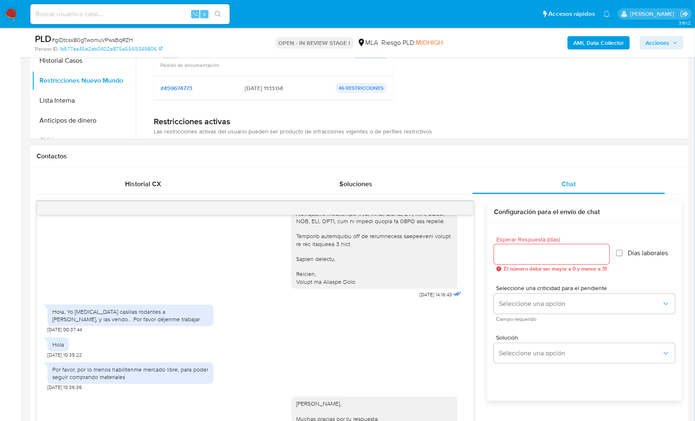
scroll to position [970, 0]
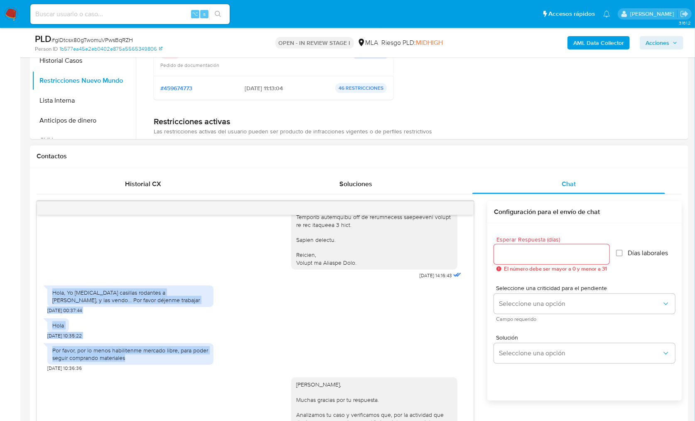
drag, startPoint x: 52, startPoint y: 315, endPoint x: 134, endPoint y: 382, distance: 106.1
click at [134, 382] on div "17/09/2025 14:31:28 Hola, Esperamos que te encuentres muy bien. Te consultamos …" at bounding box center [255, 342] width 437 height 255
copy div "Hola, Yo compro casillas rodantes a Santiago Elias Agüero, y las vendo... Por f…"
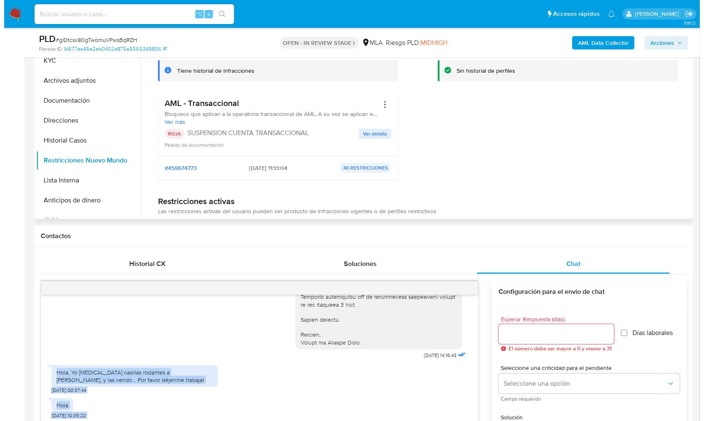
scroll to position [108, 0]
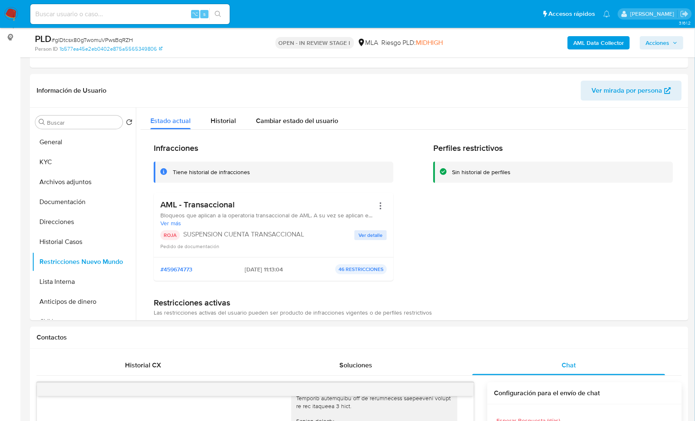
click at [591, 44] on b "AML Data Collector" at bounding box center [599, 42] width 51 height 13
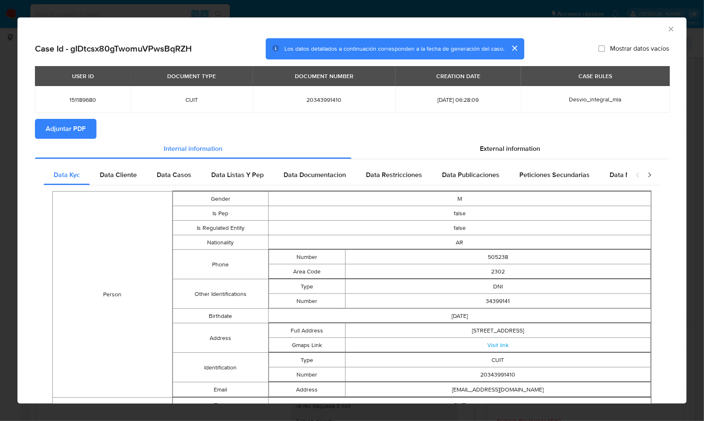
click at [66, 113] on div "USER ID DOCUMENT TYPE DOCUMENT NUMBER CREATION DATE CASE RULES 151189680 CUIT 2…" at bounding box center [352, 92] width 634 height 53
click at [68, 120] on span "Adjuntar PDF" at bounding box center [66, 129] width 40 height 18
click at [667, 29] on icon "Cerrar ventana" at bounding box center [671, 29] width 8 height 8
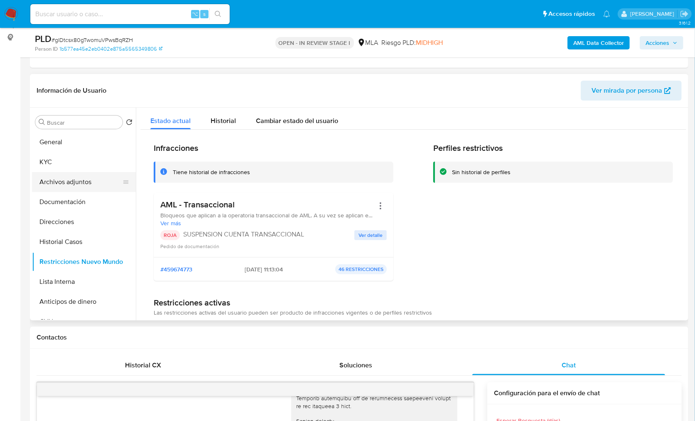
click at [54, 180] on button "Archivos adjuntos" at bounding box center [80, 182] width 97 height 20
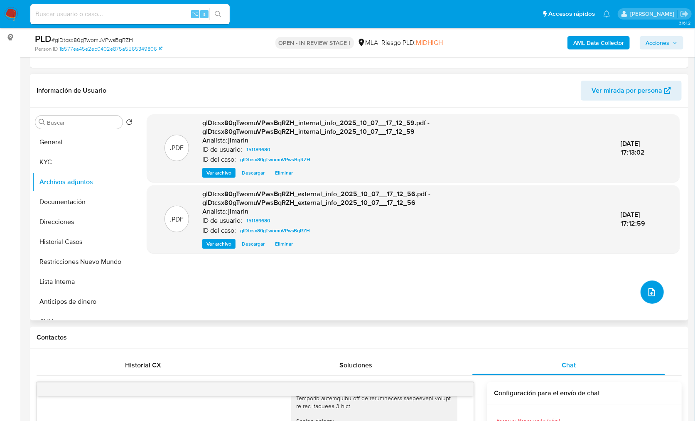
click at [649, 294] on icon "upload-file" at bounding box center [652, 292] width 7 height 8
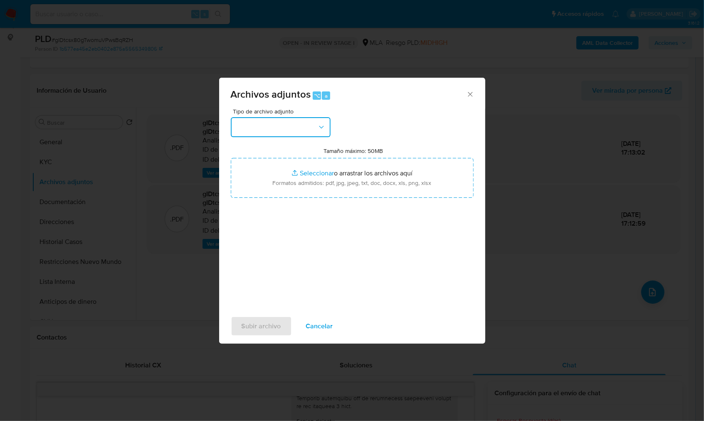
click at [293, 123] on button "button" at bounding box center [281, 127] width 100 height 20
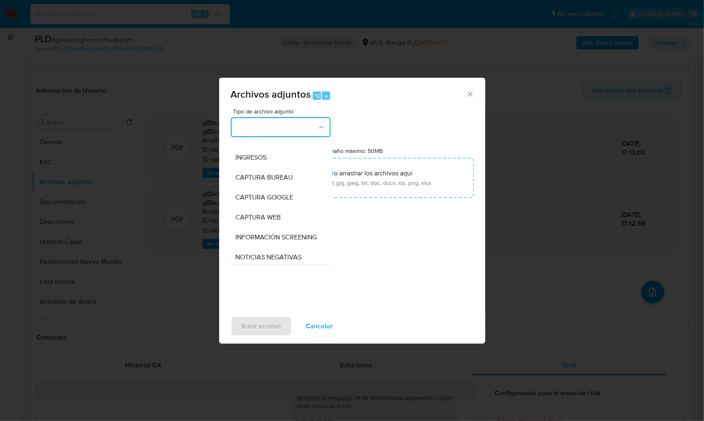
scroll to position [160, 0]
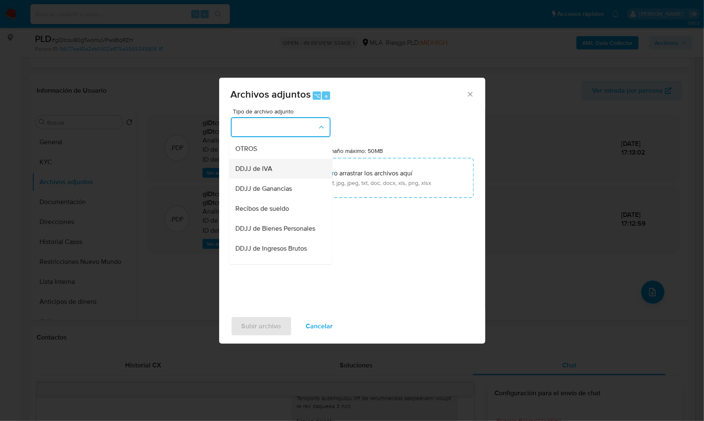
click at [254, 167] on div "DDJJ de IVA" at bounding box center [278, 169] width 85 height 20
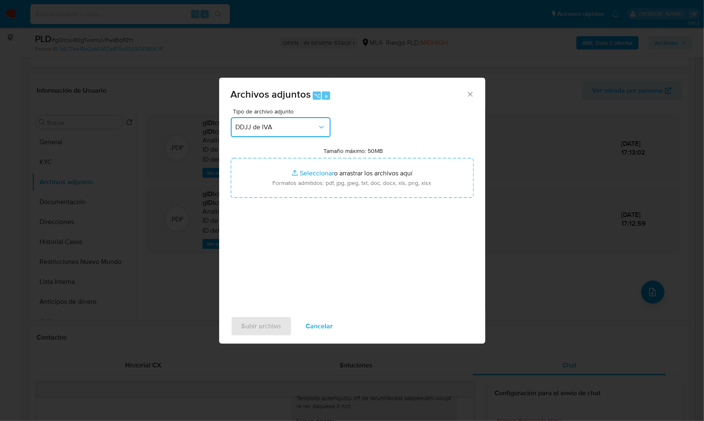
click at [259, 123] on span "DDJJ de IVA" at bounding box center [276, 127] width 81 height 8
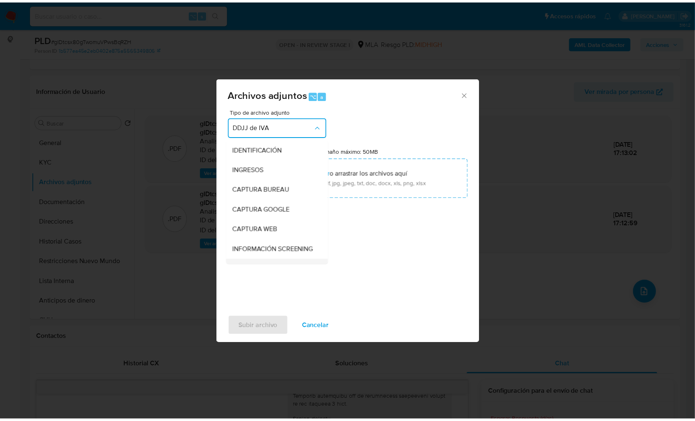
scroll to position [135, 0]
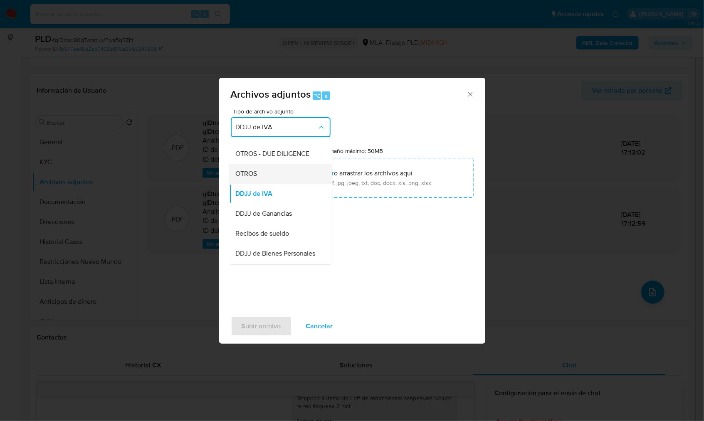
click at [259, 184] on div "OTROS" at bounding box center [278, 174] width 85 height 20
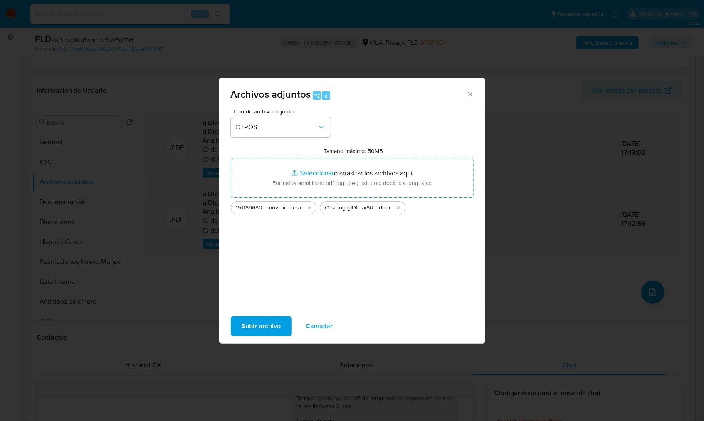
click at [260, 328] on span "Subir archivo" at bounding box center [260, 326] width 39 height 18
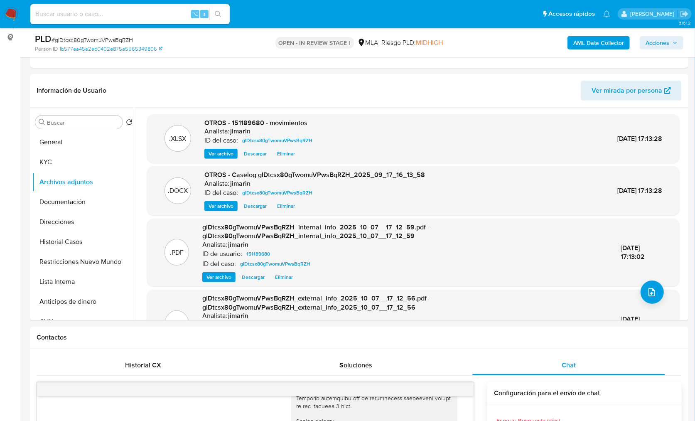
click at [655, 49] on span "Acciones" at bounding box center [658, 42] width 24 height 13
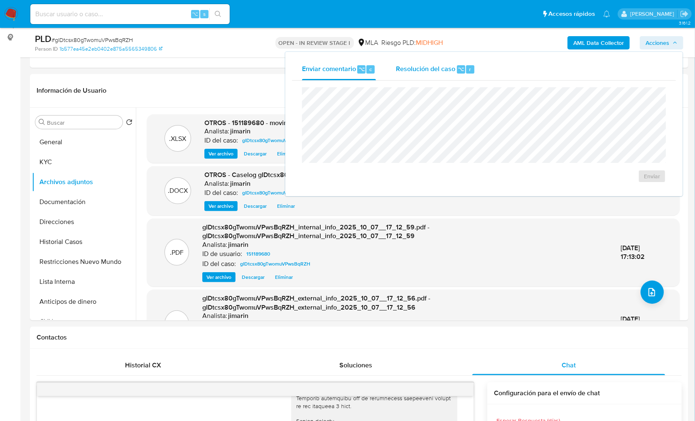
click at [442, 75] on div "Resolución del caso ⌥ r" at bounding box center [435, 70] width 79 height 22
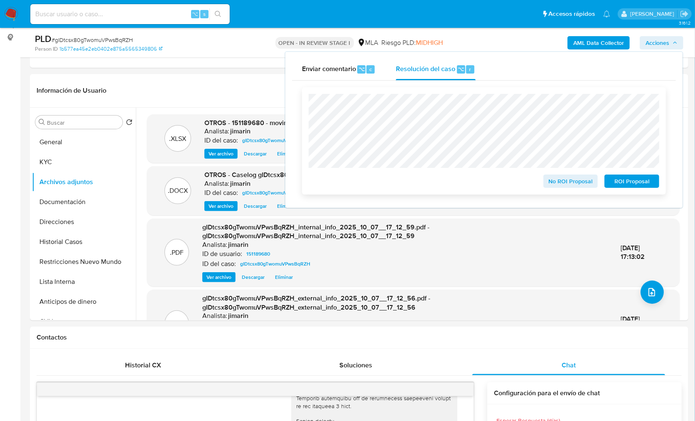
click at [625, 181] on span "ROI Proposal" at bounding box center [632, 181] width 43 height 12
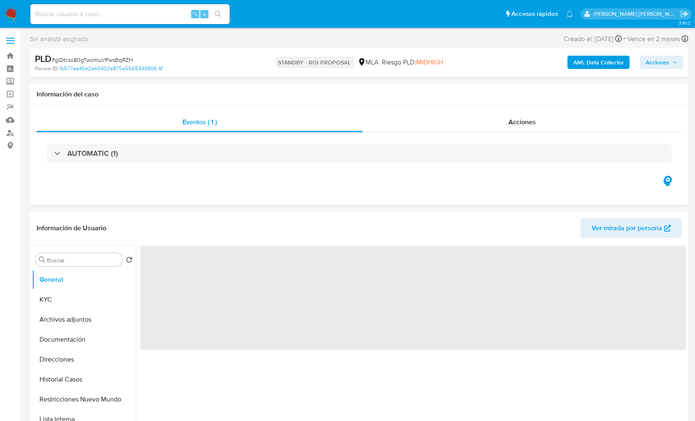
select select "10"
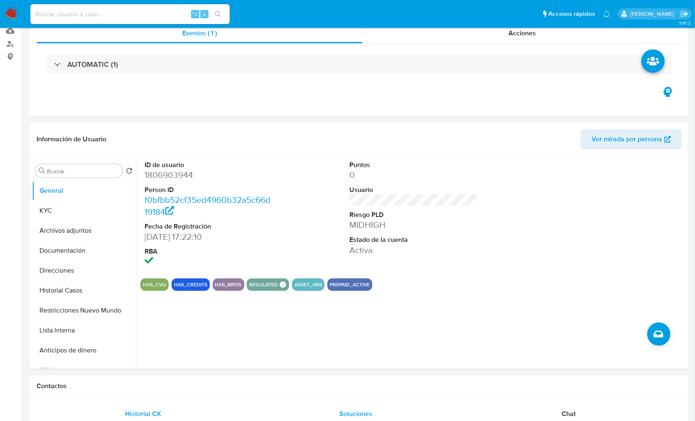
scroll to position [288, 0]
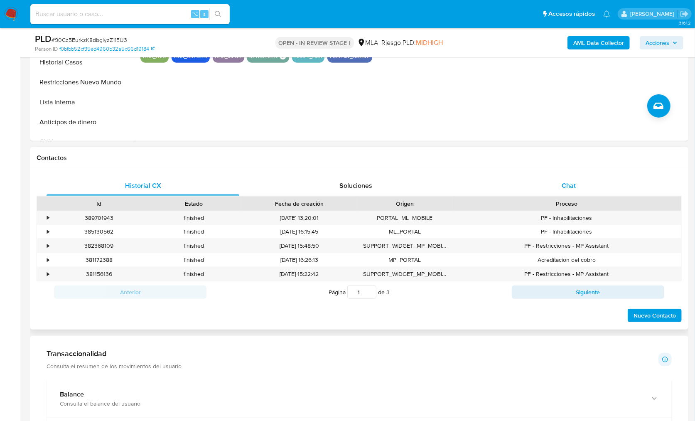
click at [593, 177] on div "Chat" at bounding box center [569, 186] width 193 height 20
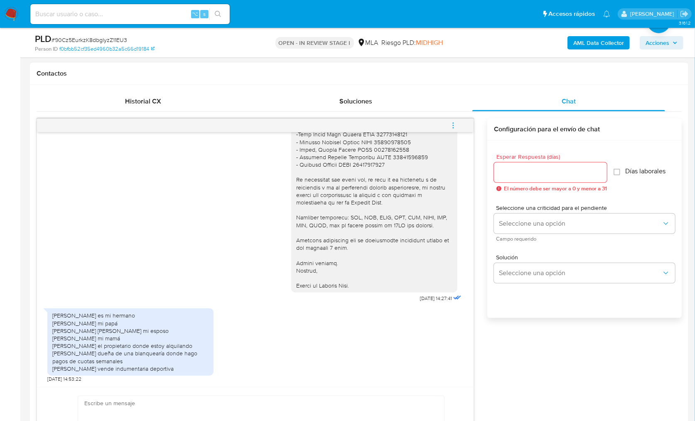
scroll to position [729, 0]
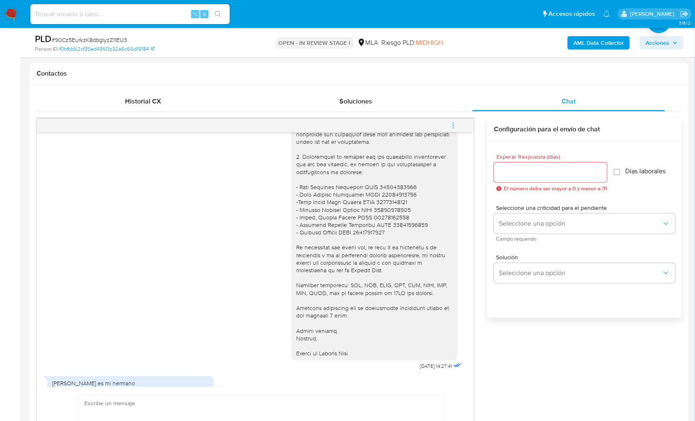
click at [385, 202] on div at bounding box center [374, 134] width 156 height 446
copy div "20403493377"
click at [379, 209] on div at bounding box center [374, 134] width 156 height 446
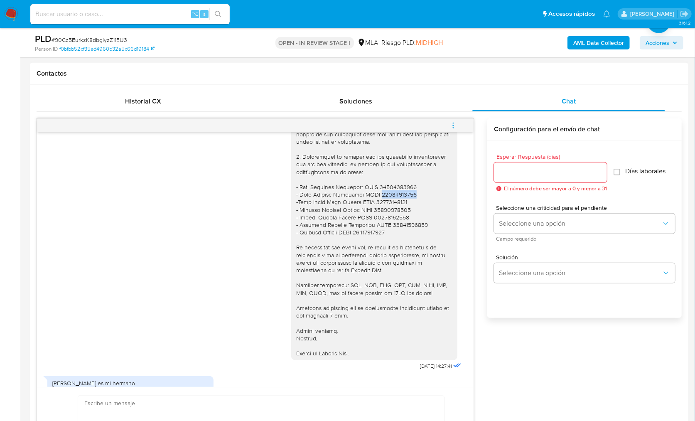
copy div "20177960668"
click at [377, 214] on div at bounding box center [374, 134] width 156 height 446
copy div "20332828461"
click at [370, 225] on div at bounding box center [374, 134] width 156 height 446
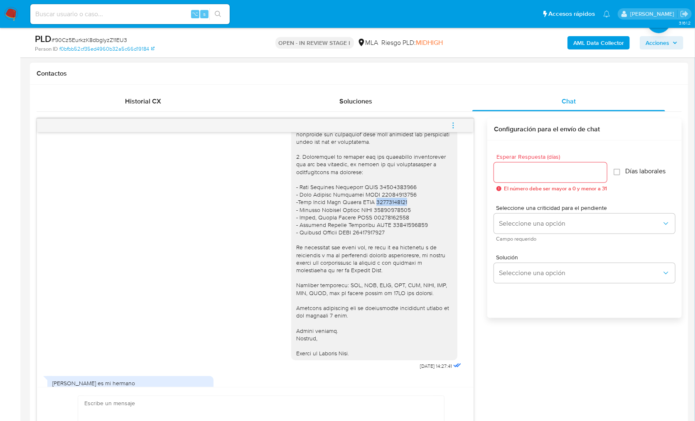
click at [370, 225] on div at bounding box center [374, 134] width 156 height 446
copy div "27183982368"
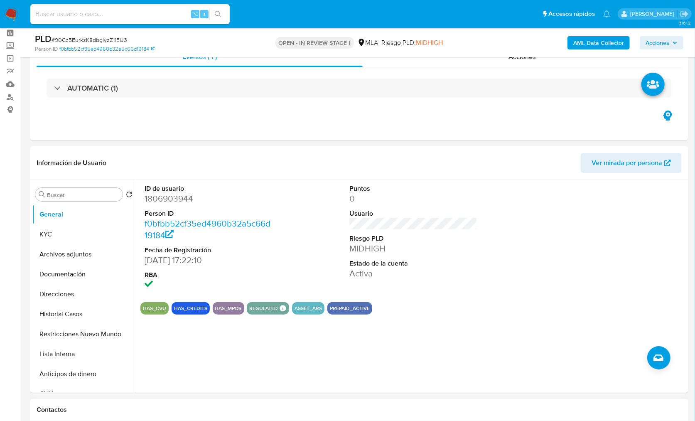
scroll to position [34, 0]
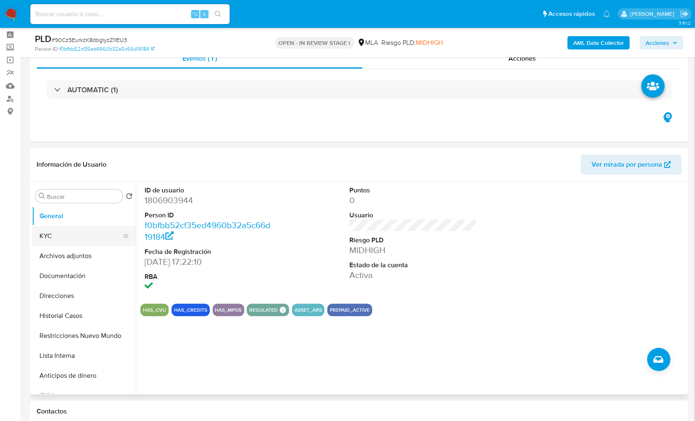
click at [57, 239] on button "KYC" at bounding box center [80, 236] width 97 height 20
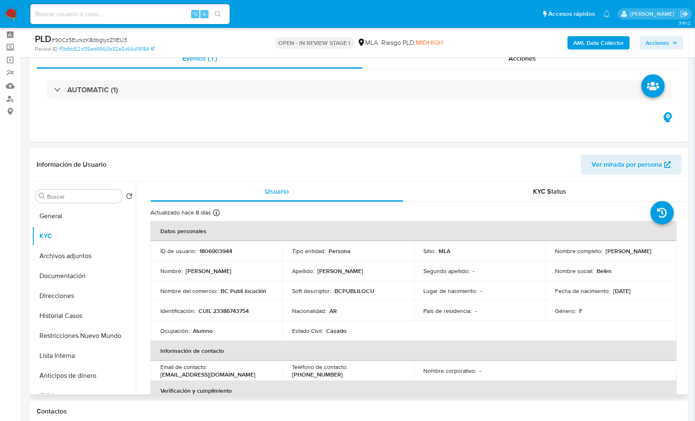
click at [248, 307] on p "CUIL 23386743754" at bounding box center [224, 310] width 50 height 7
click at [236, 310] on p "CUIL 23386743754" at bounding box center [224, 310] width 50 height 7
copy p "23386743754"
